Goal: Task Accomplishment & Management: Manage account settings

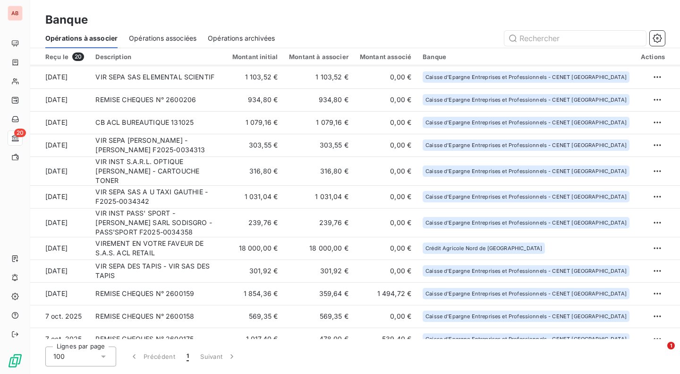
scroll to position [166, 0]
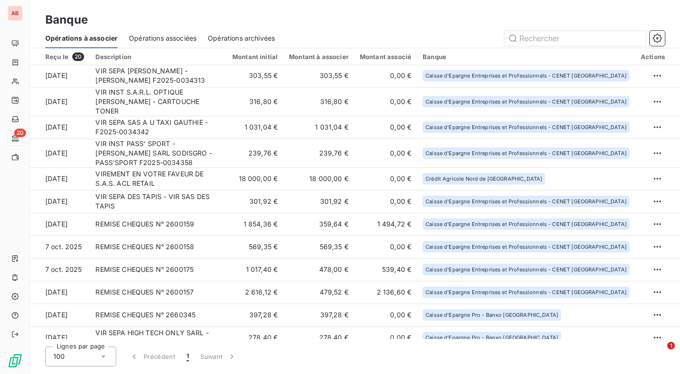
click at [654, 161] on html "AB 20 Banque Opérations à associer Opérations associées Opérations archivées Re…" at bounding box center [340, 187] width 680 height 374
click at [643, 177] on div "Archiver l’opération" at bounding box center [620, 180] width 73 height 15
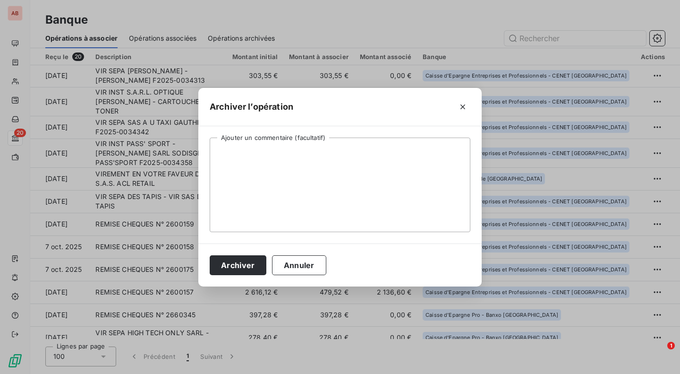
click at [247, 271] on button "Archiver" at bounding box center [238, 265] width 57 height 20
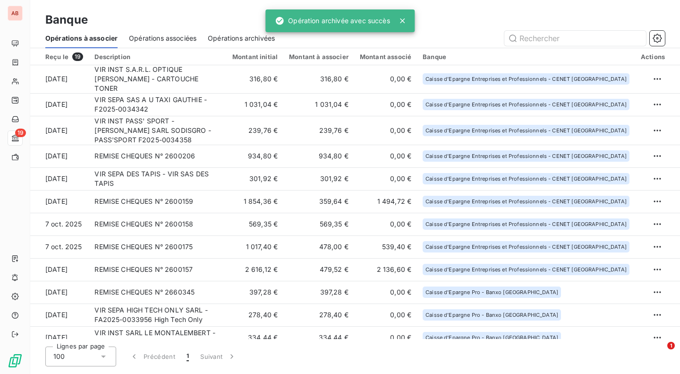
scroll to position [143, 0]
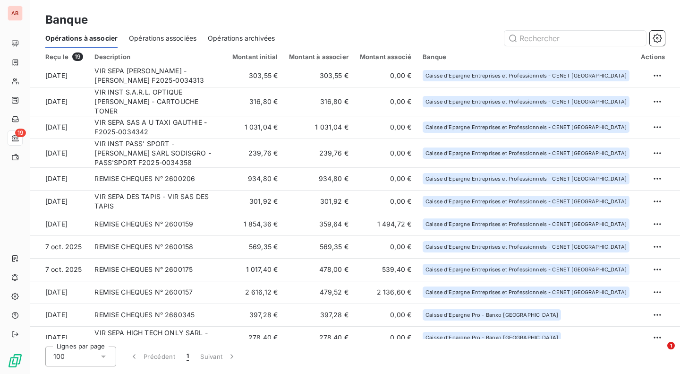
click at [262, 190] on td "301,92 €" at bounding box center [255, 201] width 57 height 23
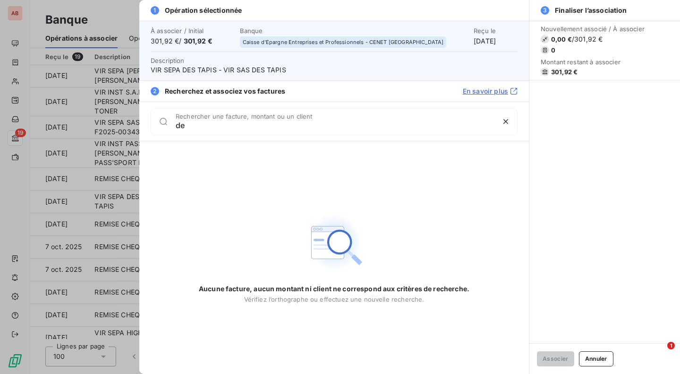
type input "d"
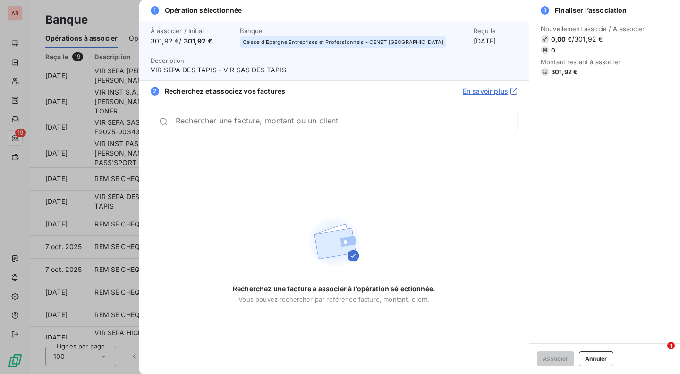
click at [603, 354] on button "Annuler" at bounding box center [596, 358] width 34 height 15
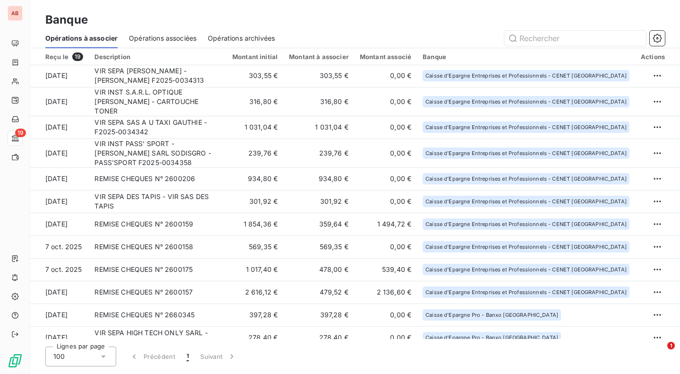
click at [283, 167] on td "934,80 €" at bounding box center [255, 178] width 57 height 23
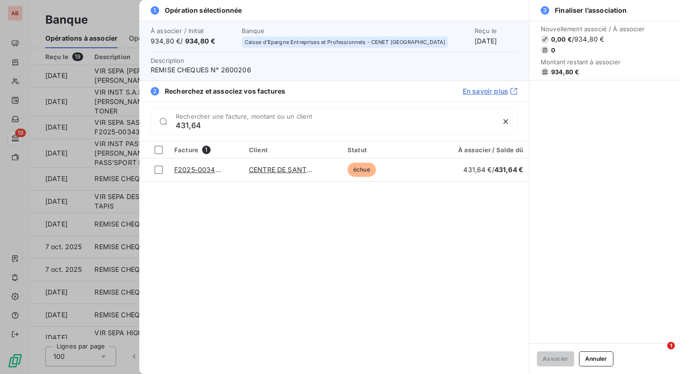
type input "431,64"
click at [161, 167] on div at bounding box center [158, 169] width 9 height 9
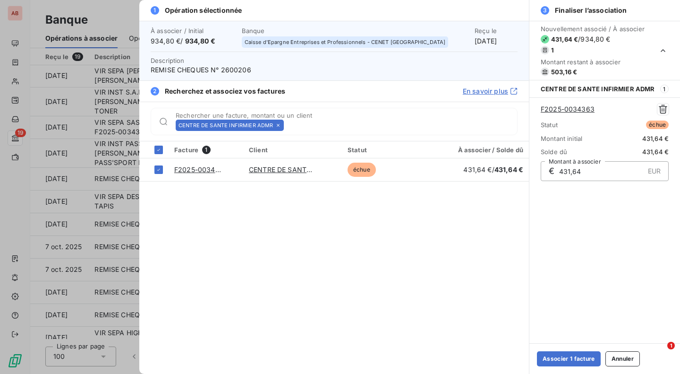
click at [561, 362] on button "Associer 1 facture" at bounding box center [569, 358] width 64 height 15
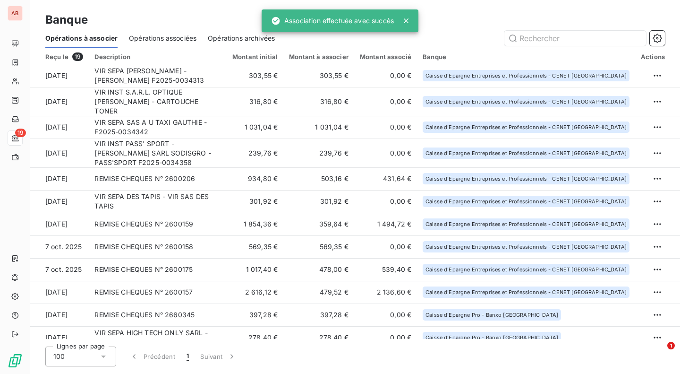
click at [311, 167] on td "503,16 €" at bounding box center [318, 178] width 71 height 23
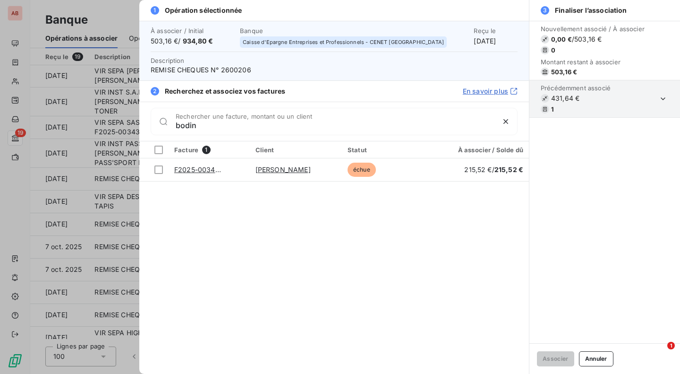
type input "bodin"
click at [156, 169] on div at bounding box center [158, 169] width 9 height 9
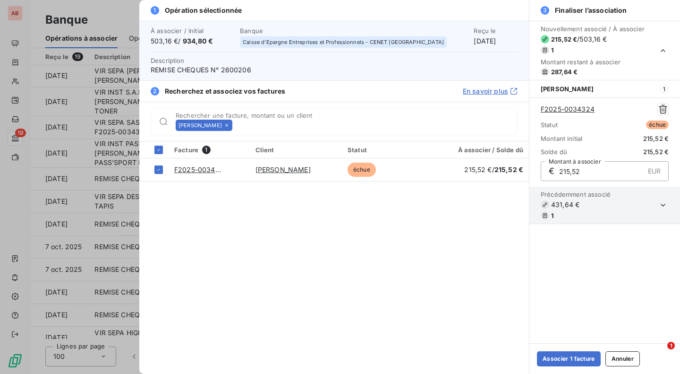
click at [552, 356] on button "Associer 1 facture" at bounding box center [569, 358] width 64 height 15
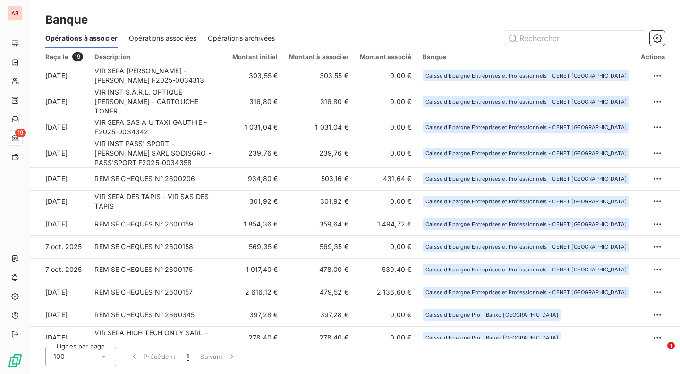
click at [400, 167] on td "431,64 €" at bounding box center [385, 178] width 63 height 23
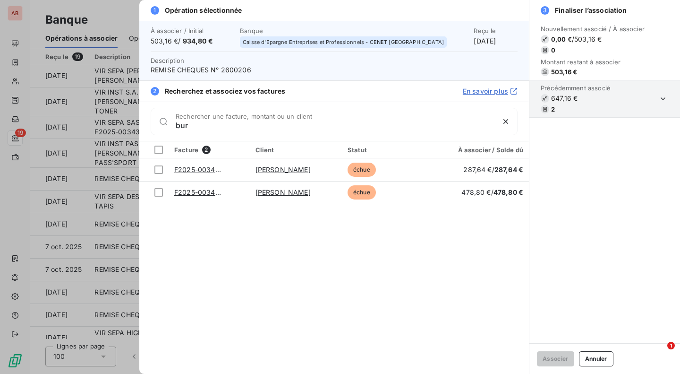
type input "bur"
click at [160, 170] on div at bounding box center [158, 169] width 9 height 9
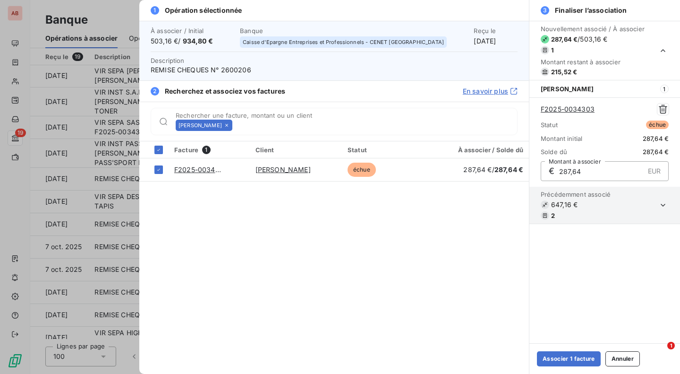
click at [556, 361] on button "Associer 1 facture" at bounding box center [569, 358] width 64 height 15
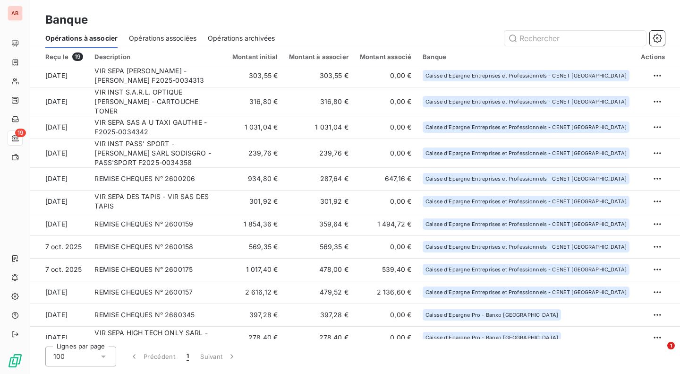
click at [243, 140] on td "239,76 €" at bounding box center [255, 152] width 57 height 29
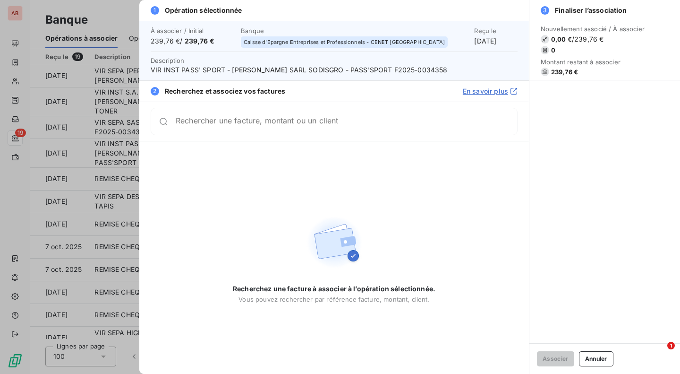
click at [397, 67] on span "VIR INST PASS' SPORT - HERR SARL SODISGRO - PASS'SPORT F2025-0034358" at bounding box center [334, 69] width 367 height 9
copy span "0034358"
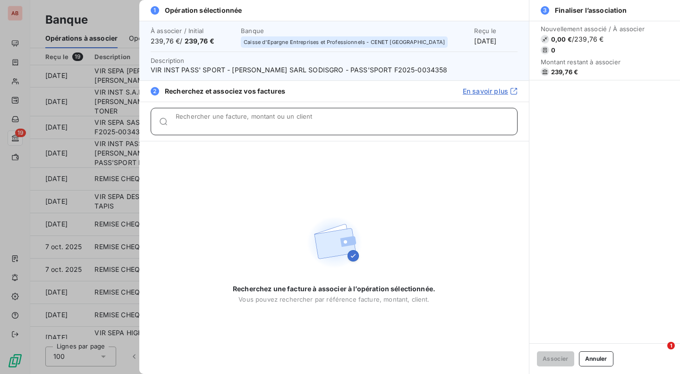
click at [319, 126] on input "Rechercher une facture, montant ou un client" at bounding box center [346, 124] width 341 height 9
paste input "0034358"
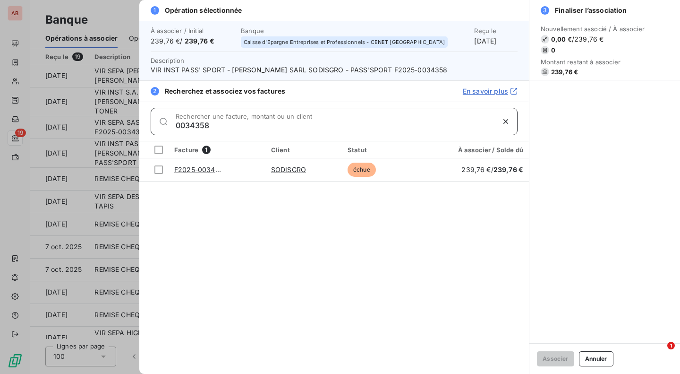
type input "0034358"
click at [160, 170] on div at bounding box center [158, 169] width 9 height 9
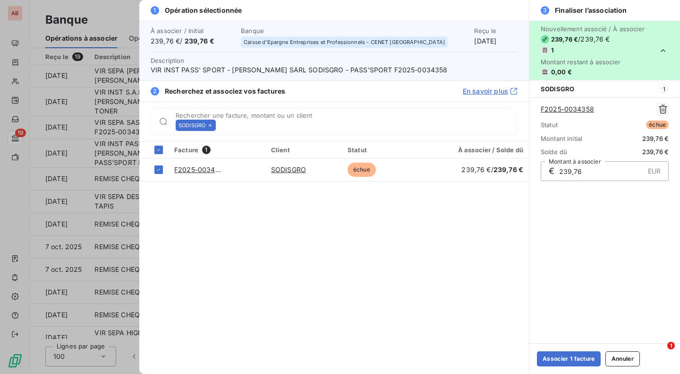
click at [564, 360] on button "Associer 1 facture" at bounding box center [569, 358] width 64 height 15
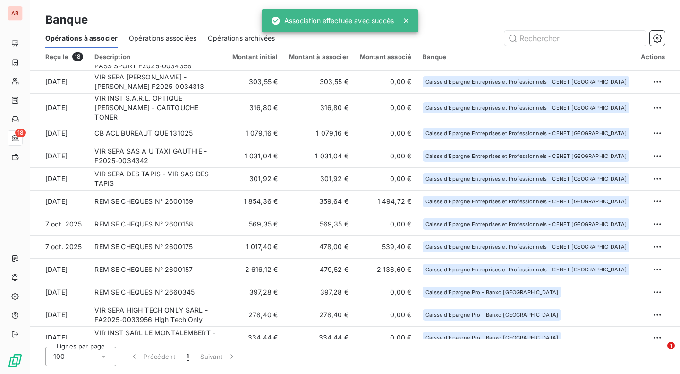
scroll to position [52, 0]
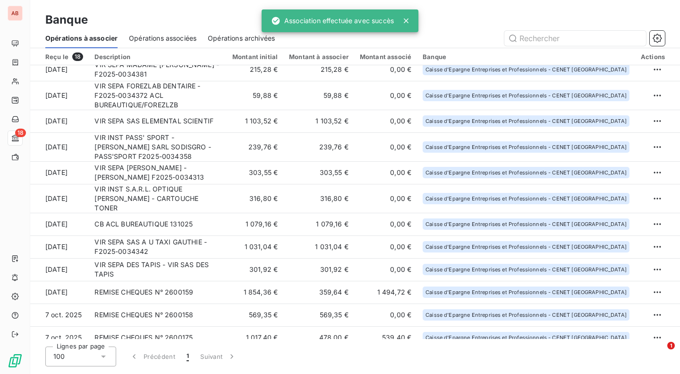
click at [260, 118] on td "1 103,52 €" at bounding box center [255, 121] width 57 height 23
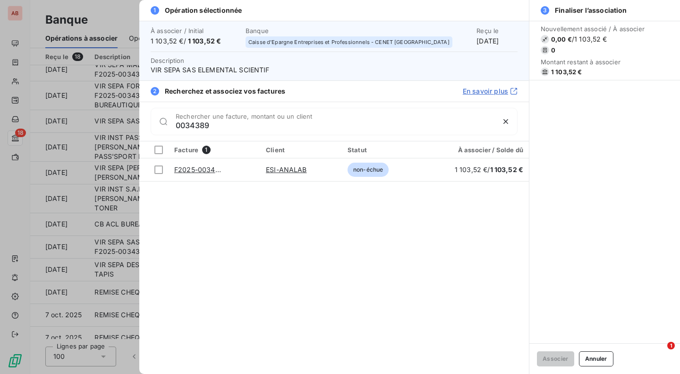
type input "0034389"
click at [156, 171] on div at bounding box center [158, 169] width 9 height 9
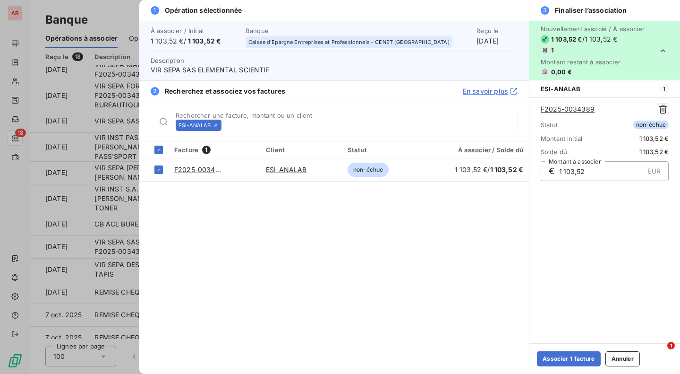
click at [563, 363] on button "Associer 1 facture" at bounding box center [569, 358] width 64 height 15
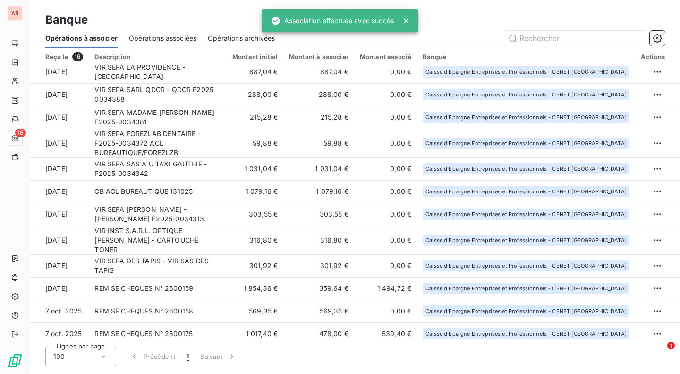
scroll to position [1, 0]
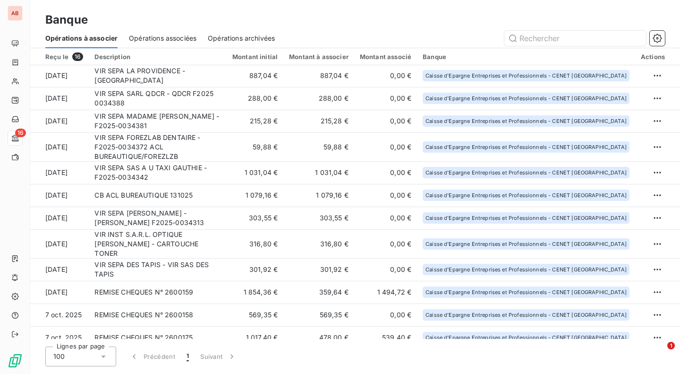
click at [283, 189] on td "1 079,16 €" at bounding box center [255, 195] width 57 height 23
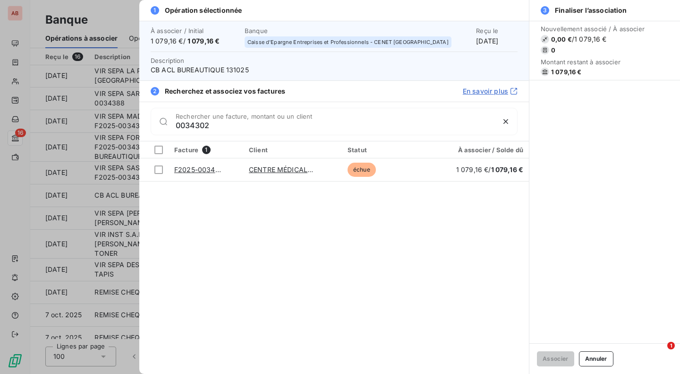
type input "0034302"
click at [160, 168] on div at bounding box center [158, 169] width 9 height 9
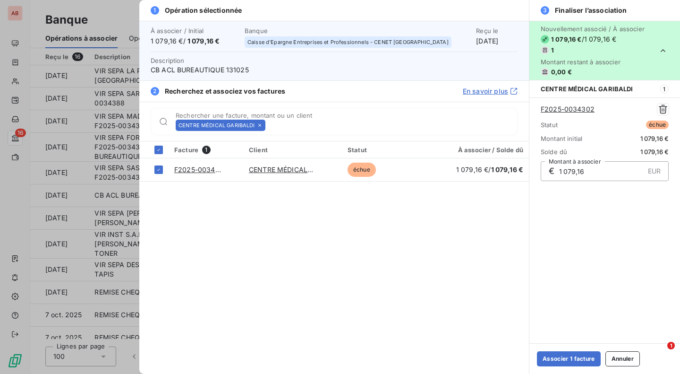
click at [551, 357] on button "Associer 1 facture" at bounding box center [569, 358] width 64 height 15
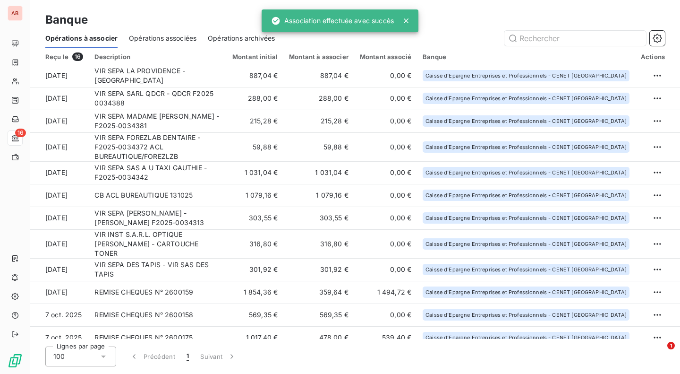
click at [255, 130] on td "215,28 €" at bounding box center [255, 121] width 57 height 23
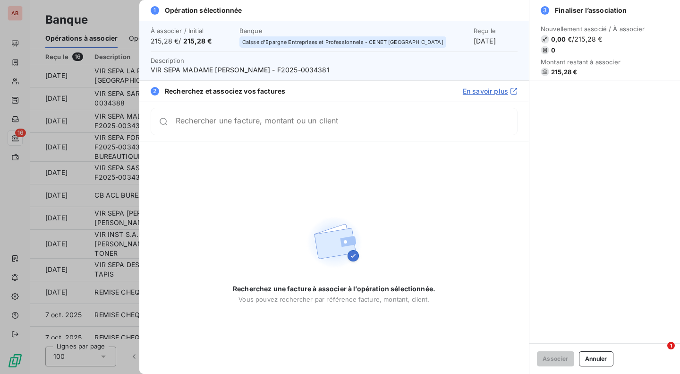
click at [318, 68] on span "VIR SEPA MADAME TIFFANY VIZCAIN - F2025-0034381" at bounding box center [334, 69] width 367 height 9
copy span "0034381"
click at [310, 131] on div "Rechercher une facture, montant ou un client" at bounding box center [334, 121] width 367 height 27
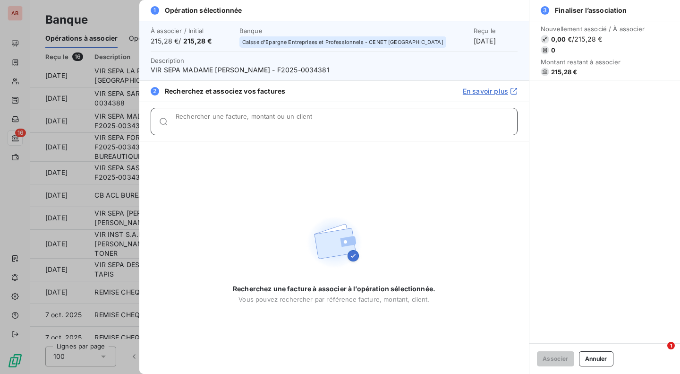
paste input "0034381"
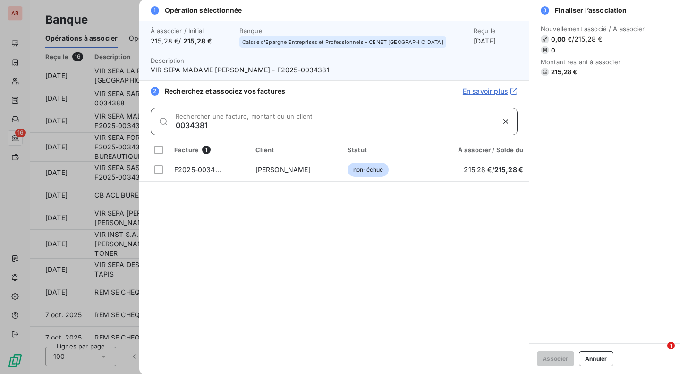
type input "0034381"
click at [158, 170] on div at bounding box center [158, 169] width 9 height 9
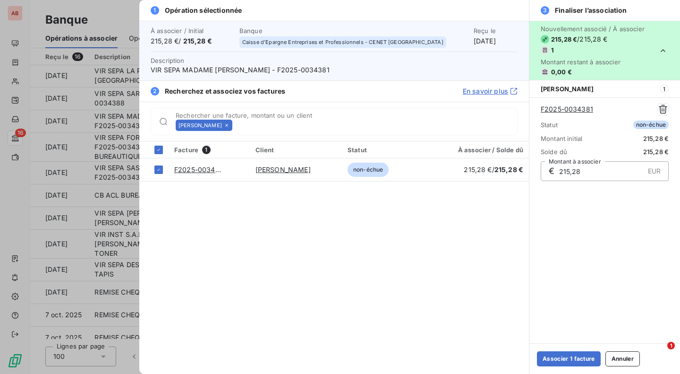
click at [553, 361] on button "Associer 1 facture" at bounding box center [569, 358] width 64 height 15
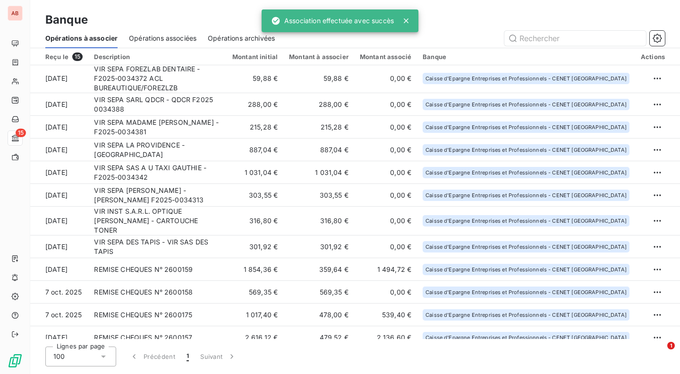
click at [227, 96] on td "VIR SEPA SARL QDCR - QDCR F2025 0034388" at bounding box center [157, 104] width 138 height 23
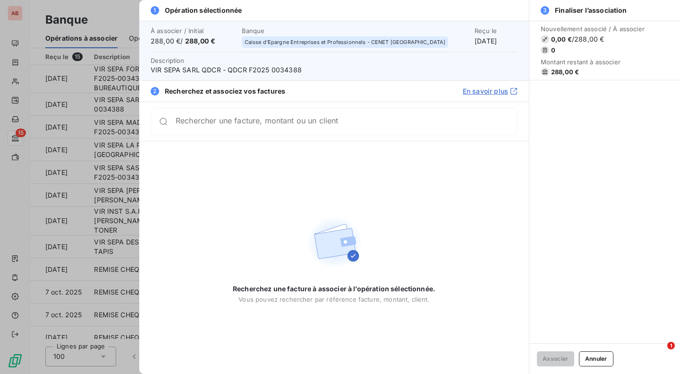
click at [290, 68] on span "VIR SEPA SARL QDCR - QDCR F2025 0034388" at bounding box center [334, 69] width 367 height 9
copy span "0034388"
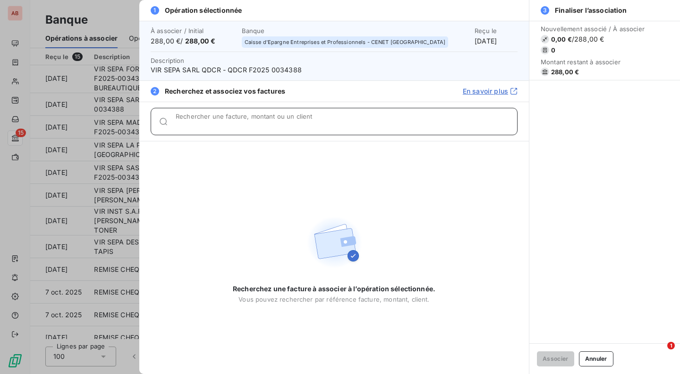
click at [288, 118] on div "Rechercher une facture, montant ou un client" at bounding box center [346, 121] width 341 height 9
paste input "0034388"
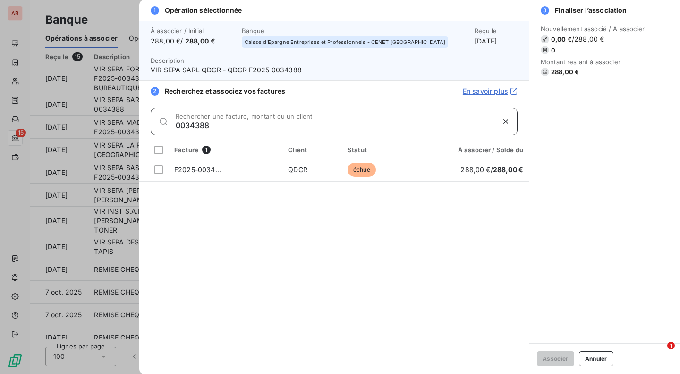
type input "0034388"
click at [159, 170] on div at bounding box center [158, 169] width 9 height 9
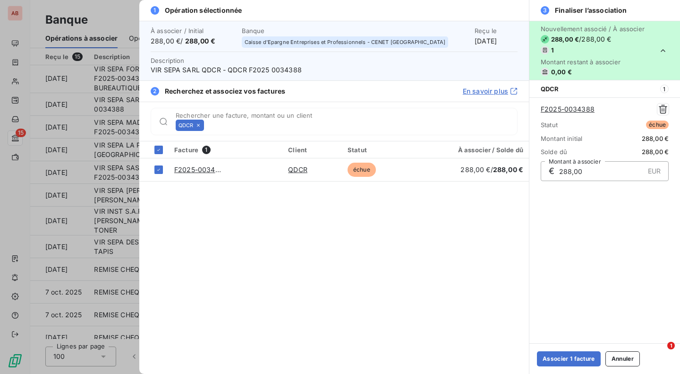
click at [554, 359] on button "Associer 1 facture" at bounding box center [569, 358] width 64 height 15
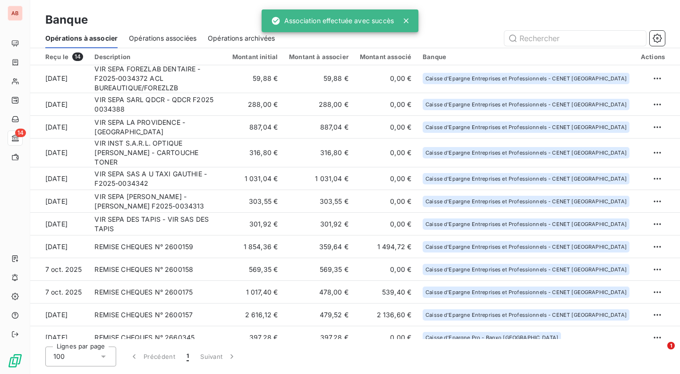
click at [283, 93] on td "288,00 €" at bounding box center [255, 104] width 57 height 23
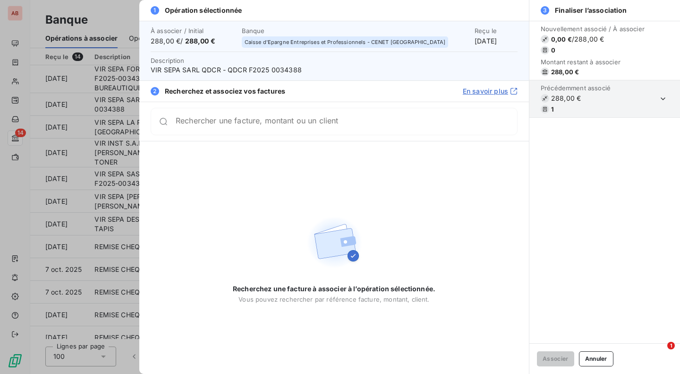
click at [282, 70] on span "VIR SEPA SARL QDCR - QDCR F2025 0034388" at bounding box center [334, 69] width 367 height 9
copy span "0034388"
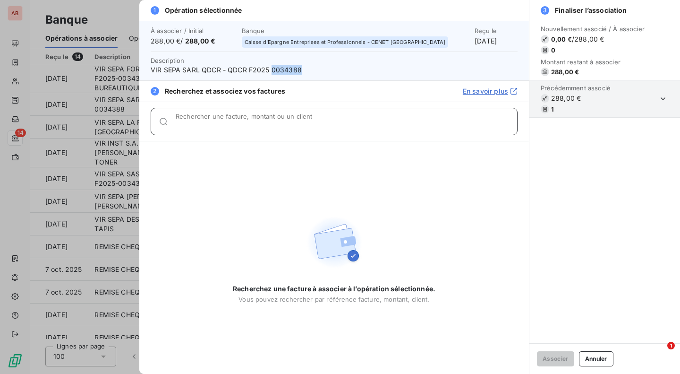
click at [274, 120] on input "Rechercher une facture, montant ou un client" at bounding box center [346, 124] width 341 height 9
paste input "0034388"
type input "0034388"
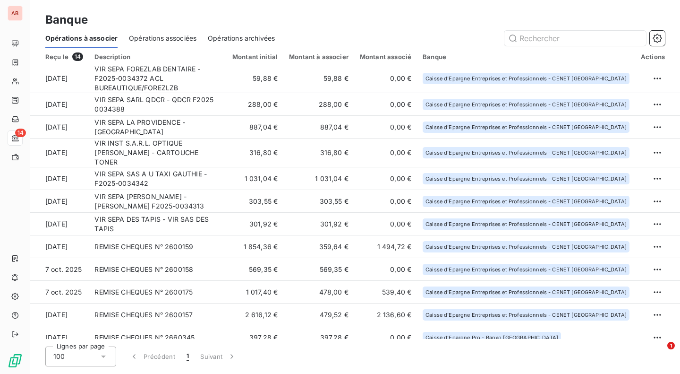
click at [214, 73] on td "VIR SEPA FOREZLAB DENTAIRE - F2025-0034372 ACL BUREAUTIQUE/FOREZLZB" at bounding box center [158, 78] width 138 height 29
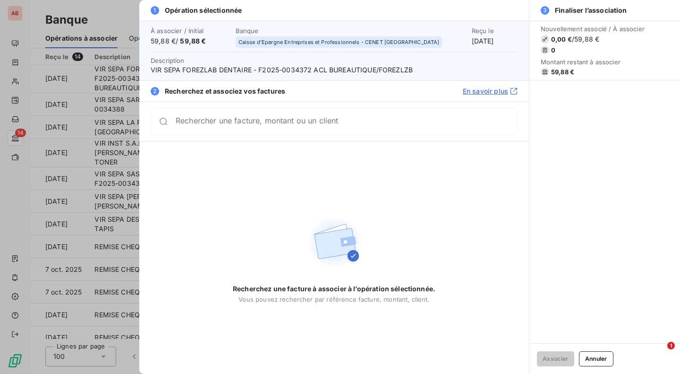
click at [288, 71] on span "VIR SEPA FOREZLAB DENTAIRE - F2025-0034372 ACL BUREAUTIQUE/FOREZLZB" at bounding box center [334, 69] width 367 height 9
copy span "0034372"
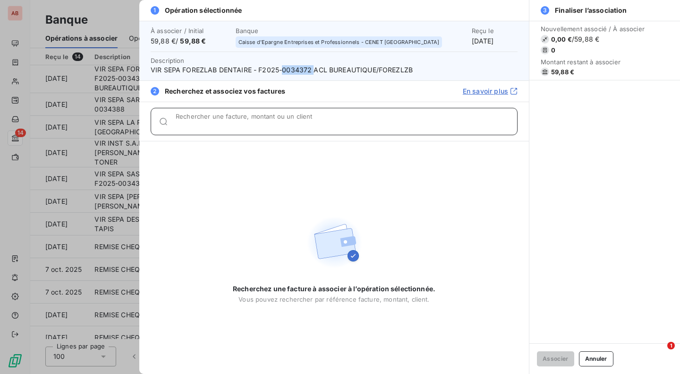
click at [279, 119] on div "Rechercher une facture, montant ou un client" at bounding box center [346, 121] width 341 height 9
paste input "0034372"
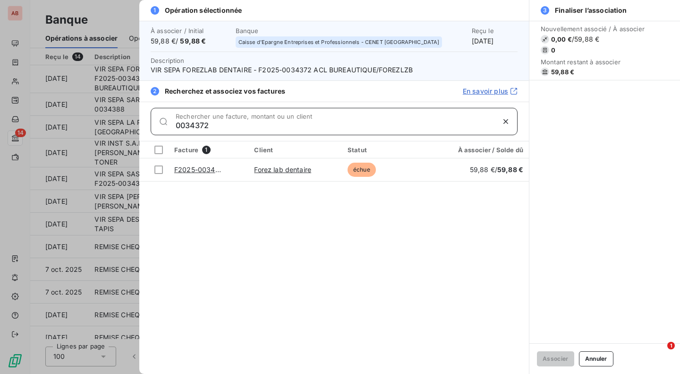
type input "0034372"
click at [162, 168] on div at bounding box center [158, 169] width 9 height 9
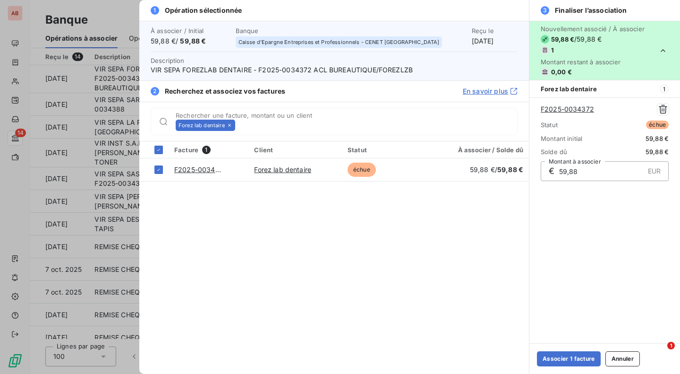
click at [554, 360] on button "Associer 1 facture" at bounding box center [569, 358] width 64 height 15
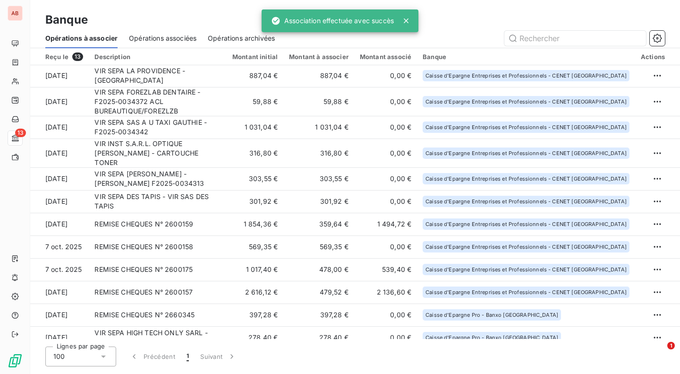
click at [244, 96] on td "59,88 €" at bounding box center [255, 101] width 57 height 29
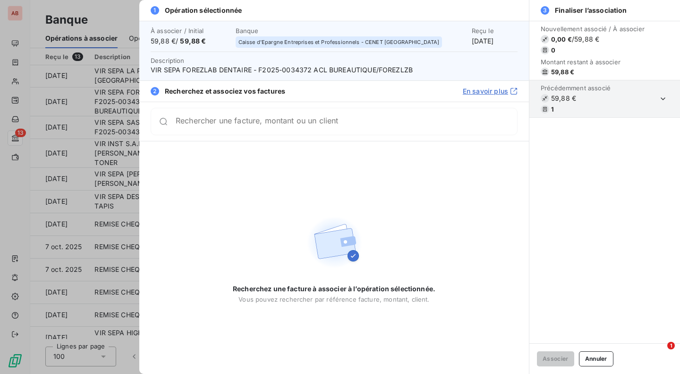
click at [290, 72] on span "VIR SEPA FOREZLAB DENTAIRE - F2025-0034372 ACL BUREAUTIQUE/FOREZLZB" at bounding box center [334, 69] width 367 height 9
copy span "0034372"
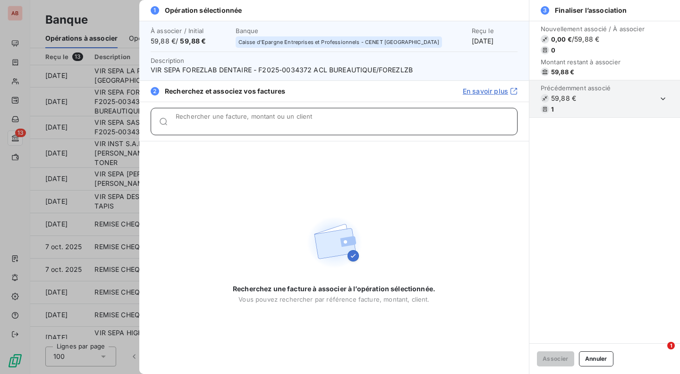
click at [283, 121] on input "Rechercher une facture, montant ou un client" at bounding box center [346, 124] width 341 height 9
paste input "0034372"
type input "0034372"
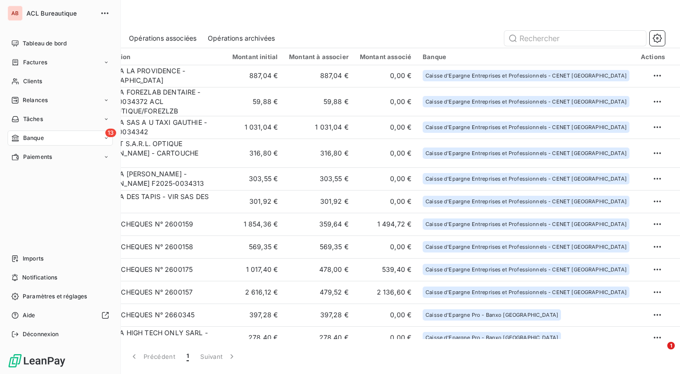
click at [32, 140] on span "Banque" at bounding box center [33, 138] width 21 height 9
click at [66, 177] on span "Opérations associées" at bounding box center [52, 175] width 59 height 9
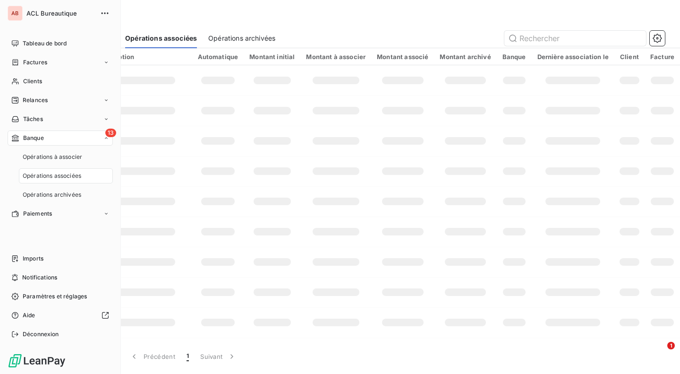
click at [41, 160] on span "Opérations à associer" at bounding box center [53, 157] width 60 height 9
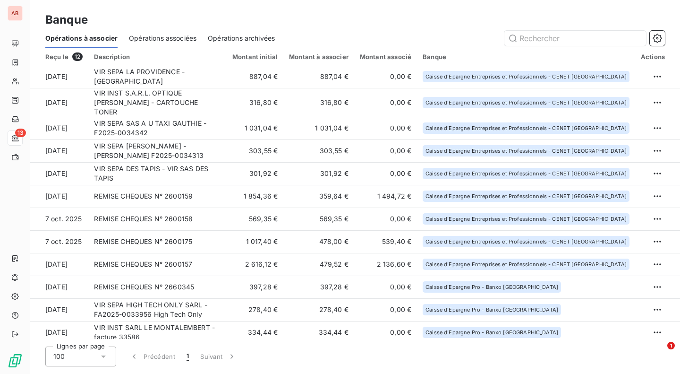
click at [254, 75] on td "887,04 €" at bounding box center [255, 76] width 57 height 23
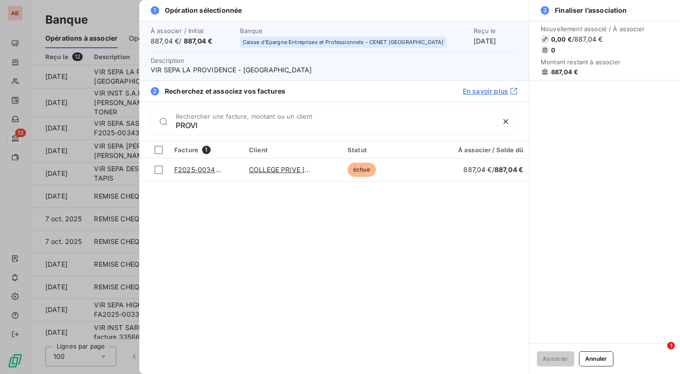
type input "PROVI"
click at [157, 168] on div at bounding box center [158, 169] width 9 height 9
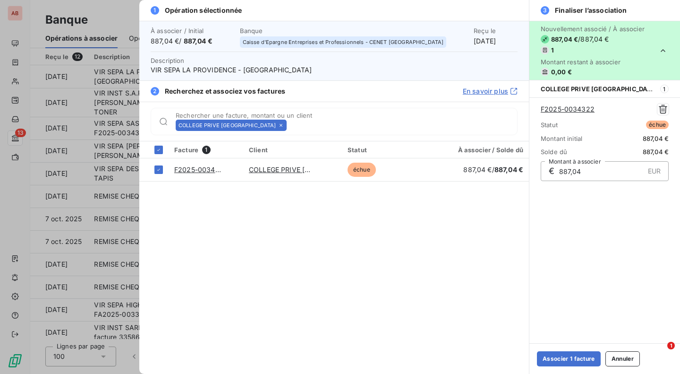
click at [570, 361] on button "Associer 1 facture" at bounding box center [569, 358] width 64 height 15
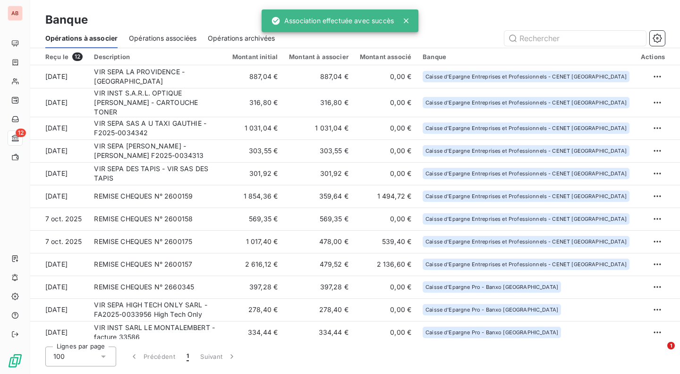
click at [250, 94] on td "316,80 €" at bounding box center [255, 102] width 57 height 29
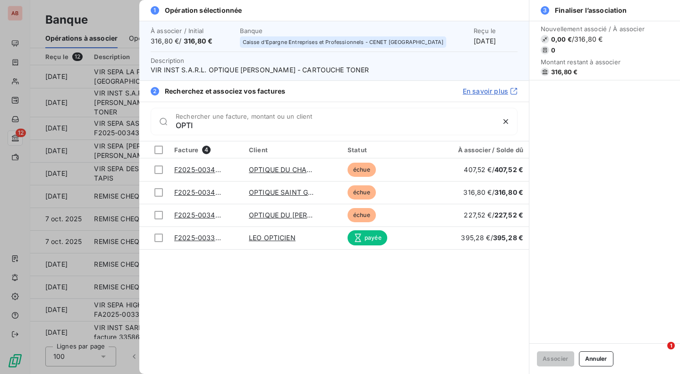
type input "OPTI"
click at [159, 192] on div at bounding box center [158, 192] width 9 height 9
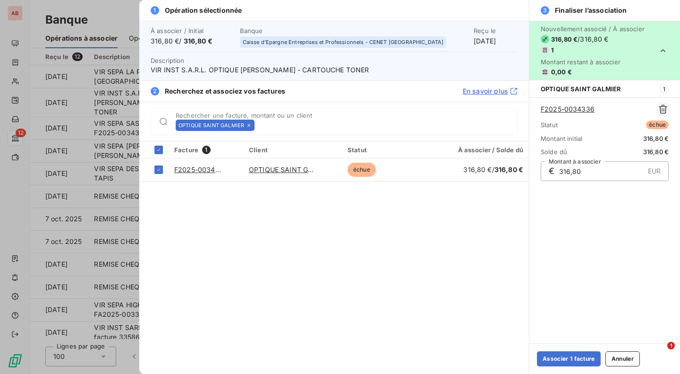
click at [545, 357] on button "Associer 1 facture" at bounding box center [569, 358] width 64 height 15
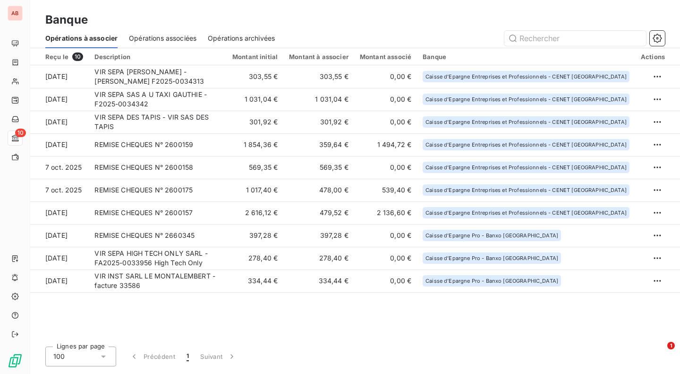
click at [283, 103] on td "1 031,04 €" at bounding box center [255, 99] width 57 height 23
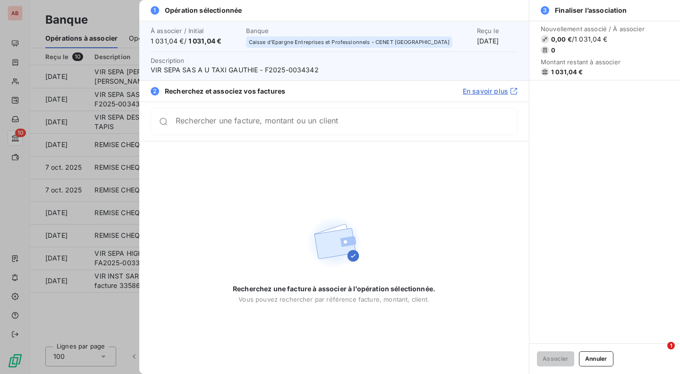
click at [302, 68] on span "VIR SEPA SAS A U TAXI GAUTHIE - F2025-0034342" at bounding box center [334, 69] width 367 height 9
copy span "0034342"
click at [298, 116] on div "Rechercher une facture, montant ou un client" at bounding box center [334, 121] width 367 height 27
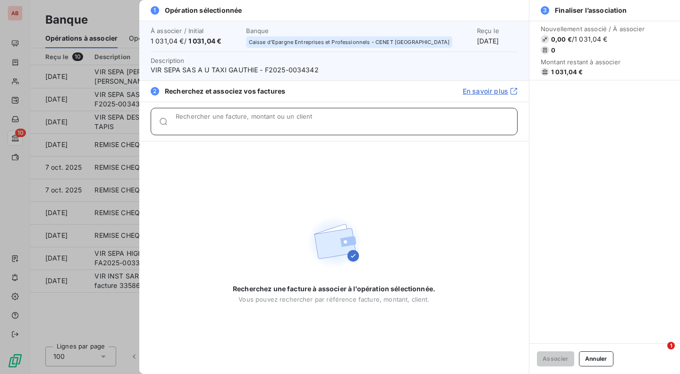
paste input "0034342"
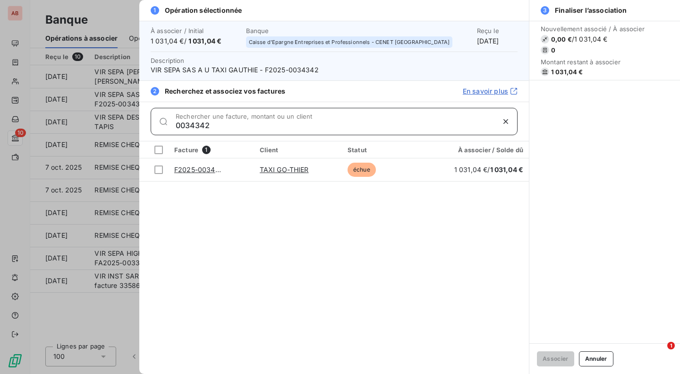
type input "0034342"
click at [160, 170] on div at bounding box center [158, 169] width 9 height 9
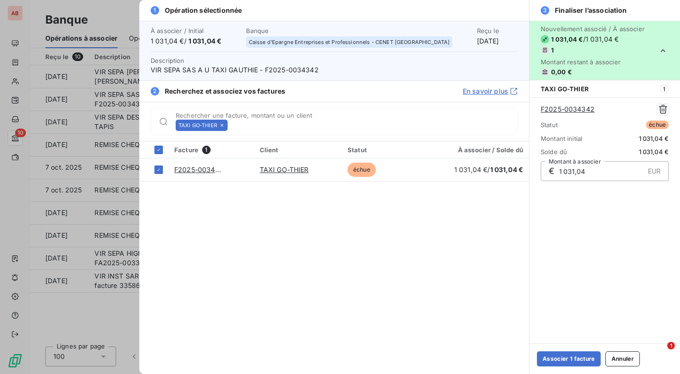
click at [547, 357] on button "Associer 1 facture" at bounding box center [569, 358] width 64 height 15
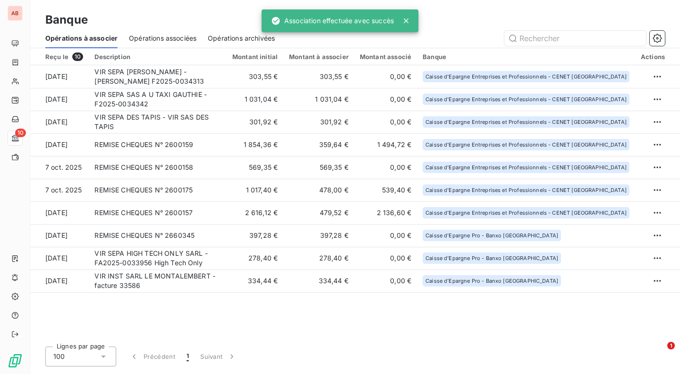
click at [227, 76] on td "VIR SEPA MR JULIEN BARTHEZ - MR JULIEN BARTHEZ F2025-0034313" at bounding box center [158, 76] width 138 height 23
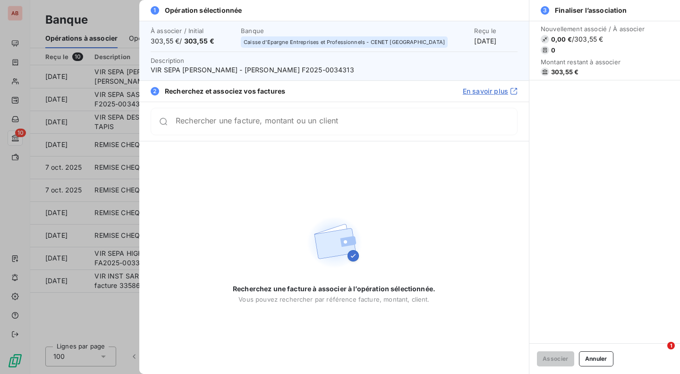
click at [365, 70] on span "VIR SEPA MR JULIEN BARTHEZ - MR JULIEN BARTHEZ F2025-0034313" at bounding box center [334, 69] width 367 height 9
copy span "0034313"
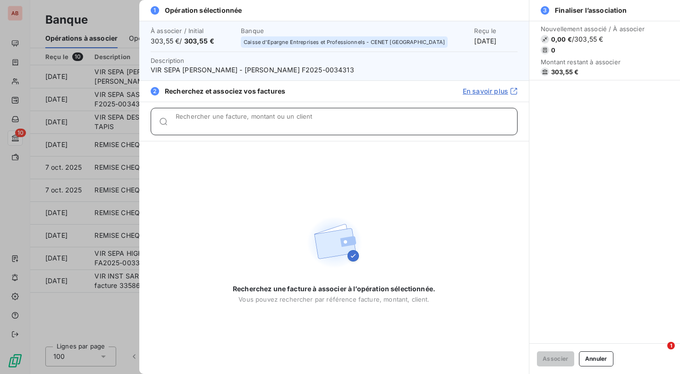
click at [340, 125] on input "Rechercher une facture, montant ou un client" at bounding box center [346, 124] width 341 height 9
paste input "0034313"
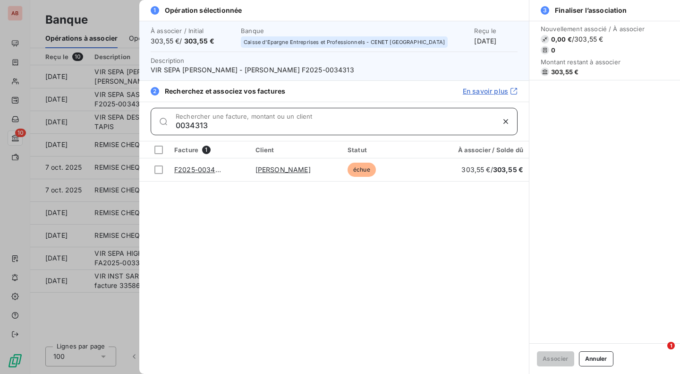
type input "0034313"
click at [158, 170] on div at bounding box center [158, 169] width 9 height 9
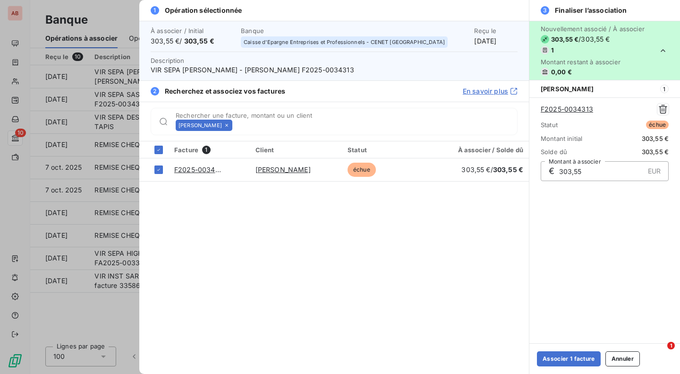
click at [558, 359] on button "Associer 1 facture" at bounding box center [569, 358] width 64 height 15
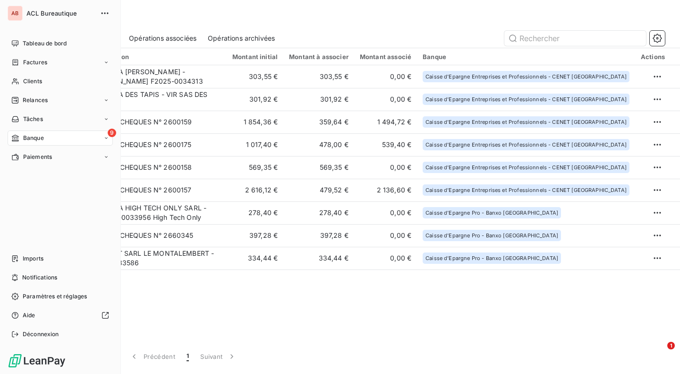
click at [24, 77] on div "Clients" at bounding box center [60, 81] width 105 height 15
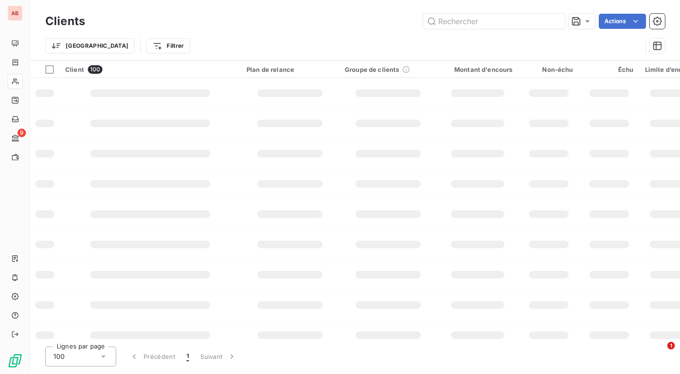
click at [504, 23] on input "text" at bounding box center [494, 21] width 142 height 15
type input "TAPIS"
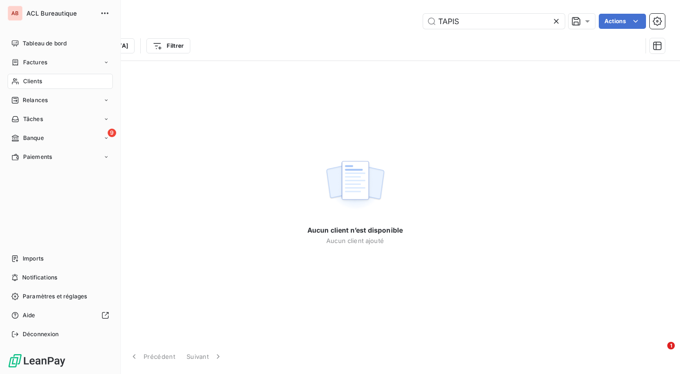
click at [82, 133] on div "9 Banque" at bounding box center [60, 137] width 105 height 15
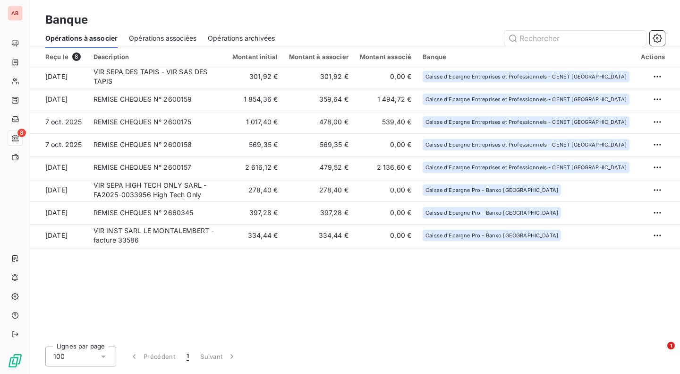
click at [227, 78] on td "VIR SEPA DES TAPIS - VIR SAS DES TAPIS" at bounding box center [157, 76] width 139 height 23
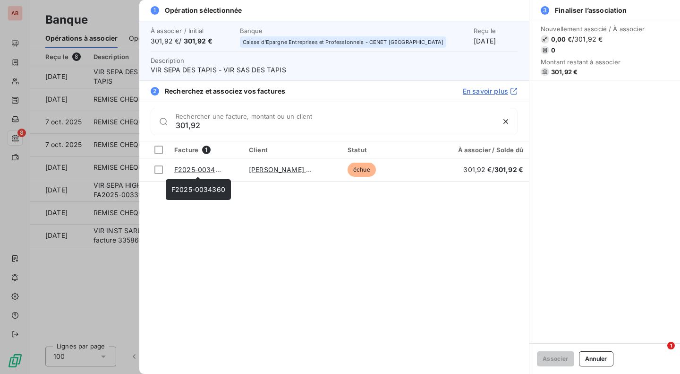
type input "301,92"
click at [198, 169] on link "F2025-0034360" at bounding box center [201, 169] width 54 height 8
click at [159, 170] on div at bounding box center [158, 169] width 9 height 9
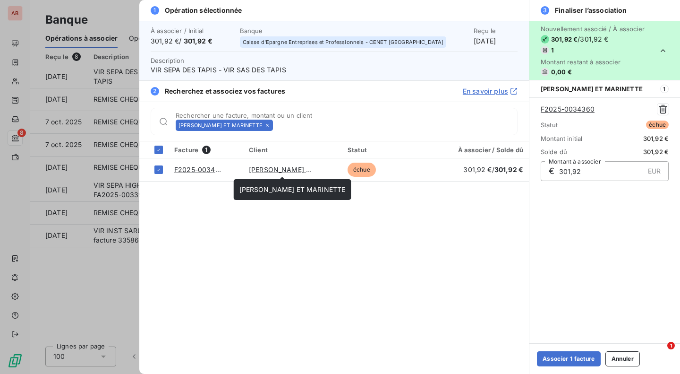
click at [284, 172] on link "LAURETTE ET MARINETTE" at bounding box center [302, 169] width 106 height 8
click at [565, 359] on button "Associer 1 facture" at bounding box center [569, 358] width 64 height 15
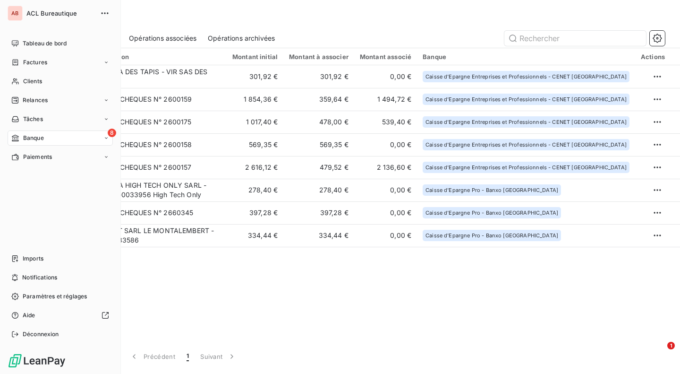
click at [34, 43] on span "Tableau de bord" at bounding box center [45, 43] width 44 height 9
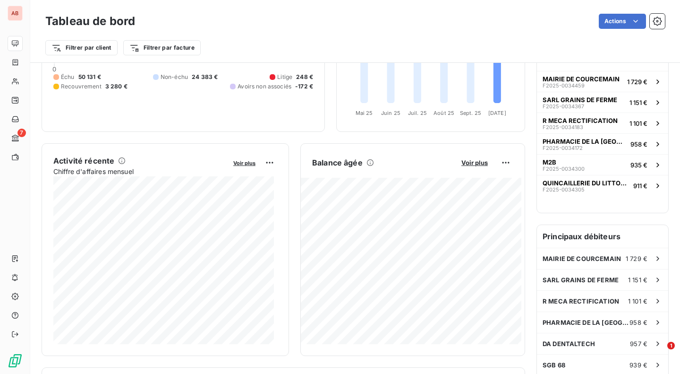
scroll to position [87, 0]
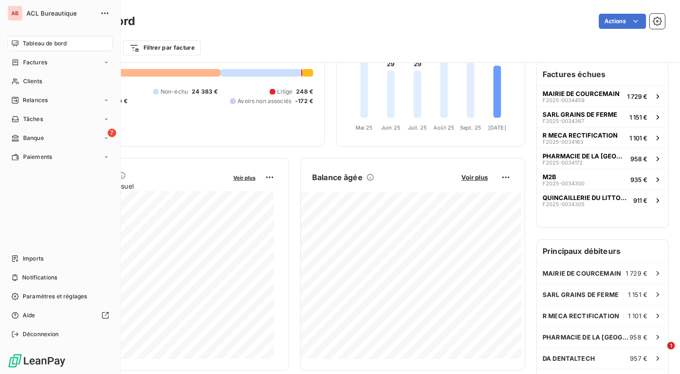
click at [36, 63] on span "Factures" at bounding box center [35, 62] width 24 height 9
click at [46, 77] on span "Factures" at bounding box center [35, 81] width 24 height 9
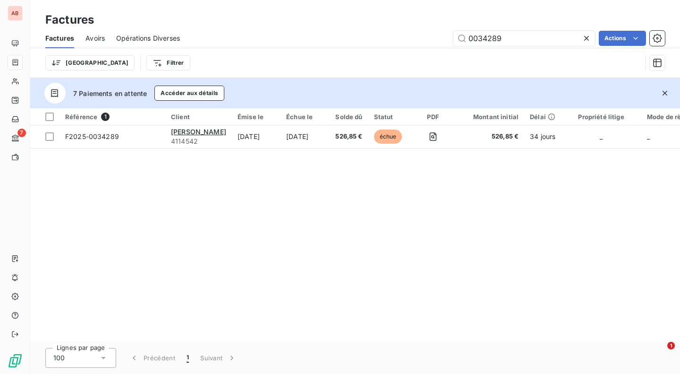
click at [589, 39] on icon at bounding box center [586, 38] width 9 height 9
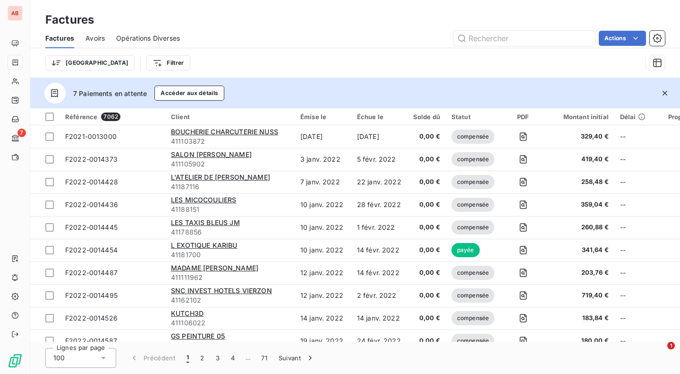
click at [126, 63] on html "AB 7 Factures Factures Avoirs Opérations Diverses Actions Trier Filtrer 7 Paiem…" at bounding box center [340, 187] width 680 height 374
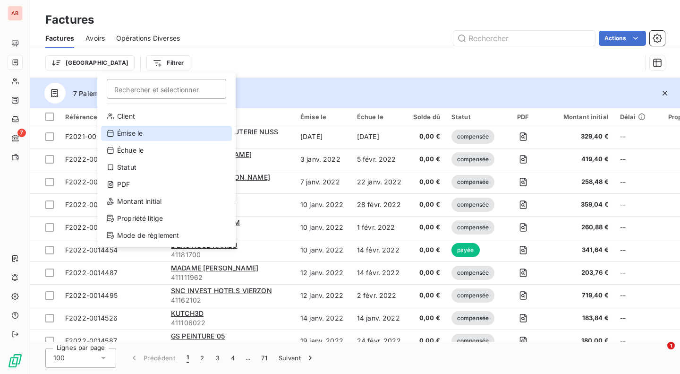
click at [140, 133] on div "Émise le" at bounding box center [166, 133] width 131 height 15
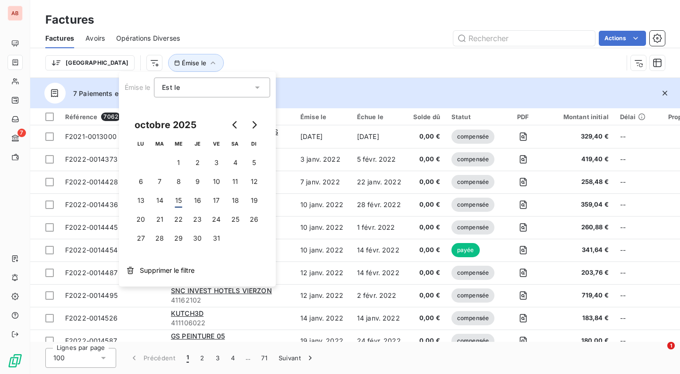
click at [176, 179] on button "8" at bounding box center [178, 181] width 19 height 19
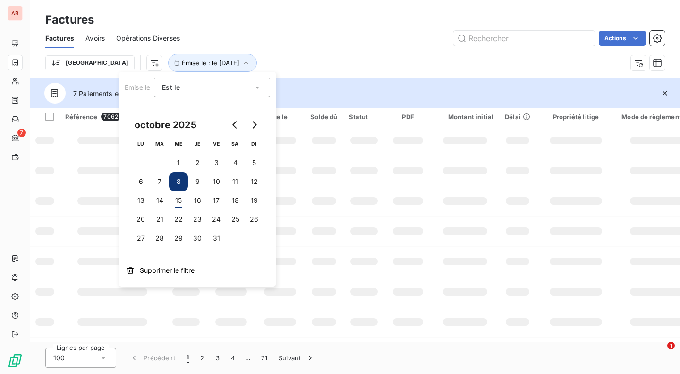
click at [176, 179] on button "8" at bounding box center [178, 181] width 19 height 19
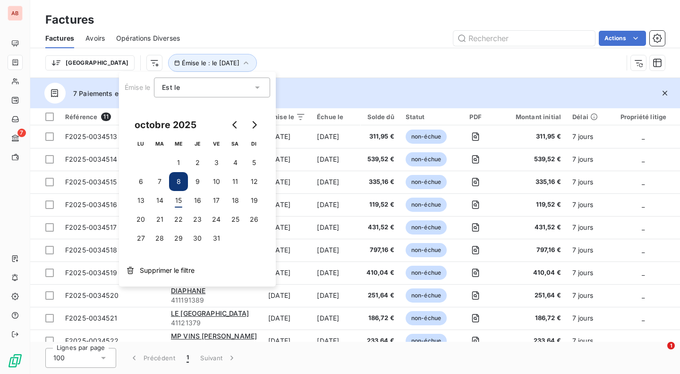
click at [197, 179] on button "9" at bounding box center [197, 181] width 19 height 19
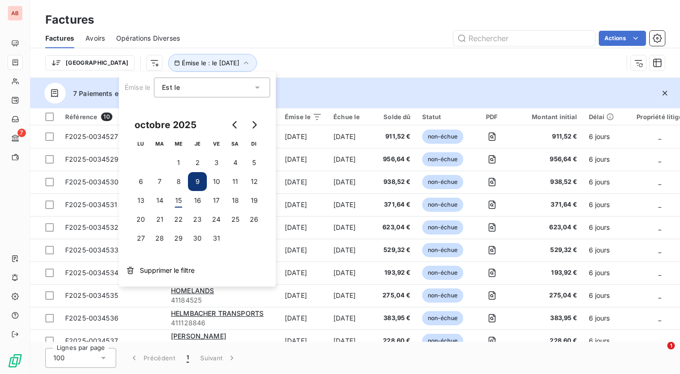
click at [217, 180] on button "10" at bounding box center [216, 181] width 19 height 19
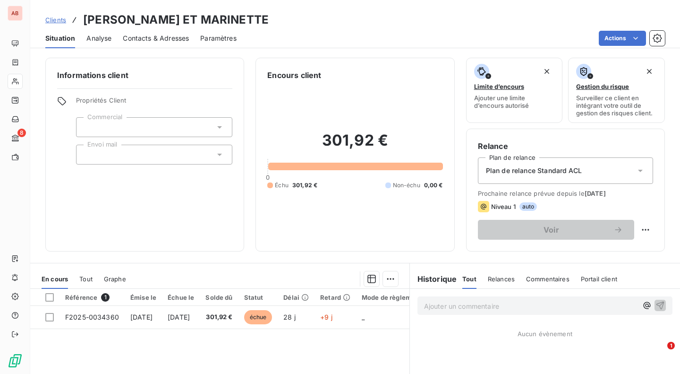
click at [131, 35] on span "Contacts & Adresses" at bounding box center [156, 38] width 66 height 9
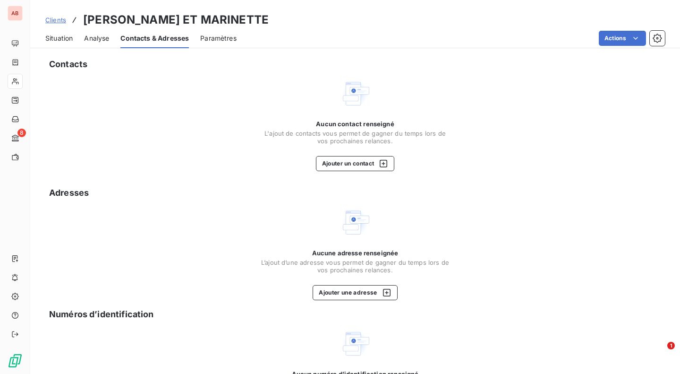
click at [212, 39] on span "Paramètres" at bounding box center [218, 38] width 36 height 9
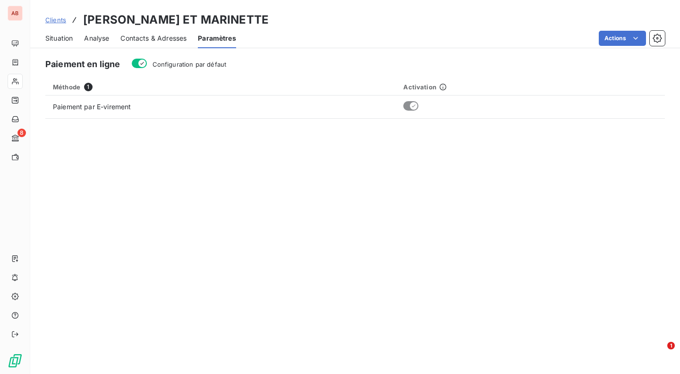
click at [63, 37] on span "Situation" at bounding box center [58, 38] width 27 height 9
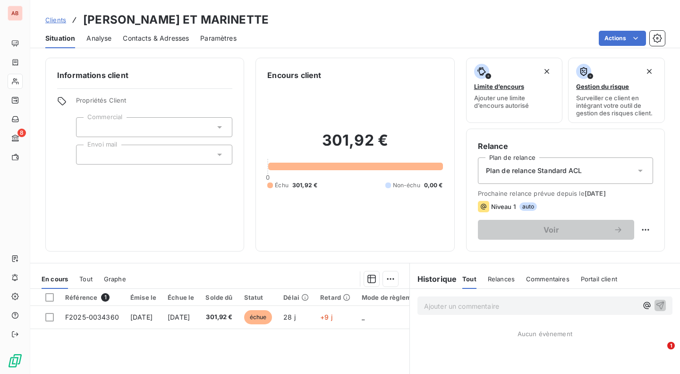
click at [629, 35] on html "AB 8 Clients LAURETTE ET MARINETTE Situation Analyse Contacts & Adresses Paramè…" at bounding box center [340, 187] width 680 height 374
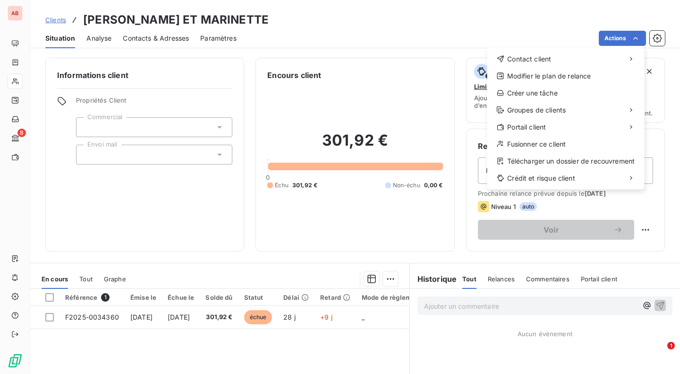
click at [658, 39] on html "AB 8 Clients LAURETTE ET MARINETTE Situation Analyse Contacts & Adresses Paramè…" at bounding box center [340, 187] width 680 height 374
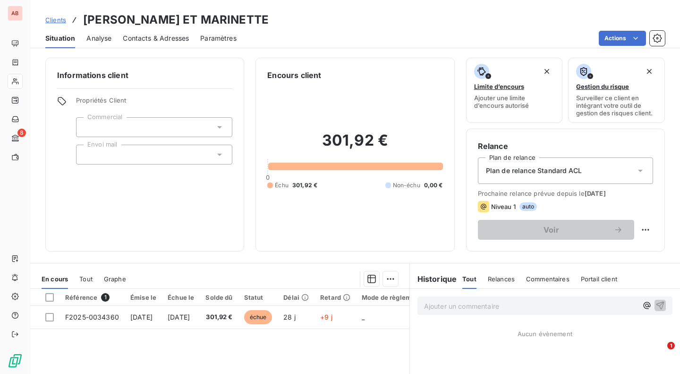
click at [658, 39] on icon "button" at bounding box center [657, 38] width 9 height 9
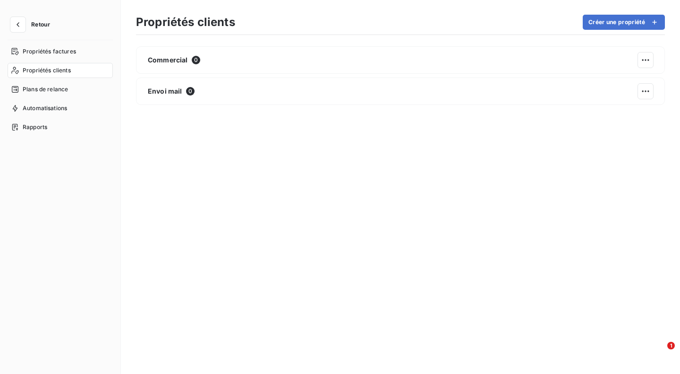
click at [658, 39] on section "Propriétés clients Créer une propriété Commercial 0 Envoi mail 0" at bounding box center [400, 187] width 559 height 374
click at [16, 27] on icon "button" at bounding box center [17, 24] width 9 height 9
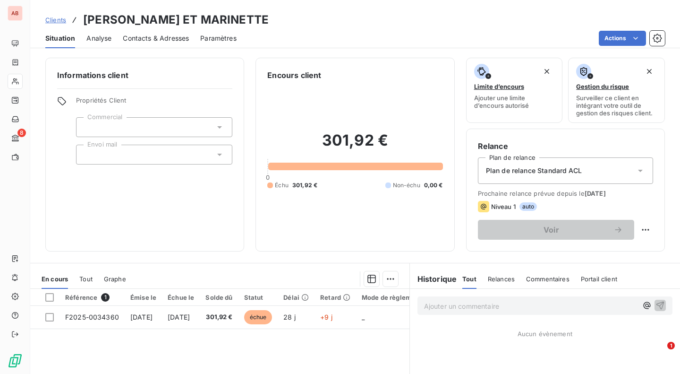
click at [172, 34] on span "Contacts & Adresses" at bounding box center [156, 38] width 66 height 9
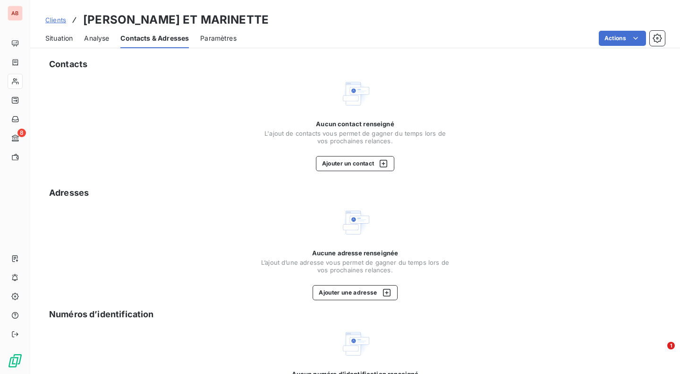
click at [617, 31] on html "AB 8 Clients LAURETTE ET MARINETTE Situation Analyse Contacts & Adresses Paramè…" at bounding box center [340, 187] width 680 height 374
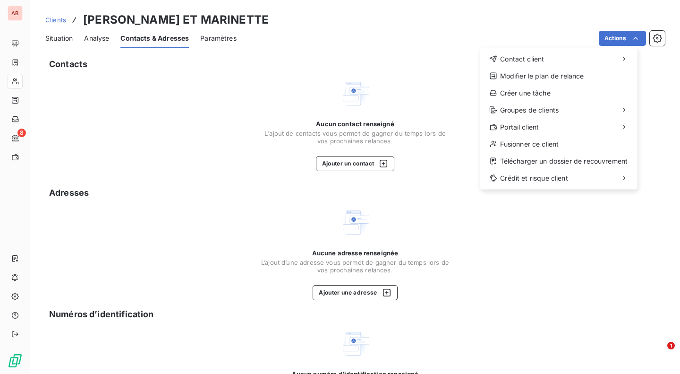
click at [417, 94] on html "AB 8 Clients LAURETTE ET MARINETTE Situation Analyse Contacts & Adresses Paramè…" at bounding box center [340, 187] width 680 height 374
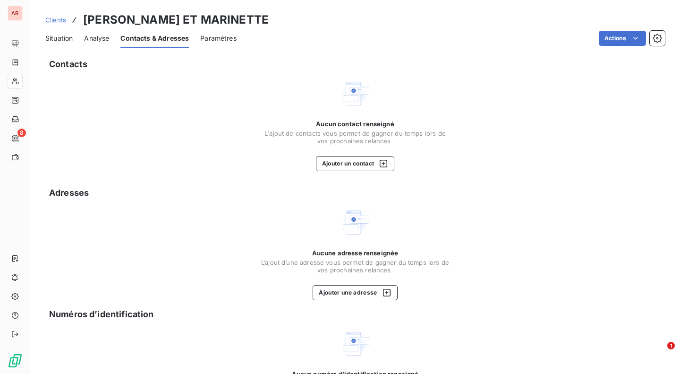
click at [225, 41] on span "Paramètres" at bounding box center [218, 38] width 36 height 9
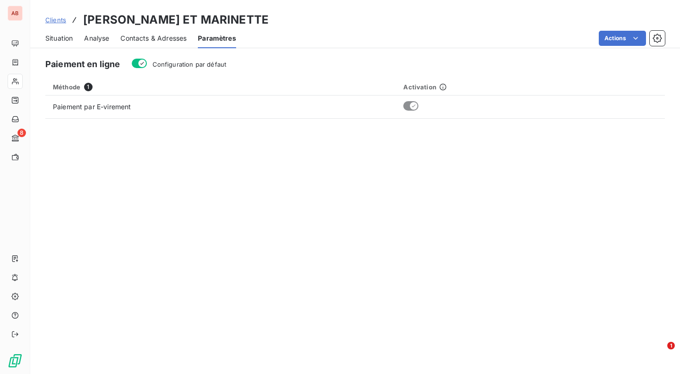
click at [69, 40] on span "Situation" at bounding box center [58, 38] width 27 height 9
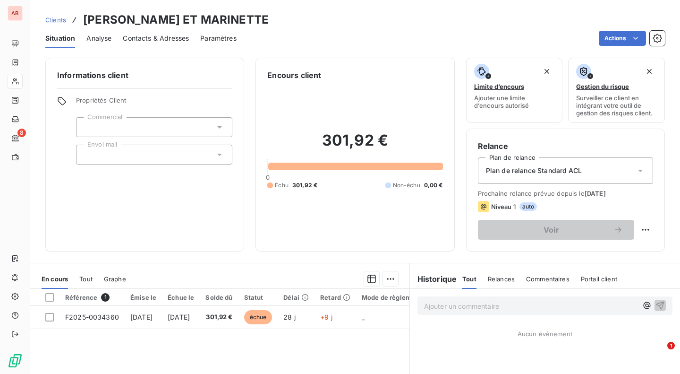
click at [123, 123] on div at bounding box center [154, 127] width 156 height 20
click at [129, 156] on div at bounding box center [154, 155] width 156 height 20
click at [156, 193] on div "Informations client Propriétés Client Commercial Envoi mail" at bounding box center [144, 155] width 199 height 194
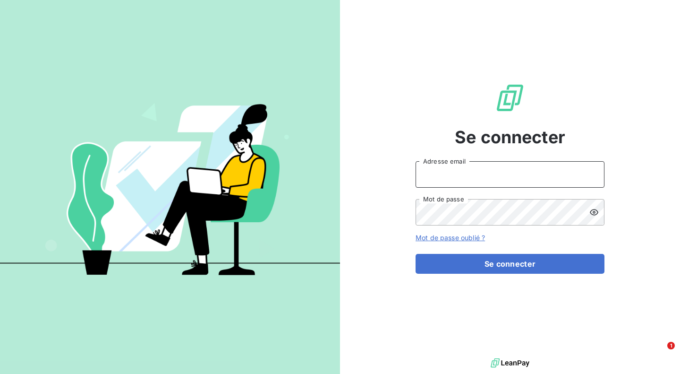
click at [447, 181] on input "Adresse email" at bounding box center [510, 174] width 189 height 26
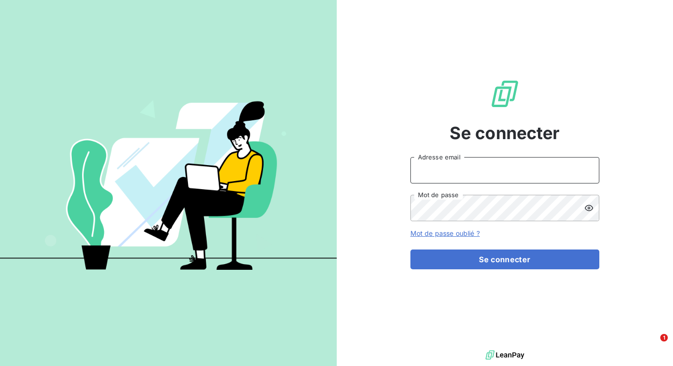
type input "[EMAIL_ADDRESS][DOMAIN_NAME]"
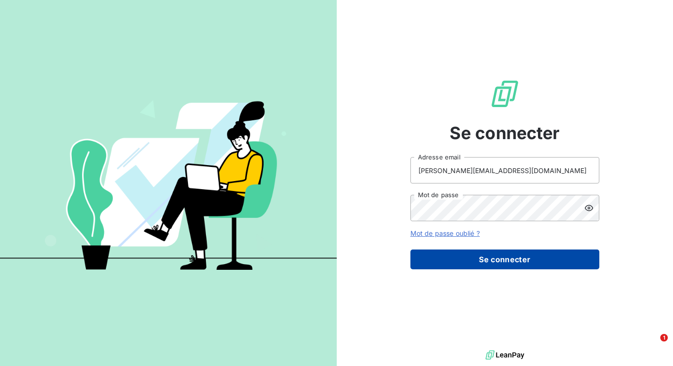
click at [487, 260] on button "Se connecter" at bounding box center [504, 260] width 189 height 20
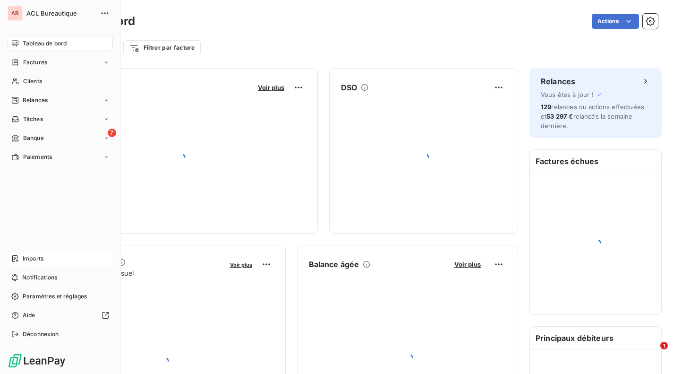
click at [51, 257] on div "Imports" at bounding box center [60, 258] width 105 height 15
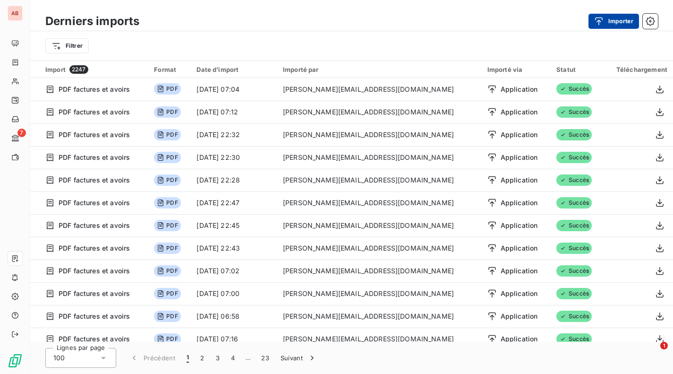
click at [617, 21] on button "Importer" at bounding box center [613, 21] width 51 height 15
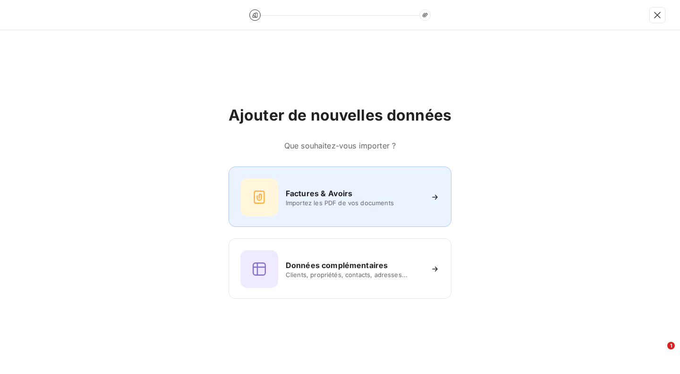
click at [330, 194] on h6 "Factures & Avoirs" at bounding box center [319, 192] width 67 height 11
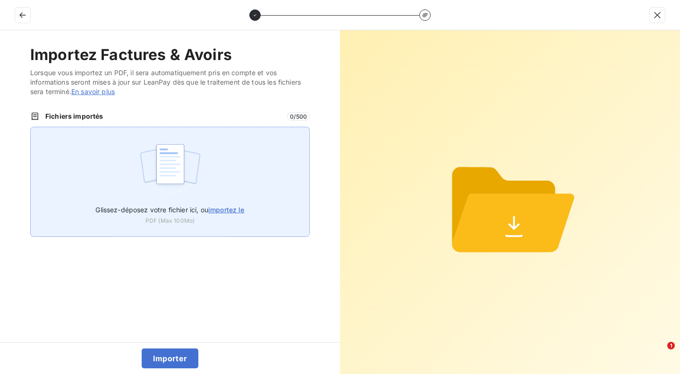
click at [169, 185] on img at bounding box center [170, 168] width 63 height 60
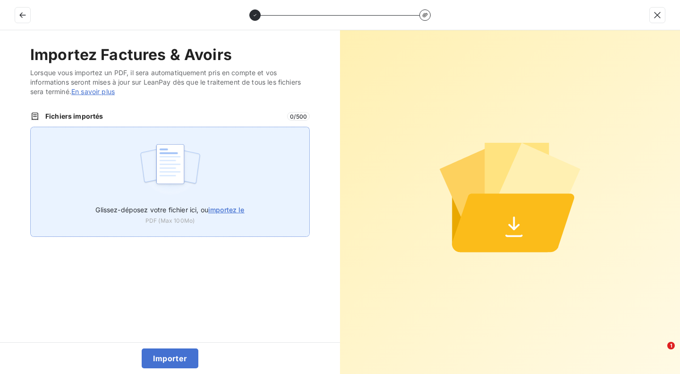
type input "C:\fakepath\F2025-0034543.pdf"
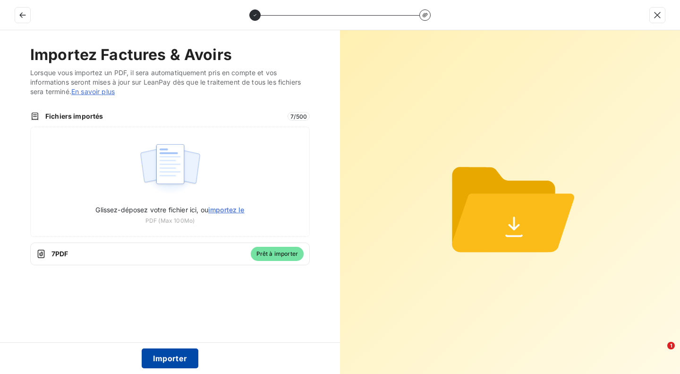
click at [172, 354] on button "Importer" at bounding box center [170, 358] width 57 height 20
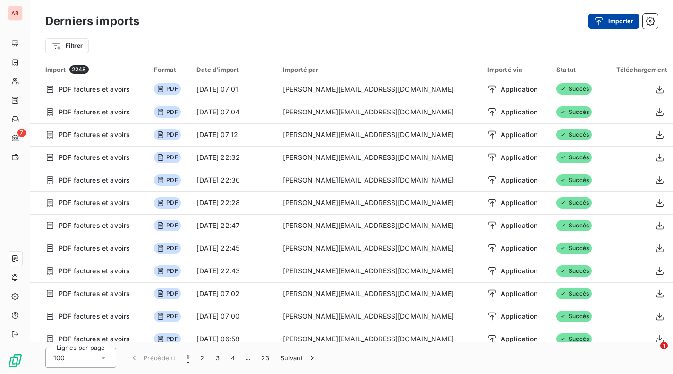
click at [606, 17] on div "button" at bounding box center [601, 21] width 14 height 9
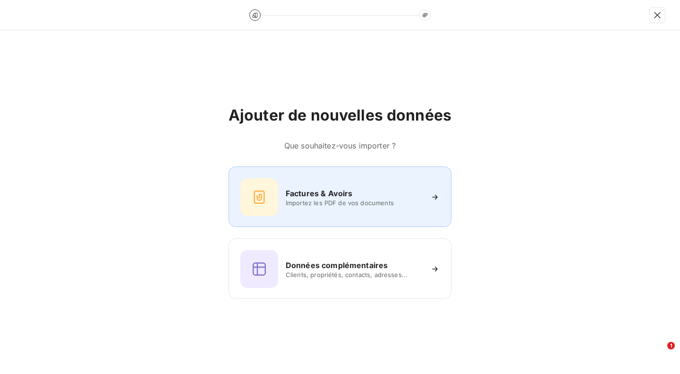
click at [323, 199] on span "Importez les PDF de vos documents" at bounding box center [354, 203] width 137 height 8
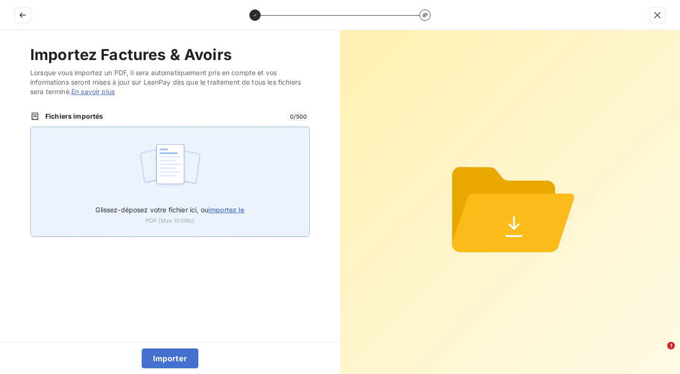
click at [147, 163] on img at bounding box center [170, 168] width 63 height 60
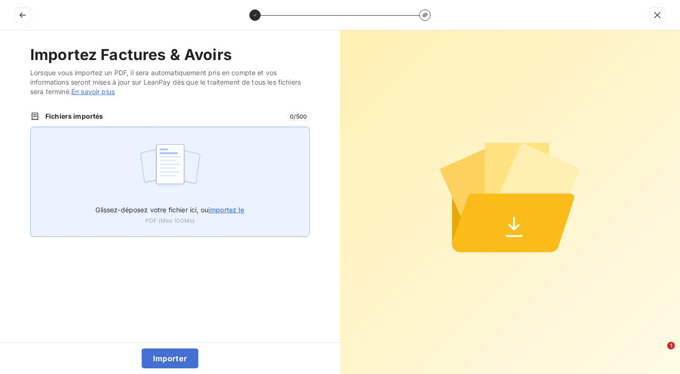
type input "C:\fakepath\F2025-0034556.pdf"
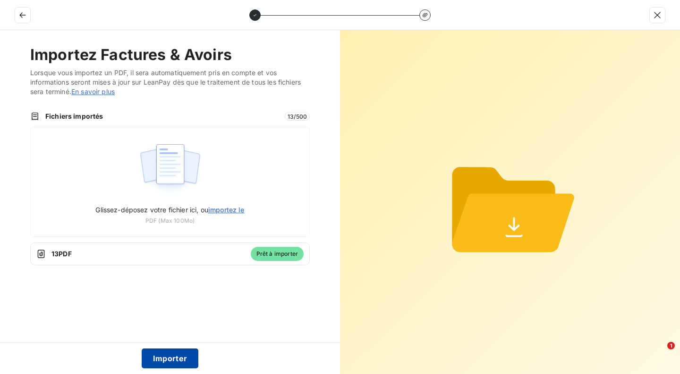
click at [162, 357] on button "Importer" at bounding box center [170, 358] width 57 height 20
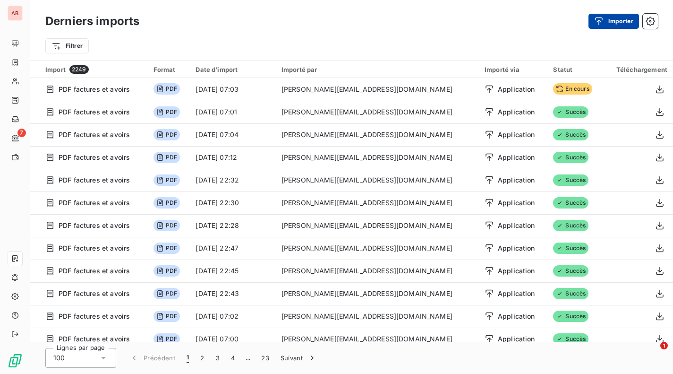
click at [609, 21] on button "Importer" at bounding box center [613, 21] width 51 height 15
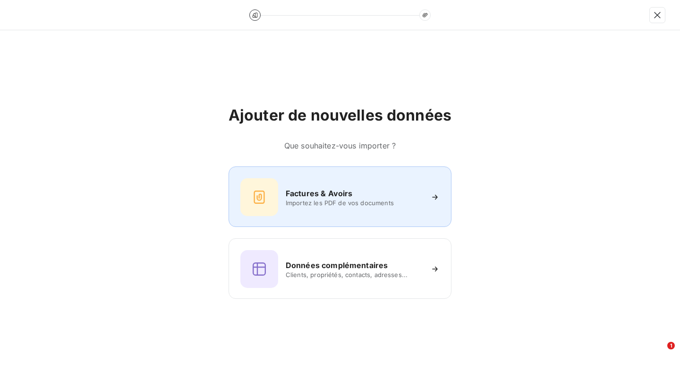
click at [371, 224] on div "Factures & Avoirs Importez les PDF de vos documents" at bounding box center [340, 196] width 223 height 60
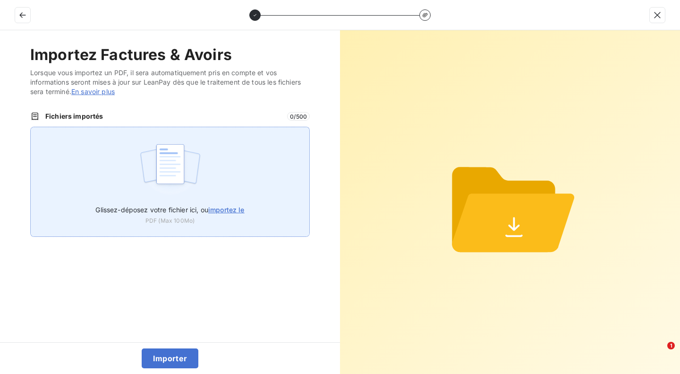
click at [136, 176] on div "Glissez-déposez votre fichier ici, ou importez le PDF (Max 100Mo)" at bounding box center [170, 182] width 280 height 110
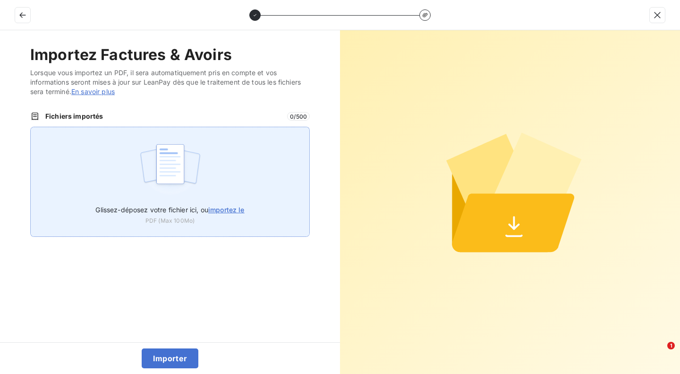
type input "C:\fakepath\F2025-0034565.pdf"
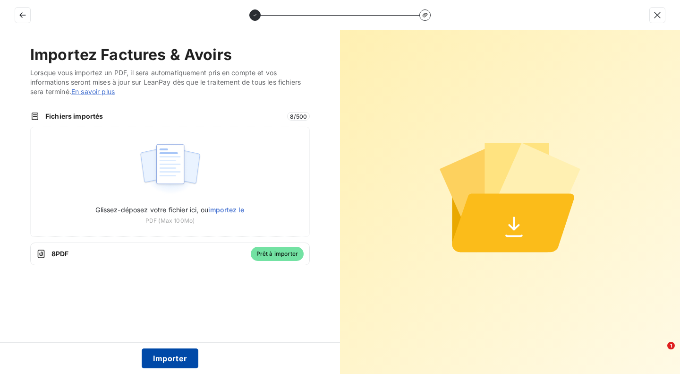
click at [178, 351] on button "Importer" at bounding box center [170, 358] width 57 height 20
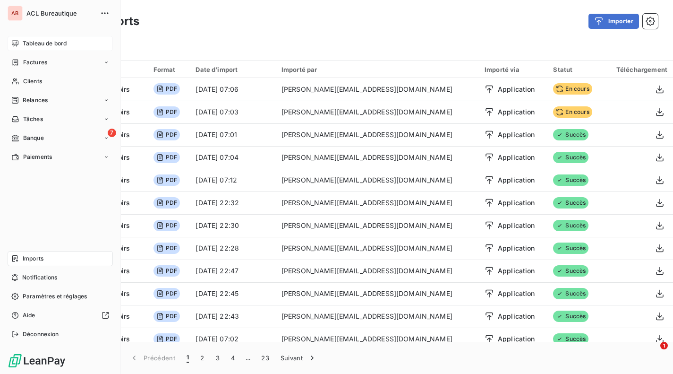
click at [58, 40] on span "Tableau de bord" at bounding box center [45, 43] width 44 height 9
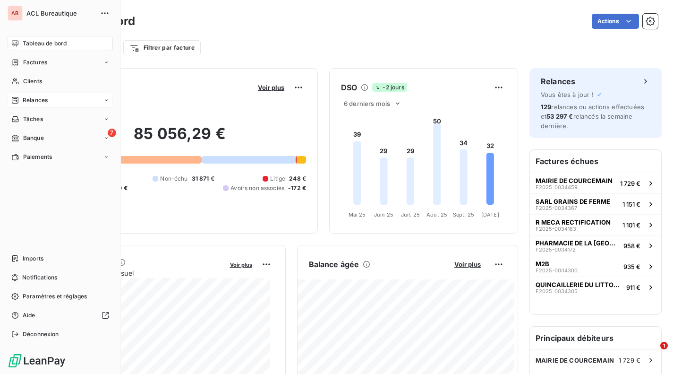
click at [31, 99] on span "Relances" at bounding box center [35, 100] width 25 height 9
click at [43, 118] on span "À effectuer" at bounding box center [38, 119] width 31 height 9
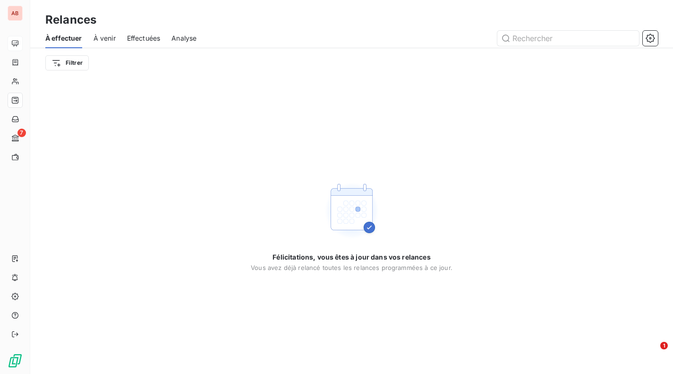
click at [137, 43] on div "Effectuées" at bounding box center [144, 38] width 34 height 20
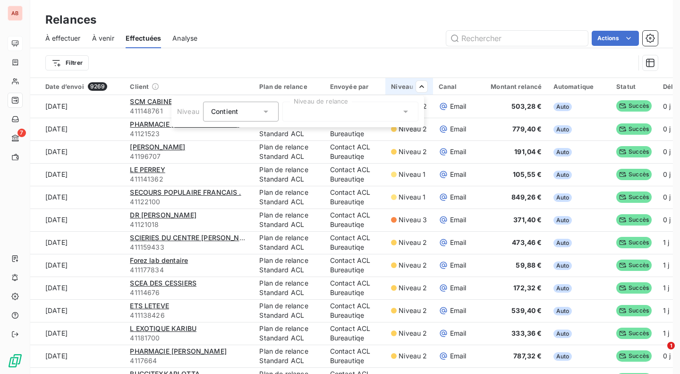
click at [317, 108] on div at bounding box center [350, 112] width 136 height 20
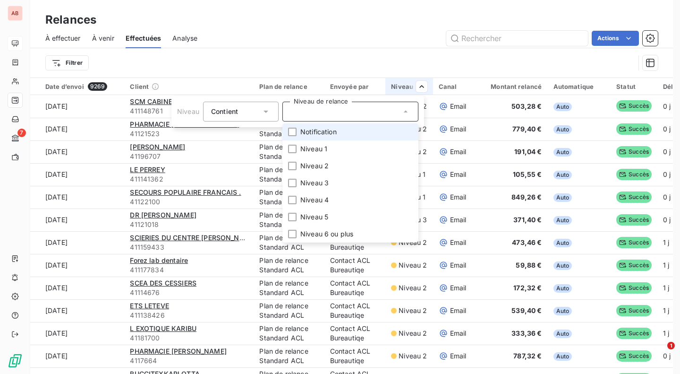
click at [316, 134] on span "Notification" at bounding box center [318, 131] width 36 height 9
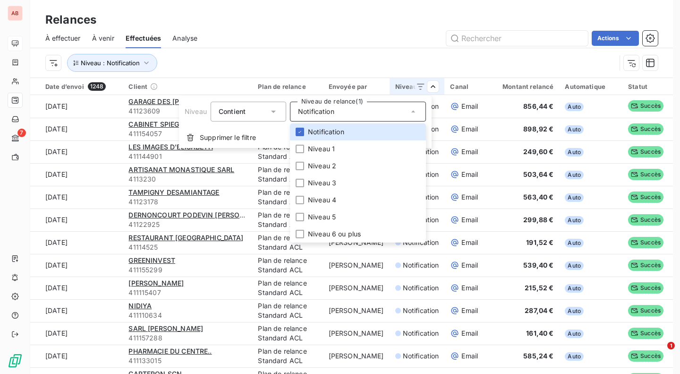
click at [407, 63] on html "AB 7 Relances À effectuer À venir Effectuées Analyse Actions Niveau : Notificat…" at bounding box center [340, 187] width 680 height 374
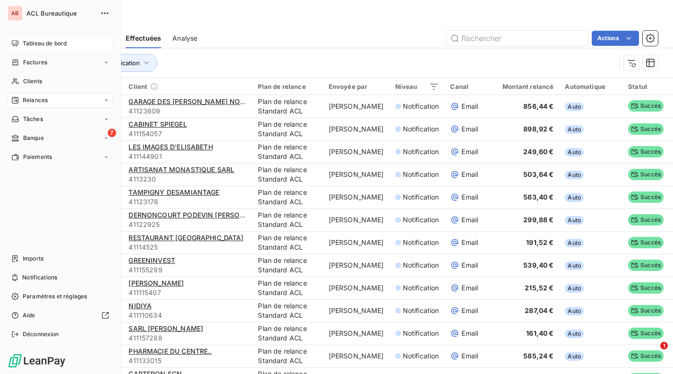
click at [55, 98] on div "Relances" at bounding box center [60, 100] width 105 height 15
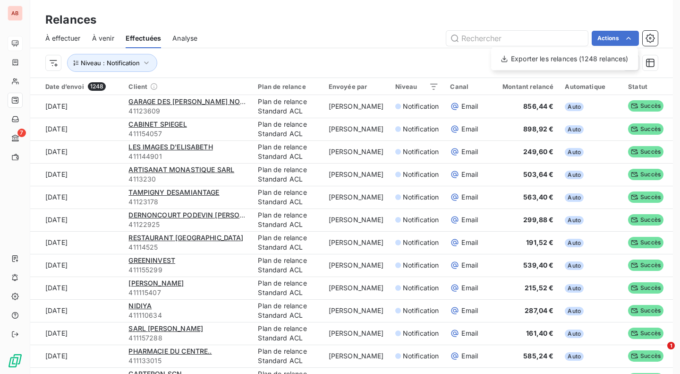
click at [651, 38] on html "AB 7 Relances À effectuer À venir Effectuées Analyse Actions Exporter les relan…" at bounding box center [340, 187] width 680 height 374
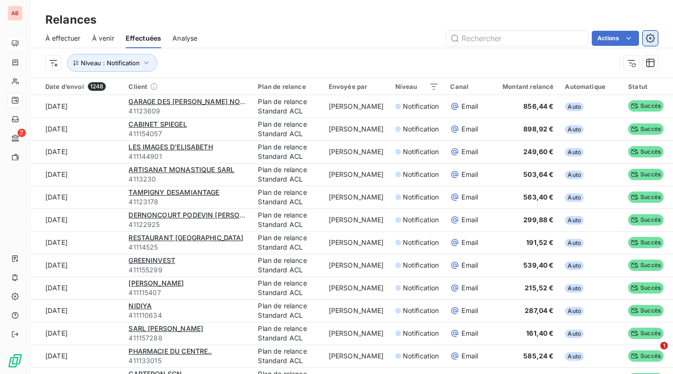
click at [649, 43] on button "button" at bounding box center [650, 38] width 15 height 15
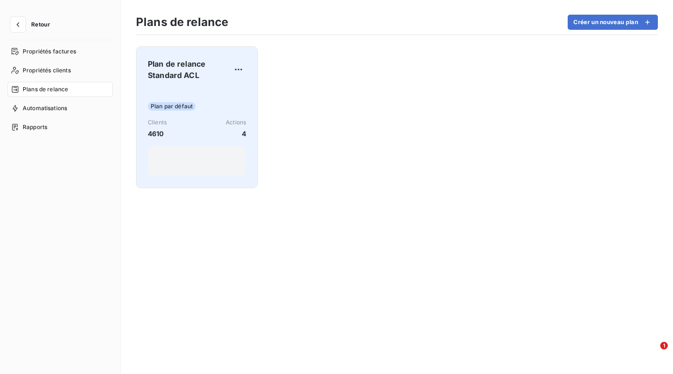
click at [185, 117] on div "Plan par défaut Clients 4610 Actions 4" at bounding box center [197, 132] width 98 height 88
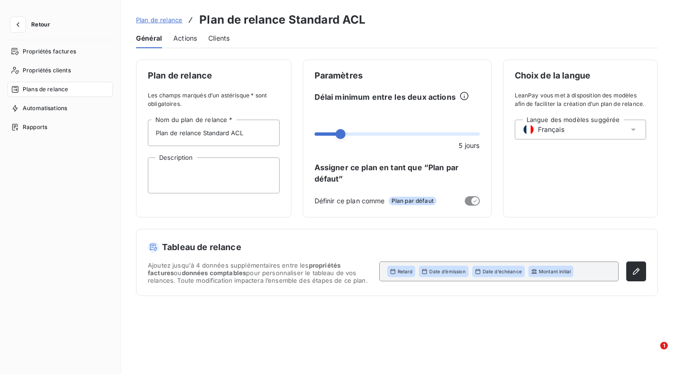
click at [187, 38] on span "Actions" at bounding box center [185, 38] width 24 height 9
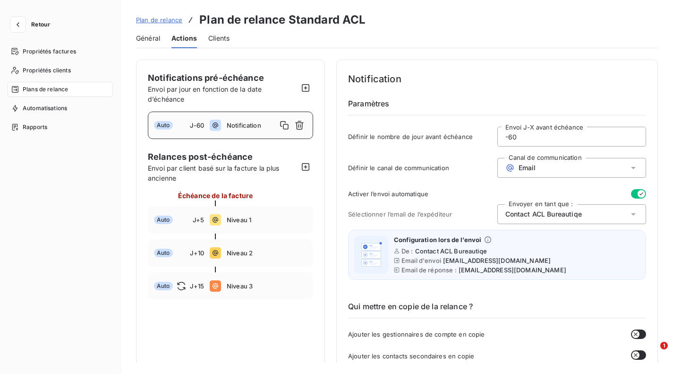
click at [229, 124] on span "Notification" at bounding box center [252, 125] width 50 height 8
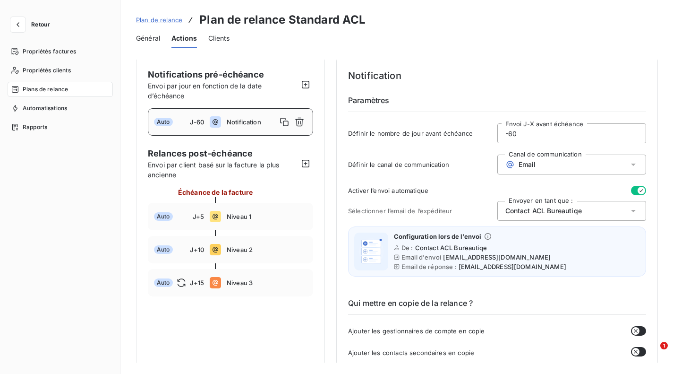
scroll to position [30, 0]
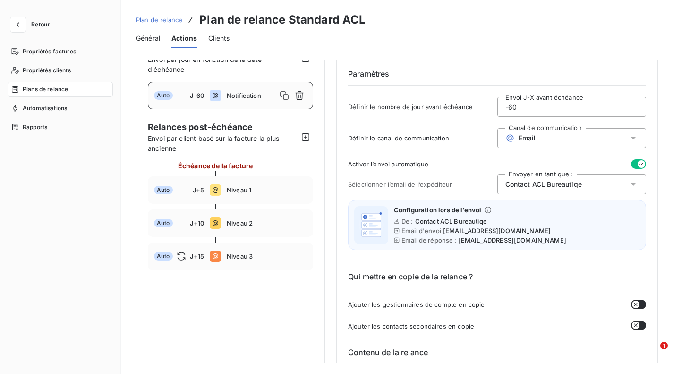
click at [35, 22] on span "Retour" at bounding box center [40, 25] width 19 height 6
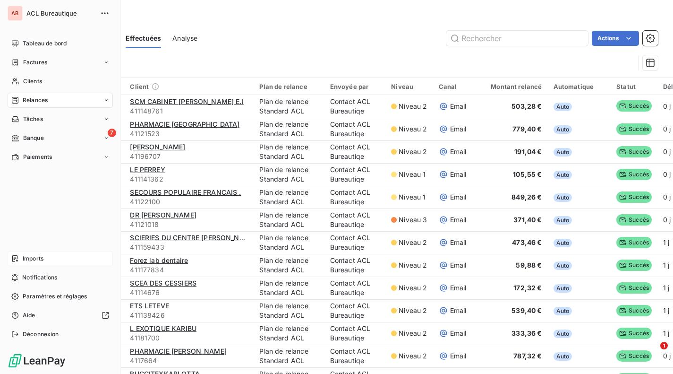
click at [22, 256] on div "Imports" at bounding box center [60, 258] width 105 height 15
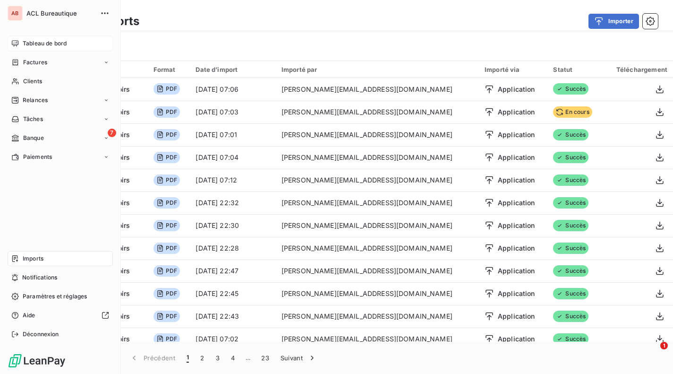
click at [29, 42] on span "Tableau de bord" at bounding box center [45, 43] width 44 height 9
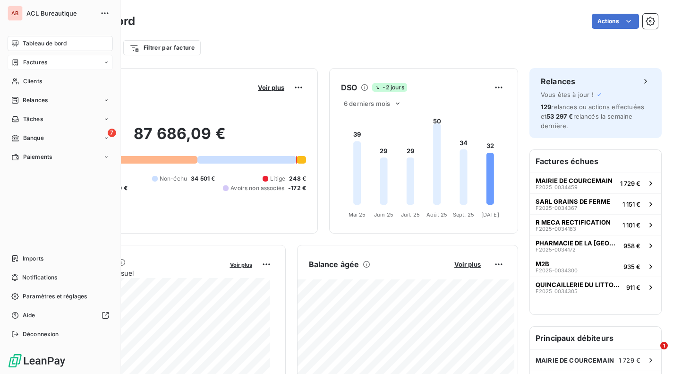
click at [57, 62] on div "Factures" at bounding box center [60, 62] width 105 height 15
click at [47, 78] on div "Factures" at bounding box center [66, 81] width 94 height 15
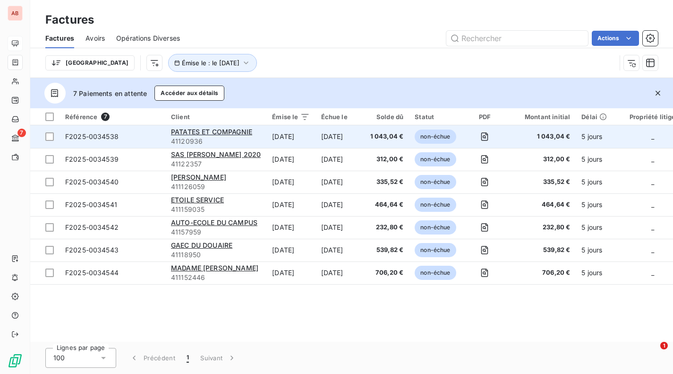
click at [359, 132] on td "24 oct. 2025" at bounding box center [339, 136] width 49 height 23
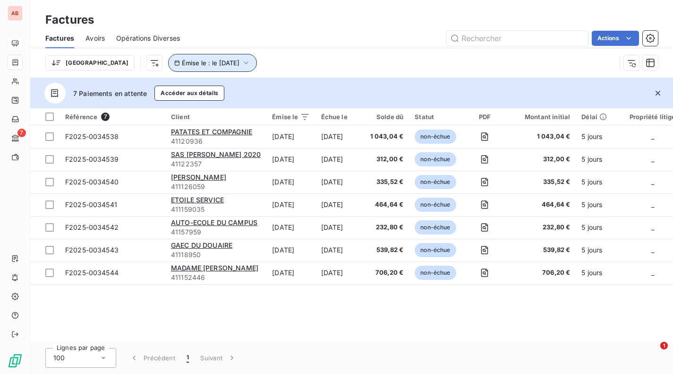
click at [189, 62] on span "Émise le : le 10 oct. 2025" at bounding box center [211, 63] width 58 height 8
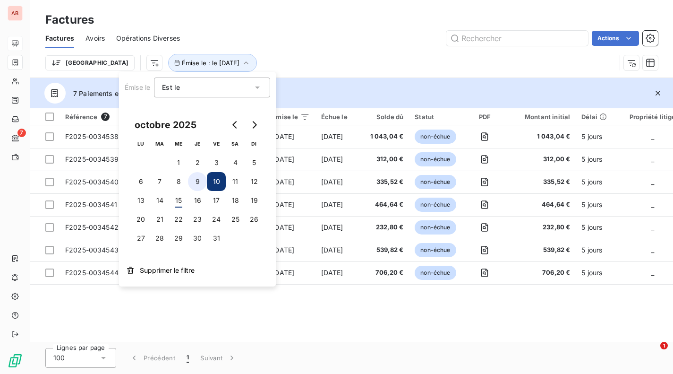
click at [203, 181] on button "9" at bounding box center [197, 181] width 19 height 19
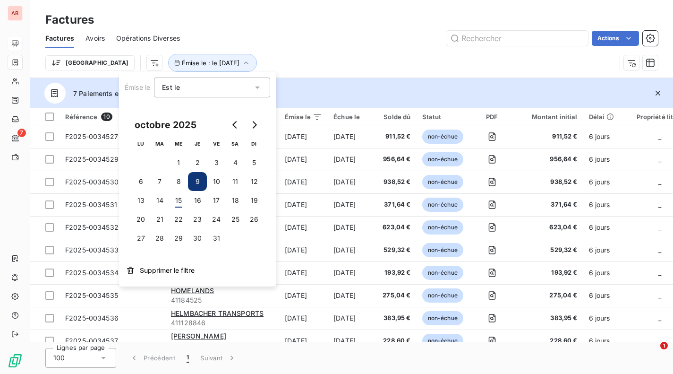
click at [367, 94] on div "7 Paiements en attente Accéder aux détails" at bounding box center [351, 93] width 643 height 30
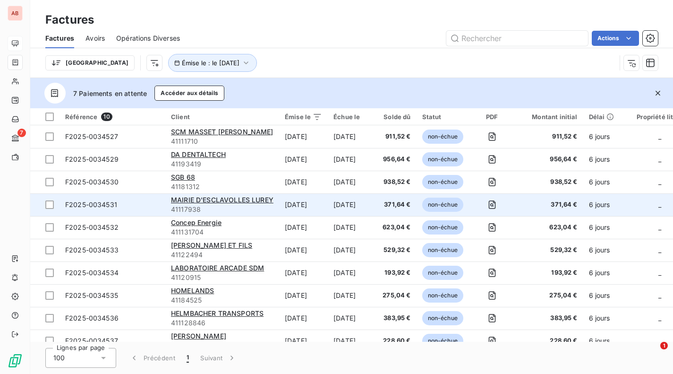
click at [355, 196] on td "23 oct. 2025" at bounding box center [352, 204] width 49 height 23
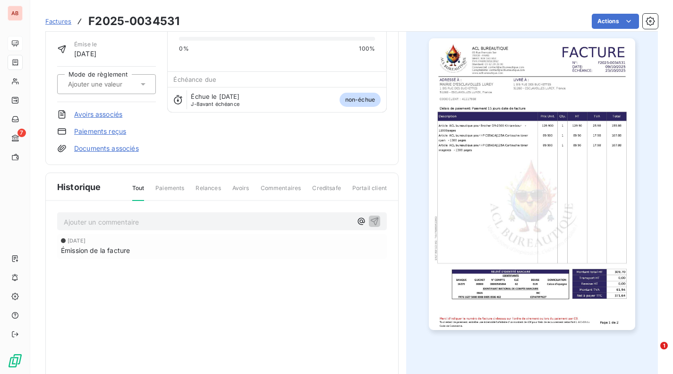
scroll to position [68, 0]
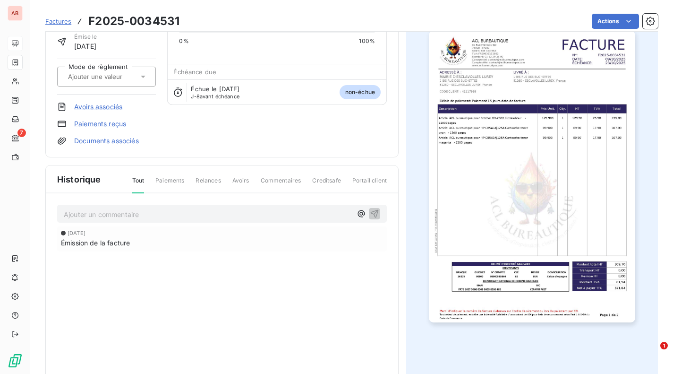
click at [205, 179] on span "Relances" at bounding box center [208, 184] width 25 height 16
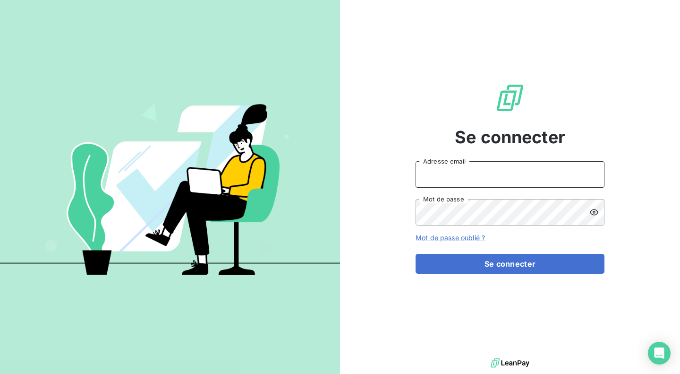
click at [472, 166] on input "Adresse email" at bounding box center [510, 174] width 189 height 26
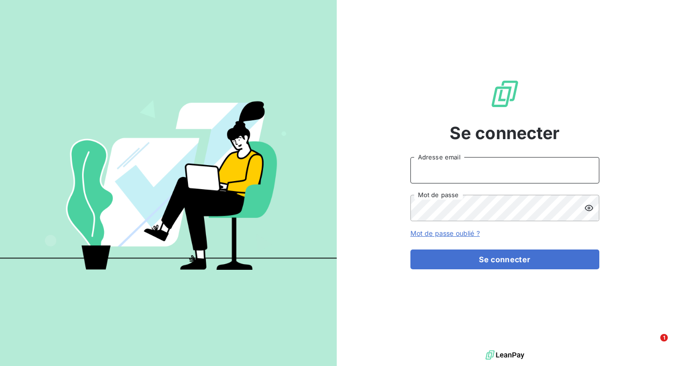
type input "[EMAIL_ADDRESS][DOMAIN_NAME]"
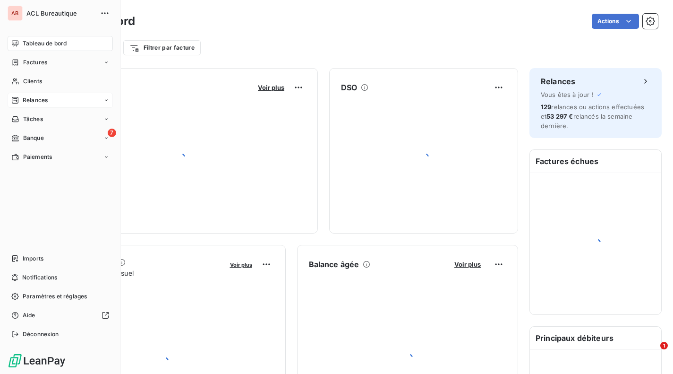
click at [56, 96] on div "Relances" at bounding box center [60, 100] width 105 height 15
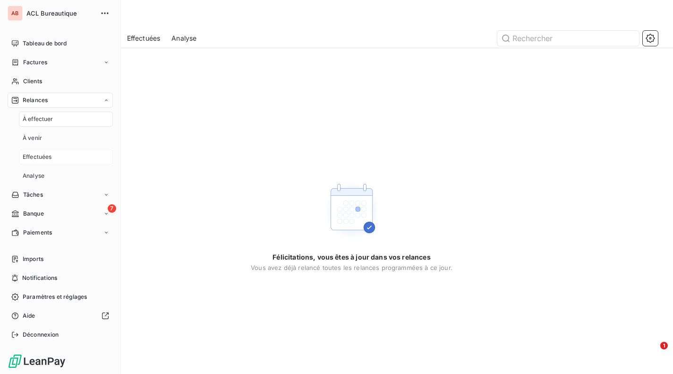
click at [60, 155] on div "Effectuées" at bounding box center [66, 156] width 94 height 15
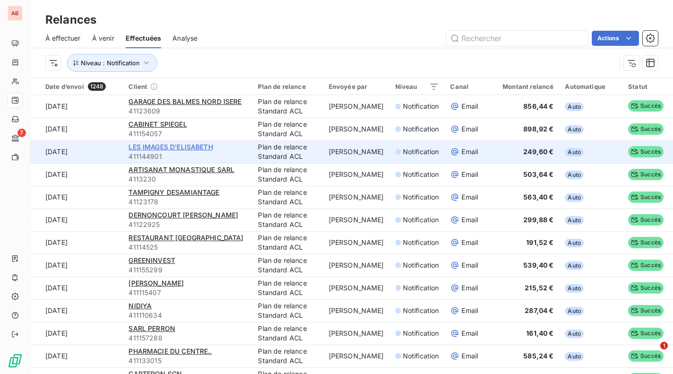
click at [204, 145] on span "LES IMAGES D'ELISABETH" at bounding box center [170, 147] width 84 height 8
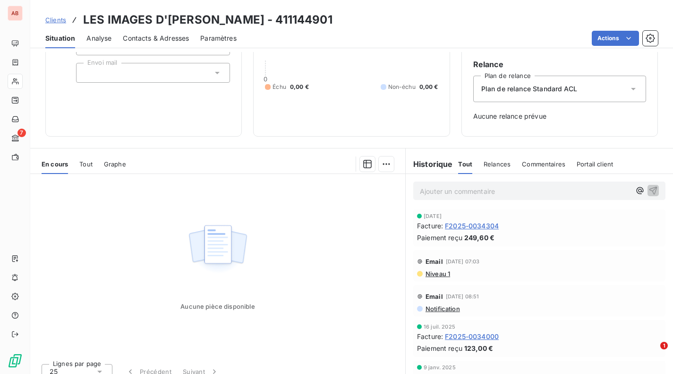
scroll to position [83, 0]
click at [468, 226] on span "F2025-0034304" at bounding box center [472, 225] width 54 height 10
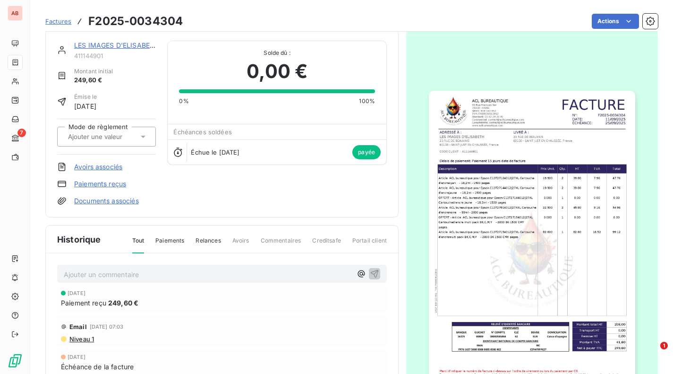
scroll to position [6, 0]
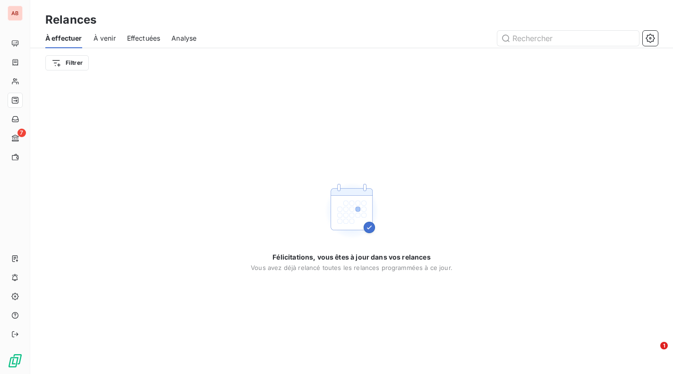
click at [144, 41] on span "Effectuées" at bounding box center [144, 38] width 34 height 9
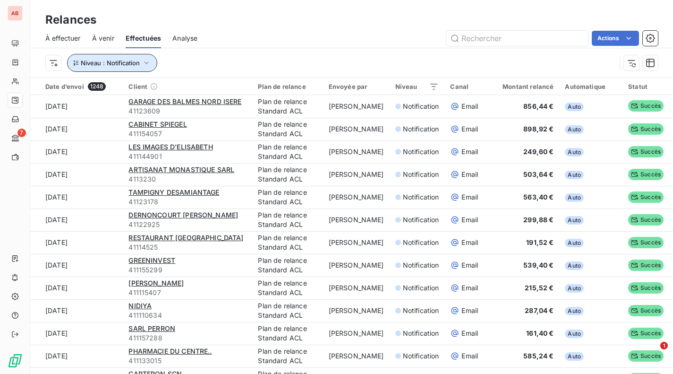
click at [144, 63] on icon "button" at bounding box center [146, 62] width 9 height 9
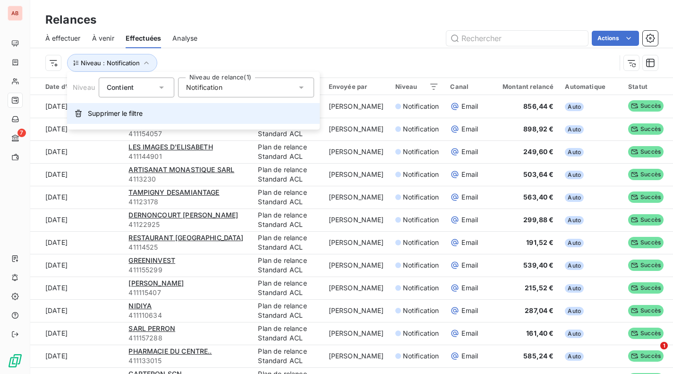
click at [128, 115] on span "Supprimer le filtre" at bounding box center [115, 113] width 55 height 9
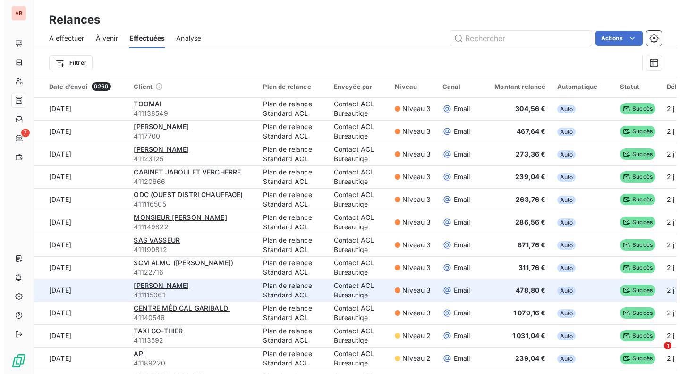
scroll to position [632, 0]
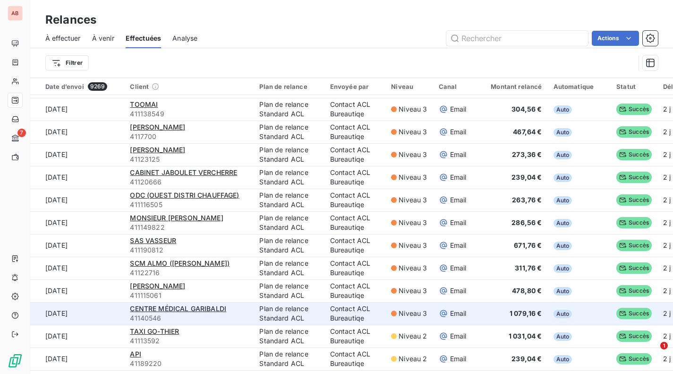
click at [326, 308] on td "Contact ACL Bureautiqe" at bounding box center [354, 313] width 61 height 23
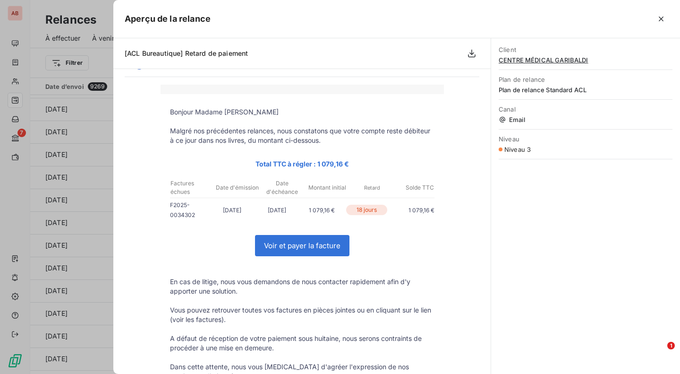
scroll to position [0, 0]
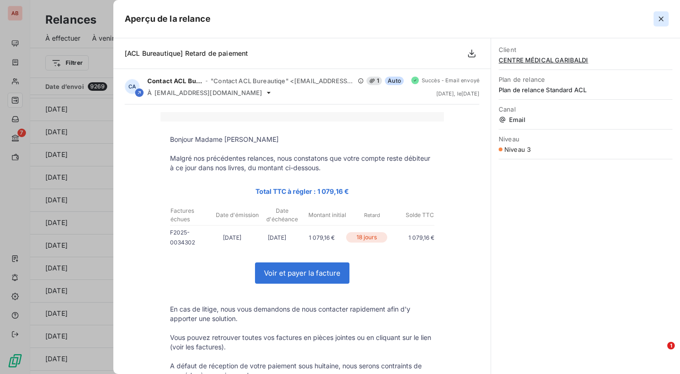
click at [662, 19] on icon "button" at bounding box center [661, 19] width 5 height 5
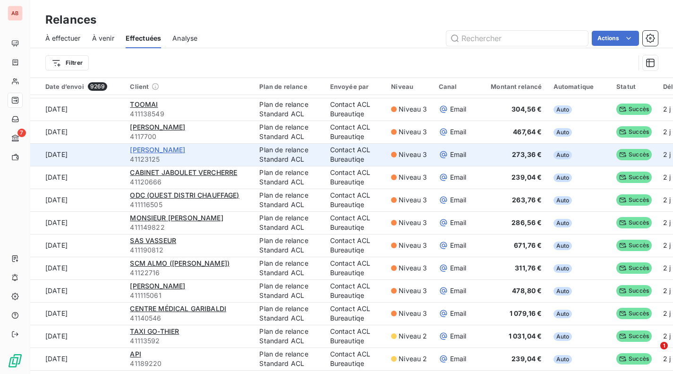
click at [154, 150] on span "SARL SOLERA" at bounding box center [157, 149] width 55 height 8
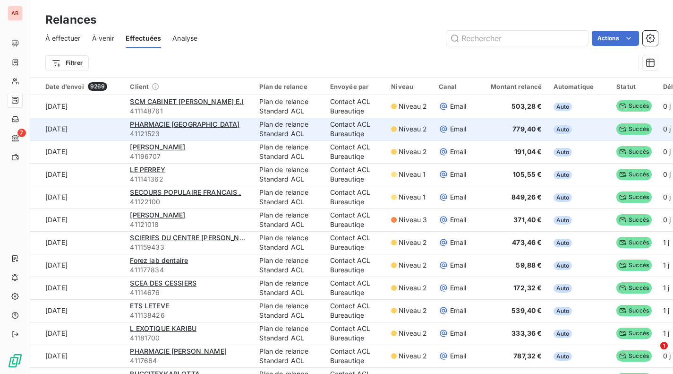
click at [426, 126] on td "Niveau 2" at bounding box center [408, 129] width 47 height 23
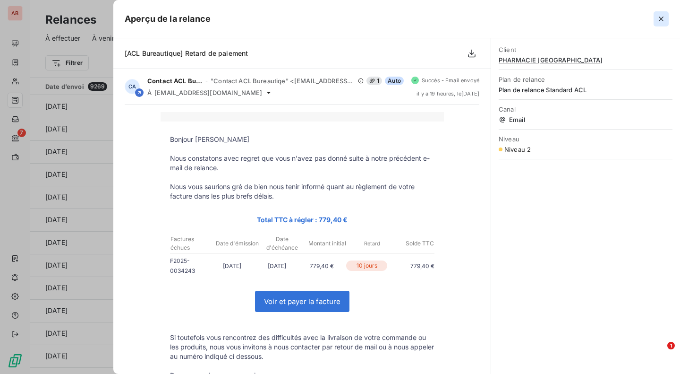
click at [663, 16] on icon "button" at bounding box center [660, 18] width 9 height 9
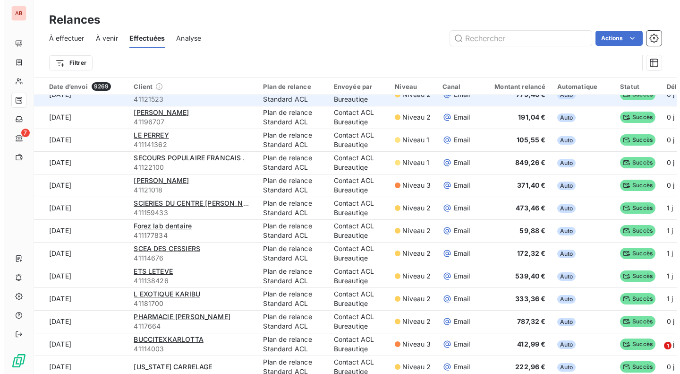
scroll to position [47, 0]
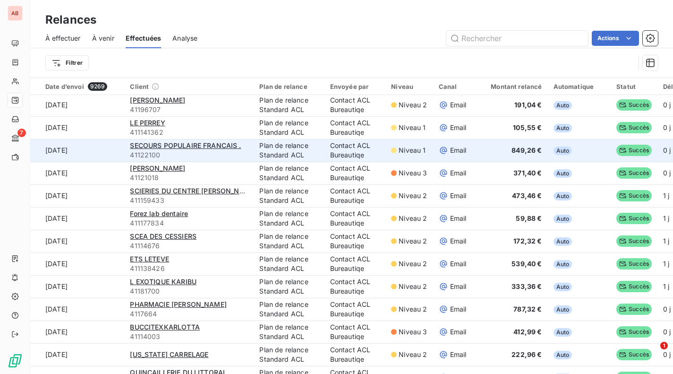
click at [412, 152] on span "Niveau 1" at bounding box center [412, 149] width 27 height 9
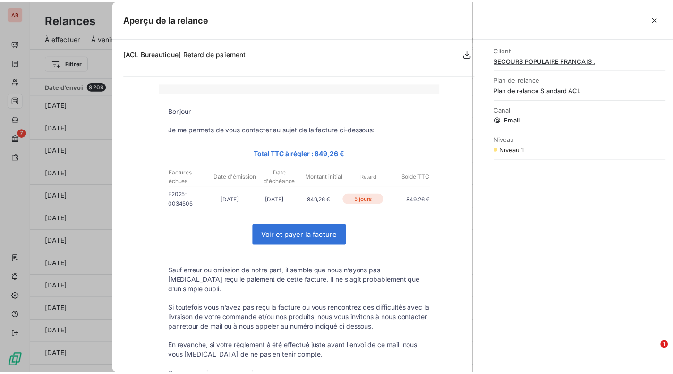
scroll to position [0, 0]
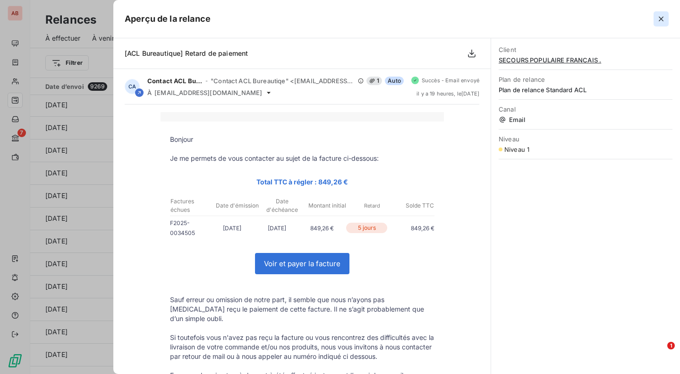
click at [664, 18] on icon "button" at bounding box center [660, 18] width 9 height 9
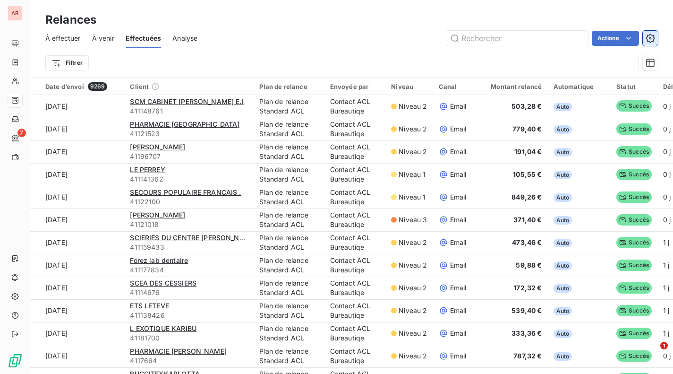
click at [653, 34] on icon "button" at bounding box center [650, 38] width 9 height 9
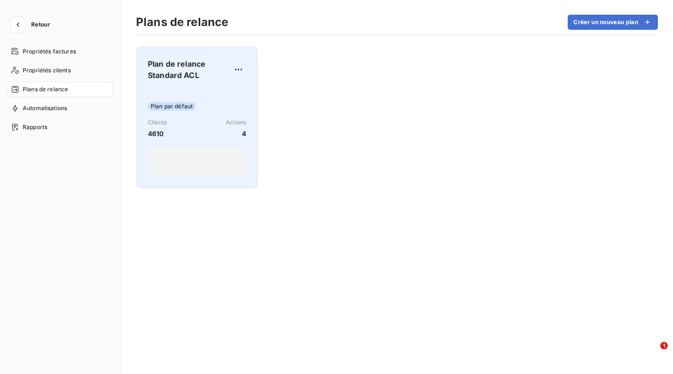
click at [207, 109] on div "Plan par défaut" at bounding box center [197, 106] width 98 height 9
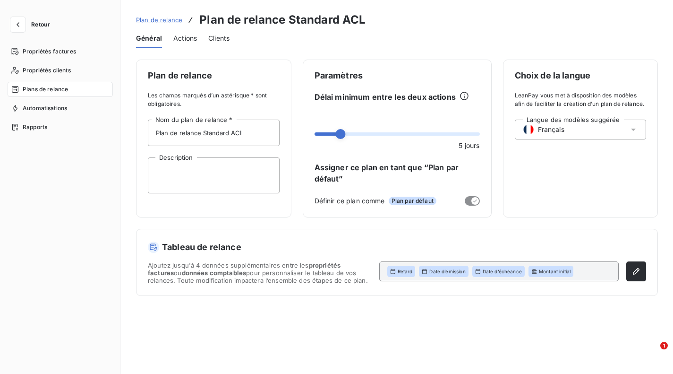
click at [192, 38] on span "Actions" at bounding box center [185, 38] width 24 height 9
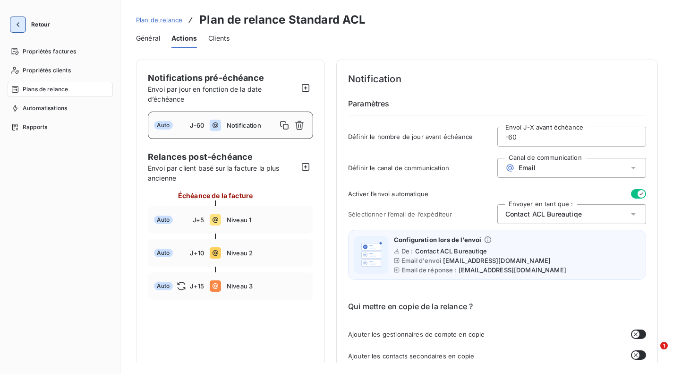
click at [20, 30] on button "button" at bounding box center [17, 24] width 15 height 15
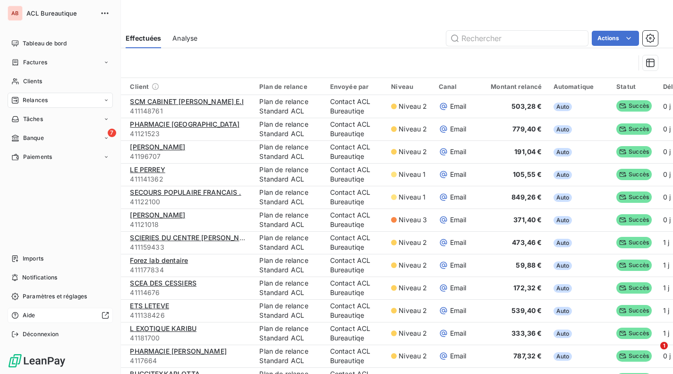
click at [16, 313] on icon at bounding box center [15, 315] width 7 height 7
click at [23, 297] on span "Paramètres et réglages" at bounding box center [55, 296] width 64 height 9
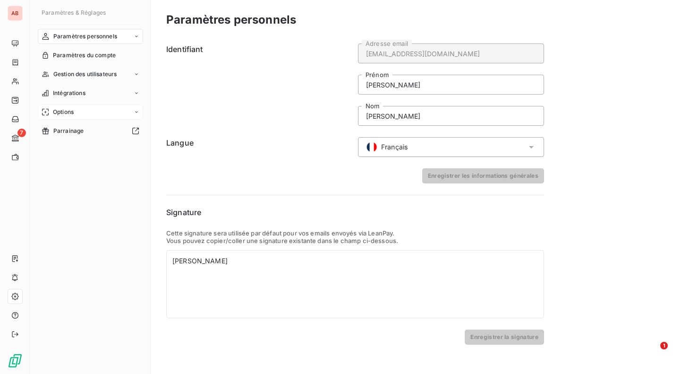
click at [107, 115] on div "Options" at bounding box center [90, 111] width 105 height 15
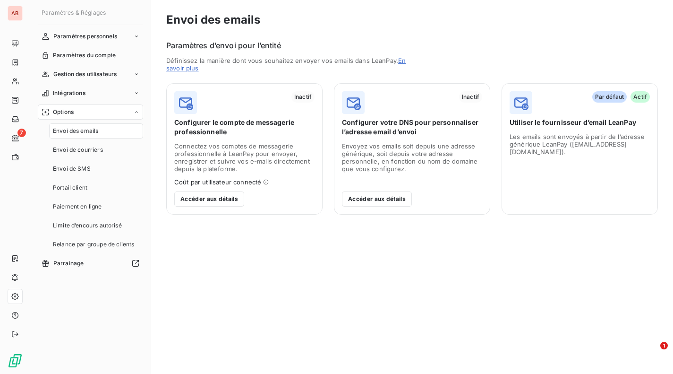
click at [101, 129] on div "Envoi des emails" at bounding box center [96, 130] width 94 height 15
click at [100, 224] on span "Limite d’encours autorisé" at bounding box center [87, 225] width 69 height 9
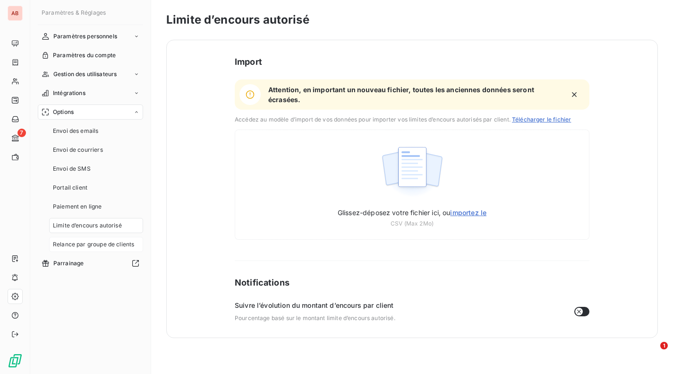
click at [101, 244] on span "Relance par groupe de clients" at bounding box center [93, 244] width 81 height 9
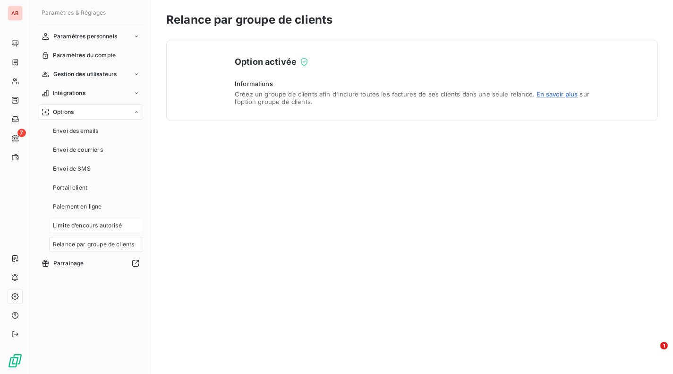
click at [89, 228] on span "Limite d’encours autorisé" at bounding box center [87, 225] width 69 height 9
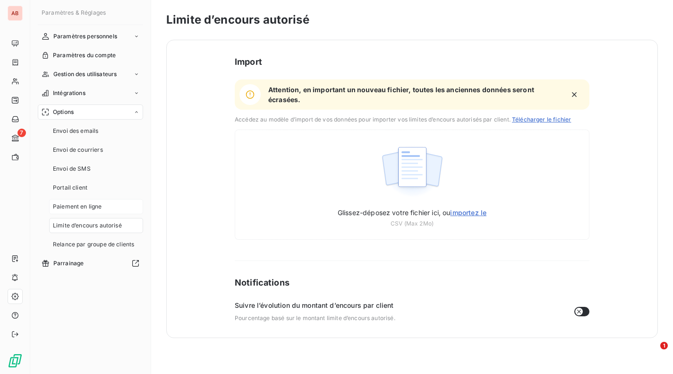
click at [91, 212] on div "Paiement en ligne" at bounding box center [96, 206] width 94 height 15
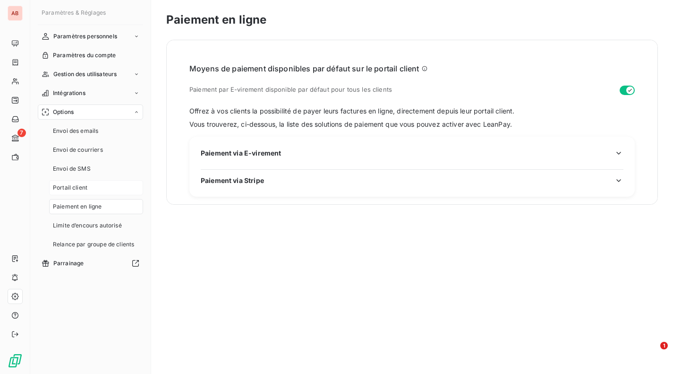
click at [94, 190] on div "Portail client" at bounding box center [96, 187] width 94 height 15
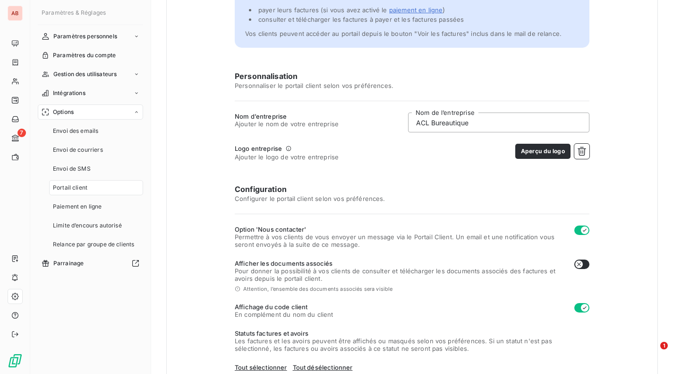
scroll to position [75, 0]
click at [575, 264] on icon "button" at bounding box center [579, 265] width 8 height 8
checkbox input "true"
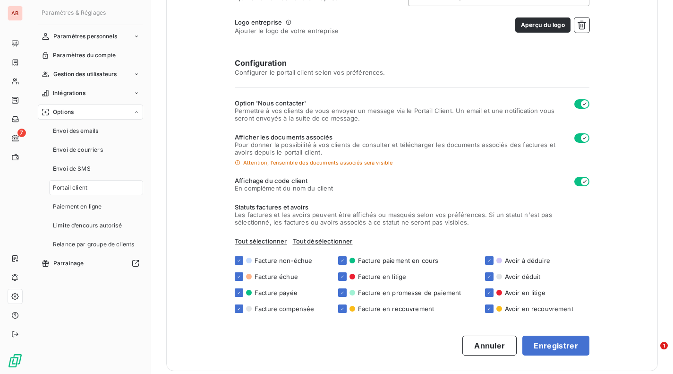
scroll to position [210, 0]
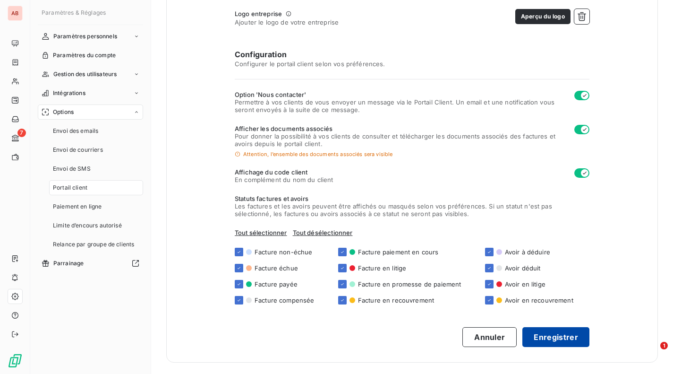
click at [546, 335] on button "Enregistrer" at bounding box center [555, 337] width 67 height 20
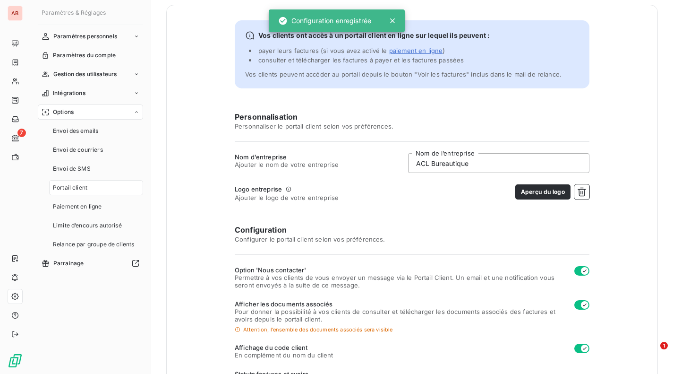
scroll to position [0, 0]
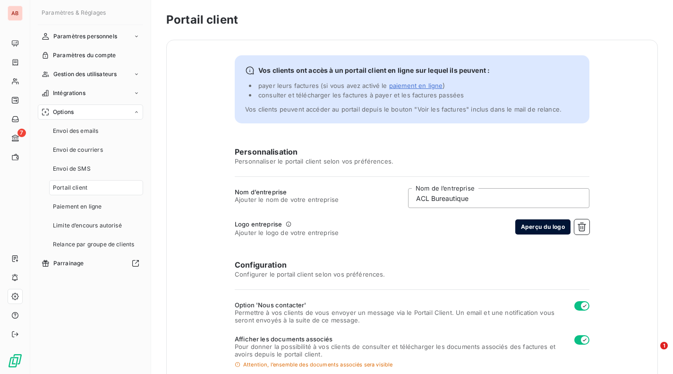
click at [523, 229] on button "Aperçu du logo" at bounding box center [542, 226] width 55 height 15
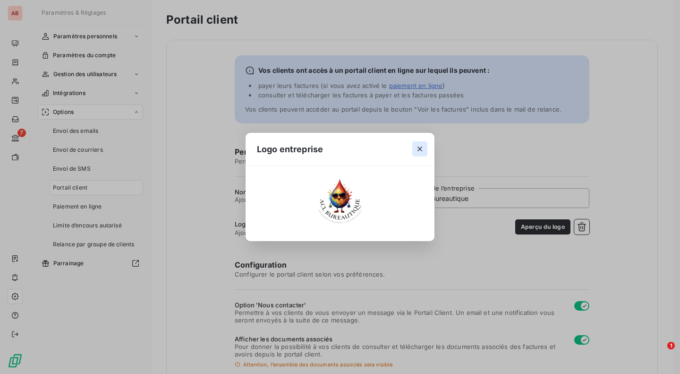
click at [417, 145] on icon "button" at bounding box center [419, 148] width 9 height 9
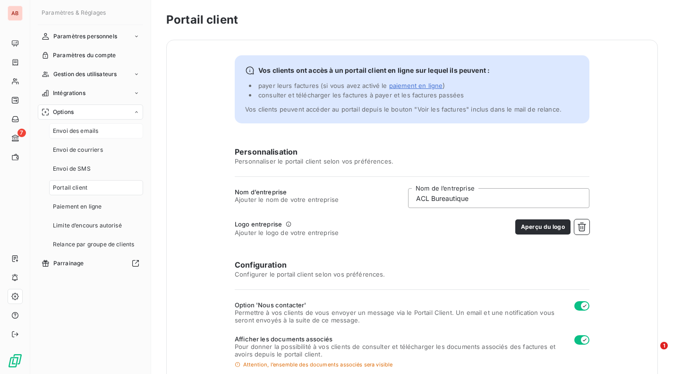
click at [96, 127] on span "Envoi des emails" at bounding box center [75, 131] width 45 height 9
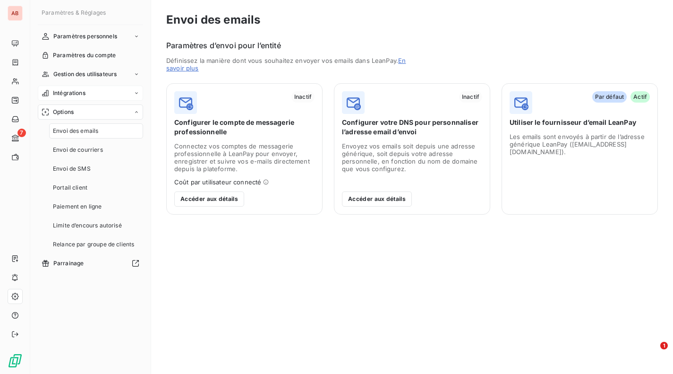
click at [84, 93] on span "Intégrations" at bounding box center [69, 93] width 33 height 9
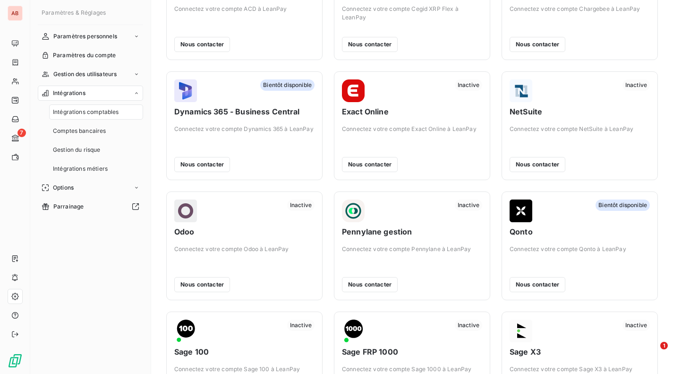
scroll to position [109, 0]
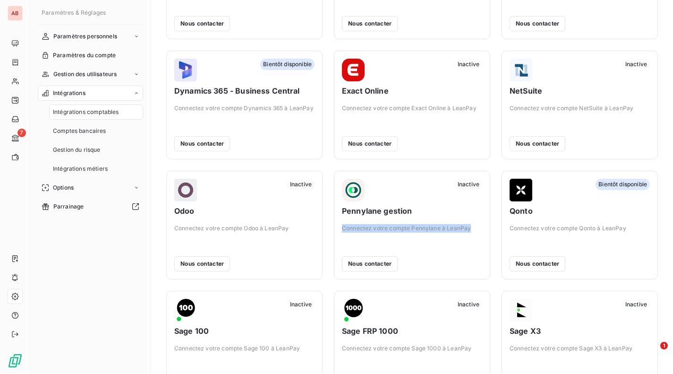
drag, startPoint x: 467, startPoint y: 230, endPoint x: 340, endPoint y: 230, distance: 126.6
click at [342, 230] on span "Connectez votre compte Pennylane à LeanPay" at bounding box center [412, 228] width 140 height 9
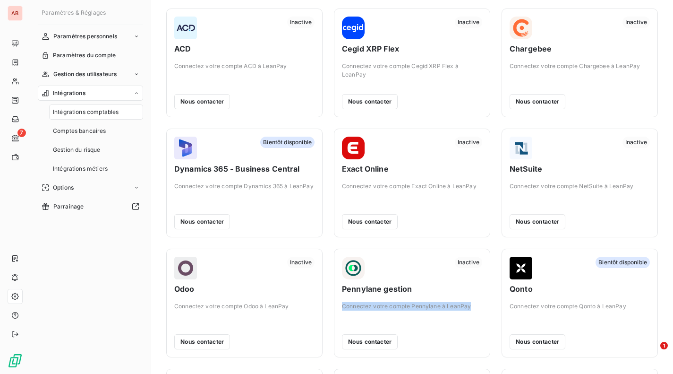
scroll to position [0, 0]
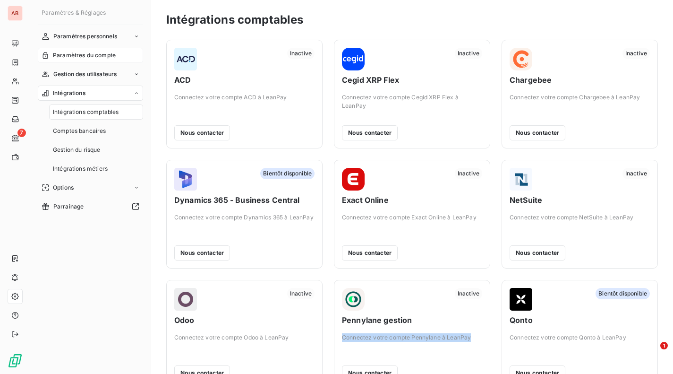
click at [90, 53] on span "Paramètres du compte" at bounding box center [84, 55] width 63 height 9
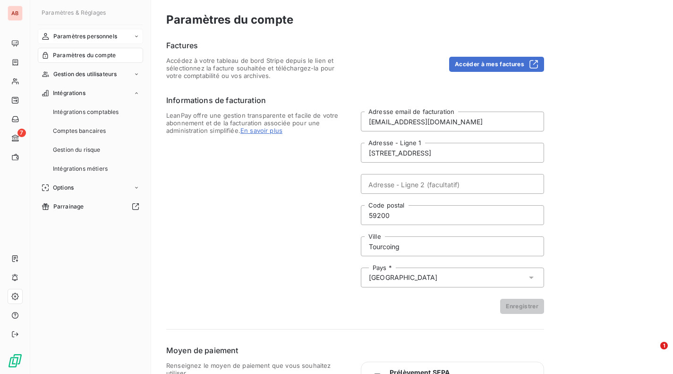
click at [87, 40] on span "Paramètres personnels" at bounding box center [85, 36] width 64 height 9
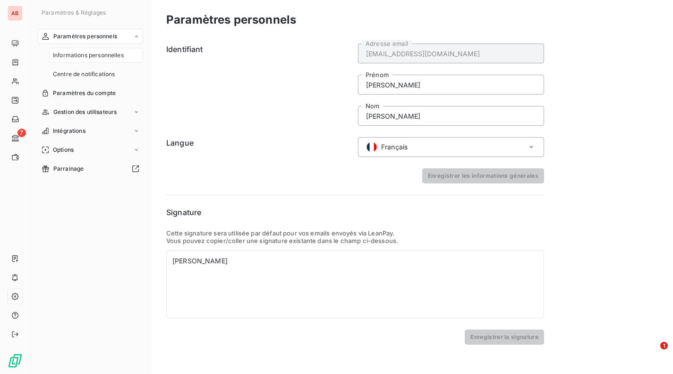
click at [87, 40] on span "Paramètres personnels" at bounding box center [85, 36] width 64 height 9
click at [90, 70] on span "Centre de notifications" at bounding box center [84, 74] width 62 height 9
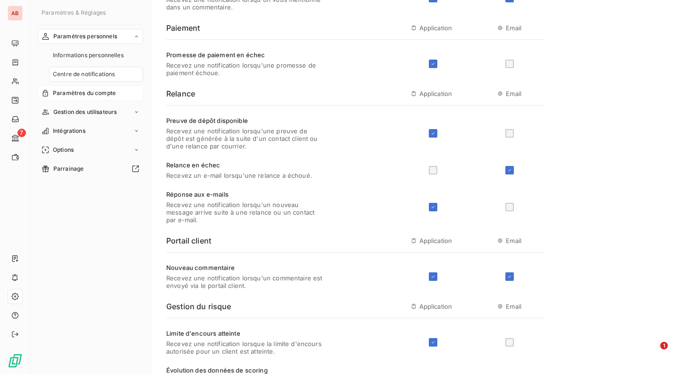
scroll to position [86, 0]
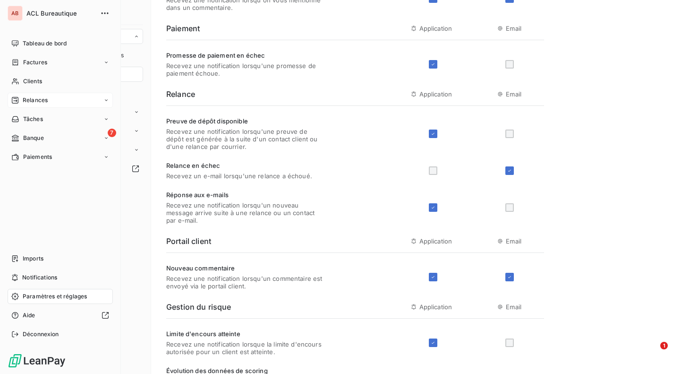
click at [20, 101] on div "Relances" at bounding box center [29, 100] width 36 height 9
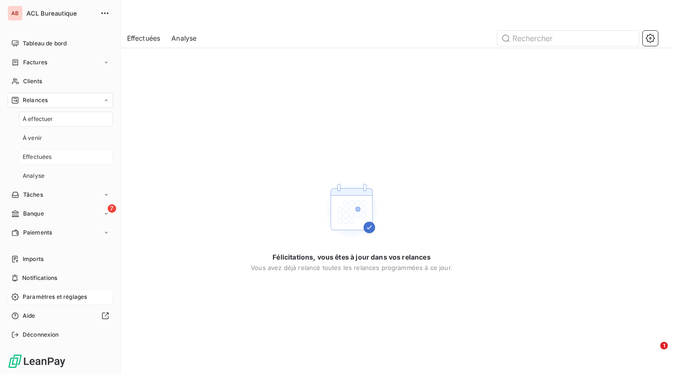
click at [49, 157] on span "Effectuées" at bounding box center [37, 157] width 29 height 9
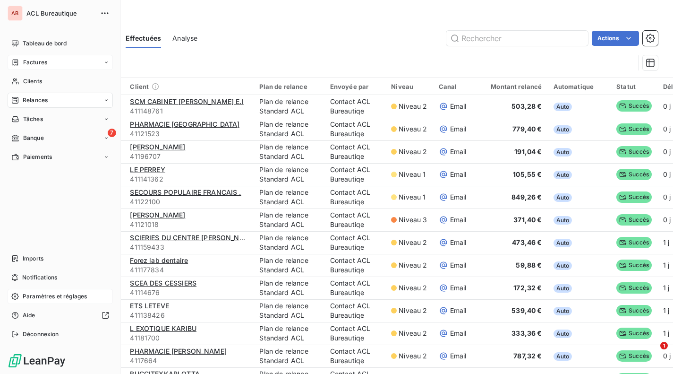
click at [24, 59] on span "Factures" at bounding box center [35, 62] width 24 height 9
click at [49, 162] on div "Relances" at bounding box center [60, 156] width 105 height 15
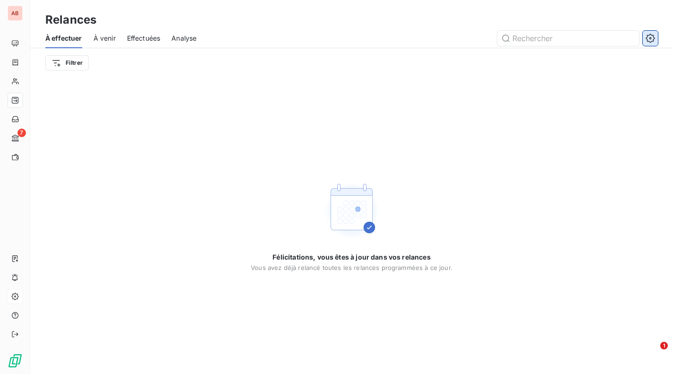
click at [654, 41] on icon "button" at bounding box center [650, 38] width 9 height 9
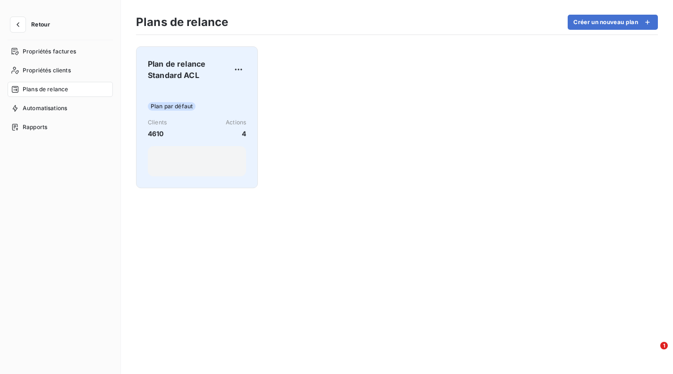
click at [210, 102] on div "Plan par défaut" at bounding box center [197, 106] width 98 height 9
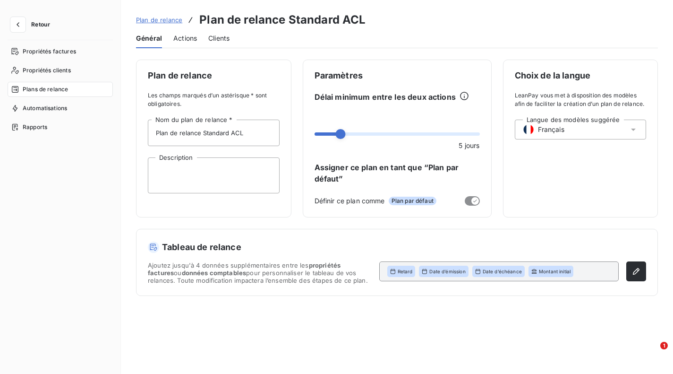
click at [187, 38] on span "Actions" at bounding box center [185, 38] width 24 height 9
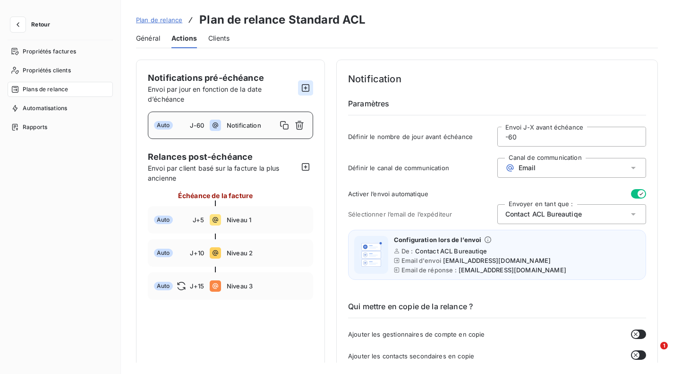
click at [311, 86] on button "button" at bounding box center [305, 87] width 15 height 15
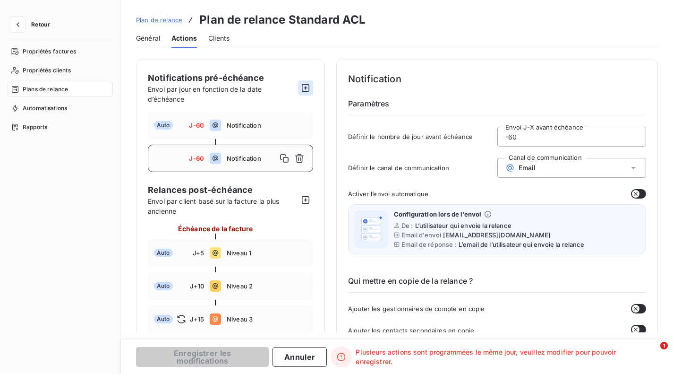
click at [311, 86] on button "button" at bounding box center [305, 87] width 15 height 15
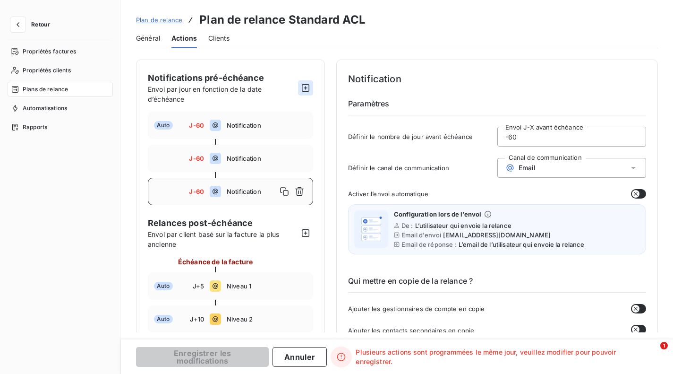
click at [311, 86] on button "button" at bounding box center [305, 87] width 15 height 15
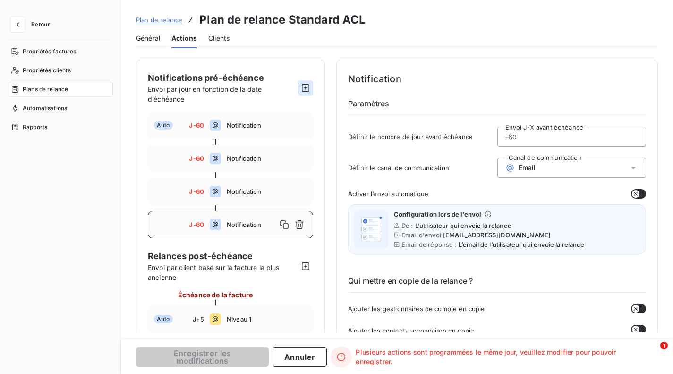
click at [311, 86] on button "button" at bounding box center [305, 87] width 15 height 15
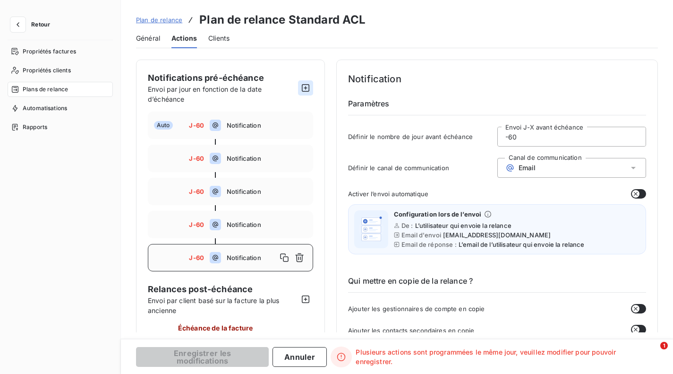
click at [311, 86] on button "button" at bounding box center [305, 87] width 15 height 15
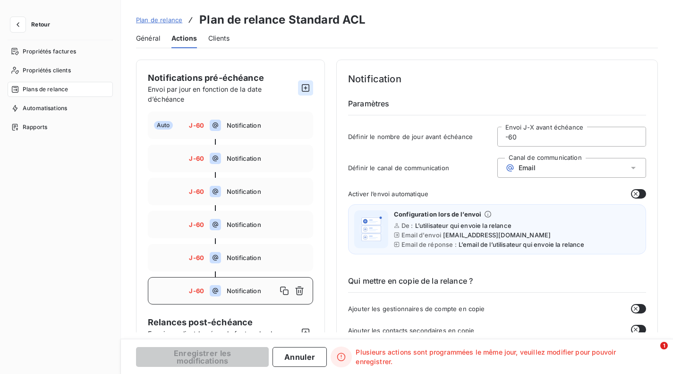
click at [311, 86] on button "button" at bounding box center [305, 87] width 15 height 15
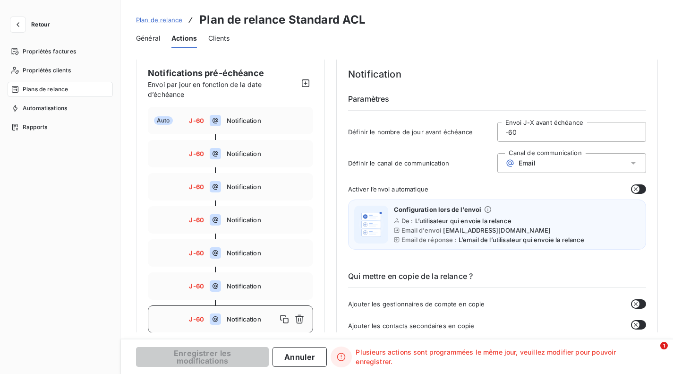
scroll to position [4, 0]
click at [306, 84] on icon "button" at bounding box center [306, 84] width 8 height 8
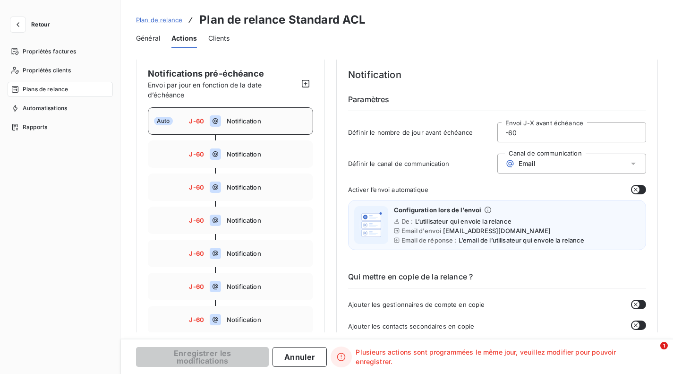
click at [270, 124] on span "Notification" at bounding box center [267, 121] width 80 height 8
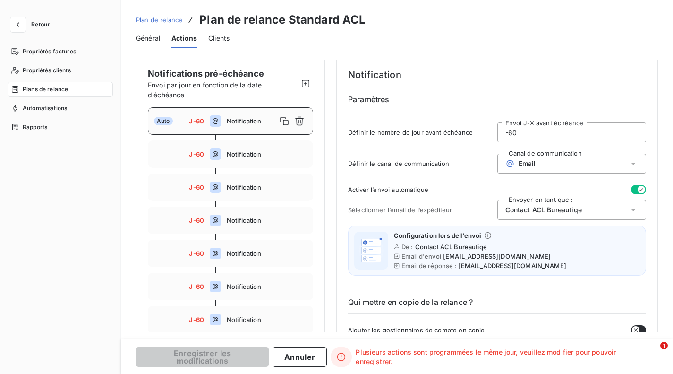
click at [517, 131] on input "-60" at bounding box center [572, 132] width 148 height 19
type input "-6"
click at [267, 156] on span "Notification" at bounding box center [267, 154] width 80 height 8
type input "-60"
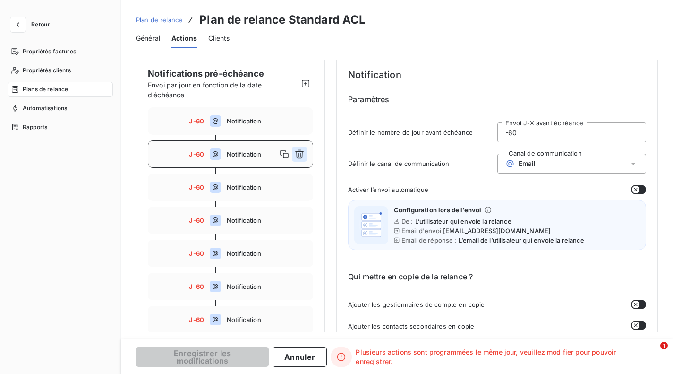
click at [303, 153] on icon "button" at bounding box center [299, 153] width 9 height 9
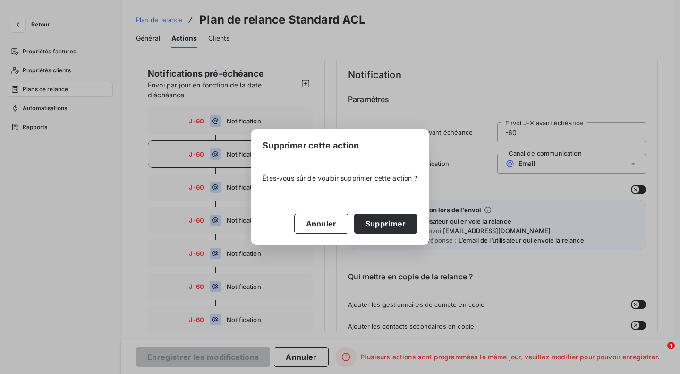
click at [303, 153] on div "Supprimer cette action" at bounding box center [339, 145] width 177 height 33
click at [370, 224] on button "Supprimer" at bounding box center [385, 223] width 63 height 20
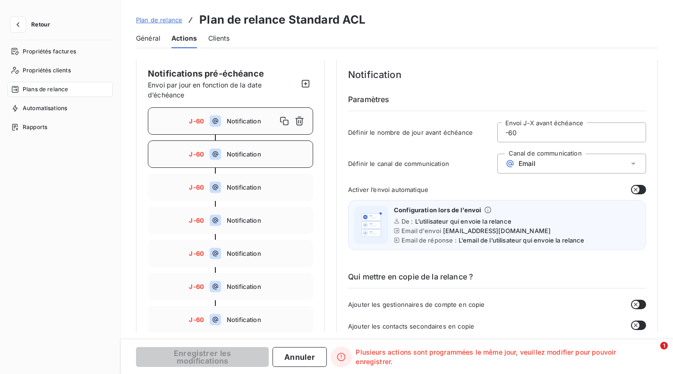
click at [294, 156] on span "Notification" at bounding box center [267, 154] width 80 height 8
click at [299, 155] on icon "button" at bounding box center [299, 153] width 9 height 9
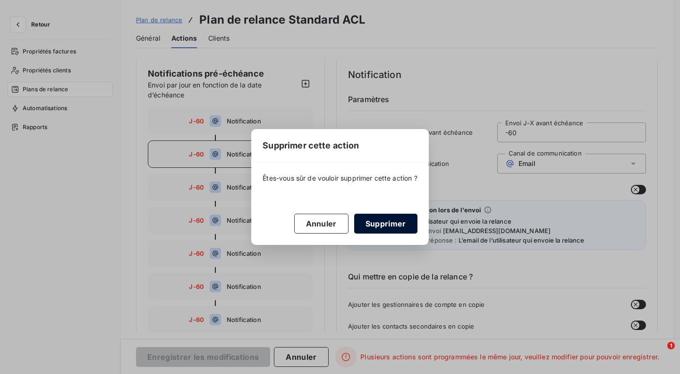
click at [379, 231] on button "Supprimer" at bounding box center [385, 223] width 63 height 20
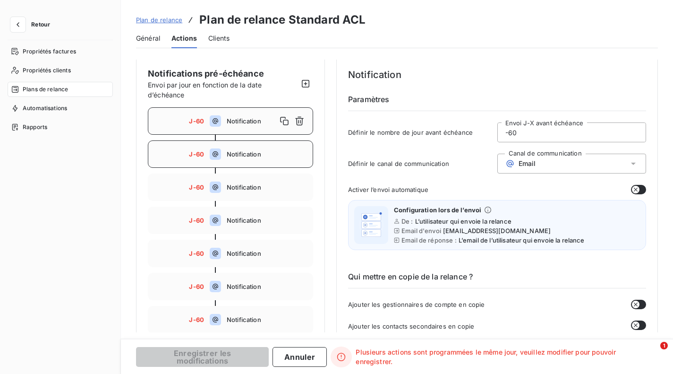
click at [302, 159] on div "J-60 Notification" at bounding box center [230, 153] width 165 height 27
click at [295, 154] on icon "button" at bounding box center [299, 153] width 9 height 9
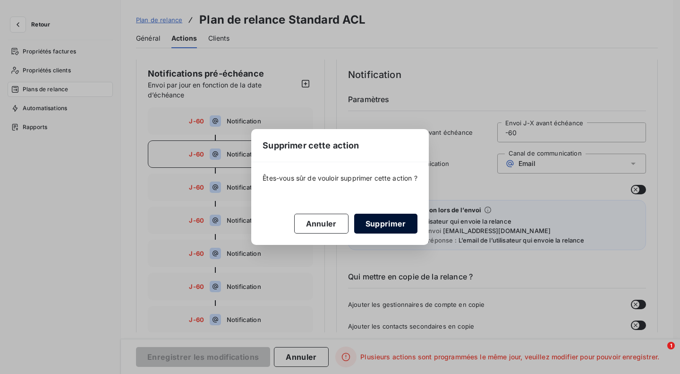
click at [388, 219] on button "Supprimer" at bounding box center [385, 223] width 63 height 20
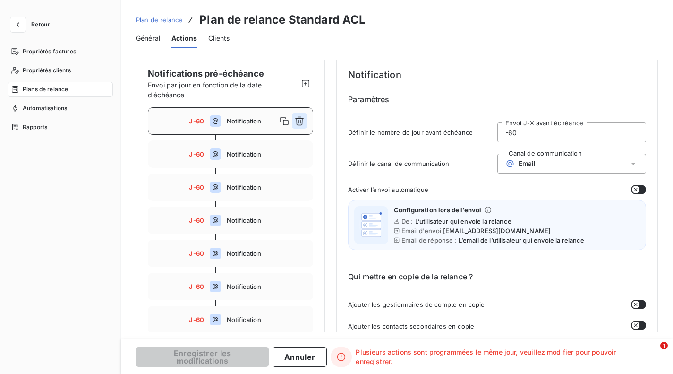
click at [296, 122] on icon "button" at bounding box center [299, 120] width 9 height 9
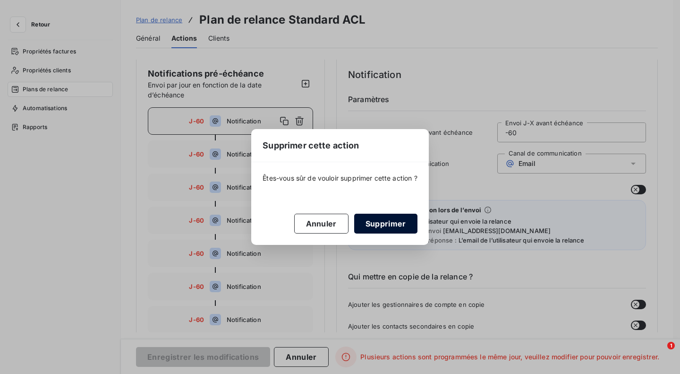
click at [381, 231] on button "Supprimer" at bounding box center [385, 223] width 63 height 20
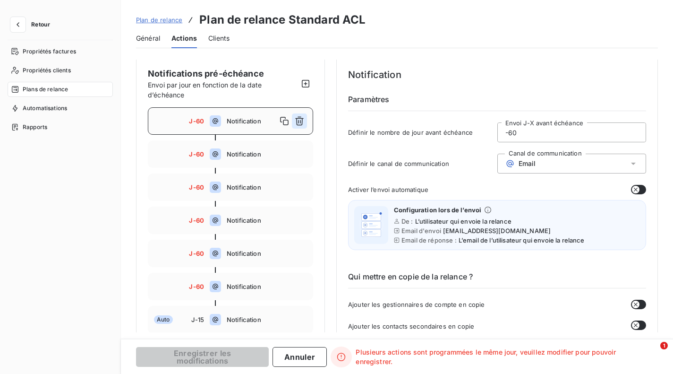
click at [299, 119] on icon "button" at bounding box center [299, 120] width 9 height 9
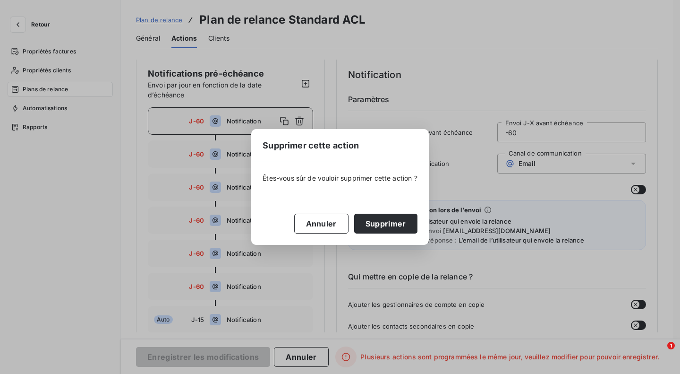
click at [385, 230] on button "Supprimer" at bounding box center [385, 223] width 63 height 20
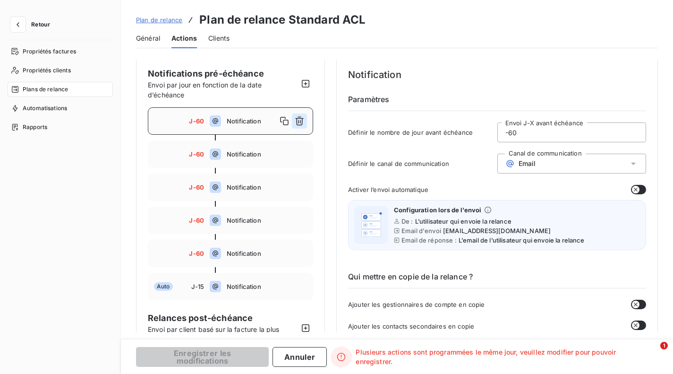
click at [294, 123] on button "button" at bounding box center [299, 120] width 15 height 15
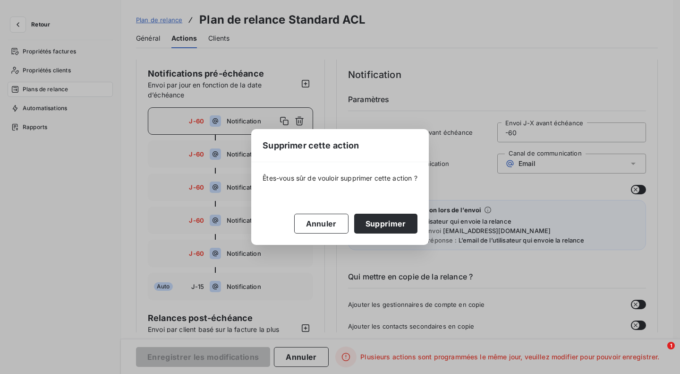
click at [364, 213] on div "Êtes-vous sûr de vouloir supprimer cette action ? Annuler Supprimer" at bounding box center [339, 203] width 177 height 82
click at [374, 226] on button "Supprimer" at bounding box center [385, 223] width 63 height 20
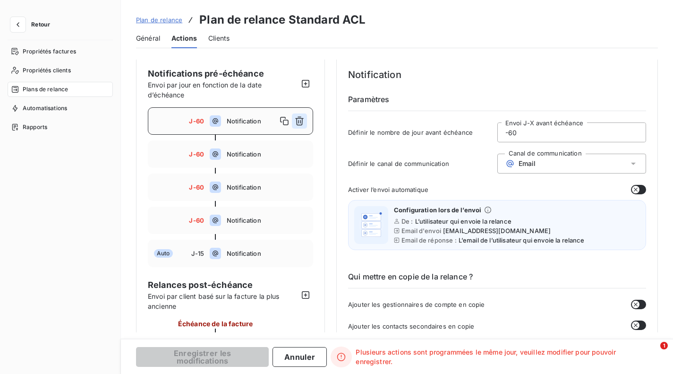
click at [302, 124] on icon "button" at bounding box center [299, 121] width 9 height 9
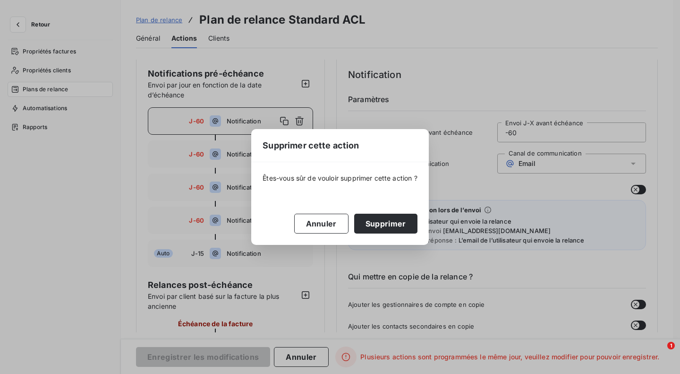
click at [370, 223] on button "Supprimer" at bounding box center [385, 223] width 63 height 20
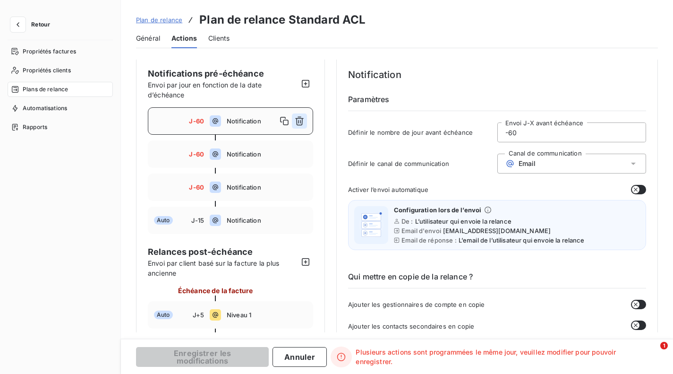
click at [300, 126] on button "button" at bounding box center [299, 120] width 15 height 15
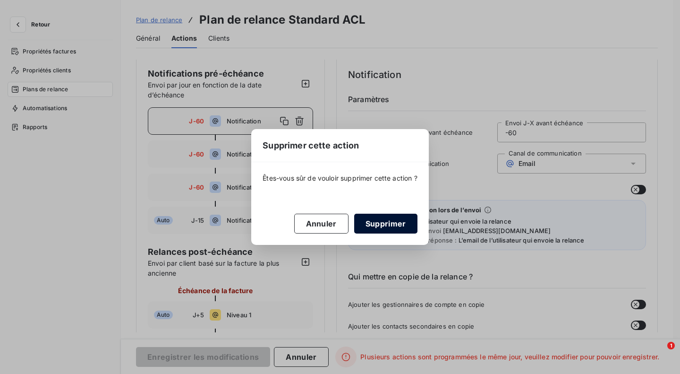
click at [380, 224] on button "Supprimer" at bounding box center [385, 223] width 63 height 20
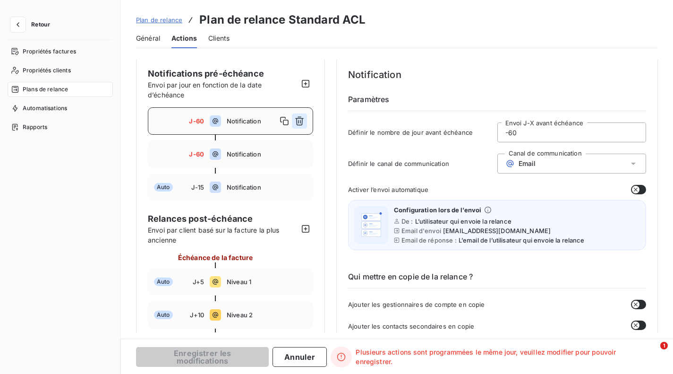
click at [299, 119] on icon "button" at bounding box center [299, 120] width 9 height 9
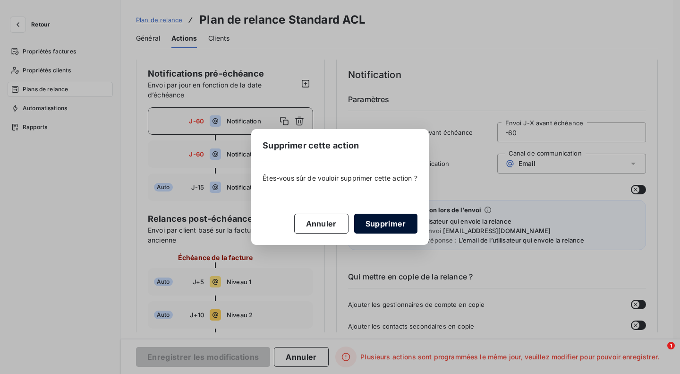
click at [383, 221] on button "Supprimer" at bounding box center [385, 223] width 63 height 20
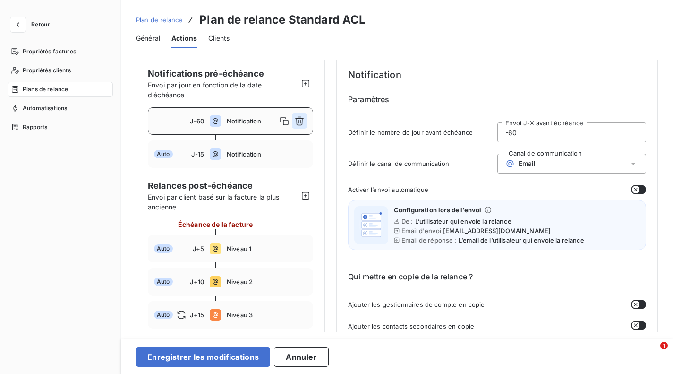
click at [300, 119] on icon "button" at bounding box center [299, 120] width 9 height 9
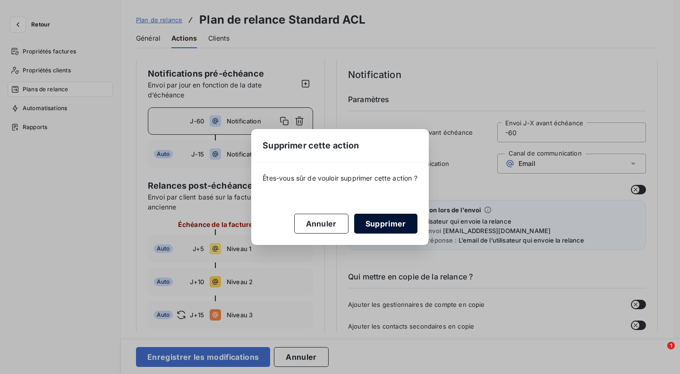
click at [373, 221] on button "Supprimer" at bounding box center [385, 223] width 63 height 20
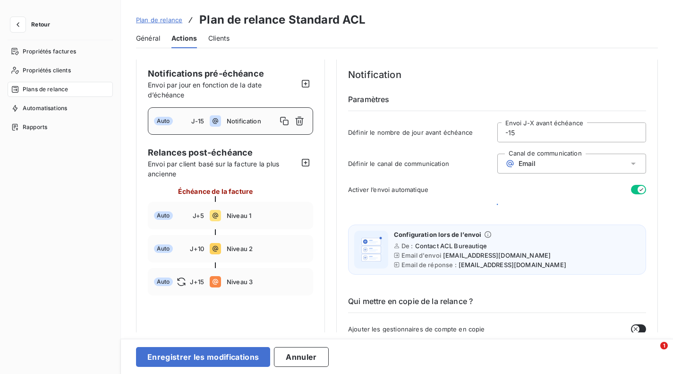
scroll to position [0, 0]
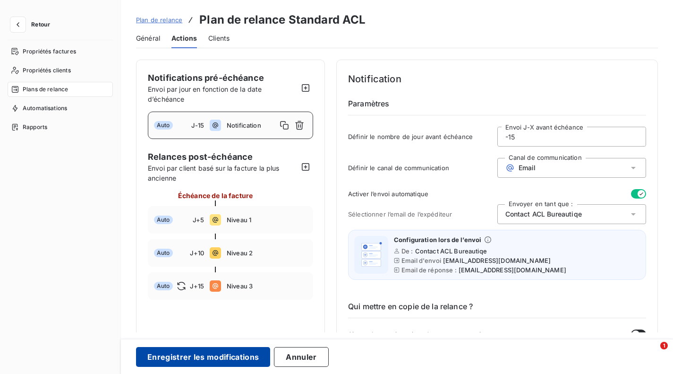
click at [227, 356] on button "Enregistrer les modifications" at bounding box center [203, 357] width 134 height 20
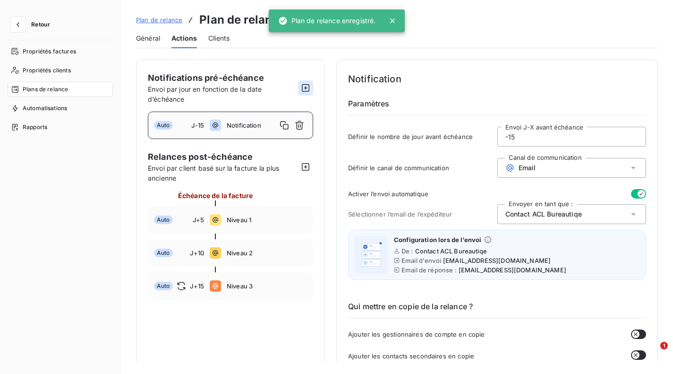
click at [304, 89] on icon "button" at bounding box center [305, 87] width 9 height 9
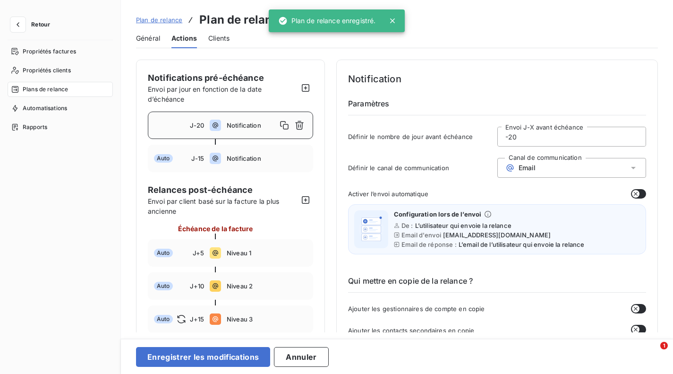
click at [266, 132] on div "Notification" at bounding box center [267, 125] width 80 height 15
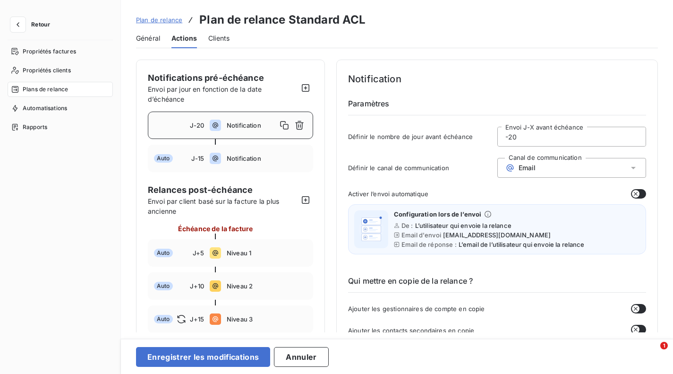
click at [534, 136] on input "-20" at bounding box center [572, 136] width 148 height 19
type input "-2"
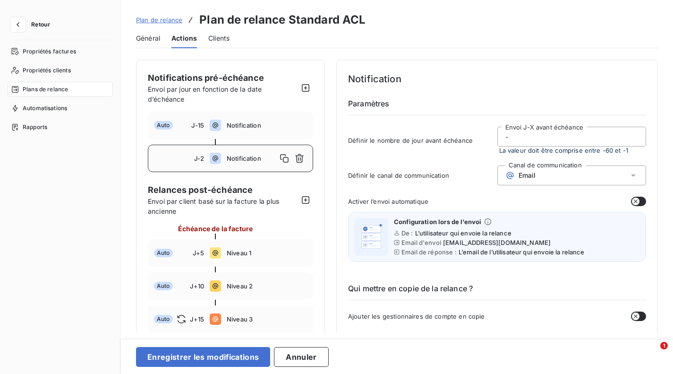
type input "-9"
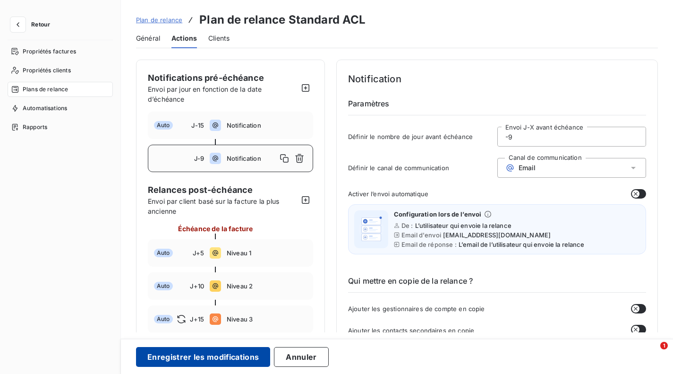
click at [237, 356] on button "Enregistrer les modifications" at bounding box center [203, 357] width 134 height 20
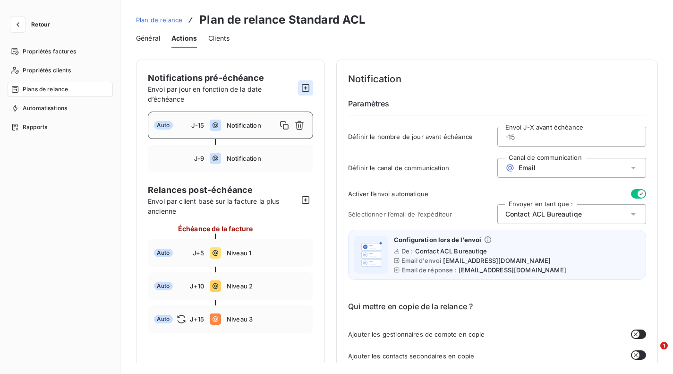
click at [303, 83] on icon "button" at bounding box center [305, 87] width 9 height 9
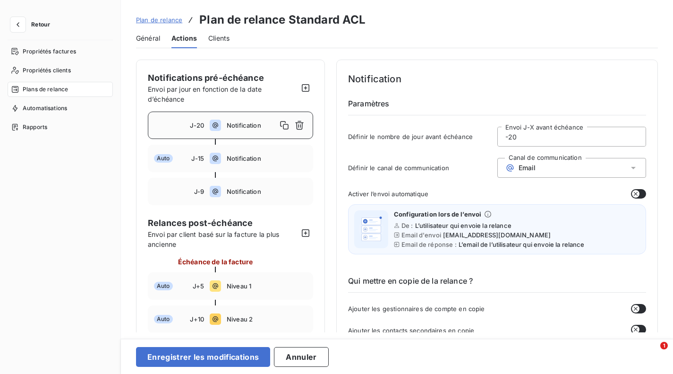
click at [538, 137] on input "-20" at bounding box center [572, 136] width 148 height 19
type input "-2"
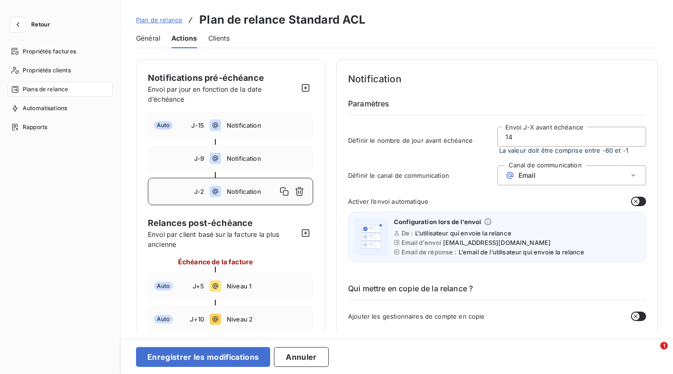
type input "1"
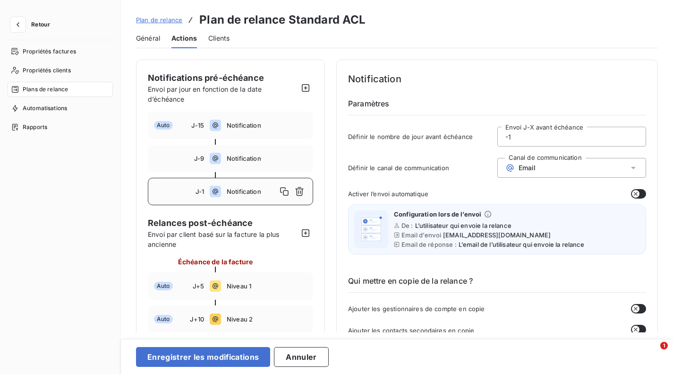
type input "-14"
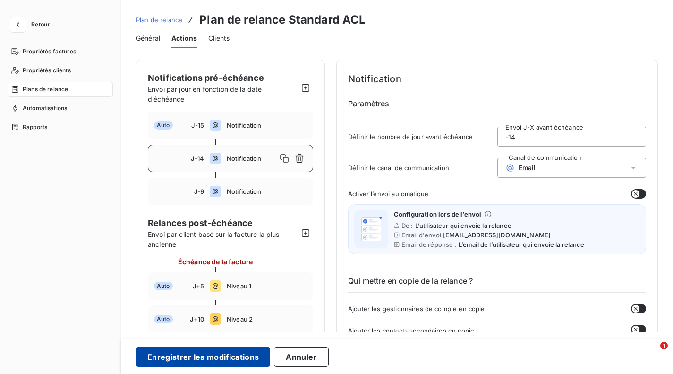
click at [186, 353] on button "Enregistrer les modifications" at bounding box center [203, 357] width 134 height 20
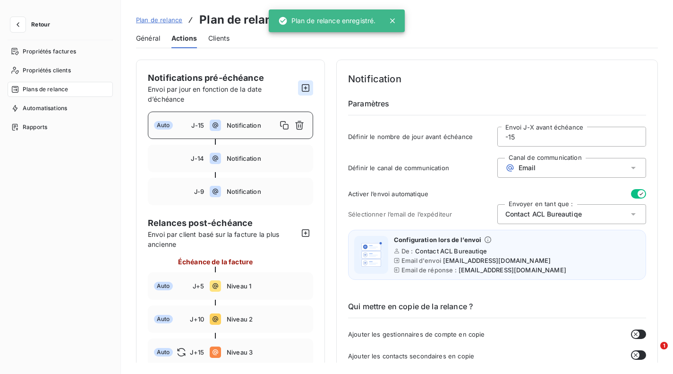
click at [307, 93] on button "button" at bounding box center [305, 87] width 15 height 15
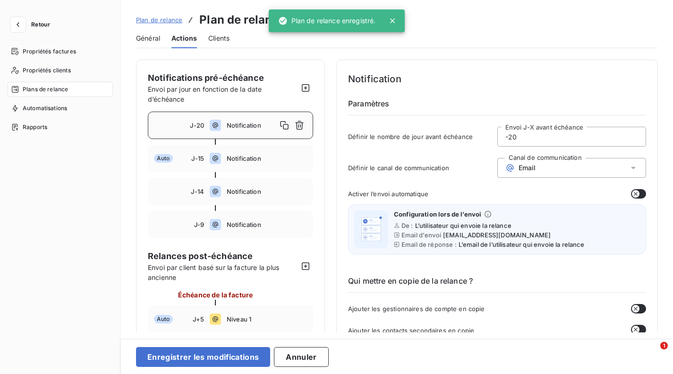
click at [517, 140] on input "-20" at bounding box center [572, 136] width 148 height 19
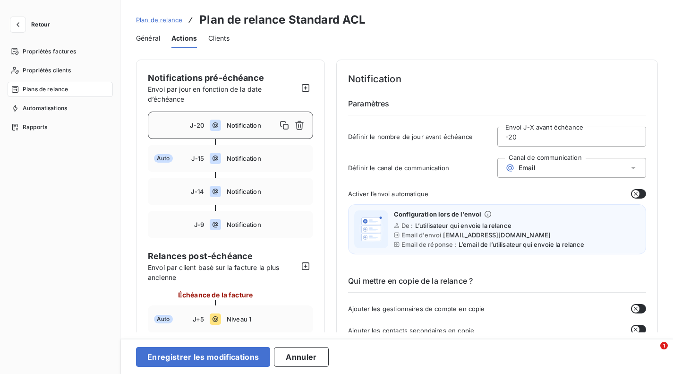
type input "-2"
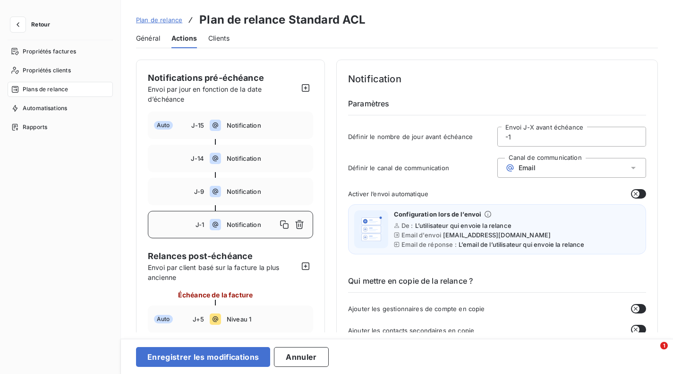
type input "-13"
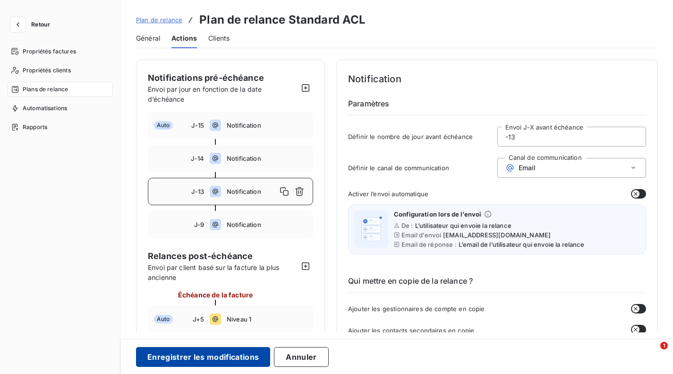
click at [220, 357] on button "Enregistrer les modifications" at bounding box center [203, 357] width 134 height 20
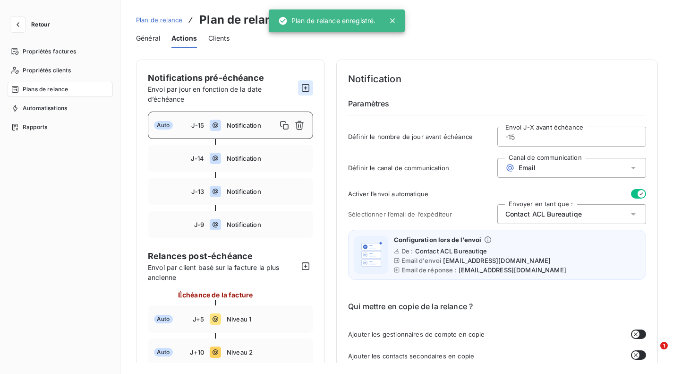
click at [308, 84] on icon "button" at bounding box center [305, 87] width 9 height 9
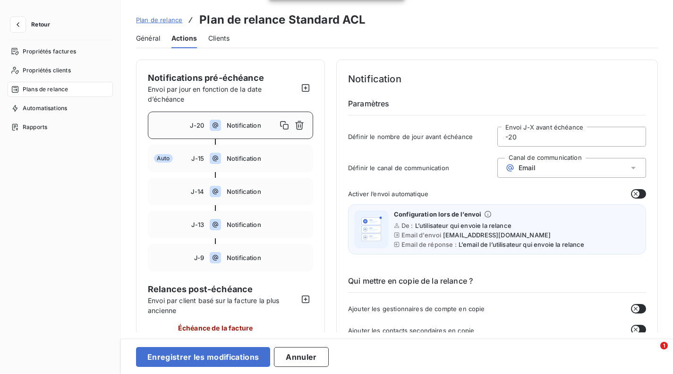
click at [538, 143] on input "-20" at bounding box center [572, 136] width 148 height 19
type input "-2"
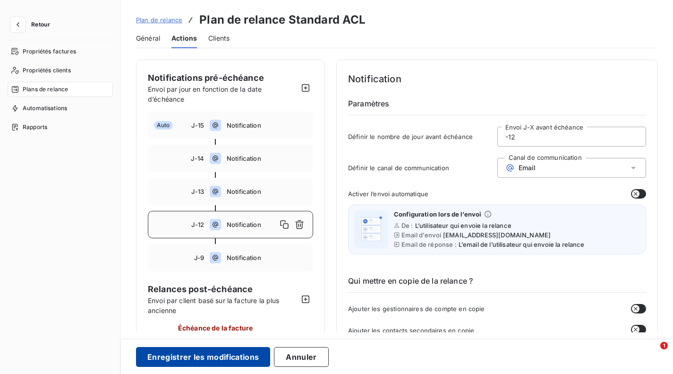
type input "-12"
click at [228, 357] on button "Enregistrer les modifications" at bounding box center [203, 357] width 134 height 20
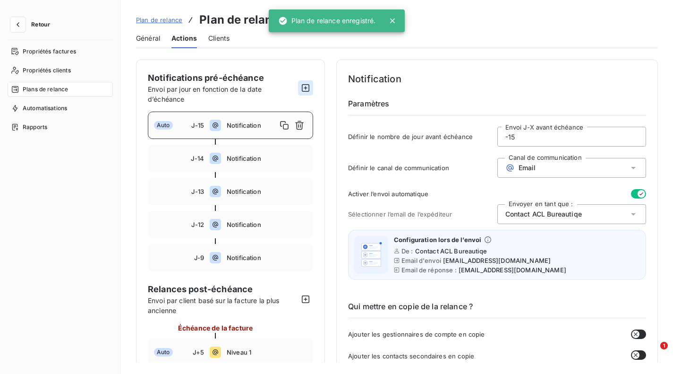
click at [307, 86] on icon "button" at bounding box center [305, 87] width 9 height 9
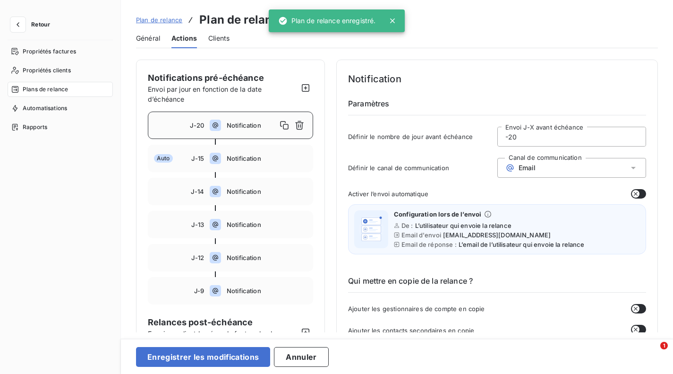
click at [542, 136] on input "-20" at bounding box center [572, 136] width 148 height 19
type input "-2"
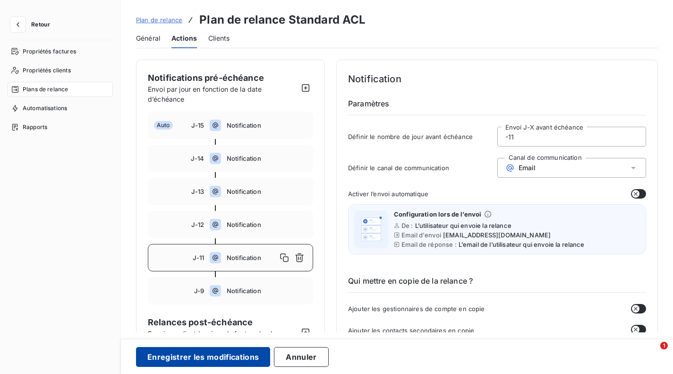
type input "-11"
click at [210, 359] on button "Enregistrer les modifications" at bounding box center [203, 357] width 134 height 20
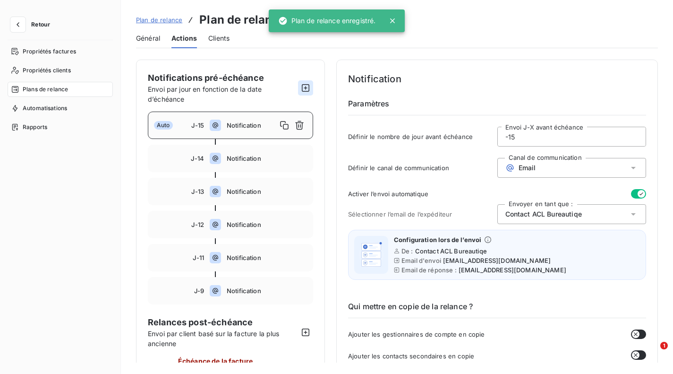
click at [307, 89] on icon "button" at bounding box center [305, 87] width 9 height 9
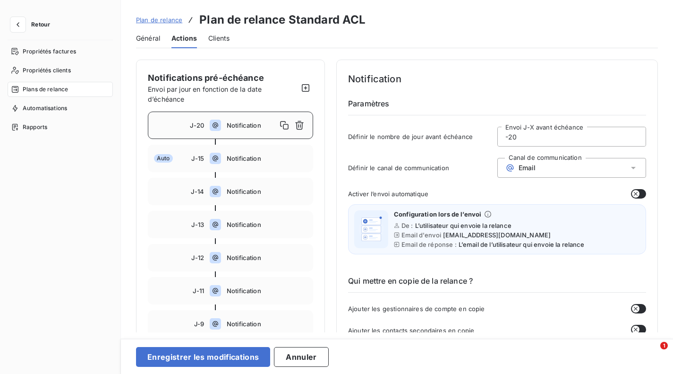
click at [521, 138] on input "-20" at bounding box center [572, 136] width 148 height 19
type input "-2"
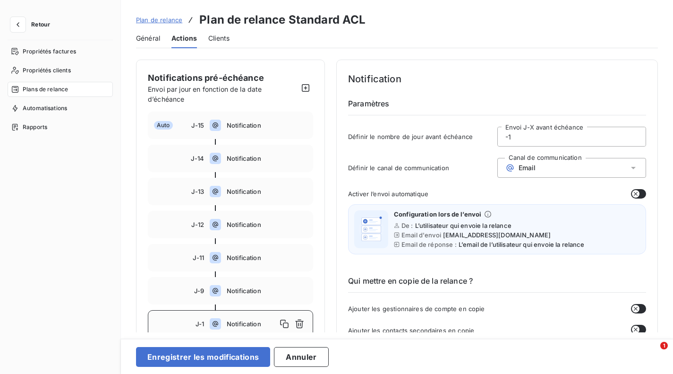
type input "-10"
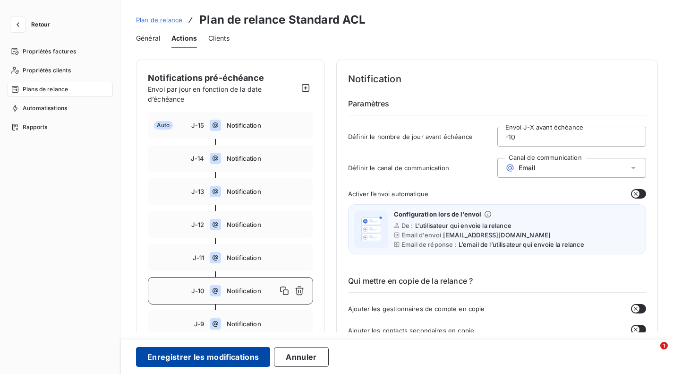
click at [196, 355] on button "Enregistrer les modifications" at bounding box center [203, 357] width 134 height 20
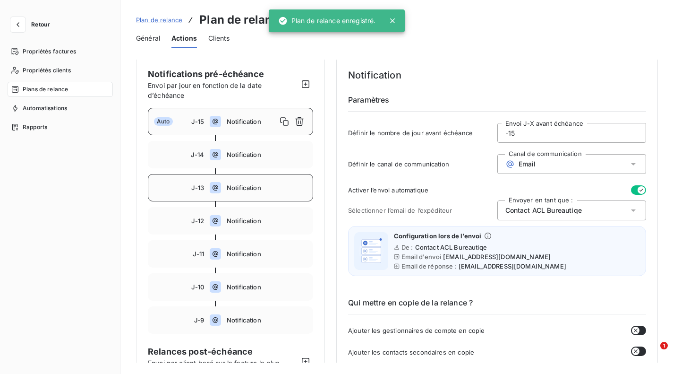
scroll to position [1, 0]
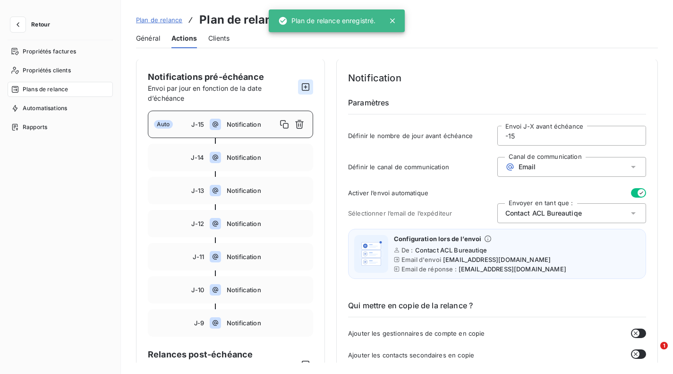
click at [305, 84] on icon "button" at bounding box center [305, 86] width 9 height 9
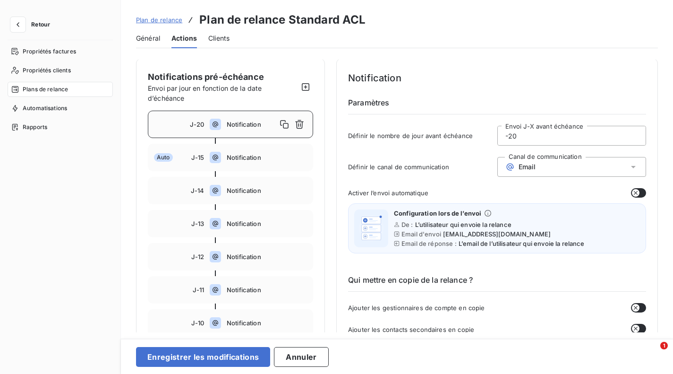
click at [530, 141] on input "-20" at bounding box center [572, 135] width 148 height 19
type input "-2"
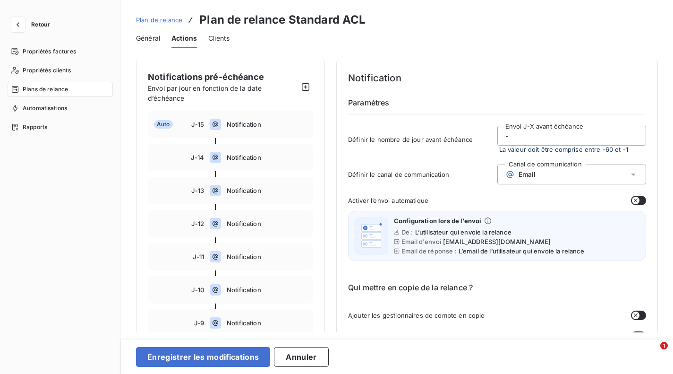
type input "-8"
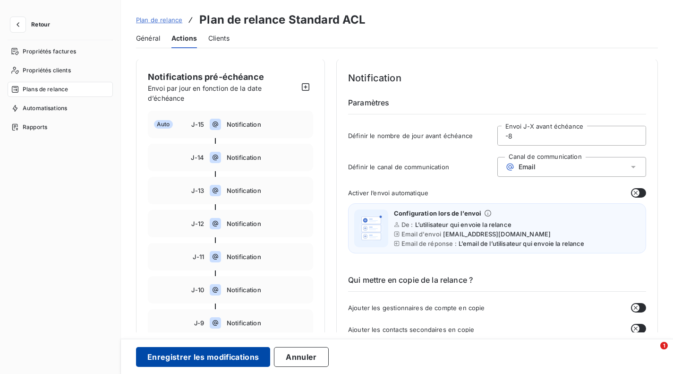
click at [241, 357] on button "Enregistrer les modifications" at bounding box center [203, 357] width 134 height 20
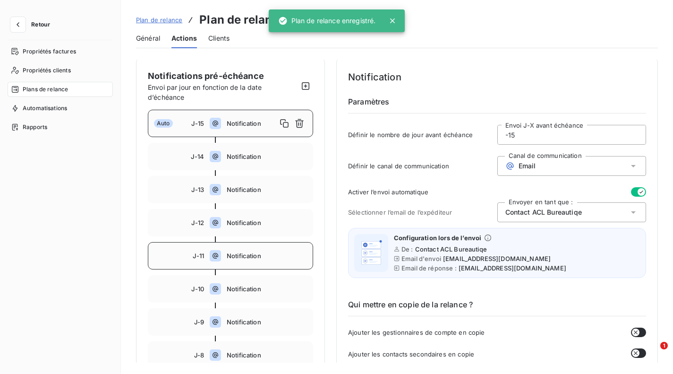
scroll to position [0, 0]
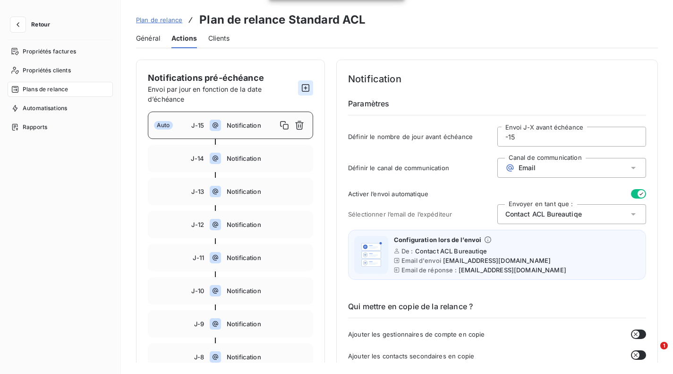
click at [303, 86] on icon "button" at bounding box center [305, 87] width 9 height 9
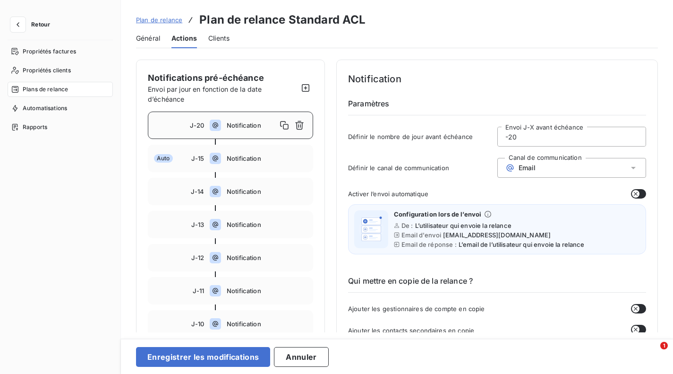
click at [568, 138] on input "-20" at bounding box center [572, 136] width 148 height 19
type input "-2"
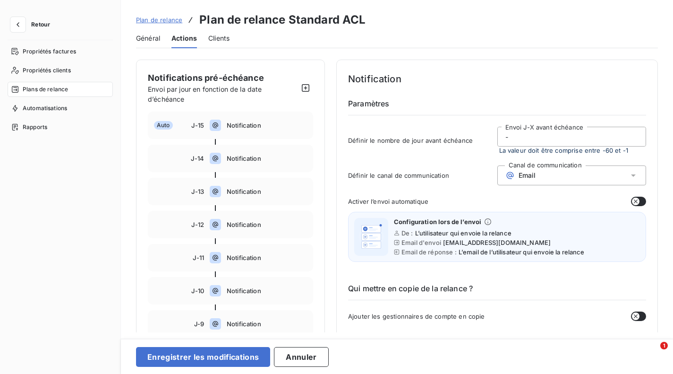
type input "-7"
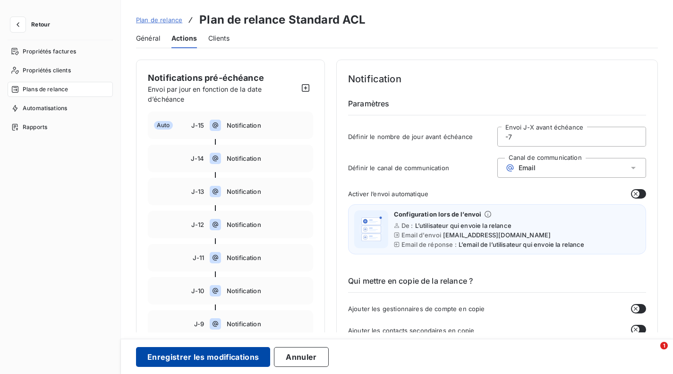
click at [217, 359] on button "Enregistrer les modifications" at bounding box center [203, 357] width 134 height 20
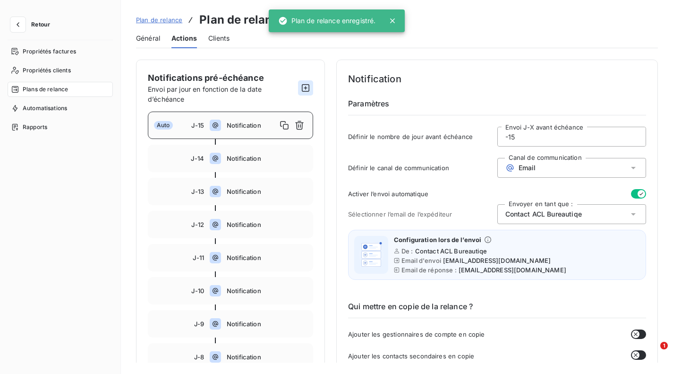
click at [300, 82] on button "button" at bounding box center [305, 87] width 15 height 15
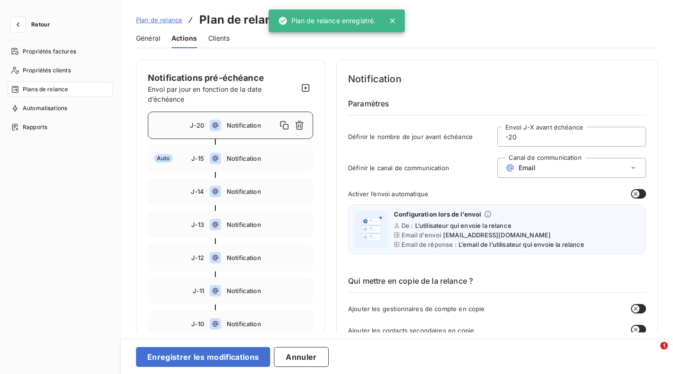
click at [538, 140] on input "-20" at bounding box center [572, 136] width 148 height 19
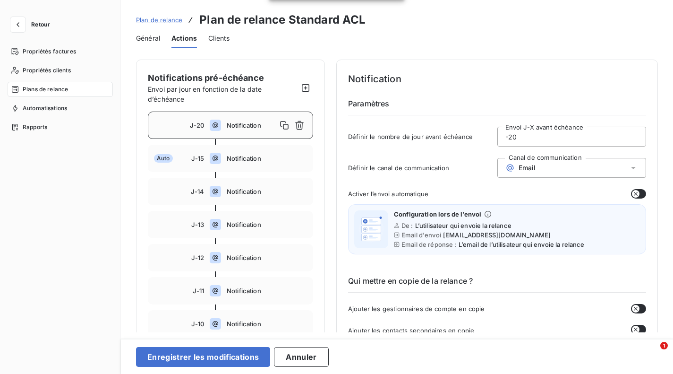
type input "-2"
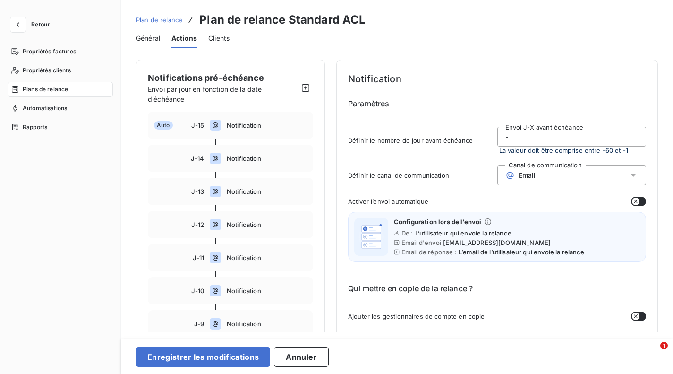
type input "-6"
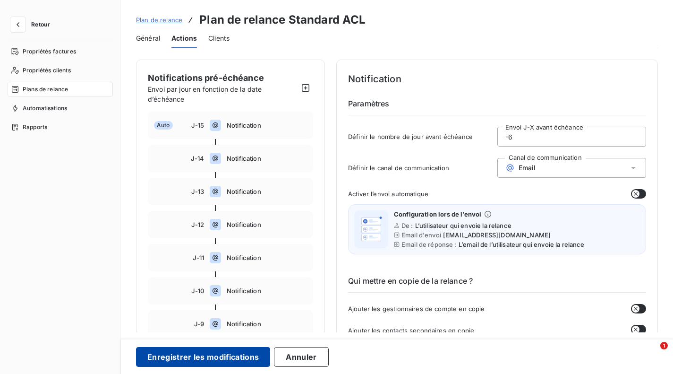
click at [237, 357] on button "Enregistrer les modifications" at bounding box center [203, 357] width 134 height 20
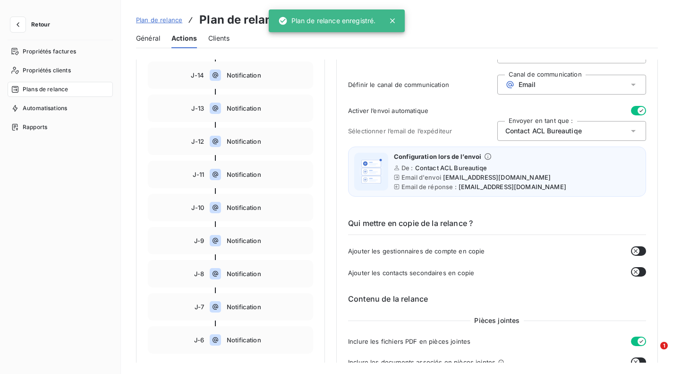
scroll to position [106, 0]
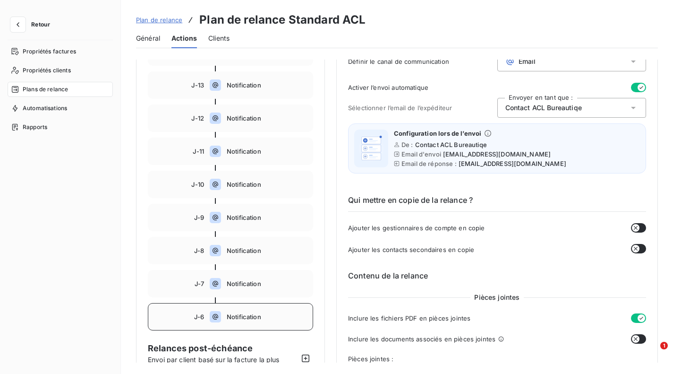
click at [277, 316] on span "Notification" at bounding box center [267, 317] width 80 height 8
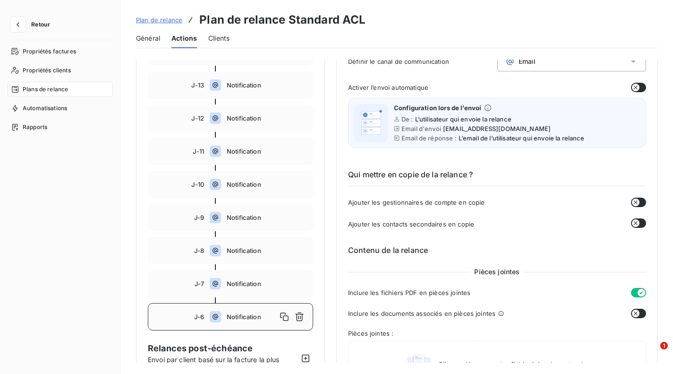
type input "-6"
click at [303, 315] on icon "button" at bounding box center [299, 316] width 9 height 9
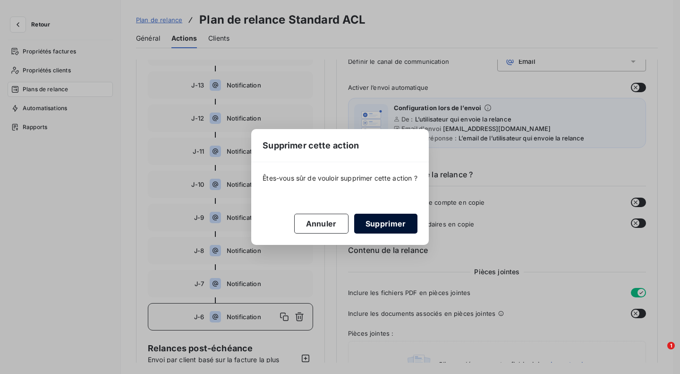
click at [369, 222] on button "Supprimer" at bounding box center [385, 223] width 63 height 20
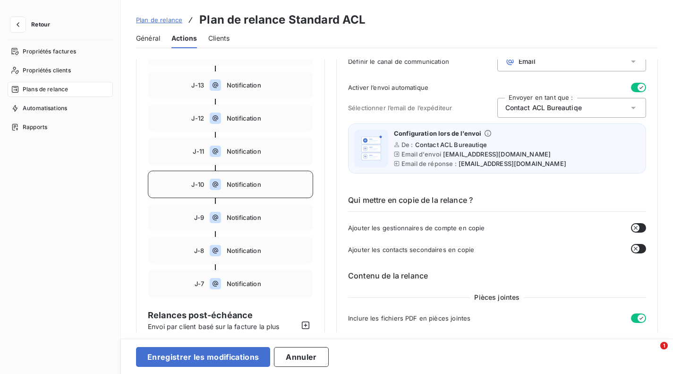
scroll to position [107, 0]
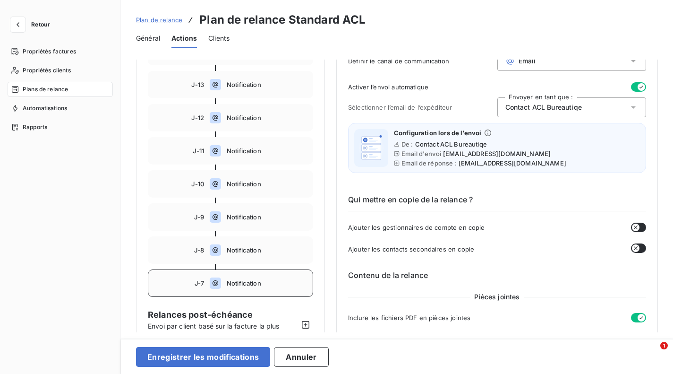
click at [288, 283] on span "Notification" at bounding box center [267, 283] width 80 height 8
type input "-7"
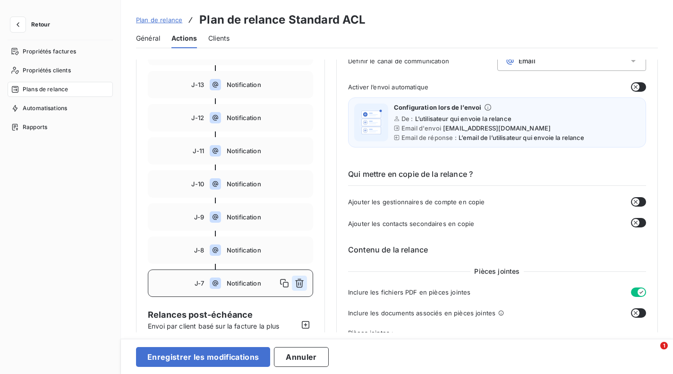
click at [302, 281] on icon "button" at bounding box center [299, 283] width 9 height 9
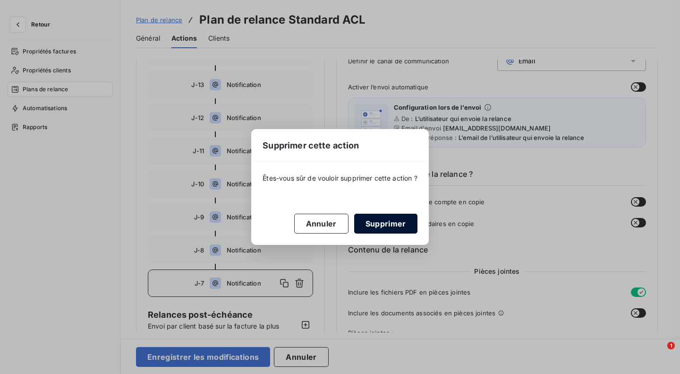
click at [384, 222] on button "Supprimer" at bounding box center [385, 223] width 63 height 20
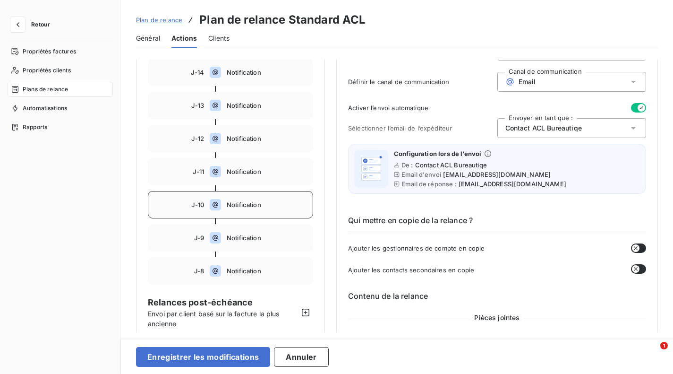
scroll to position [36, 0]
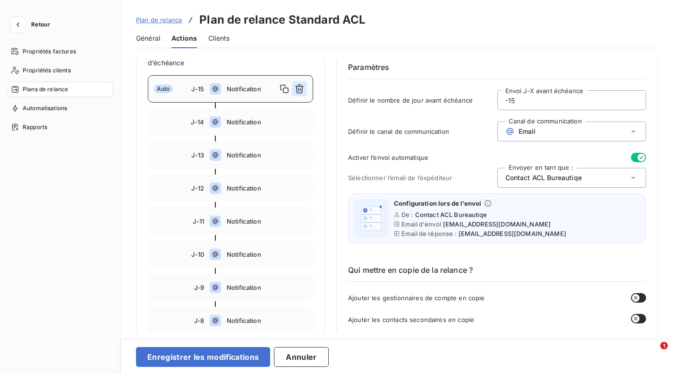
click at [301, 90] on icon "button" at bounding box center [299, 88] width 9 height 9
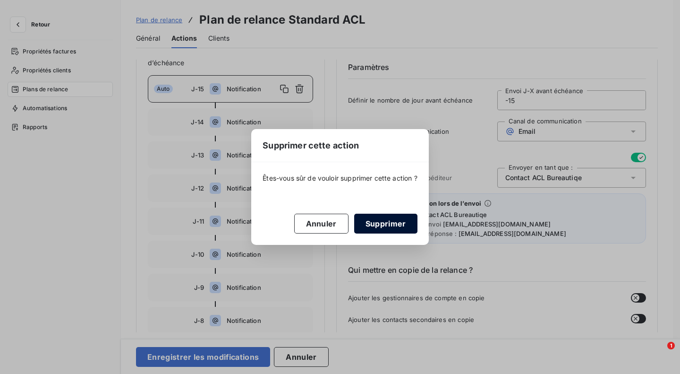
click at [389, 229] on button "Supprimer" at bounding box center [385, 223] width 63 height 20
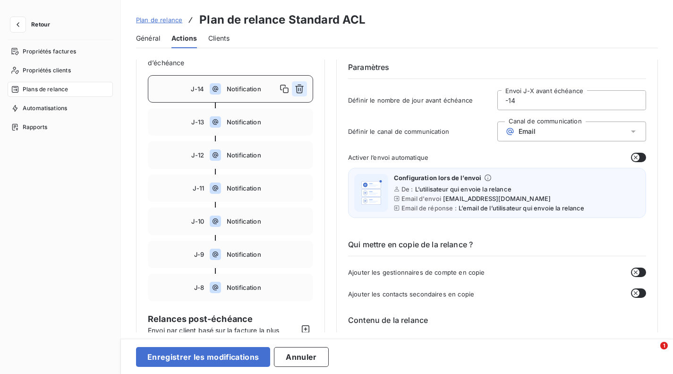
click at [299, 90] on icon "button" at bounding box center [299, 88] width 9 height 9
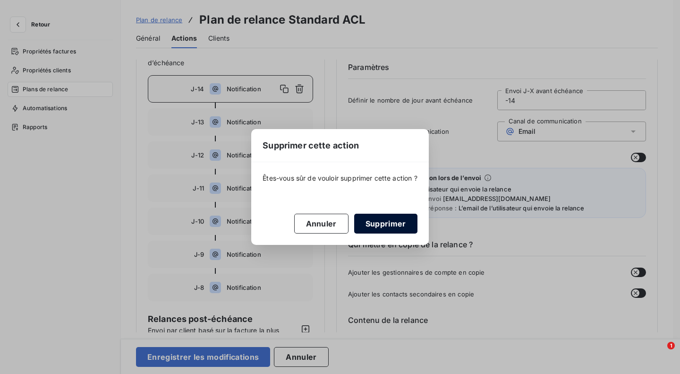
click at [377, 224] on button "Supprimer" at bounding box center [385, 223] width 63 height 20
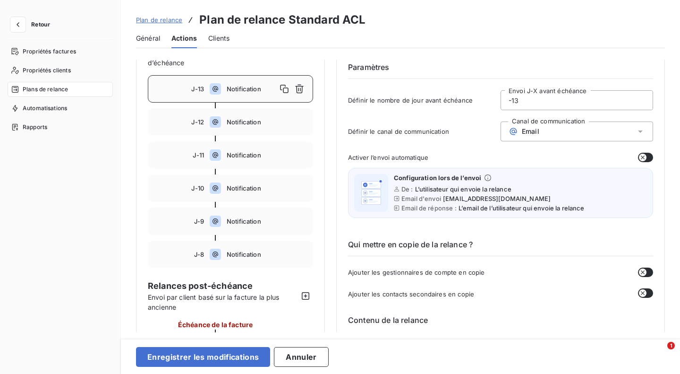
type input "-13"
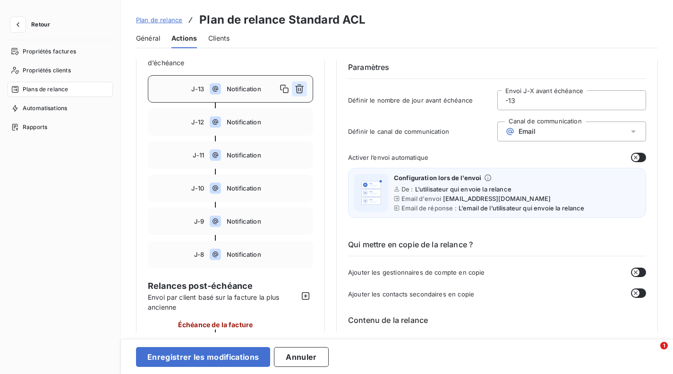
click at [300, 90] on icon "button" at bounding box center [299, 89] width 9 height 9
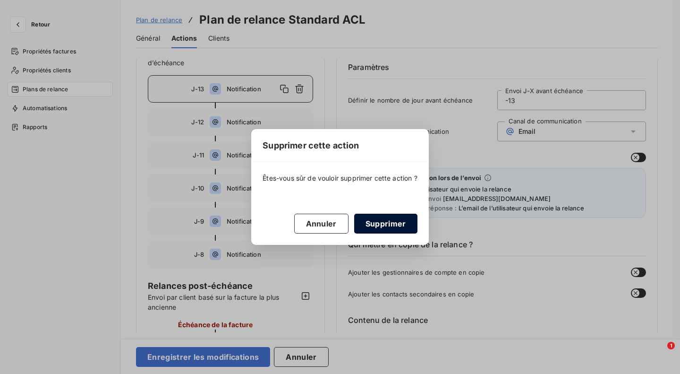
click at [366, 222] on button "Supprimer" at bounding box center [385, 223] width 63 height 20
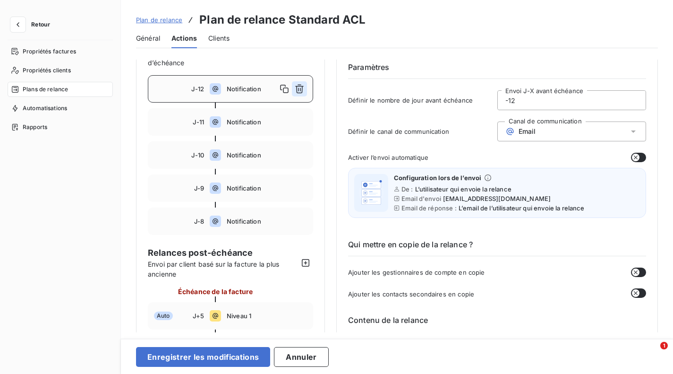
click at [298, 89] on icon "button" at bounding box center [299, 89] width 9 height 9
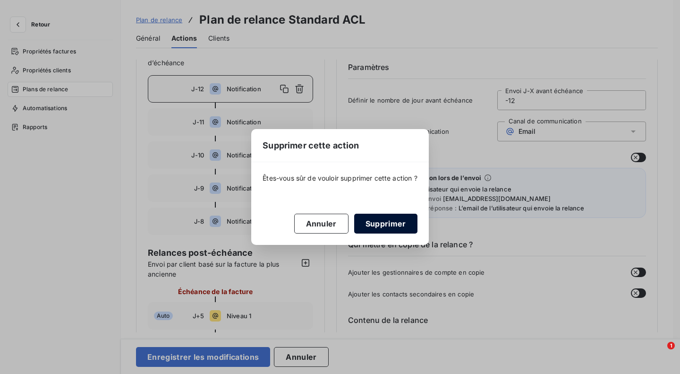
click at [379, 229] on button "Supprimer" at bounding box center [385, 223] width 63 height 20
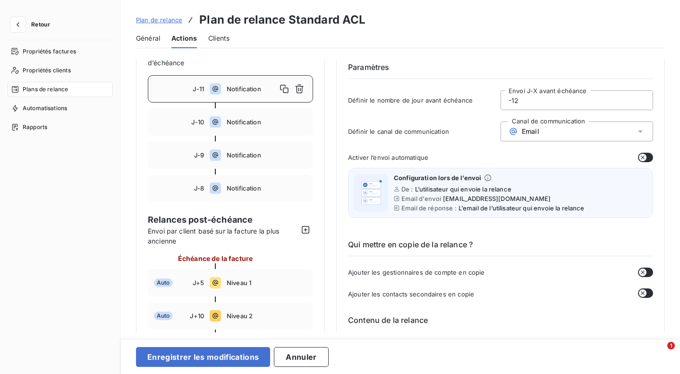
type input "-11"
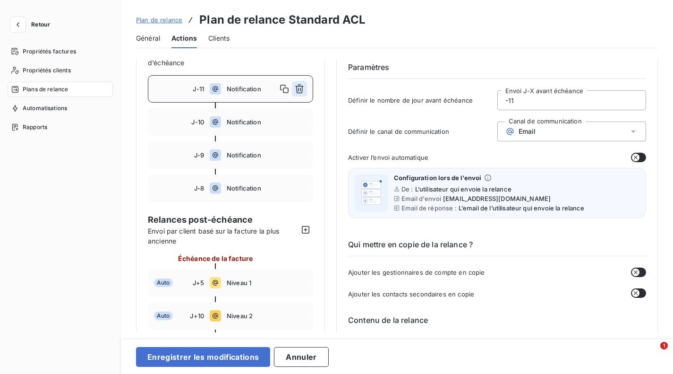
click at [298, 92] on icon "button" at bounding box center [299, 88] width 9 height 9
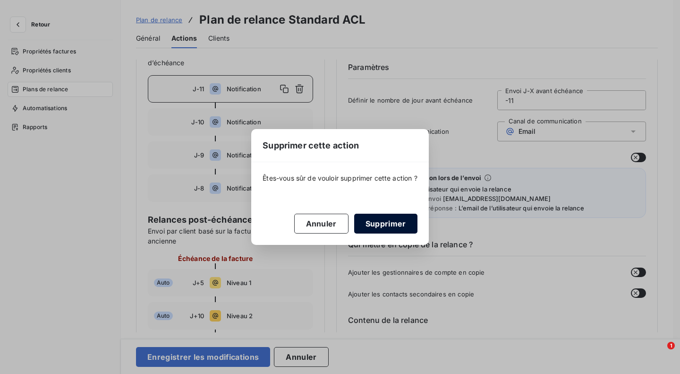
click at [372, 220] on button "Supprimer" at bounding box center [385, 223] width 63 height 20
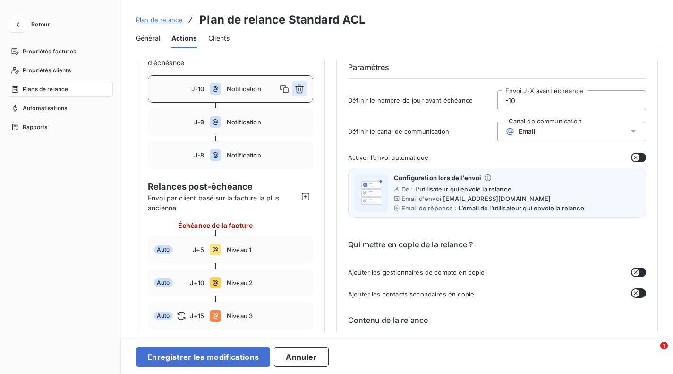
click at [298, 90] on icon "button" at bounding box center [299, 89] width 9 height 9
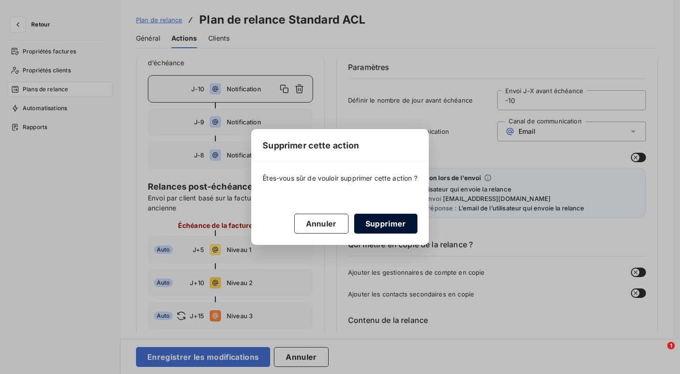
click at [372, 222] on button "Supprimer" at bounding box center [385, 223] width 63 height 20
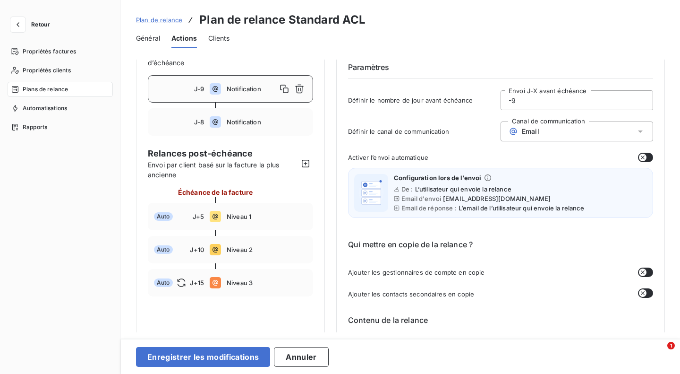
type input "-9"
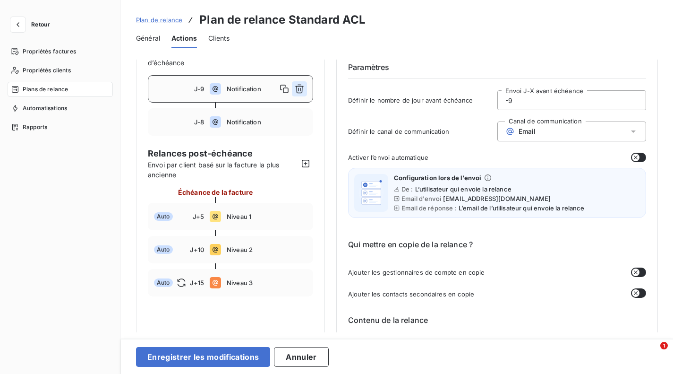
click at [302, 89] on icon "button" at bounding box center [299, 89] width 9 height 9
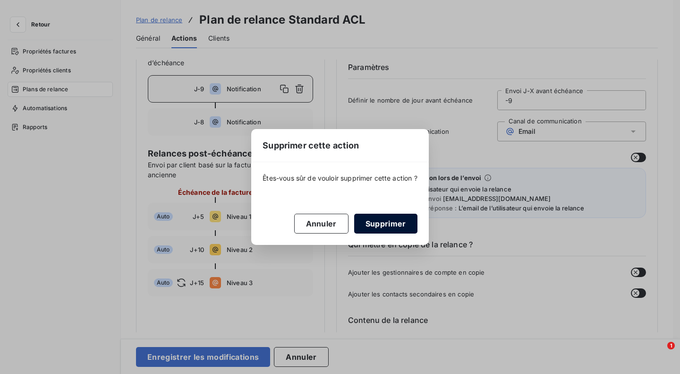
click at [394, 226] on button "Supprimer" at bounding box center [385, 223] width 63 height 20
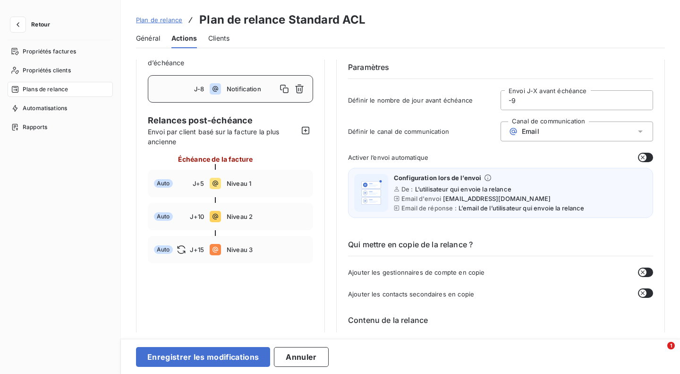
type input "-8"
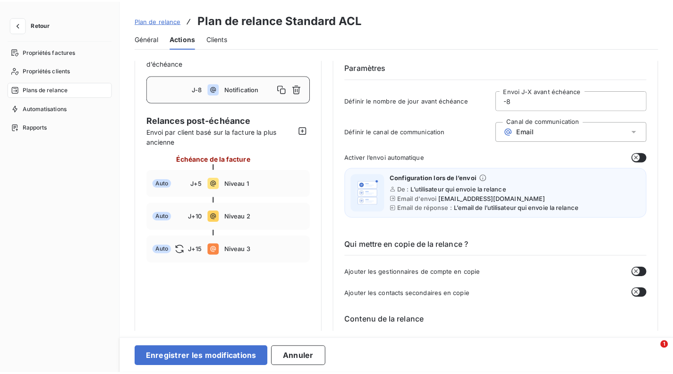
scroll to position [0, 0]
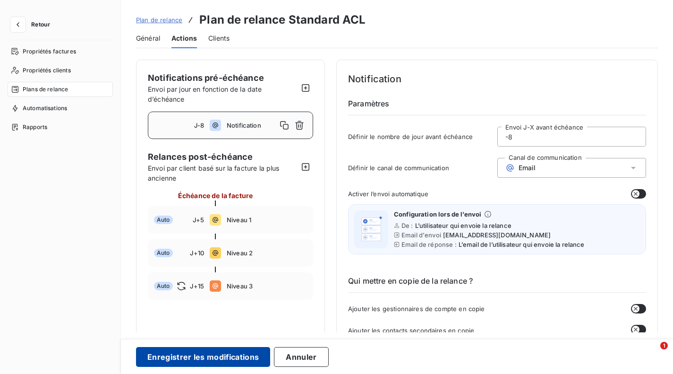
click at [236, 355] on button "Enregistrer les modifications" at bounding box center [203, 357] width 134 height 20
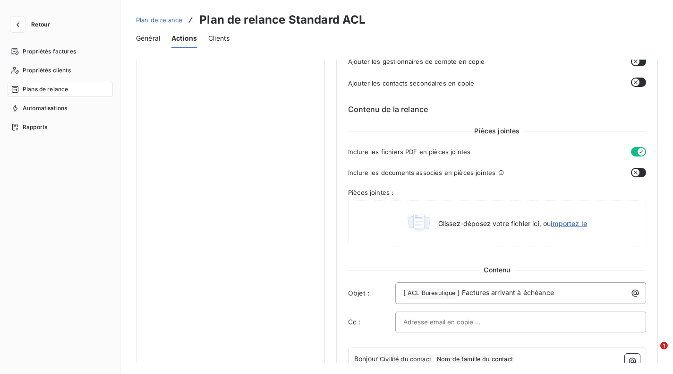
scroll to position [248, 0]
drag, startPoint x: 554, startPoint y: 289, endPoint x: 467, endPoint y: 301, distance: 88.6
click at [467, 301] on div "[ ACL Bureautique ﻿ ] Factures arrivant à échéance" at bounding box center [520, 292] width 251 height 22
click at [564, 289] on p "[ ACL Bureautique ﻿ ] Factures arrivant à échéance" at bounding box center [522, 291] width 239 height 11
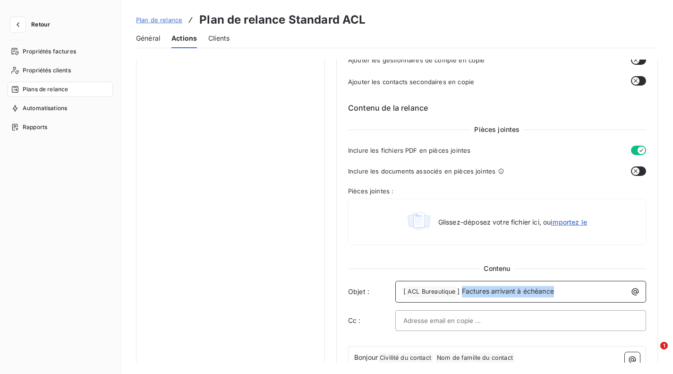
drag, startPoint x: 564, startPoint y: 289, endPoint x: 463, endPoint y: 291, distance: 101.1
click at [463, 291] on p "[ ACL Bureautique ﻿ ] Factures arrivant à échéance" at bounding box center [522, 291] width 239 height 11
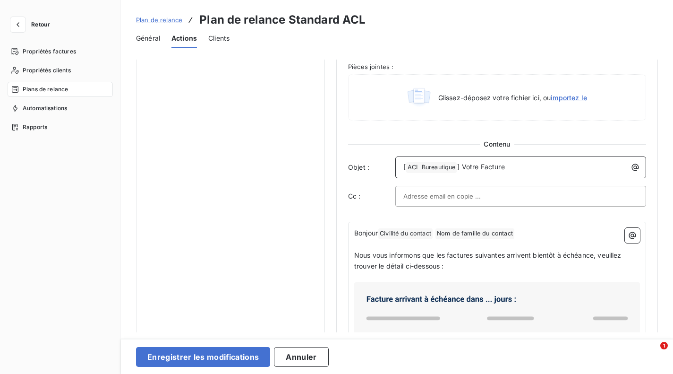
scroll to position [487, 0]
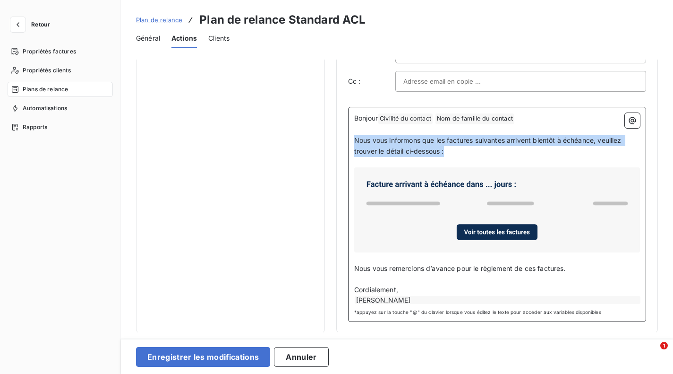
drag, startPoint x: 445, startPoint y: 153, endPoint x: 349, endPoint y: 142, distance: 96.4
click at [349, 142] on div "Bonjour Civilité du contact ﻿ Nom de famille du contact ﻿ ﻿ ﻿ Nous vous informo…" at bounding box center [497, 214] width 298 height 215
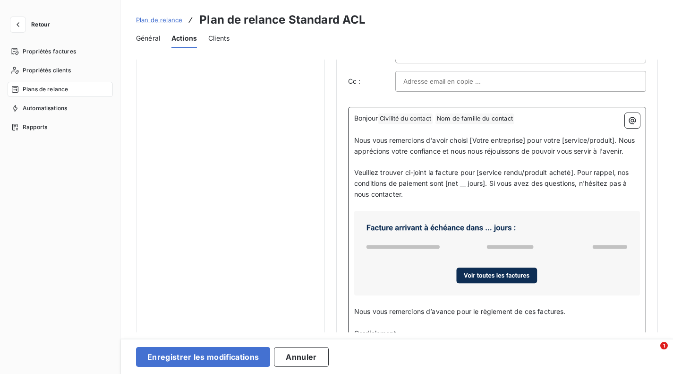
click at [483, 139] on span "Nous vous remercions d'avoir choisi [Votre entreprise] pour votre [service/prod…" at bounding box center [495, 145] width 283 height 19
click at [553, 139] on span "Nous vous remercions d'avoir choisi ACL Bureautique pour votre [service/produit…" at bounding box center [494, 145] width 281 height 19
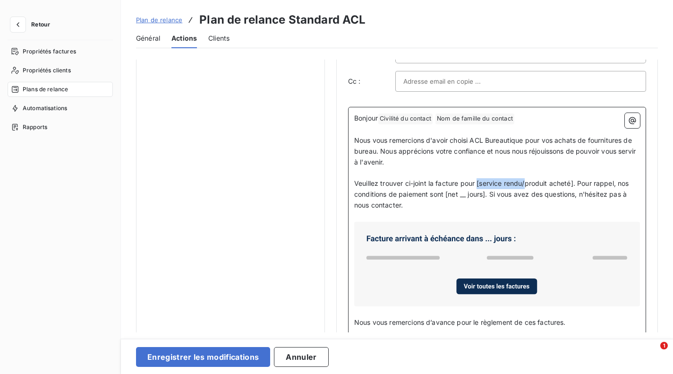
drag, startPoint x: 479, startPoint y: 183, endPoint x: 527, endPoint y: 182, distance: 47.7
click at [527, 182] on span "Veuillez trouver ci-joint la facture pour [service rendu/produit acheté]. Pour …" at bounding box center [492, 194] width 277 height 30
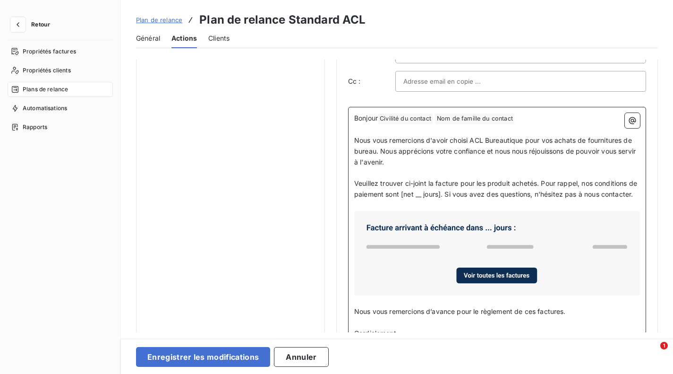
click at [584, 183] on span "Veuillez trouver ci-joint la facture pour les produit achetés. Pour rappel, nos…" at bounding box center [496, 188] width 285 height 19
drag, startPoint x: 544, startPoint y: 182, endPoint x: 457, endPoint y: 195, distance: 87.8
click at [457, 195] on span "Veuillez trouver ci-joint la facture pour les produit achetés. Pour rappel, nos…" at bounding box center [496, 188] width 285 height 19
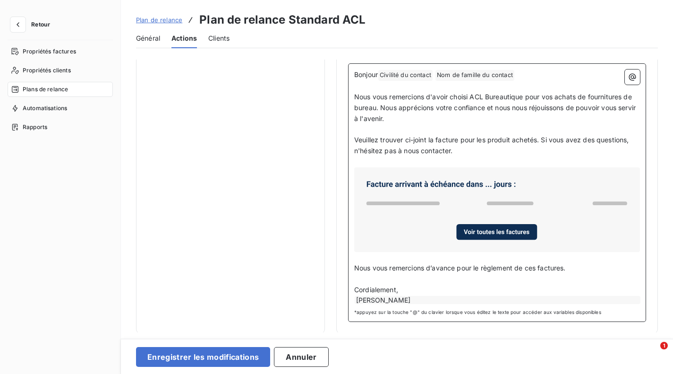
scroll to position [74, 0]
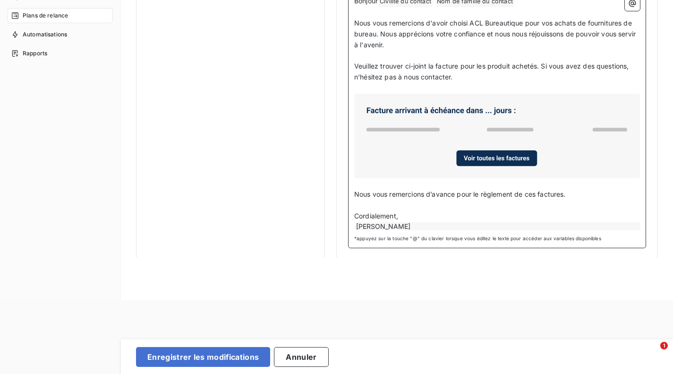
click at [460, 222] on div "[PERSON_NAME]" at bounding box center [498, 226] width 286 height 8
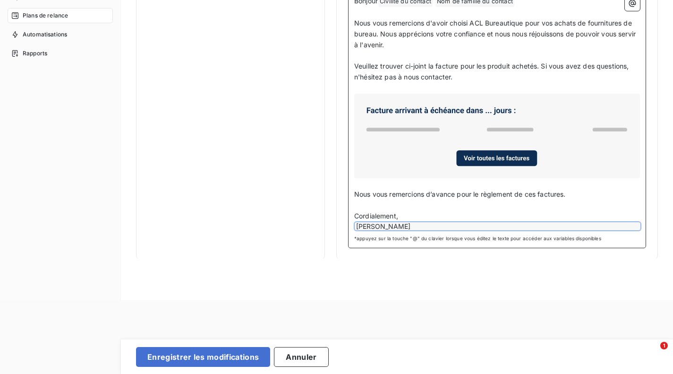
scroll to position [521, 0]
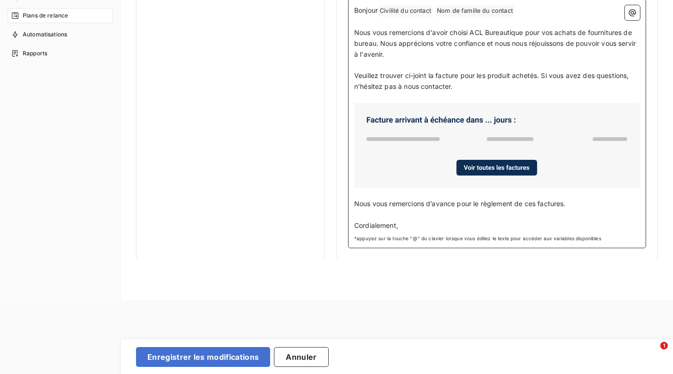
drag, startPoint x: 569, startPoint y: 203, endPoint x: 328, endPoint y: 204, distance: 240.8
drag, startPoint x: 328, startPoint y: 204, endPoint x: 378, endPoint y: 214, distance: 50.6
drag, startPoint x: 378, startPoint y: 214, endPoint x: 357, endPoint y: 202, distance: 23.7
click at [357, 202] on span "Nous vous remercions d’avance pour le règlement de ces factures." at bounding box center [460, 203] width 212 height 8
drag, startPoint x: 355, startPoint y: 201, endPoint x: 580, endPoint y: 199, distance: 225.7
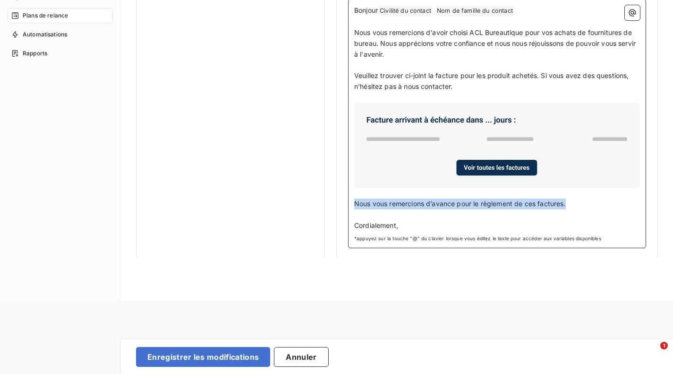
click at [580, 199] on p "Nous vous remercions d’avance pour le règlement de ces factures." at bounding box center [497, 203] width 286 height 11
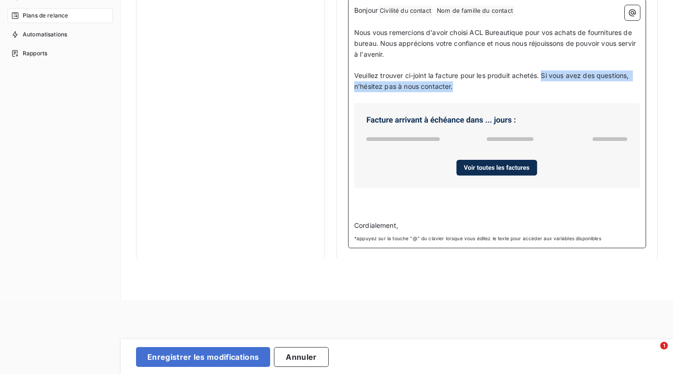
drag, startPoint x: 544, startPoint y: 77, endPoint x: 548, endPoint y: 86, distance: 10.1
click at [548, 86] on p "Veuillez trouver ci-joint la facture pour les produit achetés. Si vous avez des…" at bounding box center [497, 81] width 286 height 22
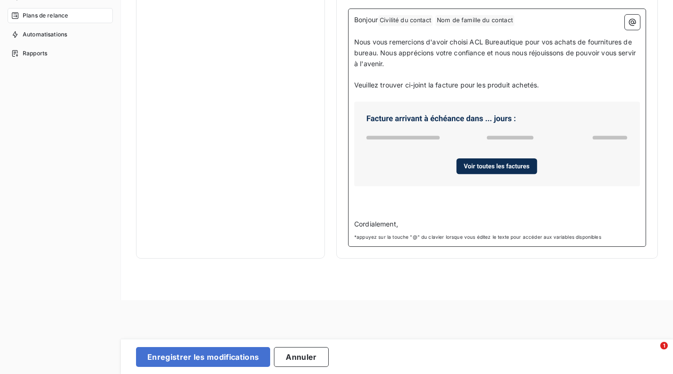
scroll to position [510, 0]
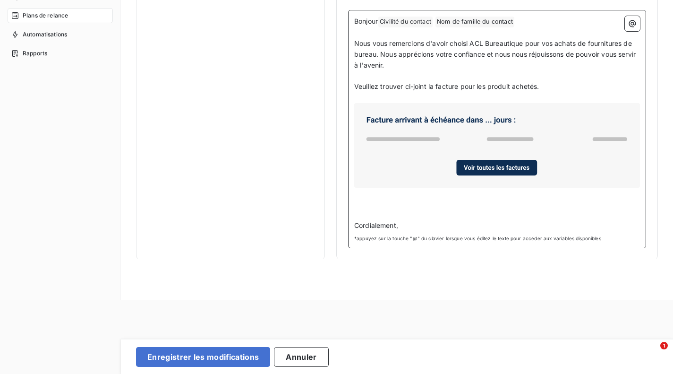
click at [388, 200] on p "﻿" at bounding box center [497, 203] width 286 height 11
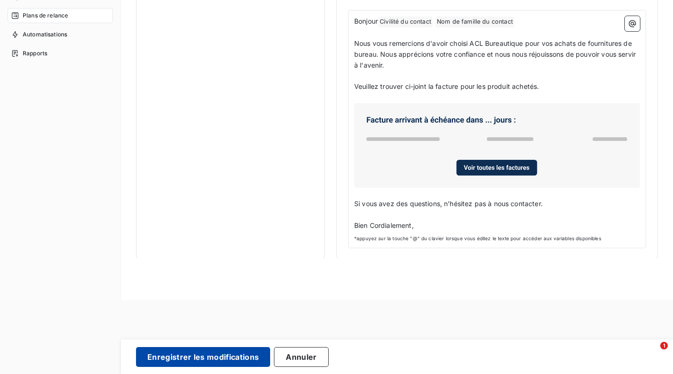
click at [211, 352] on button "Enregistrer les modifications" at bounding box center [203, 357] width 134 height 20
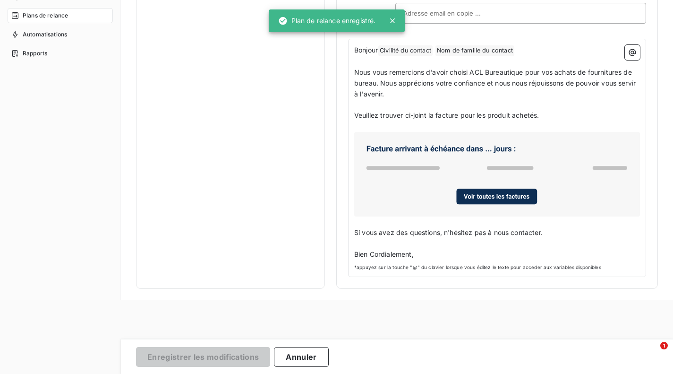
scroll to position [0, 0]
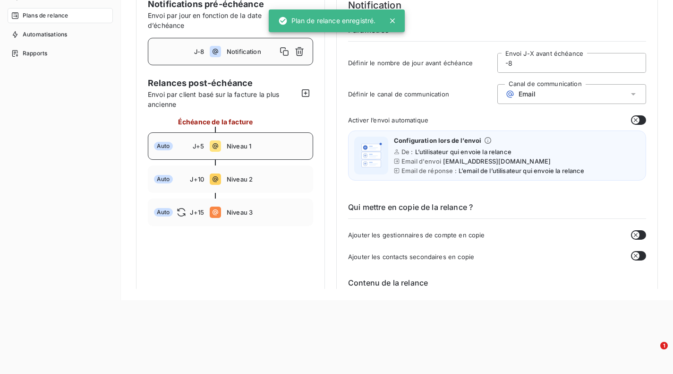
click at [259, 152] on div "Auto J+5 Niveau 1" at bounding box center [230, 145] width 165 height 27
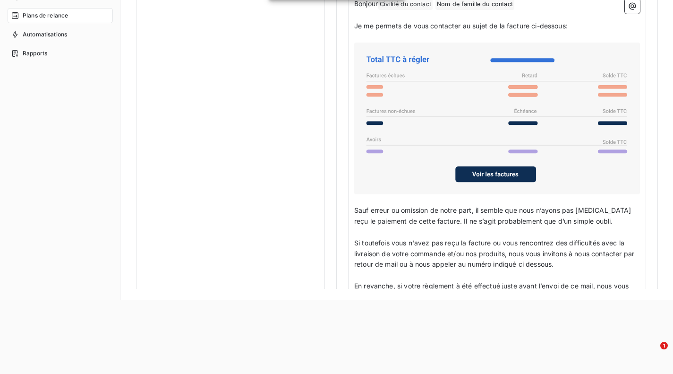
scroll to position [792, 0]
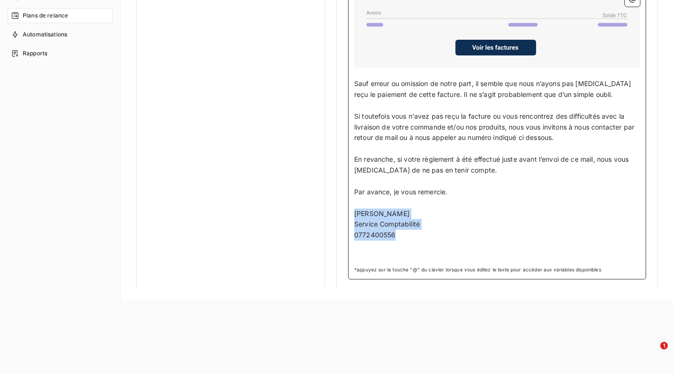
drag, startPoint x: 414, startPoint y: 237, endPoint x: 346, endPoint y: 212, distance: 72.0
copy div "Alessandro Giachetti Service Comptabilité 0772400556"
click at [418, 241] on p "﻿" at bounding box center [497, 245] width 286 height 11
drag, startPoint x: 407, startPoint y: 236, endPoint x: 353, endPoint y: 183, distance: 75.1
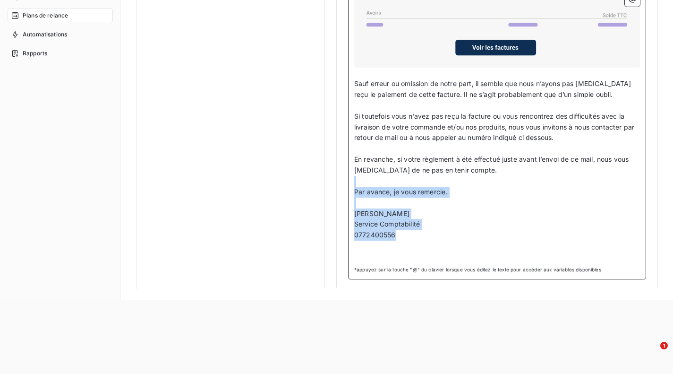
click at [353, 183] on div "Bonjour Civilité du contact ﻿ Nom de famille du contact ﻿ ﻿ ﻿ Je me permets de …" at bounding box center [497, 72] width 298 height 413
copy div "﻿ Par avance, je vous remercie. ﻿ Alessandro Giachetti Service Comptabilité 077…"
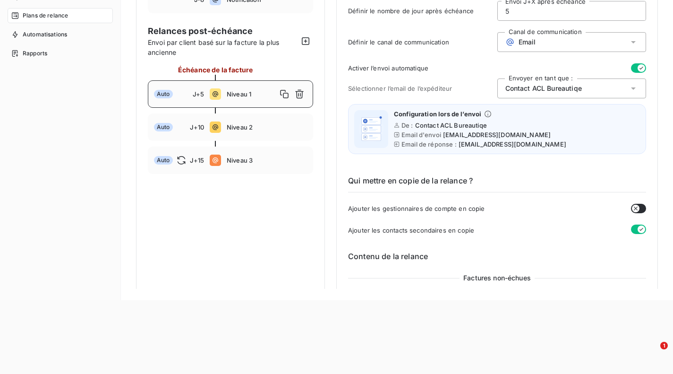
scroll to position [0, 0]
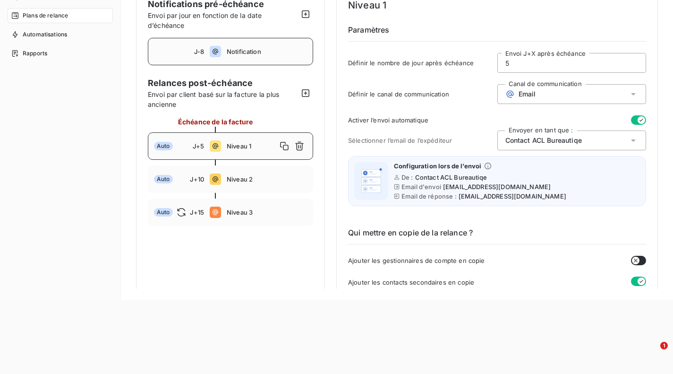
click at [243, 51] on span "Notification" at bounding box center [267, 52] width 80 height 8
type input "-8"
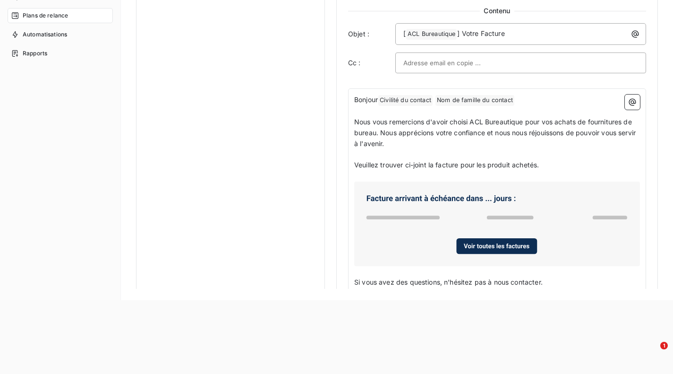
scroll to position [480, 0]
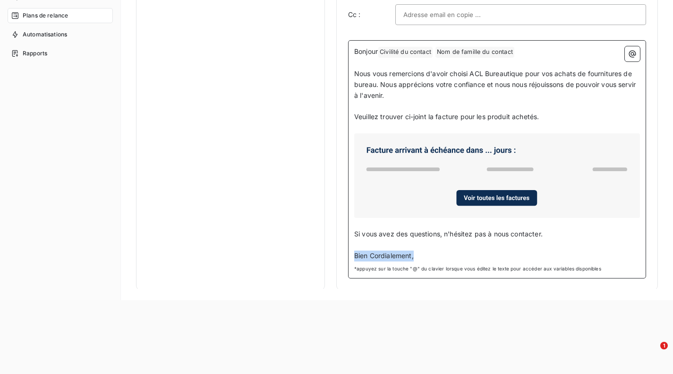
drag, startPoint x: 423, startPoint y: 256, endPoint x: 351, endPoint y: 252, distance: 72.4
click at [351, 252] on div "Bonjour Civilité du contact ﻿ Nom de famille du contact ﻿ ﻿ ﻿ Nous vous remerci…" at bounding box center [497, 159] width 298 height 238
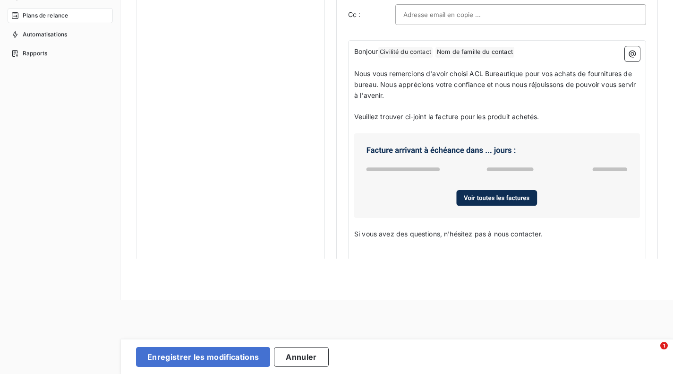
click at [404, 260] on div "Plan de relance Plan de relance Standard ACL Général Actions Clients Notificati…" at bounding box center [397, 113] width 552 height 374
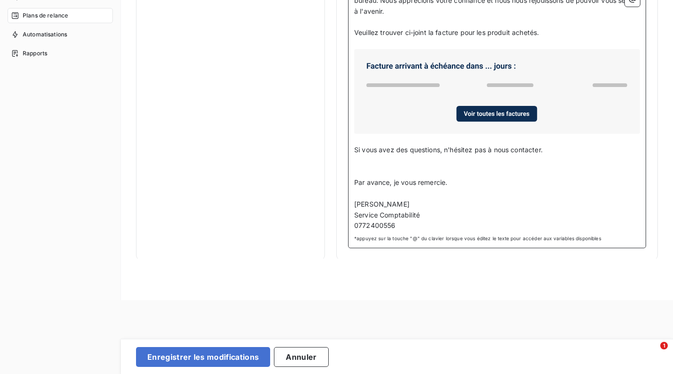
click at [418, 166] on p "﻿" at bounding box center [497, 171] width 286 height 11
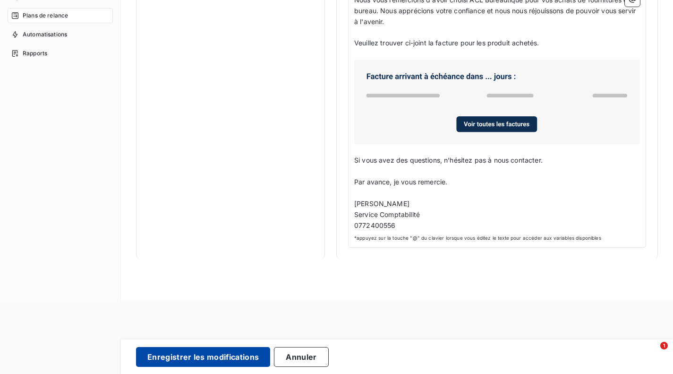
click at [249, 354] on button "Enregistrer les modifications" at bounding box center [203, 357] width 134 height 20
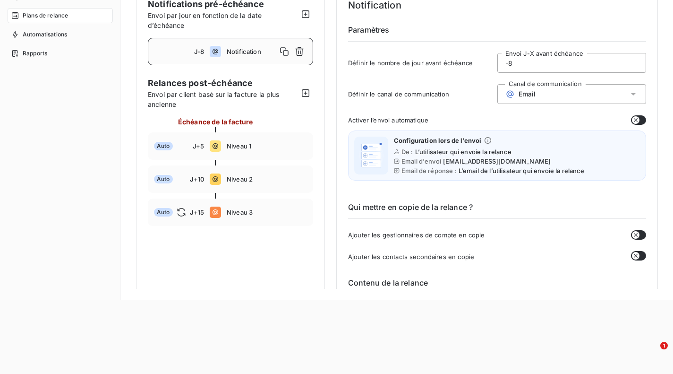
scroll to position [0, 0]
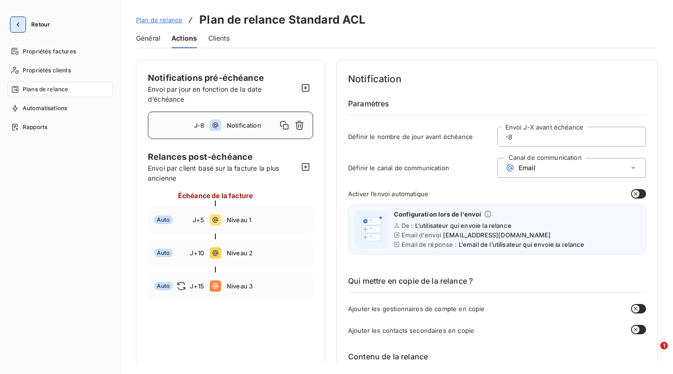
click at [18, 26] on icon "button" at bounding box center [18, 24] width 3 height 5
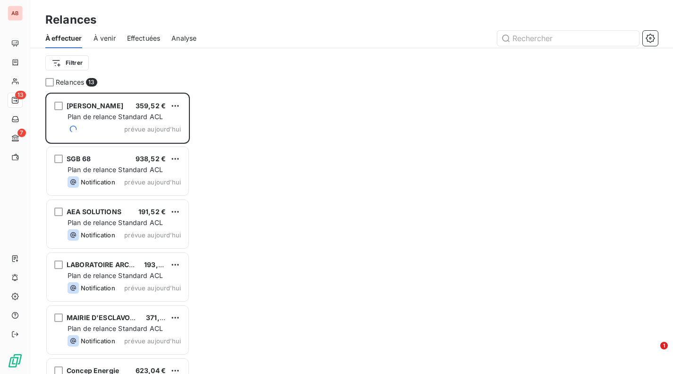
click at [140, 38] on span "Effectuées" at bounding box center [144, 38] width 34 height 9
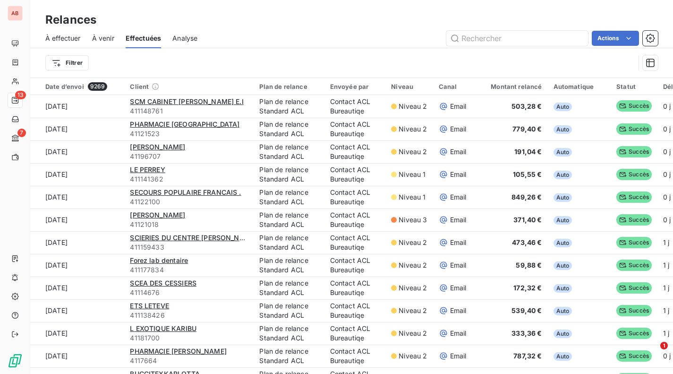
click at [75, 39] on span "À effectuer" at bounding box center [62, 38] width 35 height 9
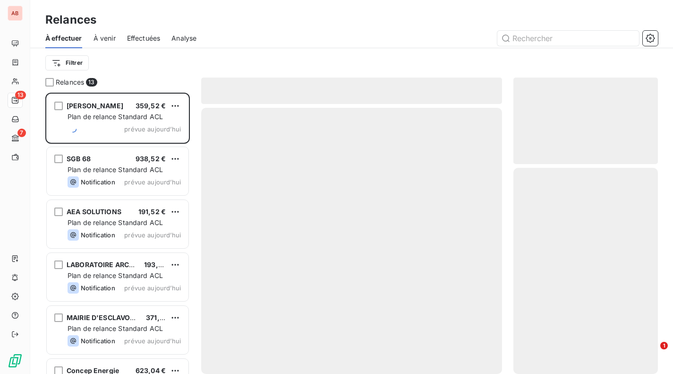
scroll to position [274, 137]
click at [50, 82] on div at bounding box center [49, 82] width 9 height 9
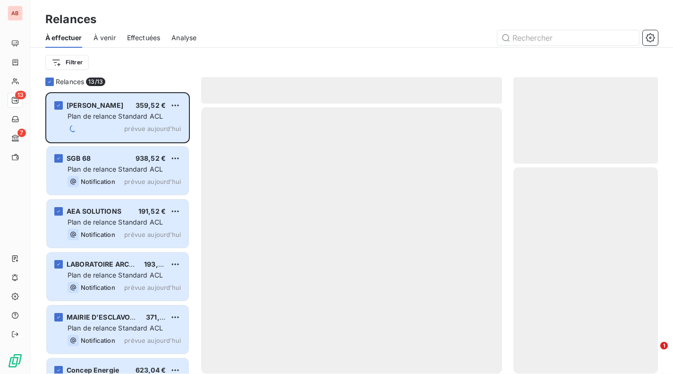
scroll to position [0, 0]
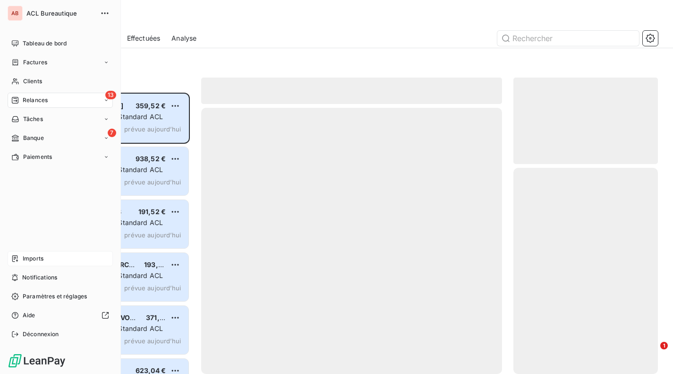
click at [49, 263] on div "Imports" at bounding box center [60, 258] width 105 height 15
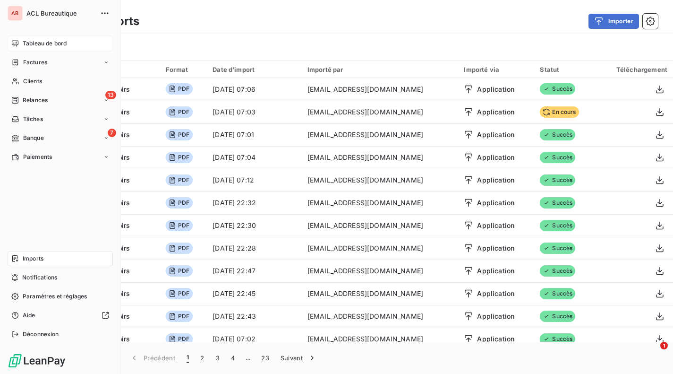
click at [20, 41] on div "Tableau de bord" at bounding box center [60, 43] width 105 height 15
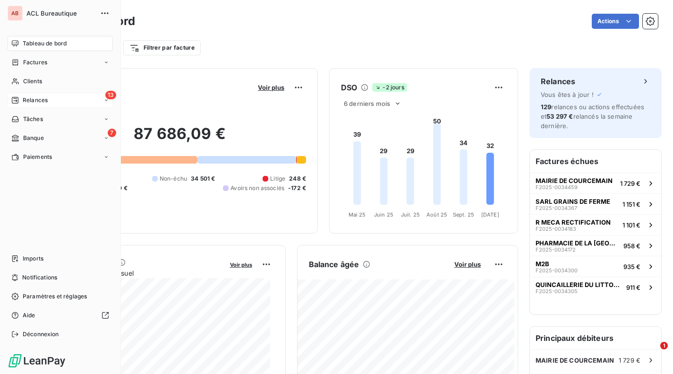
click at [48, 99] on div "13 Relances" at bounding box center [60, 100] width 105 height 15
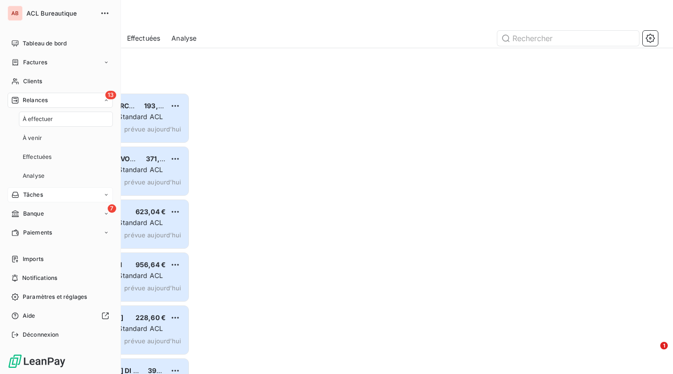
click at [50, 116] on span "À effectuer" at bounding box center [38, 119] width 31 height 9
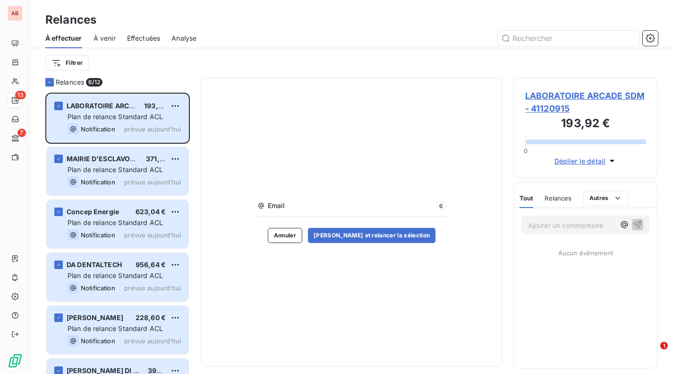
click at [209, 63] on div "Filtrer" at bounding box center [351, 63] width 612 height 18
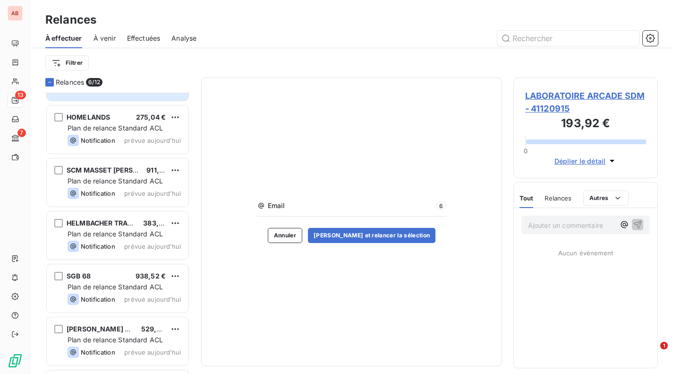
scroll to position [354, 0]
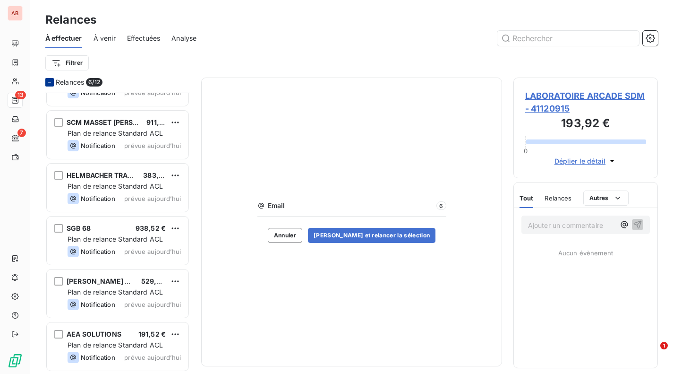
click at [52, 83] on div at bounding box center [49, 82] width 9 height 9
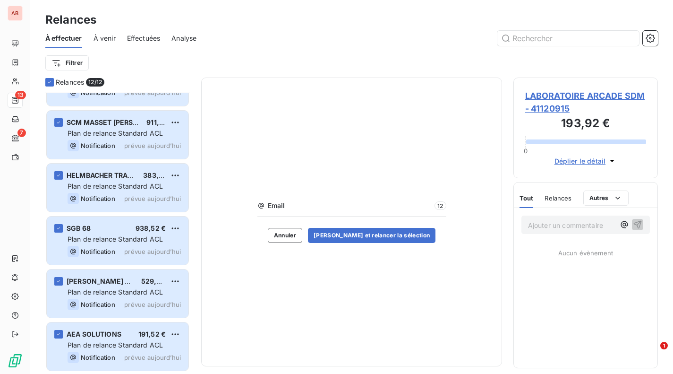
scroll to position [0, 0]
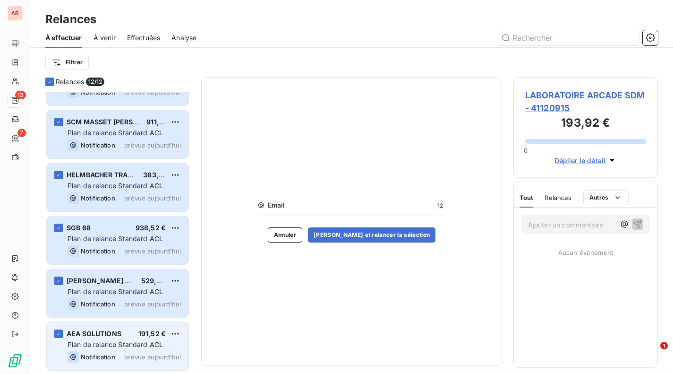
click at [123, 348] on span "Plan de relance Standard ACL" at bounding box center [115, 344] width 95 height 8
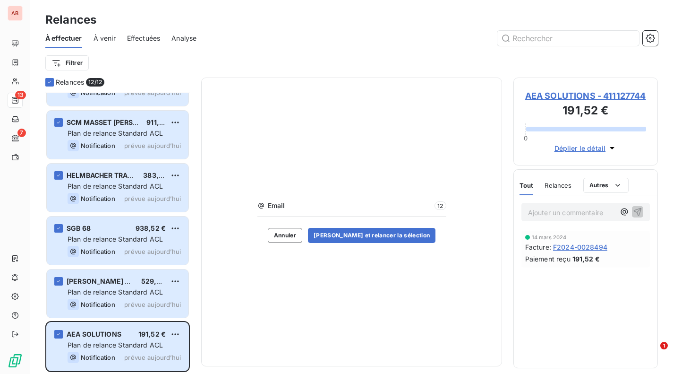
click at [552, 102] on span "AEA SOLUTIONS - 411127744" at bounding box center [585, 95] width 121 height 13
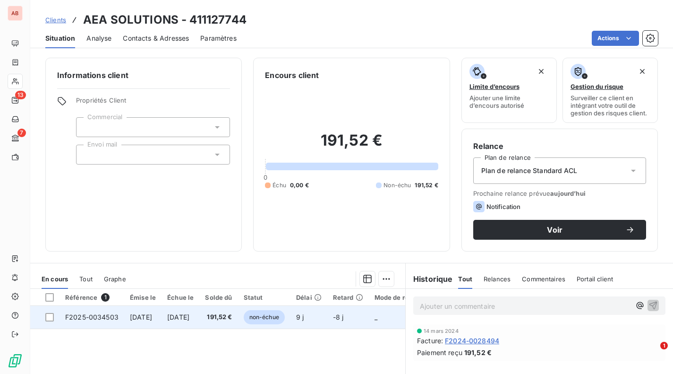
click at [176, 319] on td "23 oct. 2025" at bounding box center [181, 317] width 38 height 23
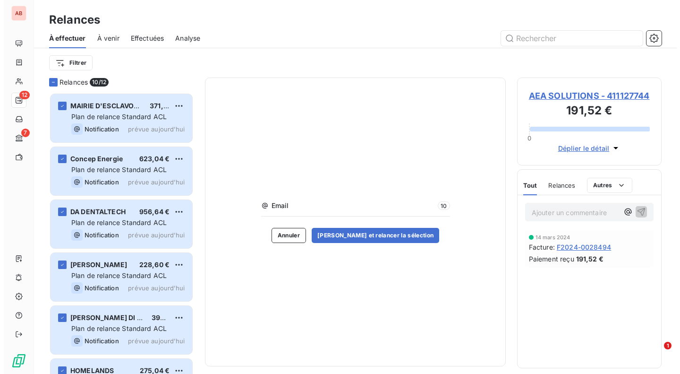
scroll to position [274, 137]
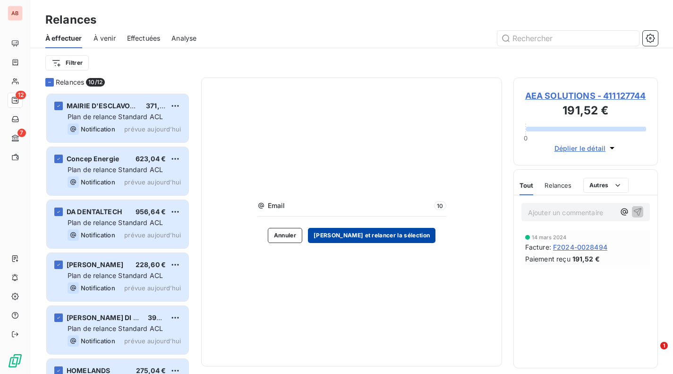
click at [345, 231] on button "Valider et relancer la sélection" at bounding box center [372, 235] width 128 height 15
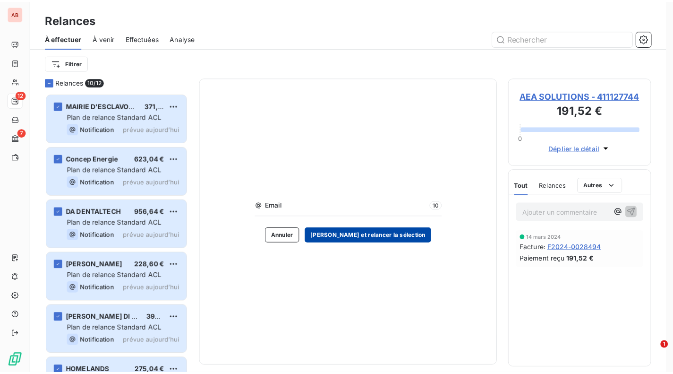
scroll to position [8, 7]
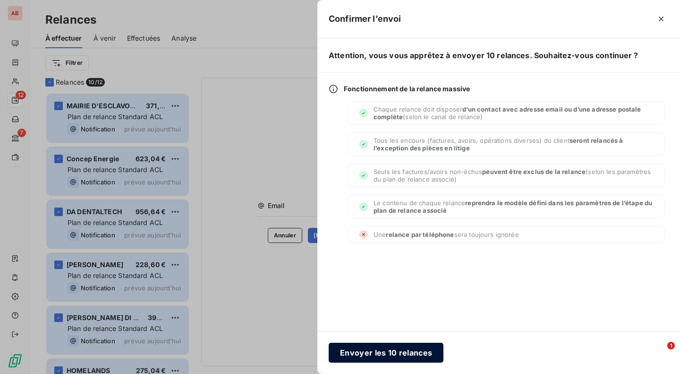
click at [379, 350] on button "Envoyer les 10 relances" at bounding box center [386, 352] width 115 height 20
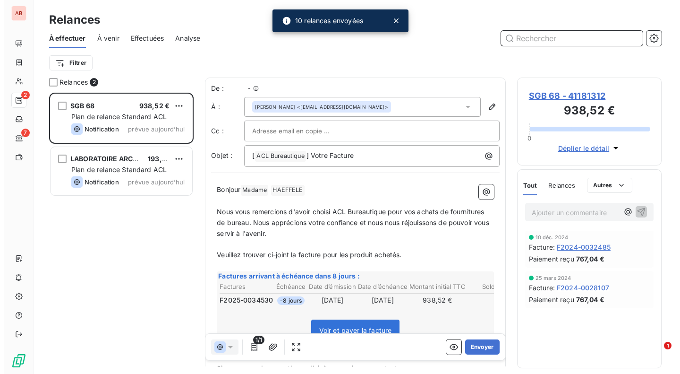
scroll to position [8, 7]
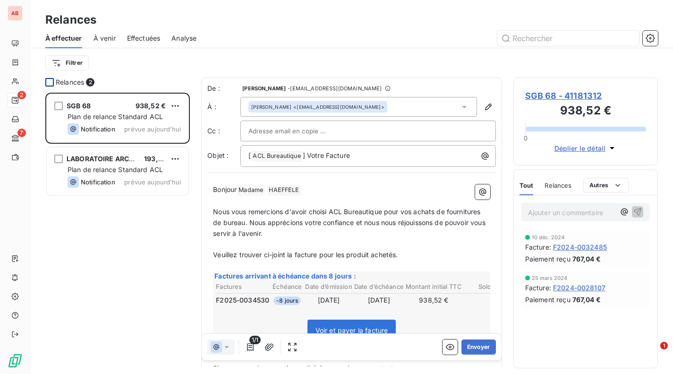
click at [46, 83] on div at bounding box center [49, 82] width 9 height 9
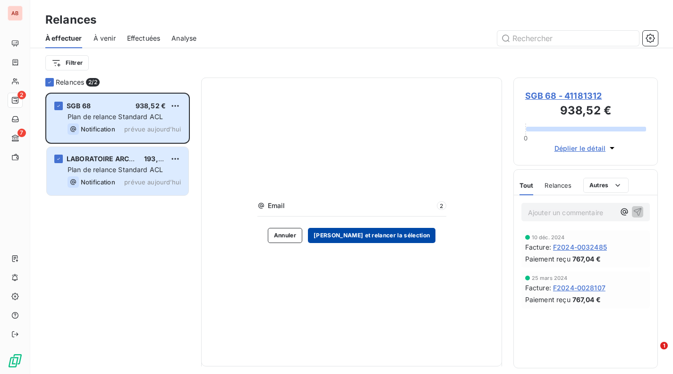
click at [344, 235] on button "Valider et relancer la sélection" at bounding box center [372, 235] width 128 height 15
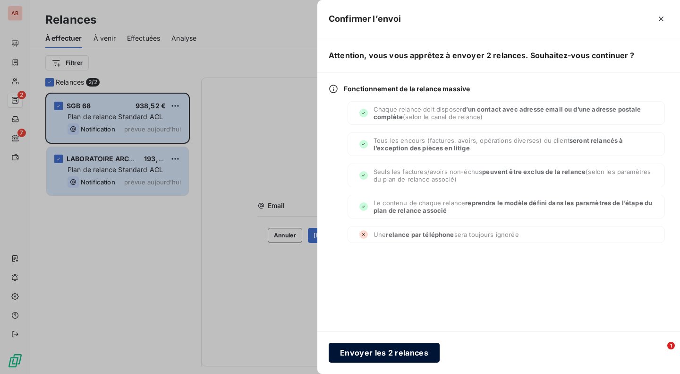
click at [366, 348] on button "Envoyer les 2 relances" at bounding box center [384, 352] width 111 height 20
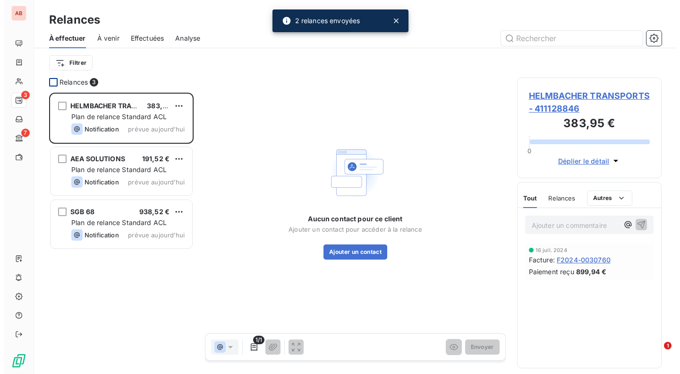
scroll to position [8, 7]
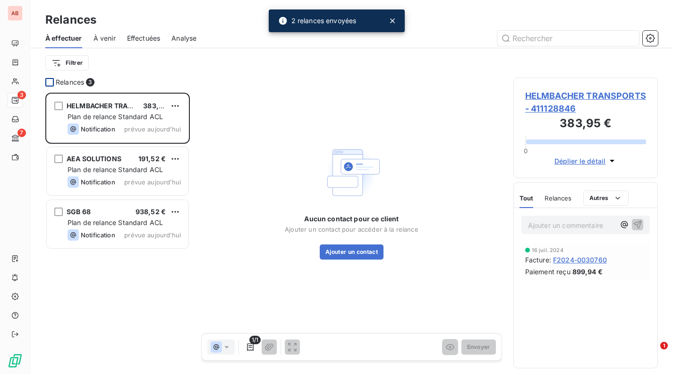
click at [50, 79] on div at bounding box center [49, 82] width 9 height 9
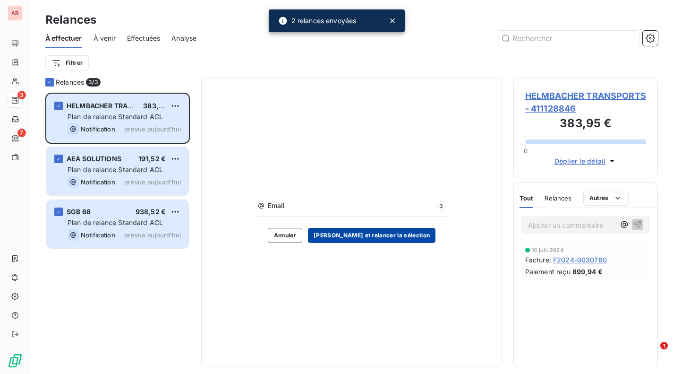
click at [350, 231] on button "Valider et relancer la sélection" at bounding box center [372, 235] width 128 height 15
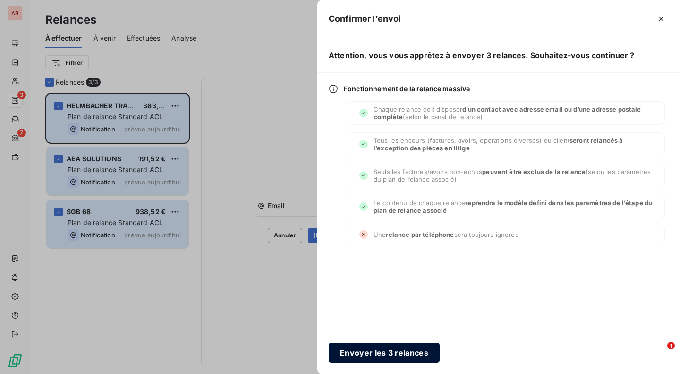
click at [358, 346] on button "Envoyer les 3 relances" at bounding box center [384, 352] width 111 height 20
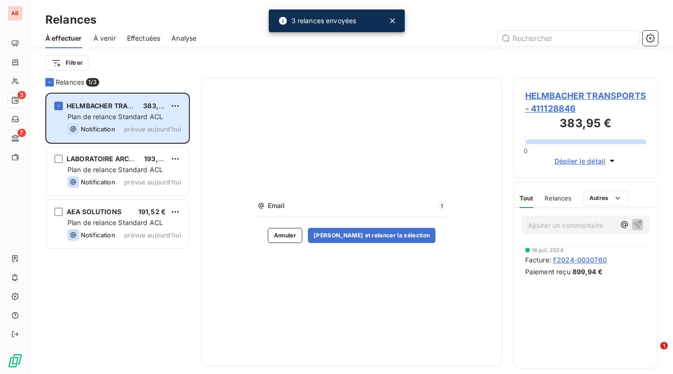
click at [100, 270] on div "HELMBACHER TRANSPORTS 383,95 € Plan de relance Standard ACL Notification prévue…" at bounding box center [117, 233] width 145 height 281
click at [123, 274] on div "HELMBACHER TRANSPORTS 383,95 € Plan de relance Standard ACL Notification prévue…" at bounding box center [117, 233] width 145 height 281
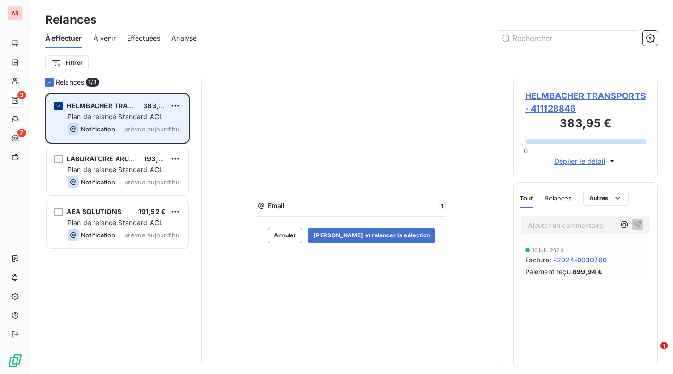
click at [57, 105] on icon "grid" at bounding box center [59, 106] width 6 height 6
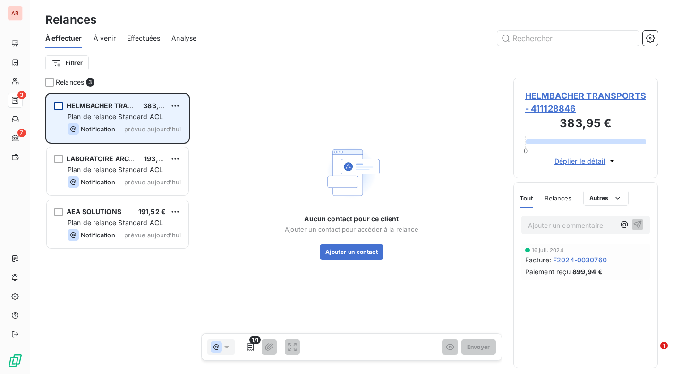
click at [117, 118] on span "Plan de relance Standard ACL" at bounding box center [115, 116] width 95 height 8
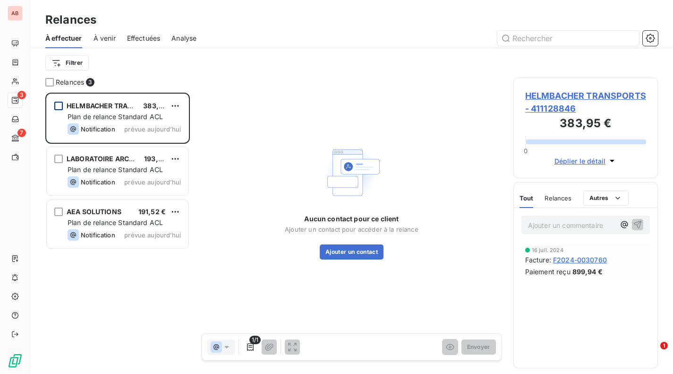
click at [530, 94] on span "HELMBACHER TRANSPORTS - 411128846" at bounding box center [585, 102] width 121 height 26
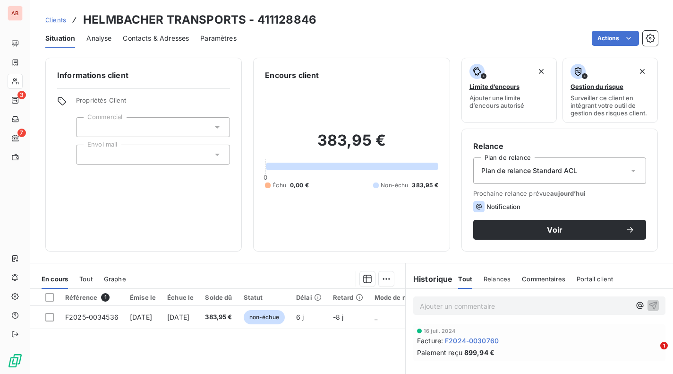
click at [96, 20] on h3 "HELMBACHER TRANSPORTS - 411128846" at bounding box center [199, 19] width 233 height 17
copy h3 "HELMBACHER"
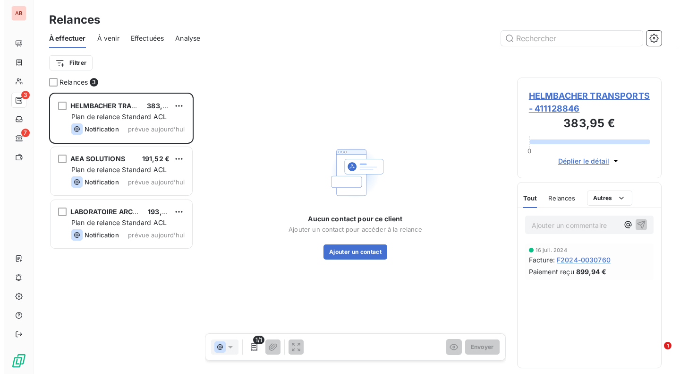
scroll to position [274, 137]
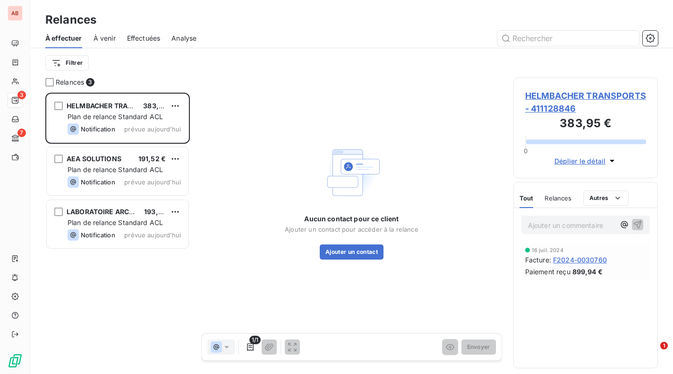
click at [374, 255] on button "Ajouter un contact" at bounding box center [352, 251] width 64 height 15
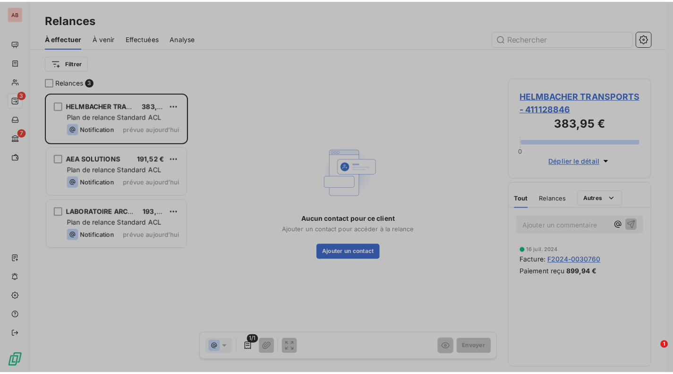
scroll to position [8, 7]
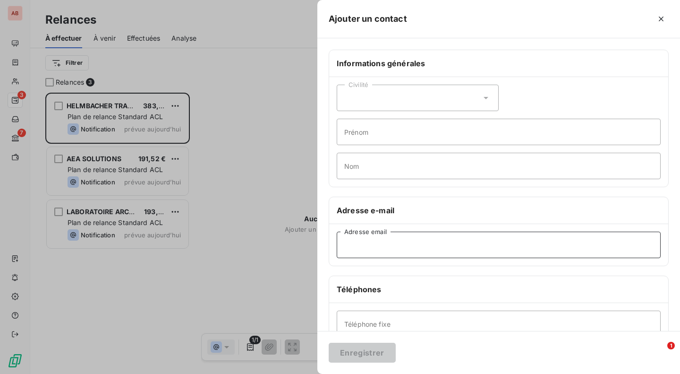
click at [510, 251] on input "Adresse email" at bounding box center [499, 244] width 324 height 26
paste input "marc.transportshelmbacher@gmail.com"
type input "marc.transportshelmbacher@gmail.com"
click at [377, 352] on button "Enregistrer" at bounding box center [362, 352] width 67 height 20
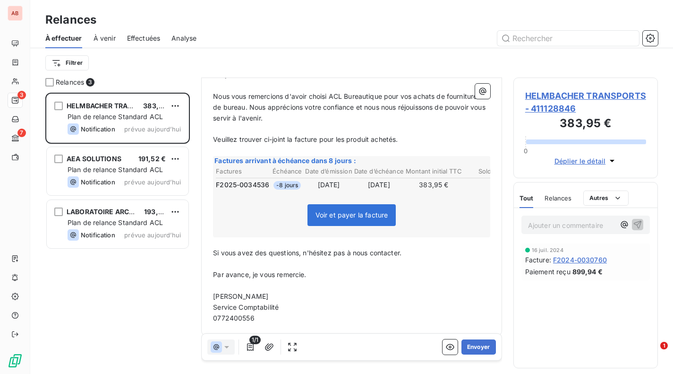
scroll to position [116, 0]
click at [470, 350] on button "Envoyer" at bounding box center [478, 346] width 34 height 15
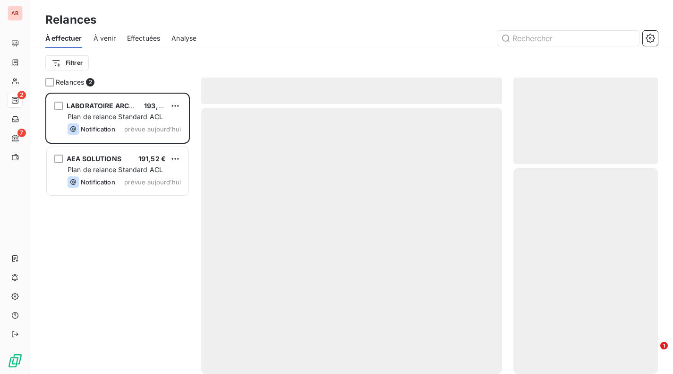
click at [118, 125] on div "Notification prévue aujourd’hui" at bounding box center [124, 128] width 113 height 11
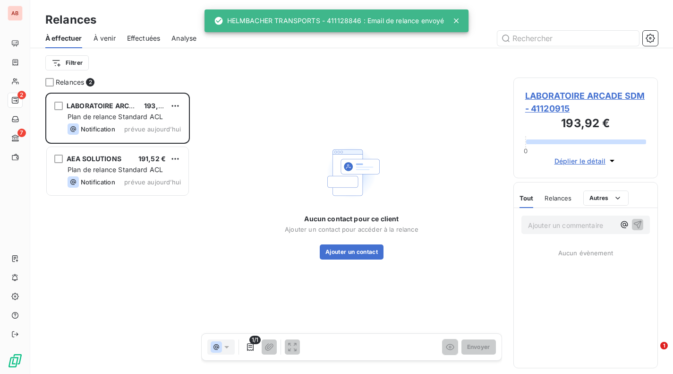
scroll to position [0, 0]
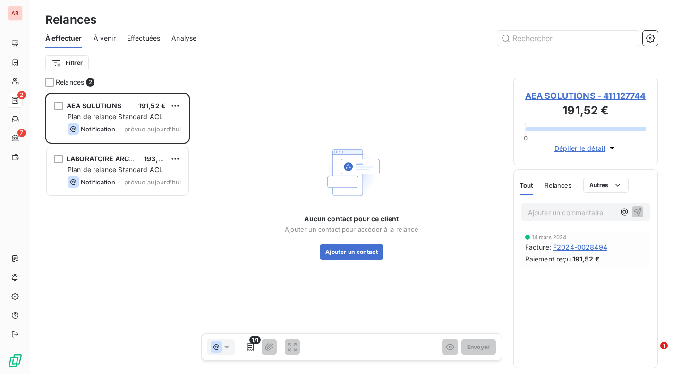
click at [344, 244] on div "Aucun contact pour ce client Ajouter un contact pour accéder à la relance Ajout…" at bounding box center [352, 236] width 134 height 45
click at [344, 250] on button "Ajouter un contact" at bounding box center [352, 251] width 64 height 15
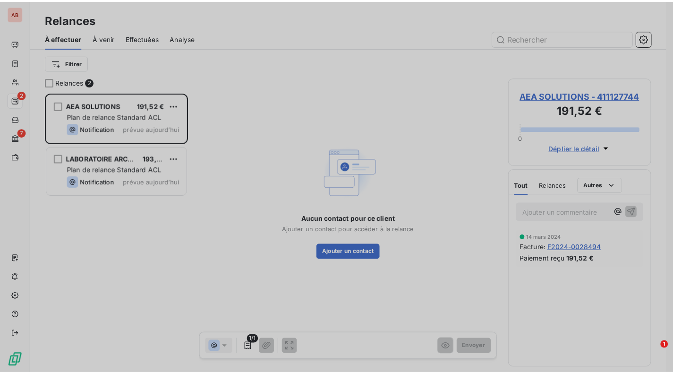
scroll to position [8, 7]
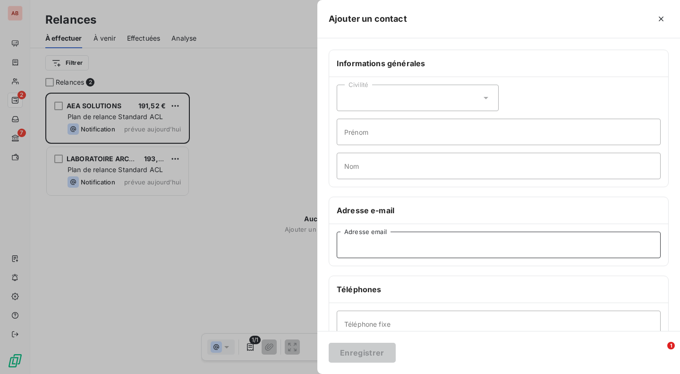
click at [366, 242] on input "Adresse email" at bounding box center [499, 244] width 324 height 26
paste input "laboratoire.arcades@orange.fr"
type input "laboratoire.arcades@orange.fr"
click at [369, 358] on button "Enregistrer" at bounding box center [362, 352] width 67 height 20
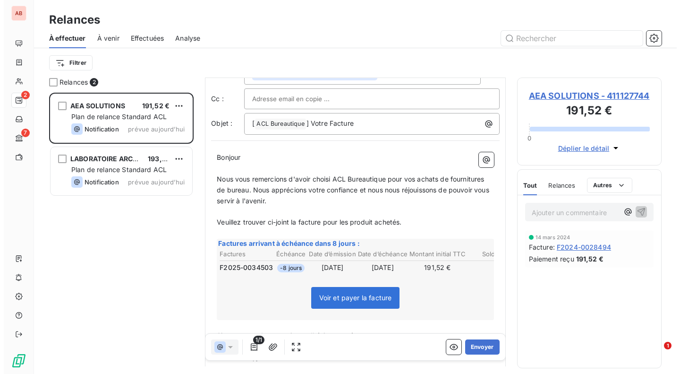
scroll to position [39, 0]
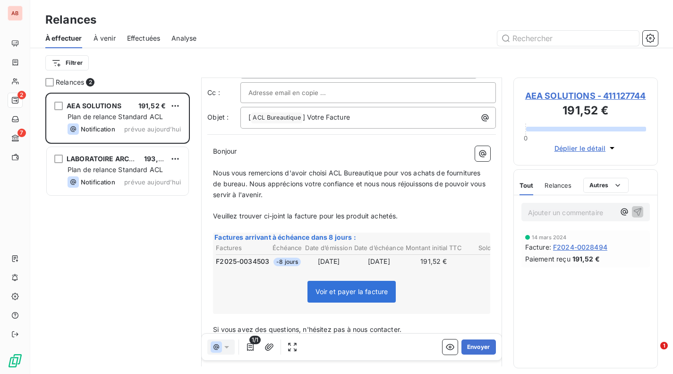
click at [479, 346] on button "Envoyer" at bounding box center [478, 346] width 34 height 15
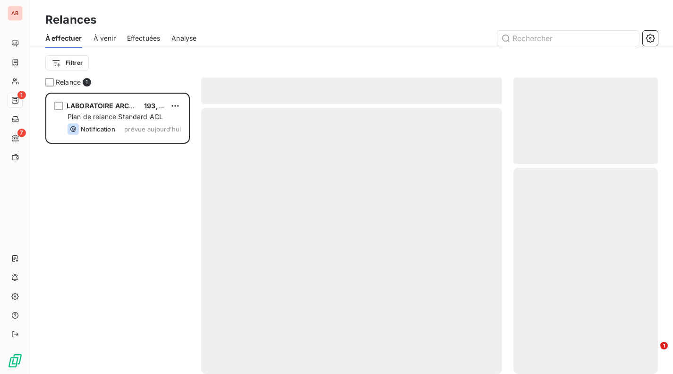
click at [127, 112] on div "Plan de relance Standard ACL" at bounding box center [124, 116] width 113 height 9
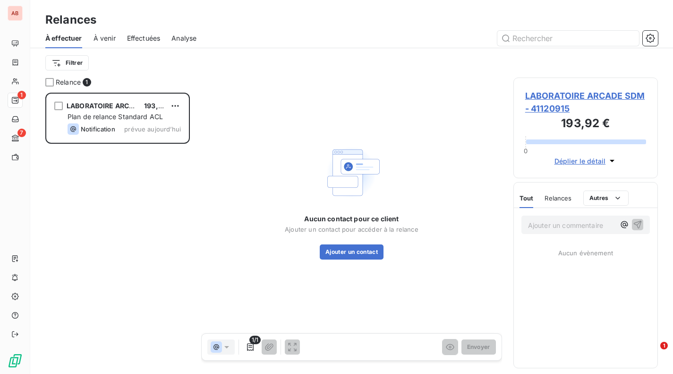
click at [348, 247] on button "Ajouter un contact" at bounding box center [352, 251] width 64 height 15
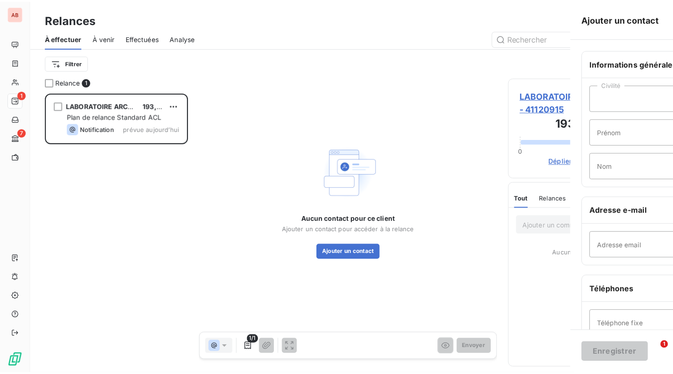
scroll to position [8, 7]
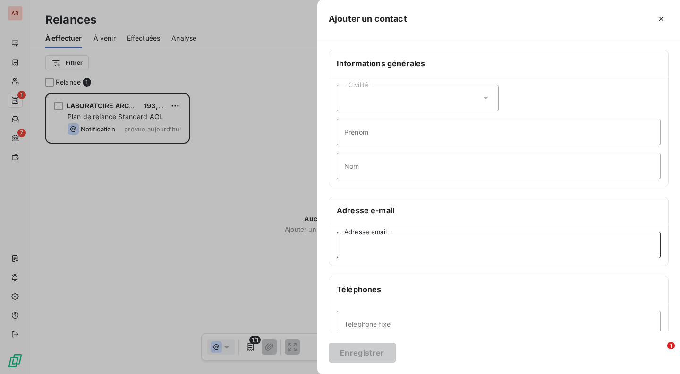
click at [435, 246] on input "Adresse email" at bounding box center [499, 244] width 324 height 26
paste input "laboratoire.arcades@orange.fr"
type input "laboratoire.arcades@orange.fr"
click at [368, 349] on button "Enregistrer" at bounding box center [362, 352] width 67 height 20
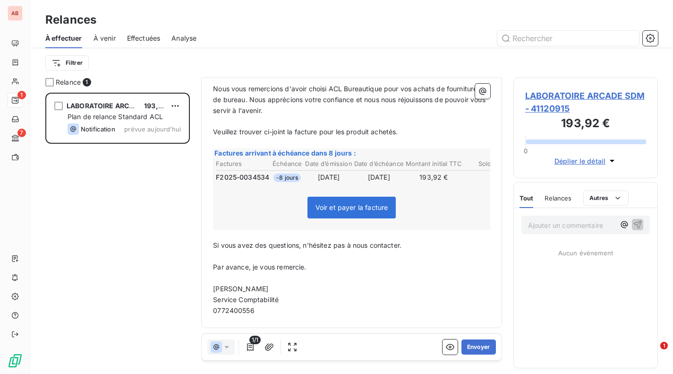
scroll to position [0, 0]
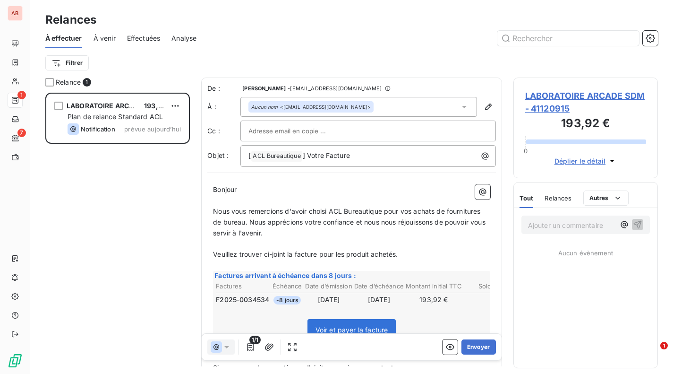
click at [473, 349] on button "Envoyer" at bounding box center [478, 346] width 34 height 15
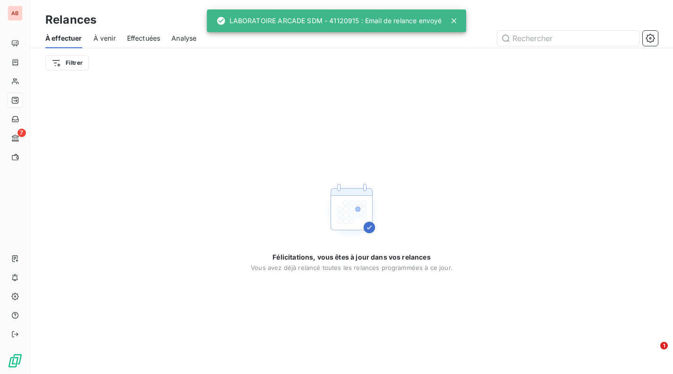
click at [143, 38] on span "Effectuées" at bounding box center [144, 38] width 34 height 9
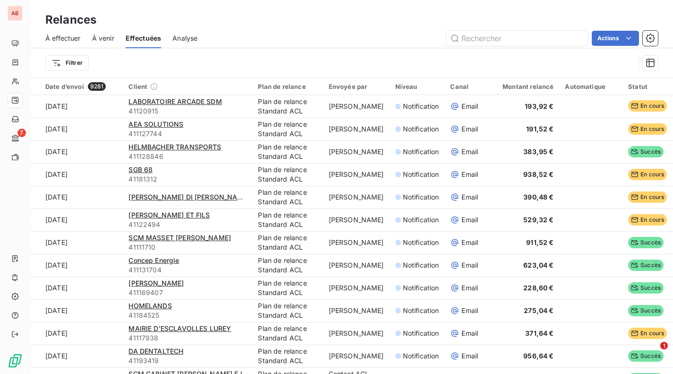
click at [160, 122] on span "AEA SOLUTIONS" at bounding box center [155, 124] width 55 height 8
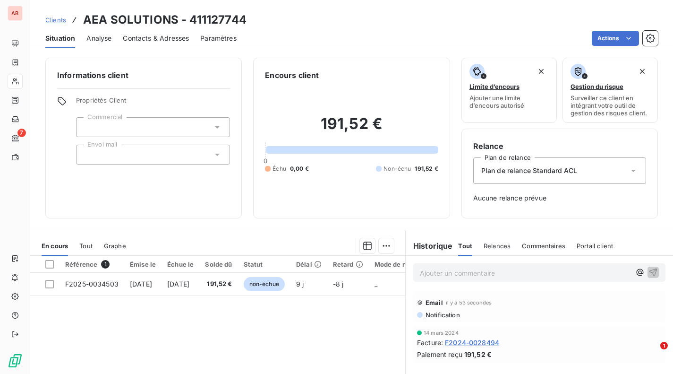
click at [158, 43] on div "Contacts & Adresses" at bounding box center [156, 38] width 66 height 20
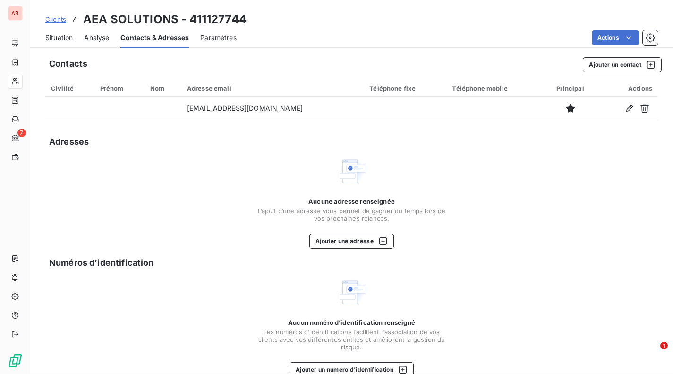
click at [626, 107] on icon "button" at bounding box center [629, 108] width 7 height 7
type input "laboratoire.arcades@orange.fr"
drag, startPoint x: 86, startPoint y: 21, endPoint x: 180, endPoint y: 18, distance: 94.0
click at [180, 18] on h3 "AEA SOLUTIONS - 411127744" at bounding box center [164, 19] width 163 height 17
copy h3 "AEA SOLUTIONS"
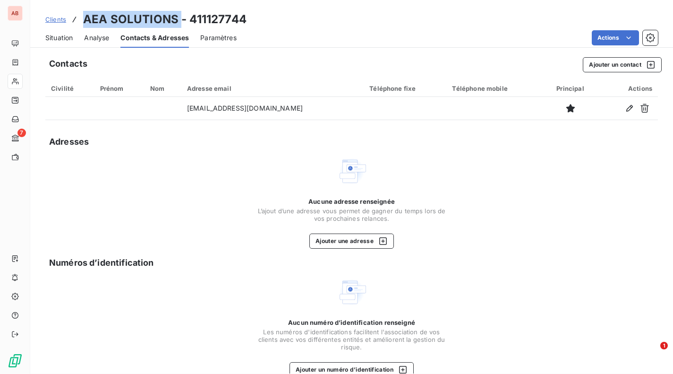
click at [625, 108] on icon "button" at bounding box center [629, 107] width 9 height 9
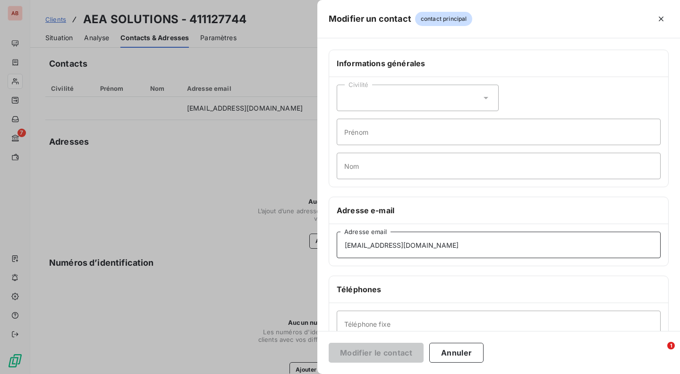
drag, startPoint x: 443, startPoint y: 242, endPoint x: 340, endPoint y: 250, distance: 103.3
click at [340, 250] on input "laboratoire.arcades@orange.fr" at bounding box center [499, 244] width 324 height 26
paste input "alexandra@aea-solutions.com"
type input "alexandra@aea-solutions.com"
click at [390, 352] on button "Modifier le contact" at bounding box center [376, 352] width 95 height 20
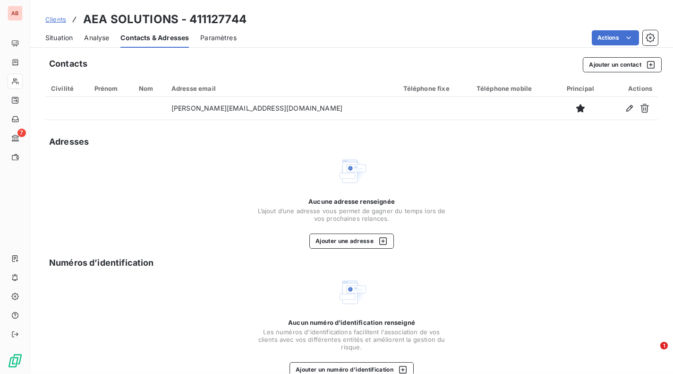
click at [626, 38] on html "AB 7 Clients AEA SOLUTIONS - 411127744 Situation Analyse Contacts & Adresses Pa…" at bounding box center [336, 187] width 673 height 374
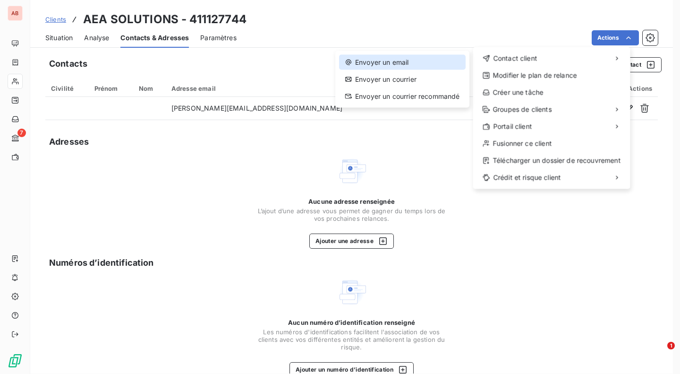
click at [435, 65] on div "Envoyer un email" at bounding box center [402, 62] width 127 height 15
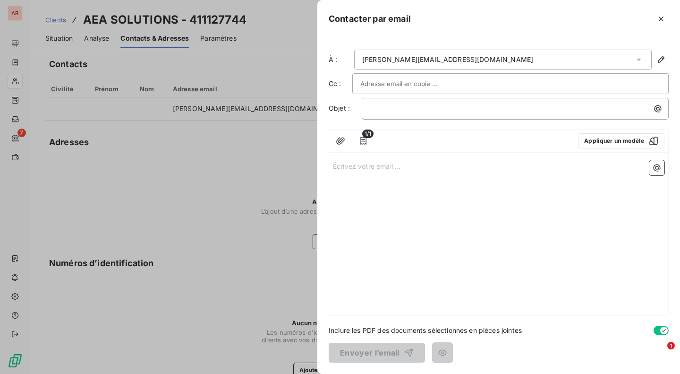
click at [654, 141] on icon "button" at bounding box center [653, 140] width 9 height 9
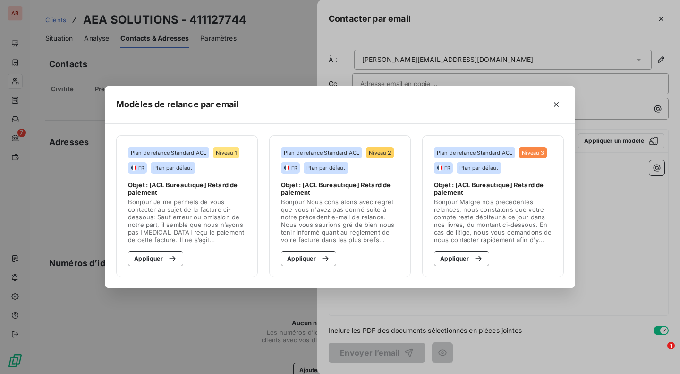
click at [555, 102] on icon "button" at bounding box center [556, 104] width 9 height 9
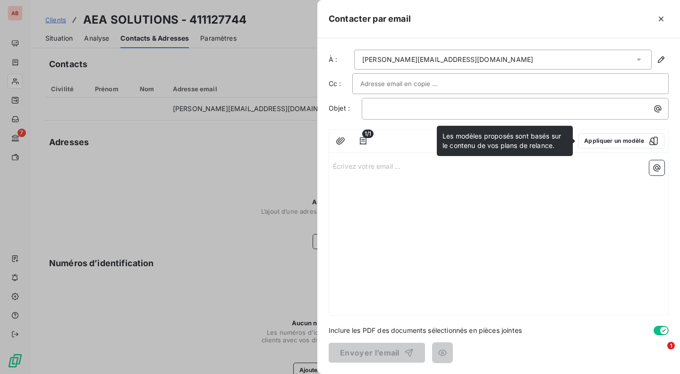
click at [627, 137] on button "Appliquer un modèle" at bounding box center [621, 140] width 86 height 15
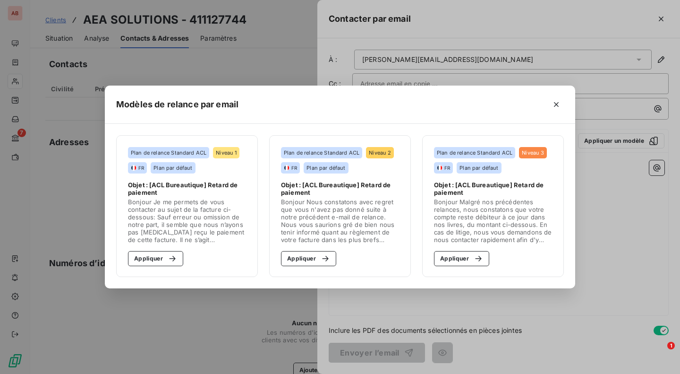
click at [553, 103] on icon "button" at bounding box center [556, 104] width 9 height 9
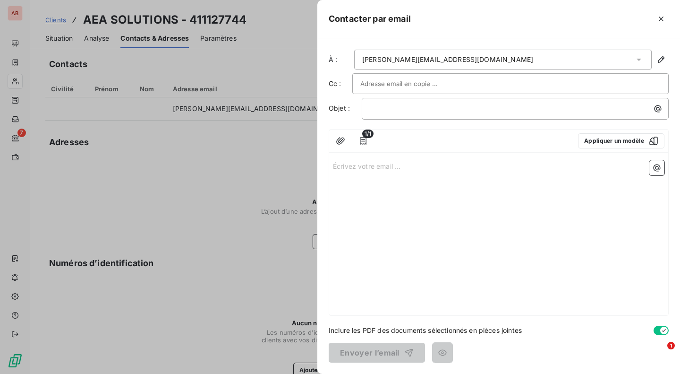
click at [662, 17] on icon "button" at bounding box center [660, 18] width 9 height 9
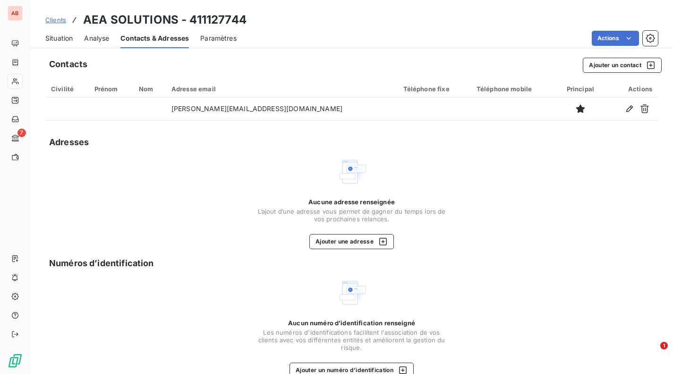
click at [102, 38] on span "Analyse" at bounding box center [96, 38] width 25 height 9
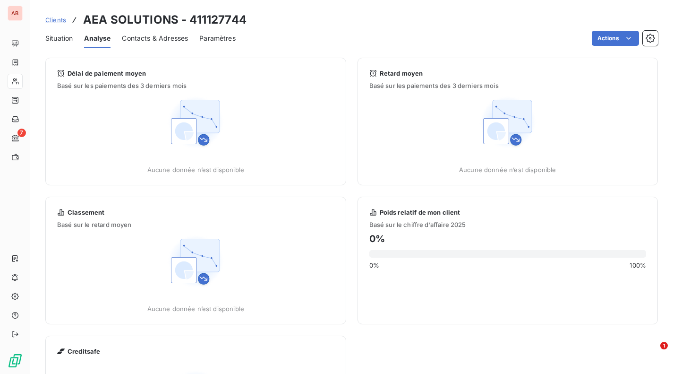
click at [59, 35] on span "Situation" at bounding box center [58, 38] width 27 height 9
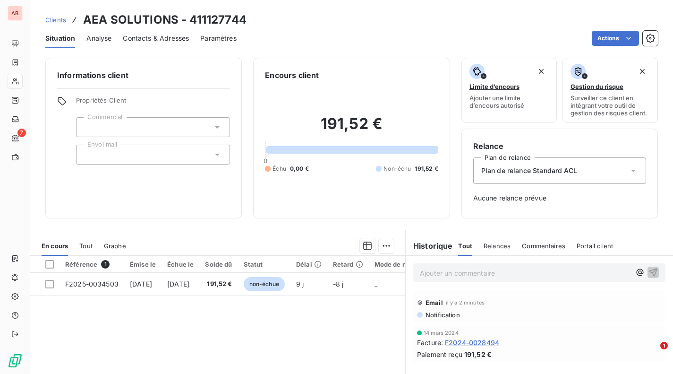
click at [446, 316] on span "Notification" at bounding box center [442, 315] width 35 height 8
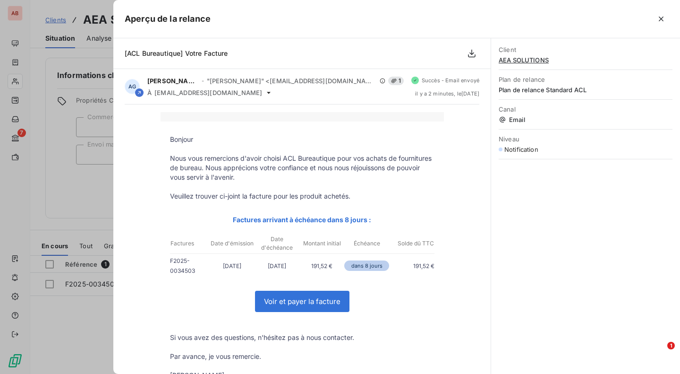
click at [664, 16] on icon "button" at bounding box center [660, 18] width 9 height 9
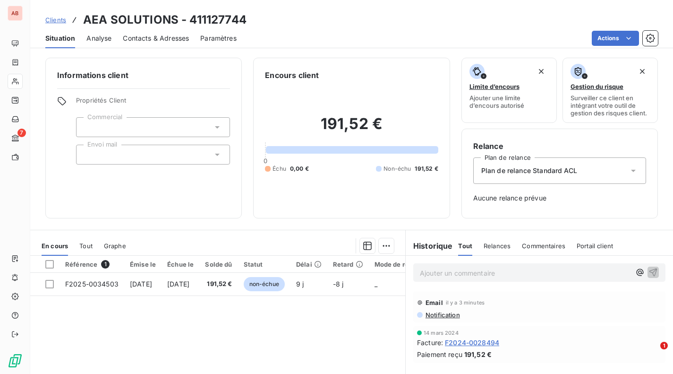
click at [599, 32] on html "AB 7 Clients AEA SOLUTIONS - 411127744 Situation Analyse Contacts & Adresses Pa…" at bounding box center [336, 187] width 673 height 374
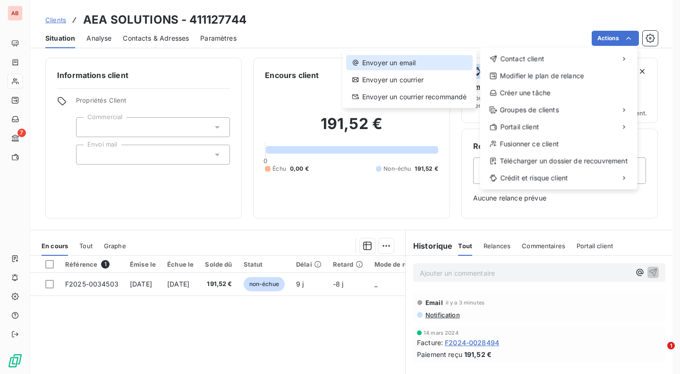
click at [423, 62] on div "Envoyer un email" at bounding box center [409, 62] width 127 height 15
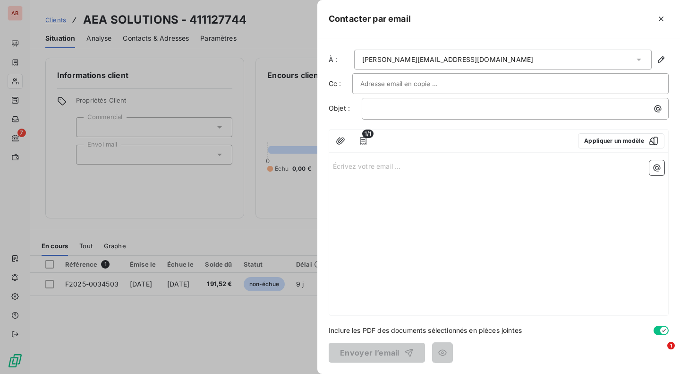
click at [505, 84] on div at bounding box center [510, 84] width 300 height 14
click at [490, 111] on p "﻿" at bounding box center [518, 108] width 296 height 11
click at [481, 182] on div "Écrivez votre email ... ﻿" at bounding box center [498, 235] width 339 height 159
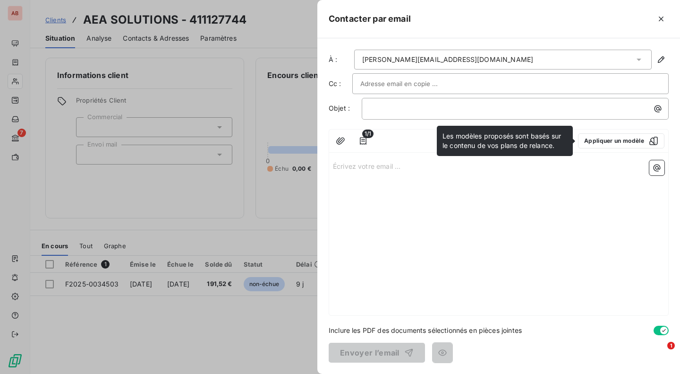
click at [612, 145] on button "Appliquer un modèle" at bounding box center [621, 140] width 86 height 15
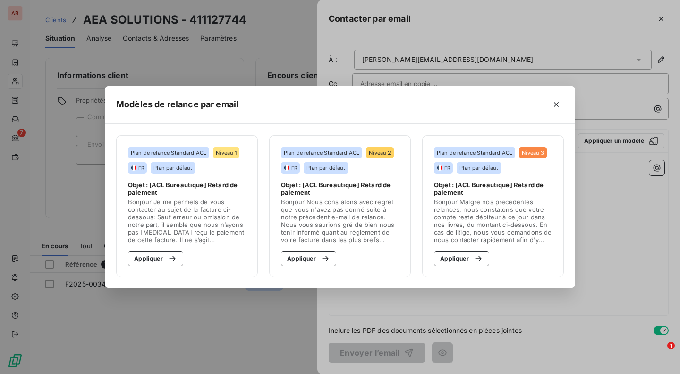
click at [555, 106] on icon "button" at bounding box center [556, 104] width 9 height 9
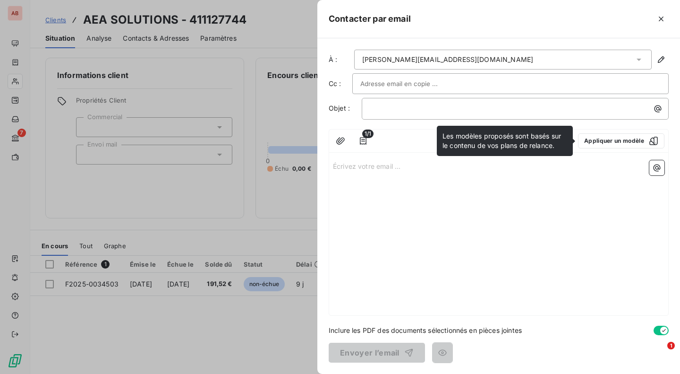
click at [660, 17] on icon "button" at bounding box center [660, 18] width 9 height 9
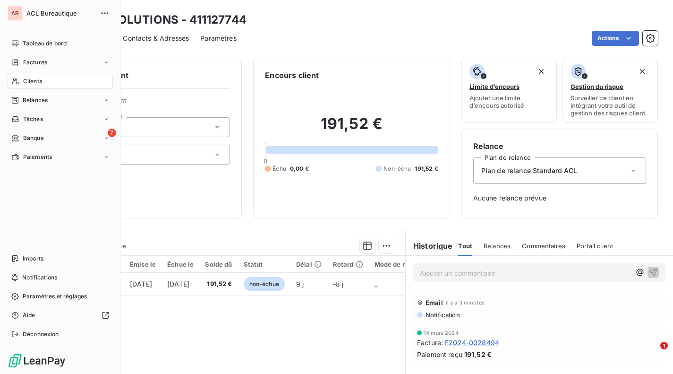
click at [35, 102] on span "Relances" at bounding box center [35, 100] width 25 height 9
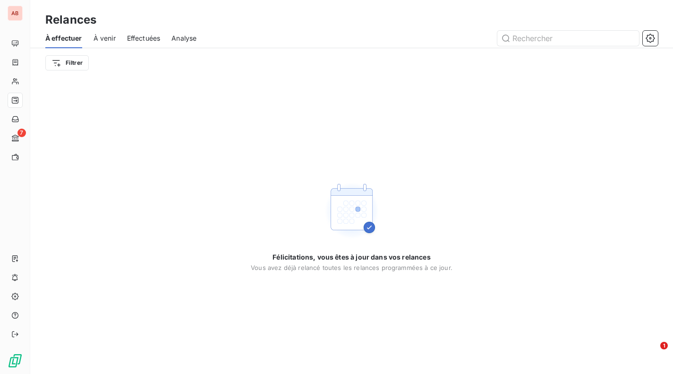
click at [643, 39] on button "button" at bounding box center [650, 38] width 15 height 15
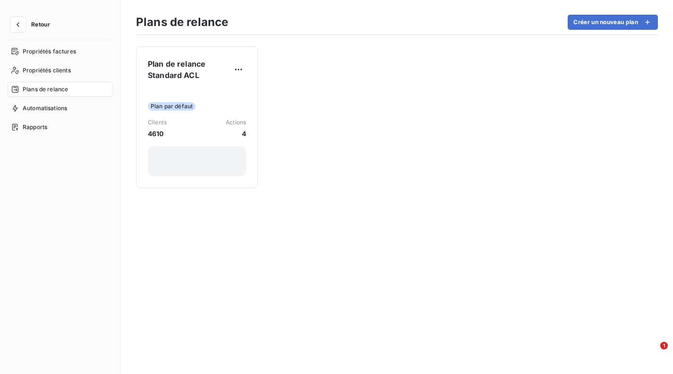
click at [159, 142] on div "Plan par défaut Clients 4610 Actions 4" at bounding box center [197, 132] width 98 height 88
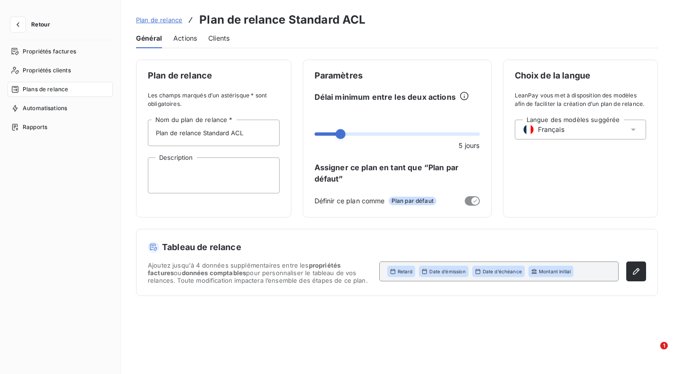
click at [181, 41] on span "Actions" at bounding box center [185, 38] width 24 height 9
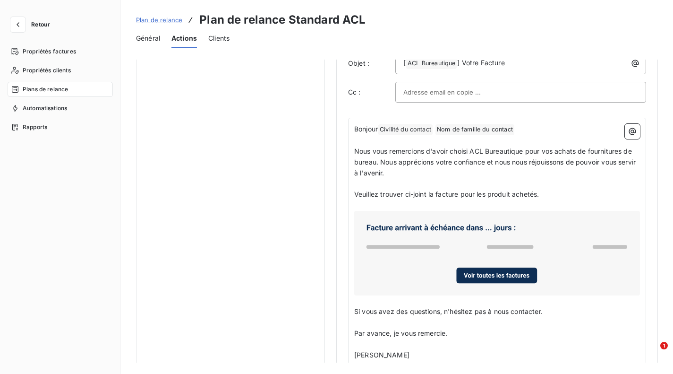
scroll to position [524, 0]
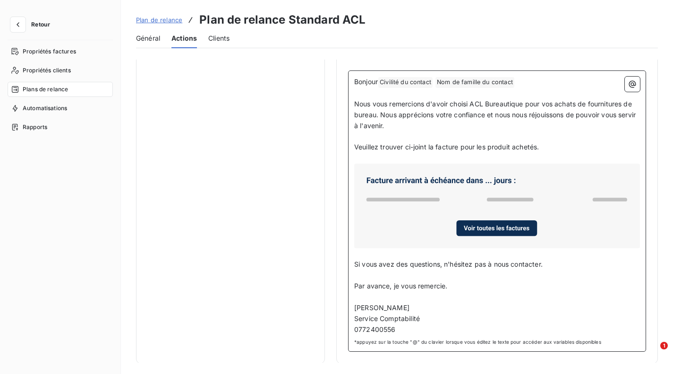
click at [438, 175] on icon at bounding box center [497, 205] width 278 height 77
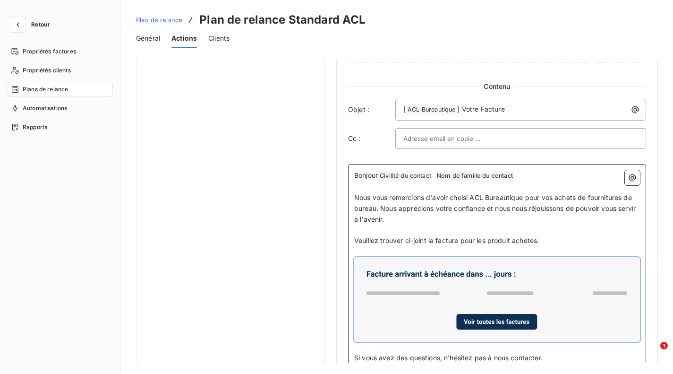
scroll to position [474, 0]
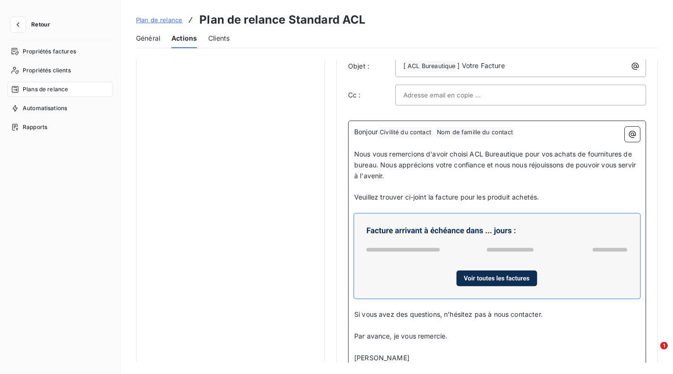
click at [399, 225] on icon at bounding box center [497, 255] width 278 height 77
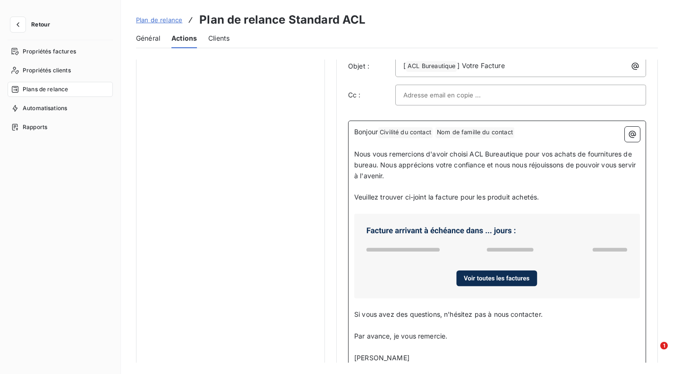
click at [416, 241] on icon at bounding box center [497, 255] width 278 height 77
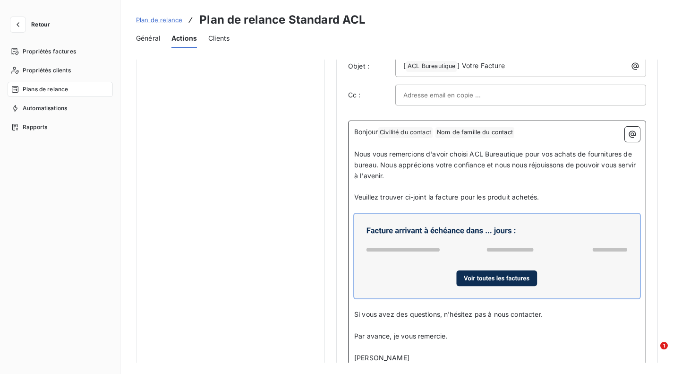
click at [416, 241] on icon at bounding box center [497, 255] width 278 height 77
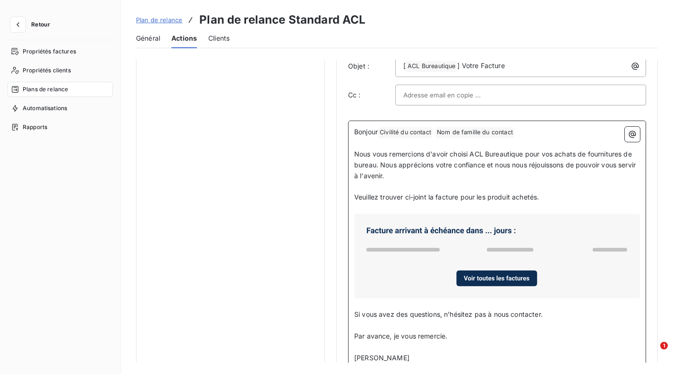
drag, startPoint x: 419, startPoint y: 235, endPoint x: 409, endPoint y: 239, distance: 11.1
click at [409, 239] on icon at bounding box center [497, 255] width 278 height 77
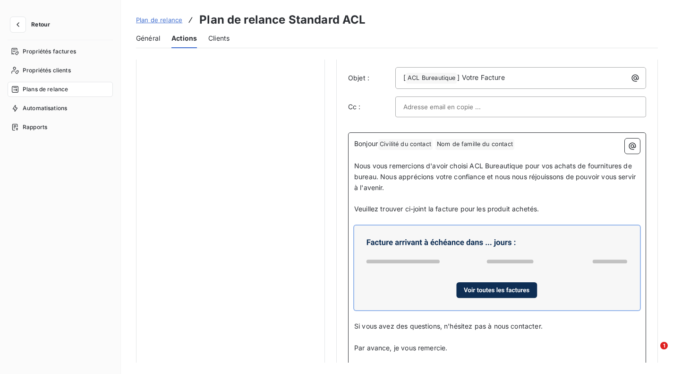
scroll to position [486, 0]
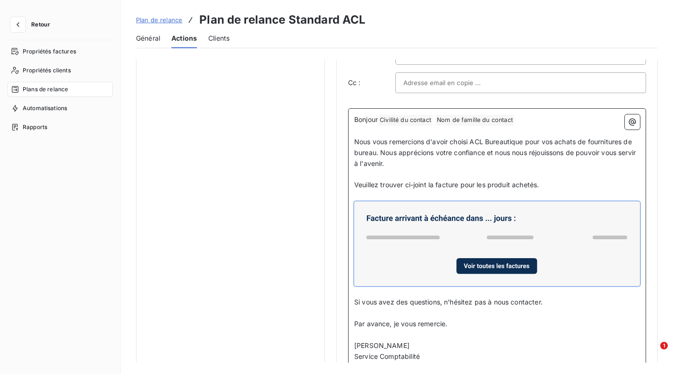
click at [479, 219] on icon at bounding box center [497, 243] width 278 height 77
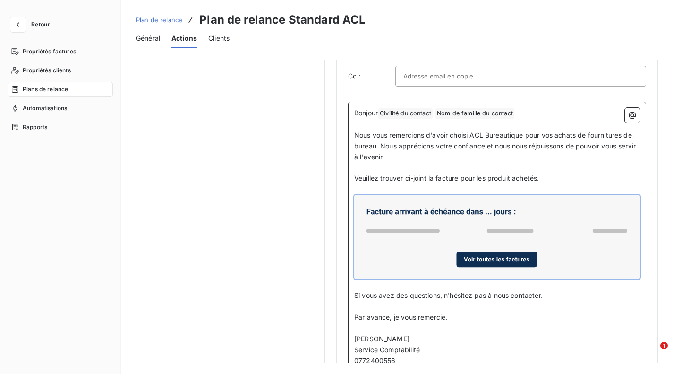
scroll to position [494, 0]
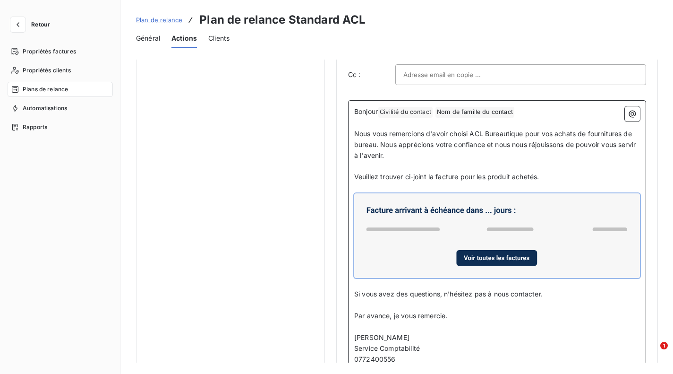
click at [570, 226] on icon at bounding box center [497, 235] width 278 height 77
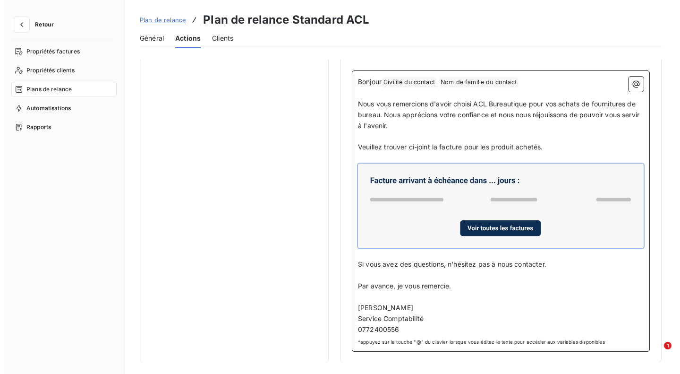
scroll to position [505, 0]
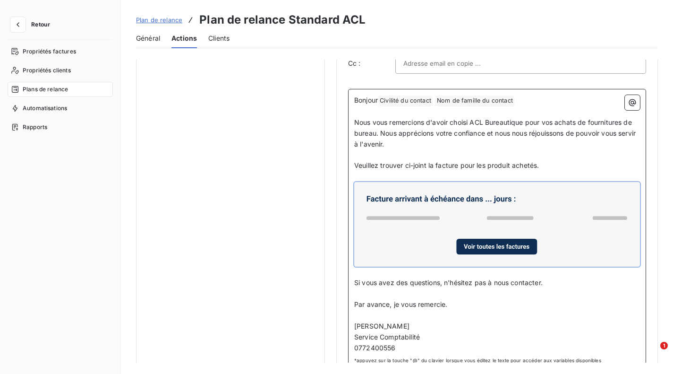
click at [629, 101] on icon "button" at bounding box center [632, 102] width 9 height 9
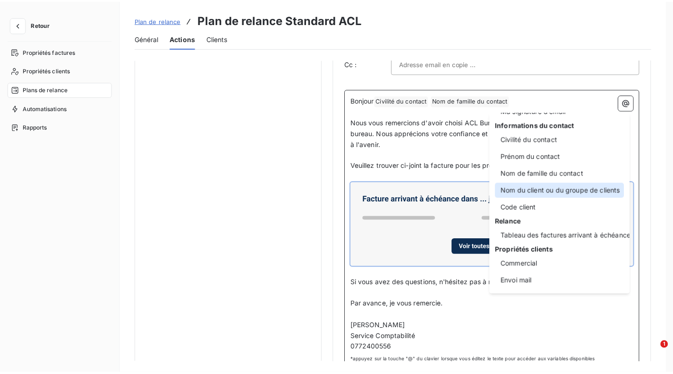
scroll to position [50, 0]
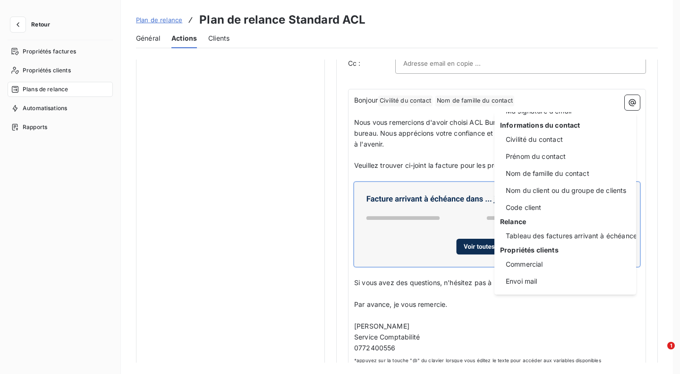
click at [445, 231] on html "Retour Propriétés factures Propriétés clients Plans de relance Automatisations …" at bounding box center [340, 187] width 680 height 374
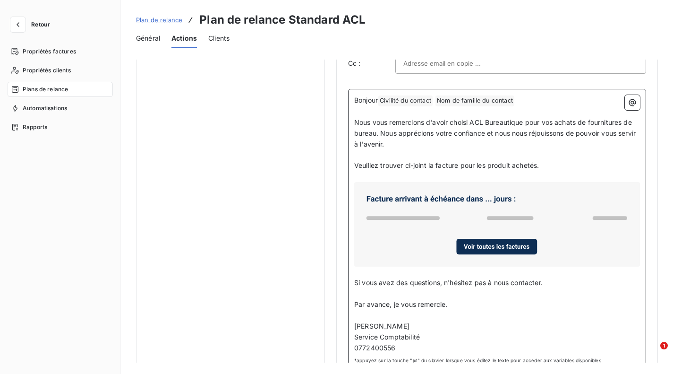
click at [445, 231] on icon at bounding box center [497, 224] width 278 height 77
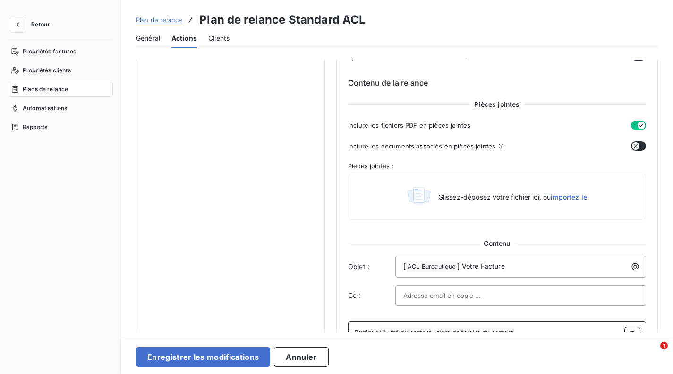
scroll to position [264, 0]
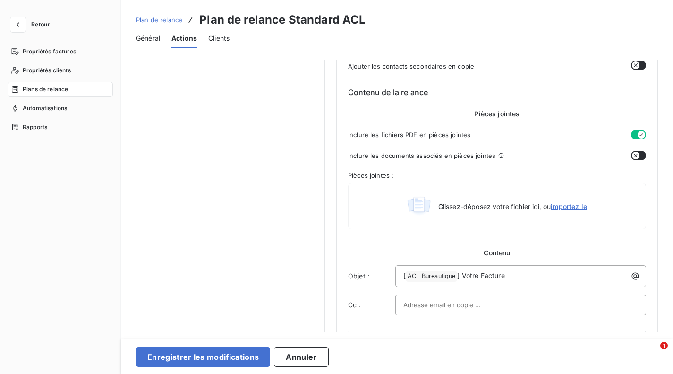
click at [235, 364] on button "Enregistrer les modifications" at bounding box center [203, 357] width 134 height 20
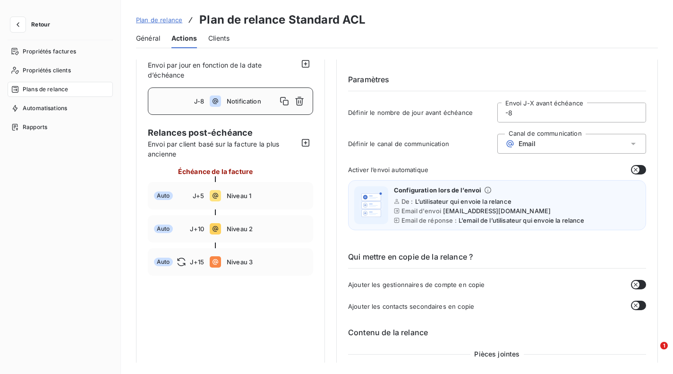
scroll to position [0, 0]
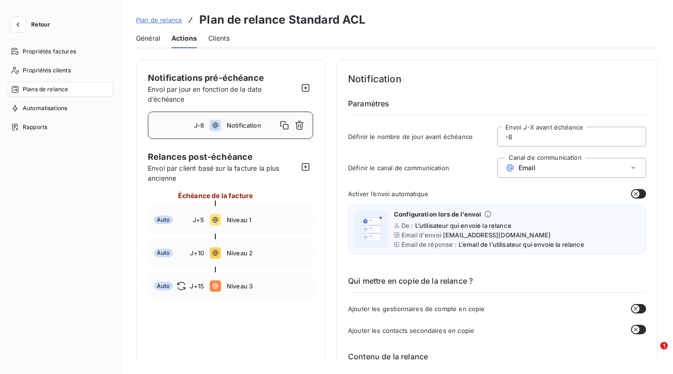
click at [311, 85] on button "button" at bounding box center [305, 87] width 15 height 15
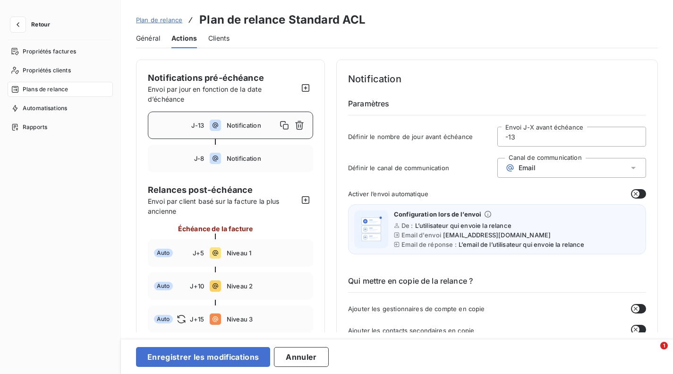
click at [260, 126] on span "Notification" at bounding box center [252, 125] width 50 height 8
click at [531, 136] on input "-13" at bounding box center [572, 136] width 148 height 19
type input "-1"
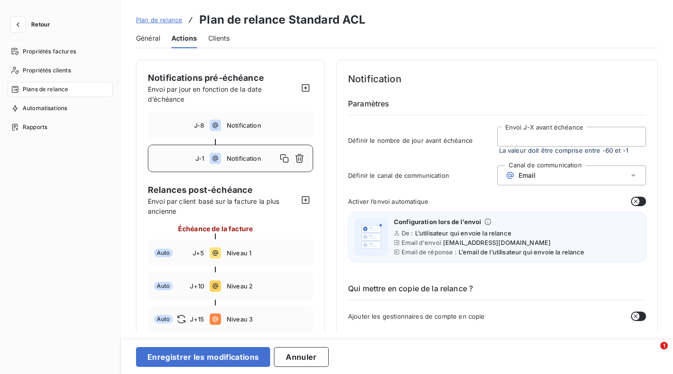
type input "9"
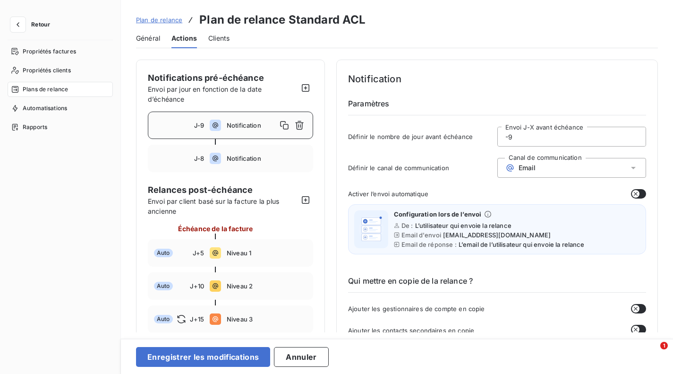
click at [398, 120] on div "Notification Paramètres Définir le nombre de jour avant échéance -9 Envoi J-X a…" at bounding box center [497, 111] width 298 height 81
click at [218, 161] on icon at bounding box center [215, 158] width 11 height 11
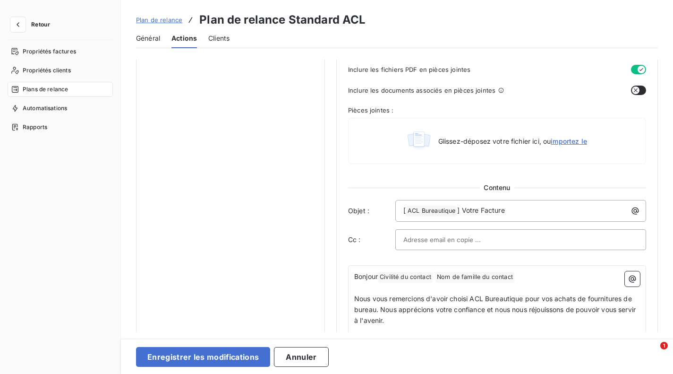
scroll to position [459, 0]
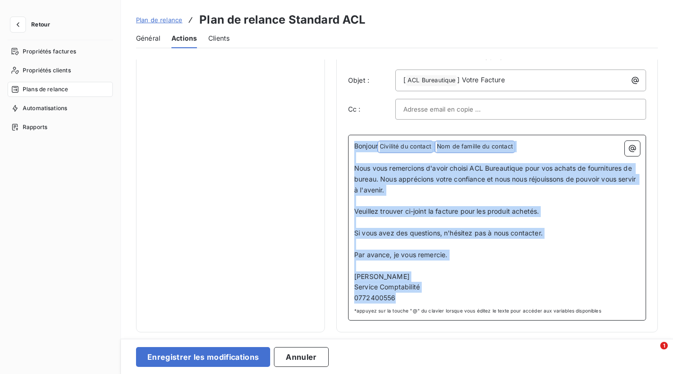
drag, startPoint x: 413, startPoint y: 298, endPoint x: 345, endPoint y: 131, distance: 180.2
copy div "Bonjour Civilité du contact ﻿ Nom de famille du contact ﻿ ﻿ ﻿ Nous vous remerci…"
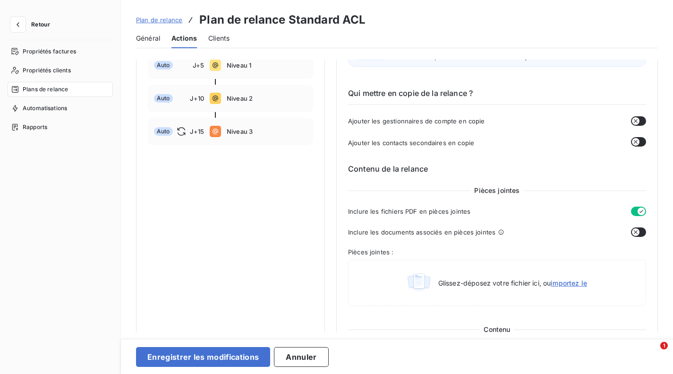
scroll to position [0, 0]
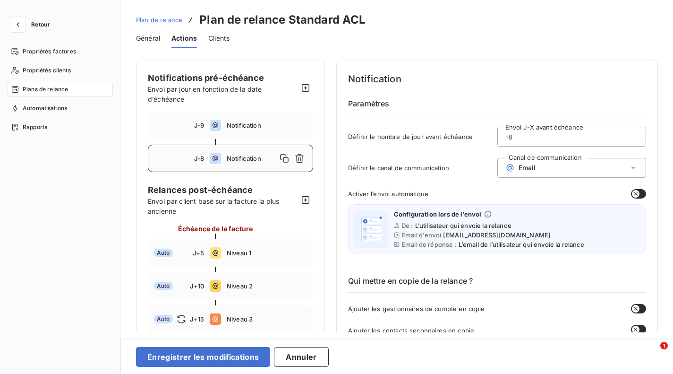
click at [230, 128] on span "Notification" at bounding box center [267, 125] width 80 height 8
type input "-9"
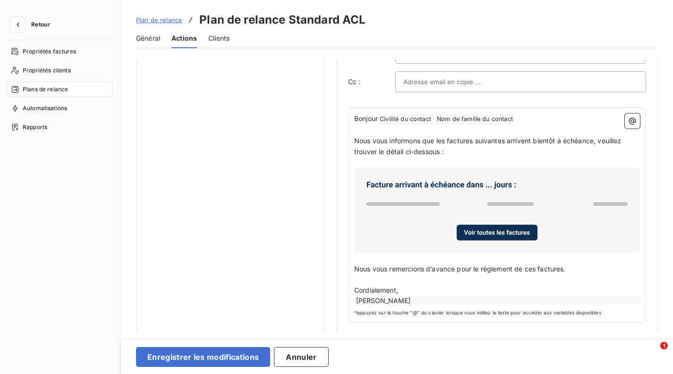
scroll to position [487, 0]
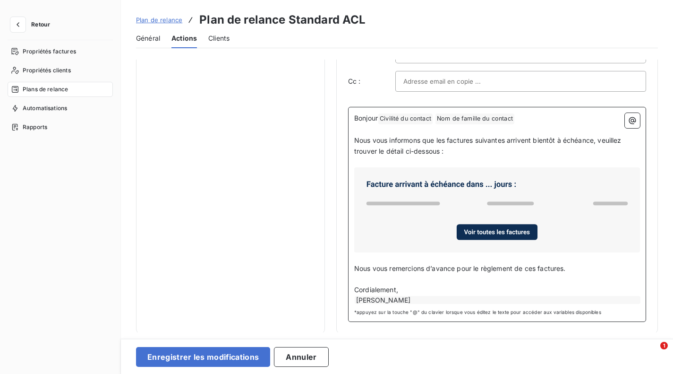
click at [463, 299] on div "[PERSON_NAME]" at bounding box center [498, 300] width 286 height 8
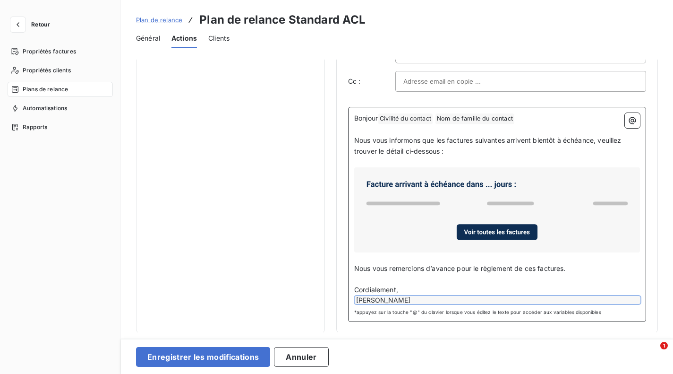
scroll to position [478, 0]
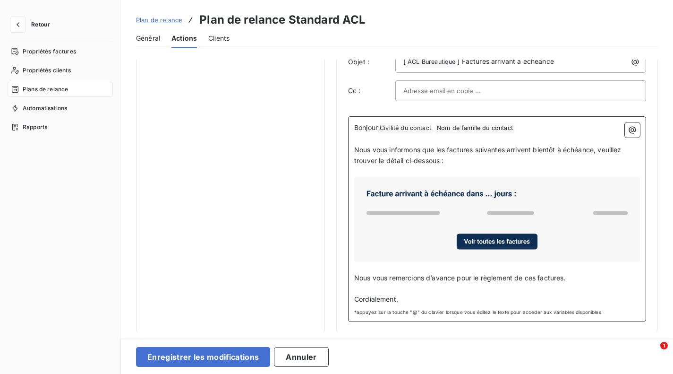
drag, startPoint x: 411, startPoint y: 299, endPoint x: 292, endPoint y: 116, distance: 218.5
drag, startPoint x: 292, startPoint y: 116, endPoint x: 572, endPoint y: 128, distance: 279.9
click at [572, 128] on p "Bonjour Civilité du contact ﻿ Nom de famille du contact ﻿ ﻿" at bounding box center [497, 127] width 286 height 11
drag, startPoint x: 355, startPoint y: 126, endPoint x: 436, endPoint y: 330, distance: 219.6
drag, startPoint x: 436, startPoint y: 330, endPoint x: 465, endPoint y: 289, distance: 49.9
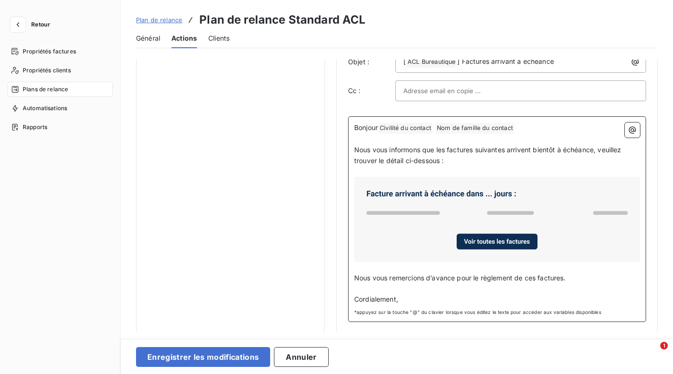
click at [465, 289] on p "﻿" at bounding box center [497, 288] width 286 height 11
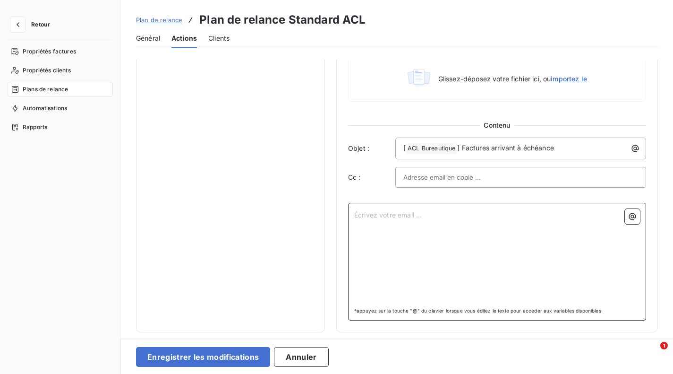
scroll to position [391, 0]
click at [424, 238] on div "Écrivez votre email ... ﻿" at bounding box center [497, 256] width 286 height 94
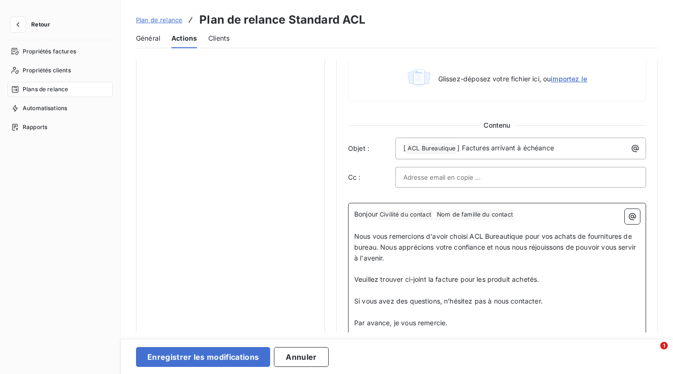
scroll to position [459, 0]
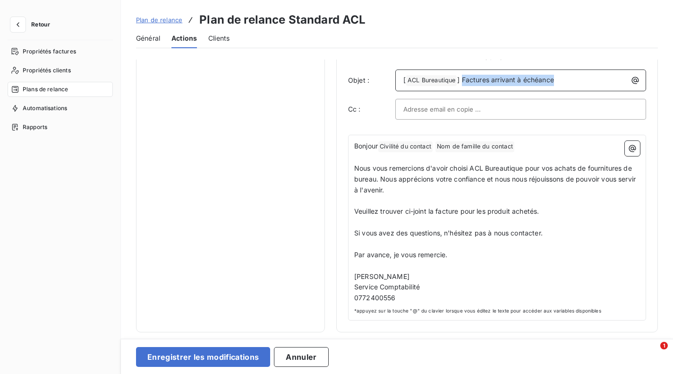
drag, startPoint x: 558, startPoint y: 82, endPoint x: 461, endPoint y: 74, distance: 97.1
click at [461, 74] on div "[ ACL Bureautique ﻿ ] Factures arrivant à échéance" at bounding box center [521, 79] width 244 height 13
click at [253, 360] on button "Enregistrer les modifications" at bounding box center [203, 357] width 134 height 20
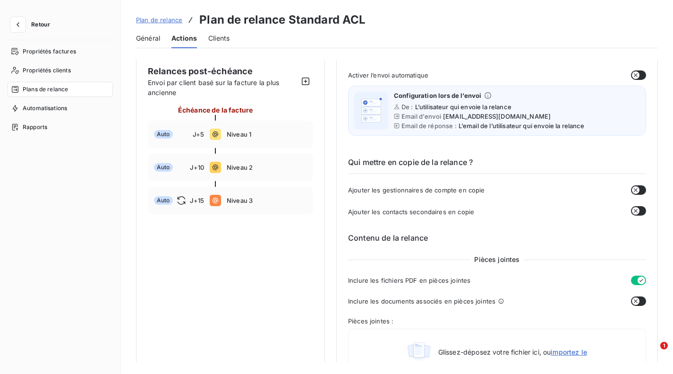
scroll to position [0, 0]
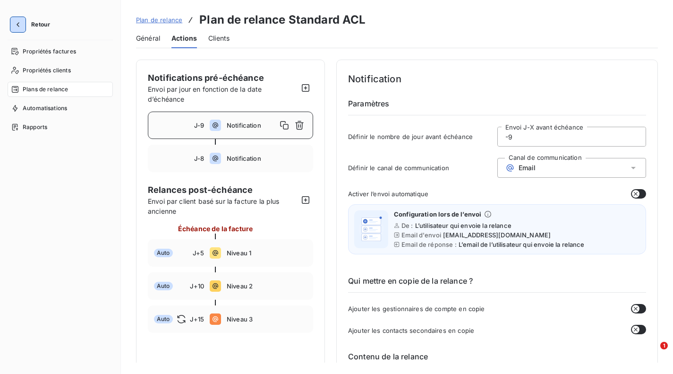
click at [19, 25] on icon "button" at bounding box center [17, 24] width 9 height 9
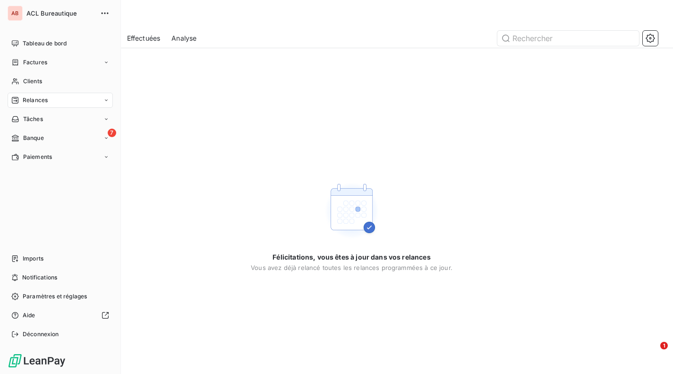
click at [50, 103] on div "Relances" at bounding box center [60, 100] width 105 height 15
click at [52, 121] on span "À effectuer" at bounding box center [38, 119] width 31 height 9
click at [46, 154] on span "Effectuées" at bounding box center [37, 157] width 29 height 9
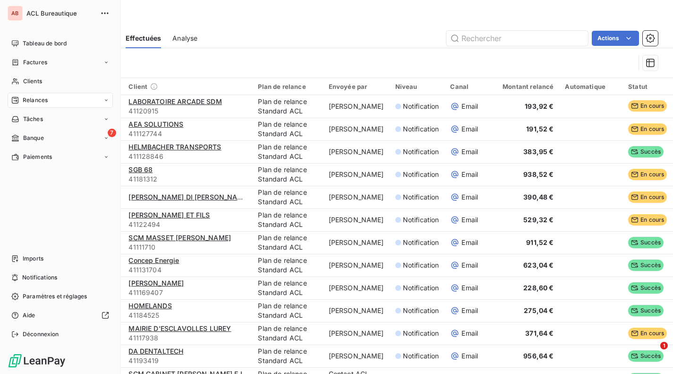
click at [23, 100] on span "Relances" at bounding box center [35, 100] width 25 height 9
click at [47, 117] on span "À effectuer" at bounding box center [38, 119] width 31 height 9
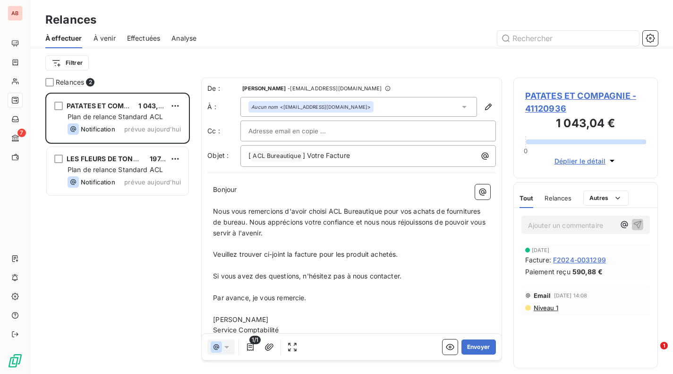
click at [348, 121] on div at bounding box center [367, 130] width 255 height 21
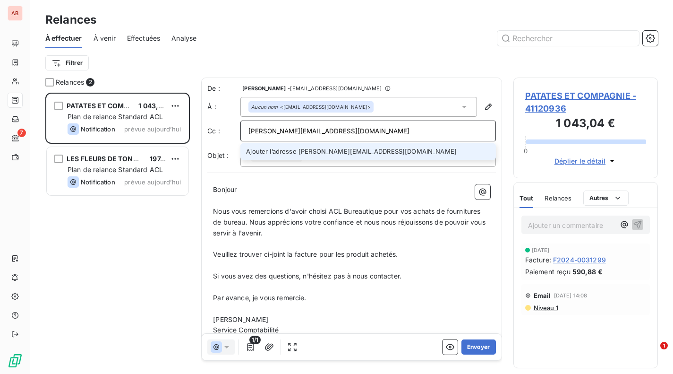
type input "alessandro@aclbureautique.com"
click at [308, 197] on p "﻿" at bounding box center [351, 200] width 277 height 11
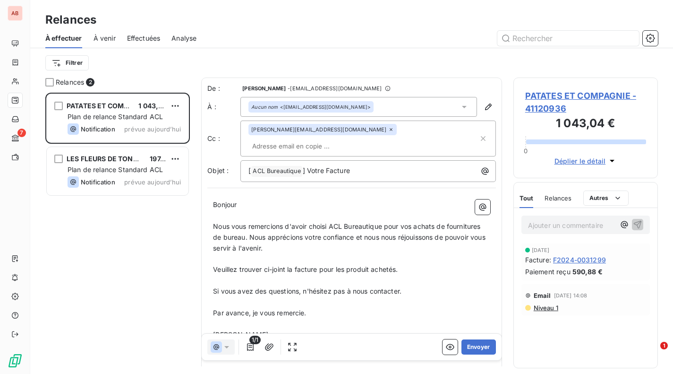
click at [305, 199] on p "Bonjour ﻿ ﻿ ﻿" at bounding box center [351, 204] width 277 height 11
click at [237, 200] on span "Bonjour" at bounding box center [225, 204] width 24 height 8
click at [468, 343] on button "Envoyer" at bounding box center [478, 346] width 34 height 15
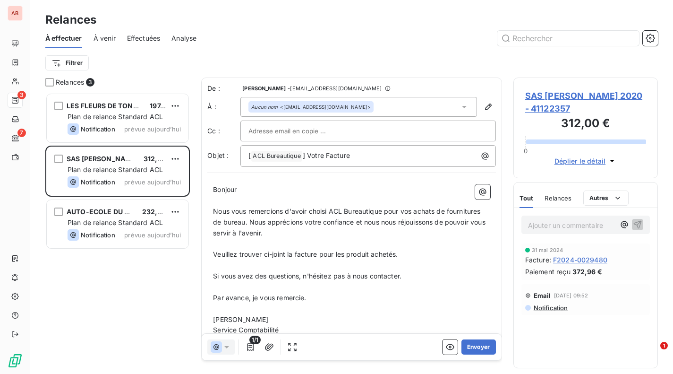
click at [108, 229] on div "Notification" at bounding box center [92, 234] width 48 height 11
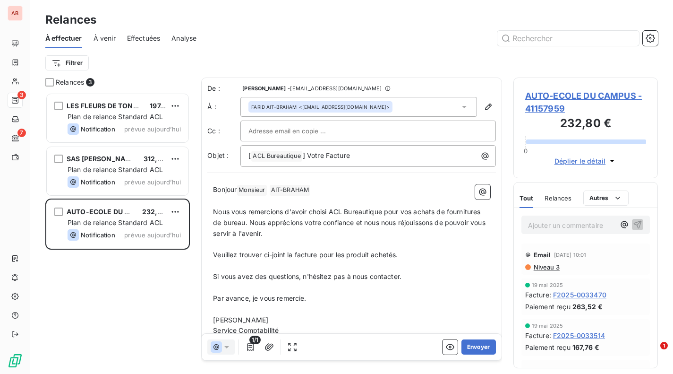
click at [249, 349] on icon "button" at bounding box center [250, 346] width 9 height 9
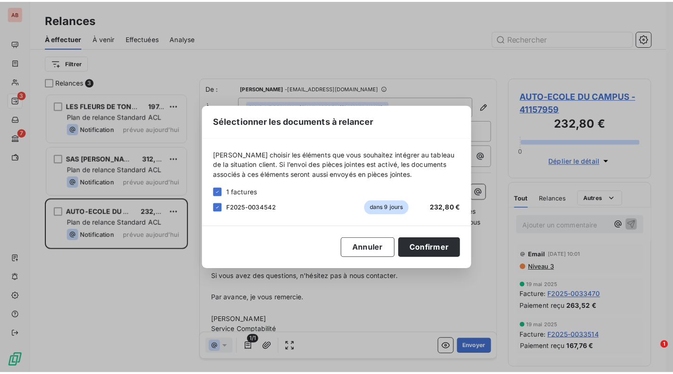
scroll to position [8, 7]
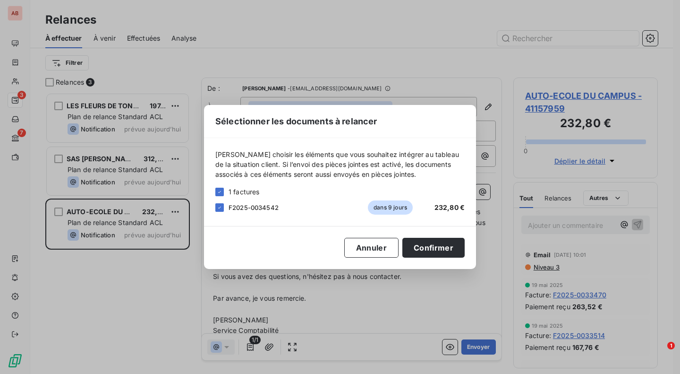
click at [381, 251] on button "Annuler" at bounding box center [371, 248] width 54 height 20
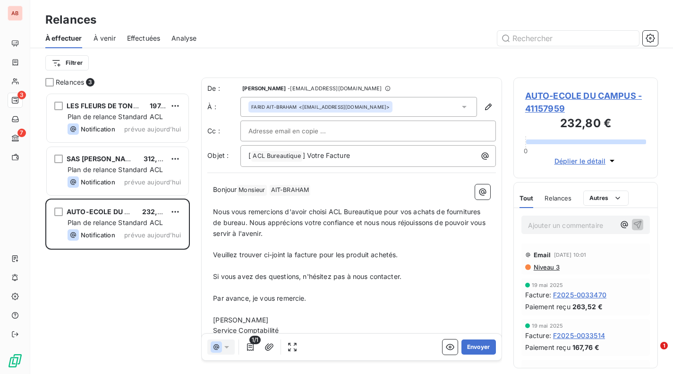
click at [649, 42] on icon "button" at bounding box center [650, 38] width 9 height 9
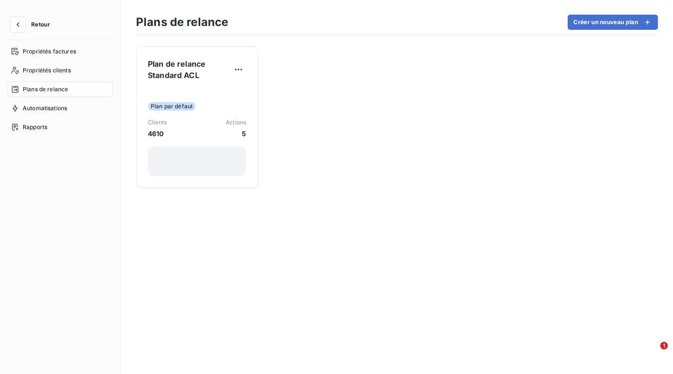
click at [183, 128] on div "Clients 4610 Actions 5" at bounding box center [197, 128] width 98 height 20
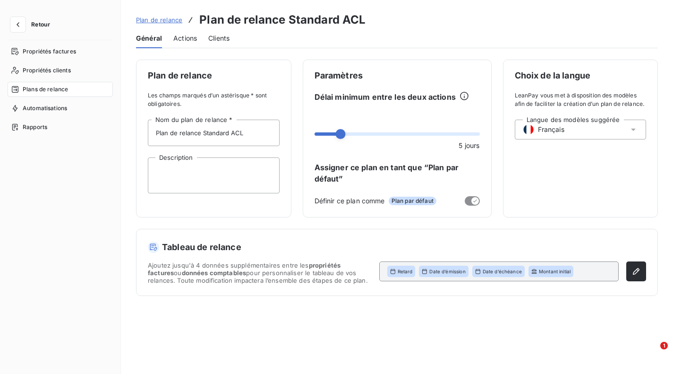
click at [179, 38] on span "Actions" at bounding box center [185, 38] width 24 height 9
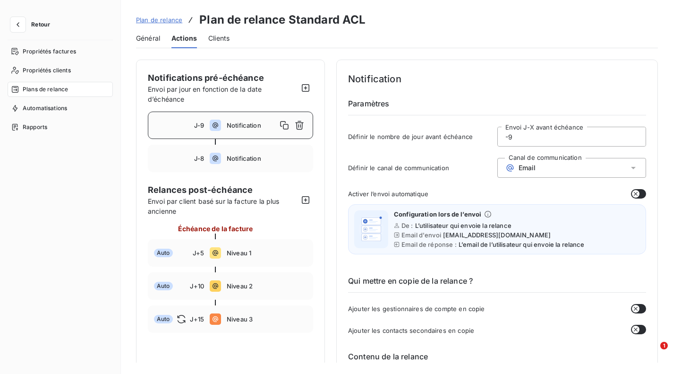
click at [300, 127] on icon "button" at bounding box center [299, 125] width 9 height 9
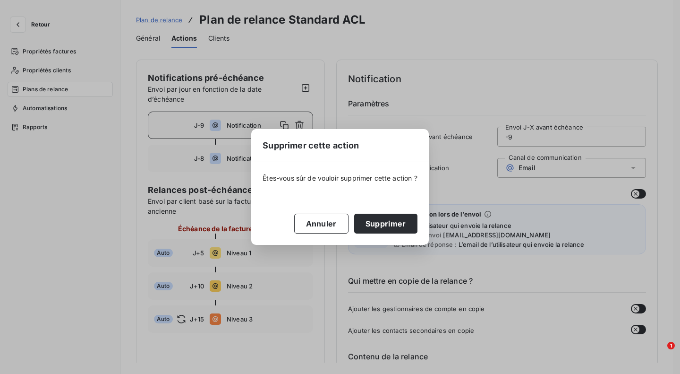
click at [329, 223] on button "Annuler" at bounding box center [321, 223] width 54 height 20
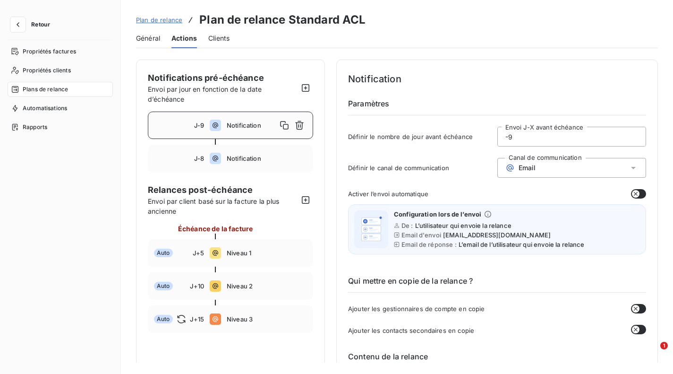
click at [519, 139] on input "-9" at bounding box center [572, 136] width 148 height 19
click at [299, 123] on icon "button" at bounding box center [299, 125] width 9 height 9
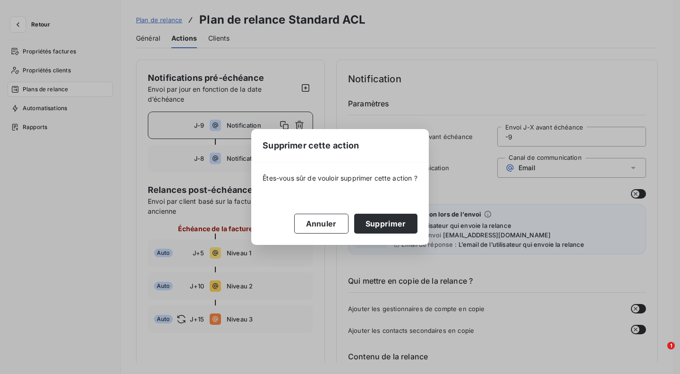
click at [382, 221] on button "Supprimer" at bounding box center [385, 223] width 63 height 20
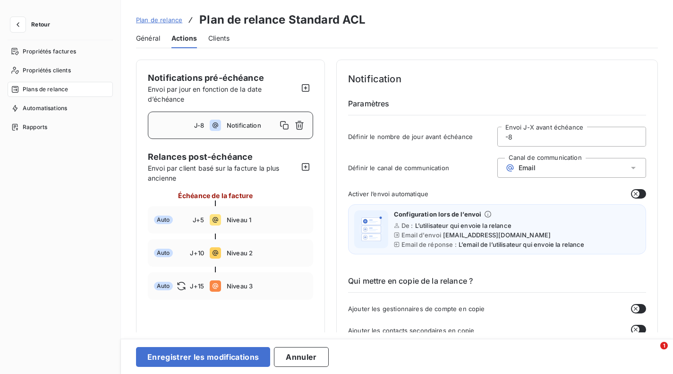
click at [229, 352] on button "Enregistrer les modifications" at bounding box center [203, 357] width 134 height 20
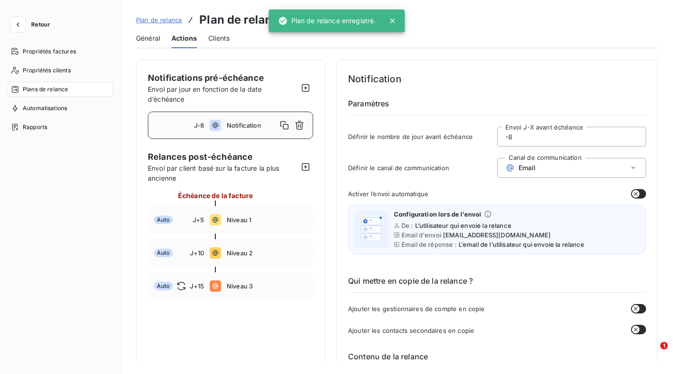
click at [63, 45] on div "Propriétés factures" at bounding box center [60, 51] width 105 height 15
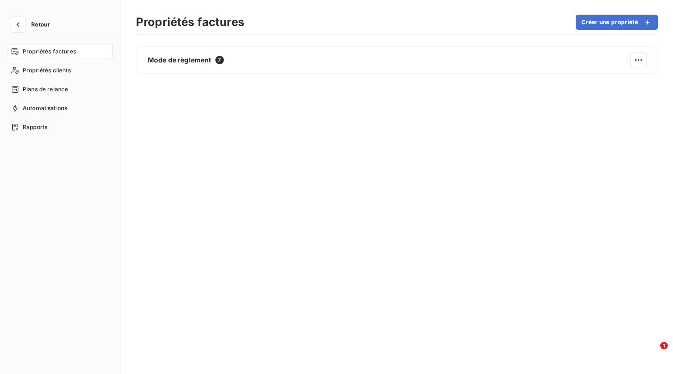
click at [35, 26] on span "Retour" at bounding box center [40, 25] width 19 height 6
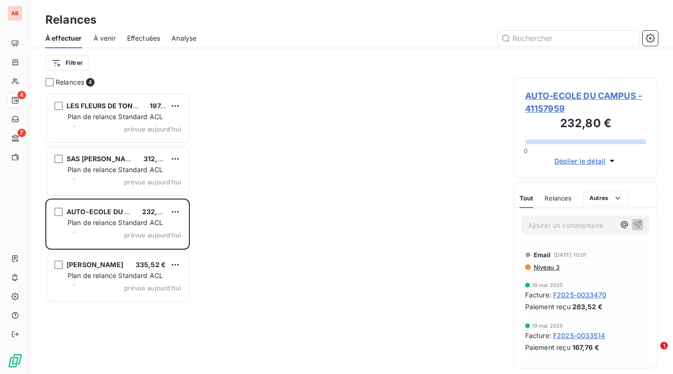
scroll to position [274, 137]
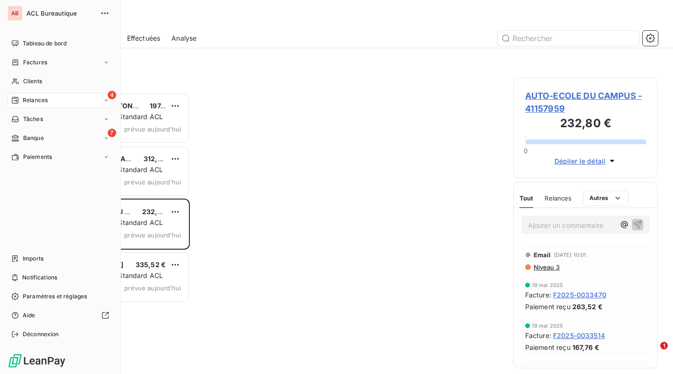
click at [28, 40] on span "Tableau de bord" at bounding box center [45, 43] width 44 height 9
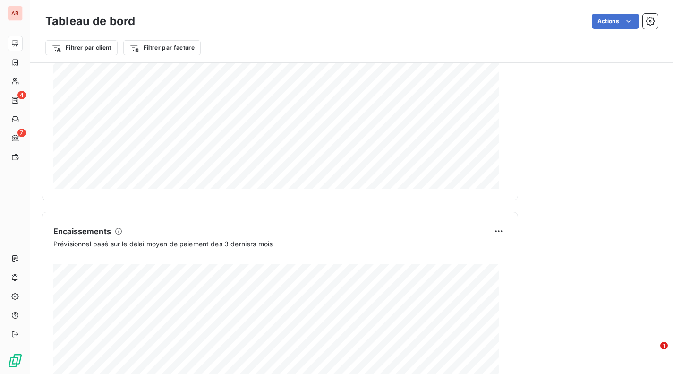
scroll to position [547, 0]
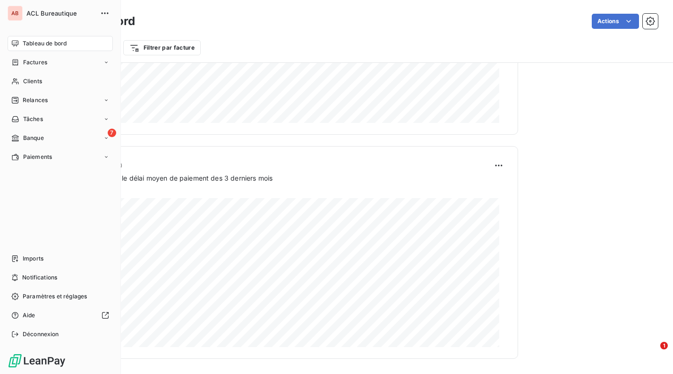
click at [77, 102] on div "Relances" at bounding box center [60, 100] width 105 height 15
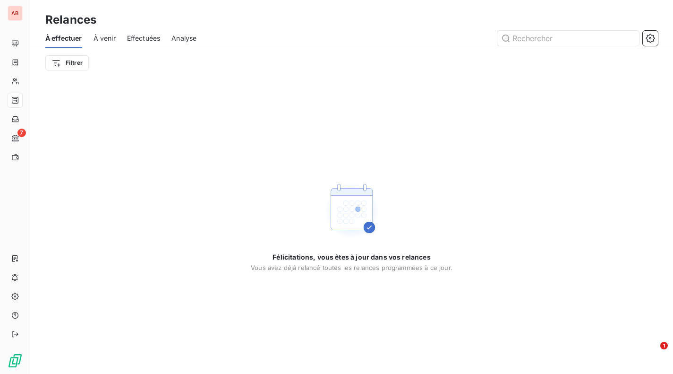
click at [646, 39] on icon "button" at bounding box center [650, 38] width 9 height 9
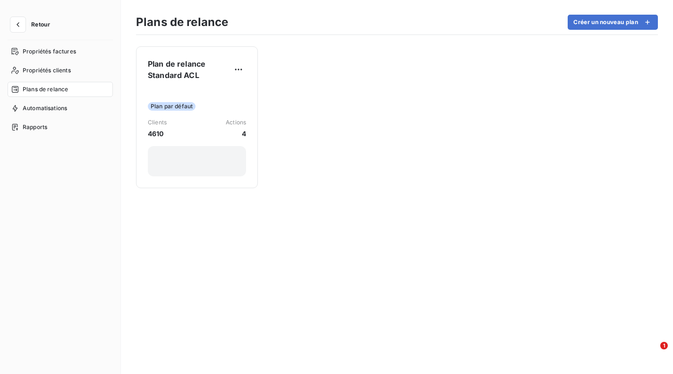
click at [216, 143] on div "Plan par défaut Clients 4610 Actions 4" at bounding box center [197, 132] width 98 height 88
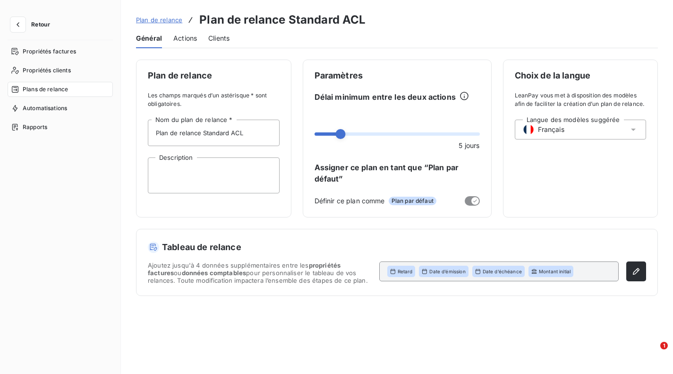
click at [184, 41] on span "Actions" at bounding box center [185, 38] width 24 height 9
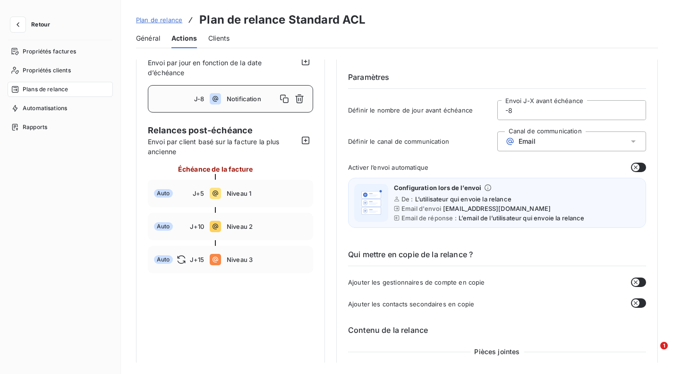
scroll to position [27, 0]
drag, startPoint x: 634, startPoint y: 169, endPoint x: 640, endPoint y: 178, distance: 10.6
click at [640, 178] on div "Configuration lors de l’envoi De : L’utilisateur qui envoie la relance Email d'…" at bounding box center [497, 202] width 298 height 50
click at [632, 168] on icon "button" at bounding box center [636, 167] width 8 height 8
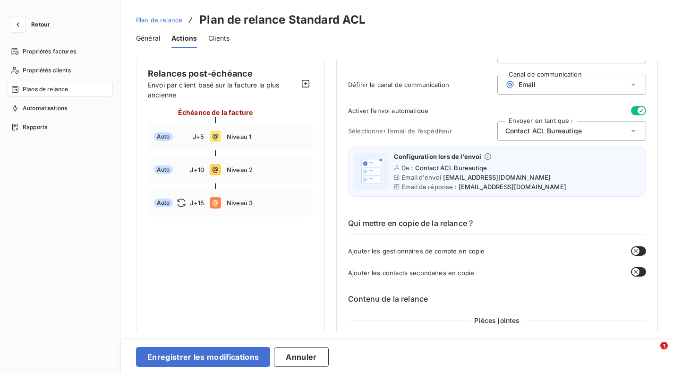
scroll to position [84, 0]
click at [632, 273] on icon "button" at bounding box center [636, 271] width 8 height 8
click at [638, 268] on icon "button" at bounding box center [642, 271] width 8 height 8
click at [632, 247] on icon "button" at bounding box center [636, 250] width 8 height 8
click at [631, 247] on button "button" at bounding box center [638, 249] width 15 height 9
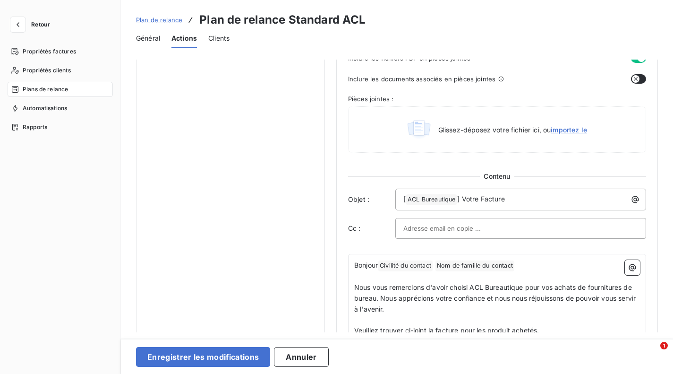
scroll to position [367, 0]
click at [462, 197] on span "] Votre Facture" at bounding box center [480, 198] width 47 height 8
click at [459, 198] on span "] Votre Facture" at bounding box center [480, 198] width 47 height 8
click at [405, 198] on span "[" at bounding box center [404, 198] width 2 height 8
click at [459, 199] on span "Votre Facture" at bounding box center [476, 198] width 43 height 8
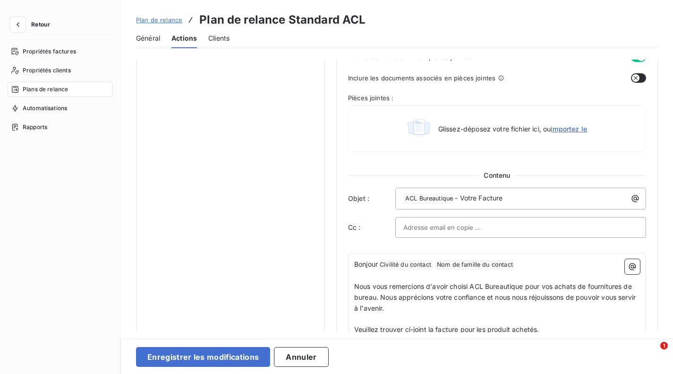
click at [481, 227] on input "text" at bounding box center [454, 227] width 102 height 14
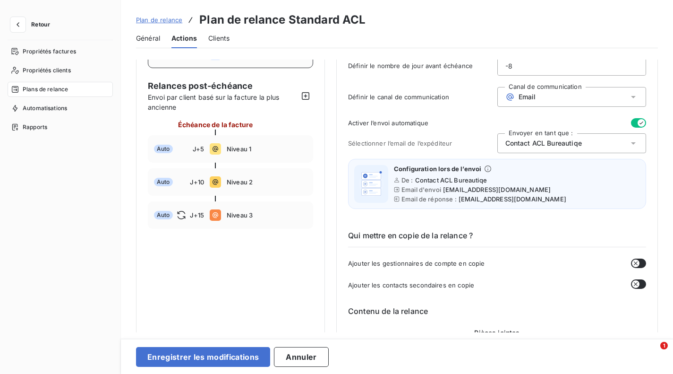
scroll to position [71, 0]
click at [231, 355] on button "Enregistrer les modifications" at bounding box center [203, 357] width 134 height 20
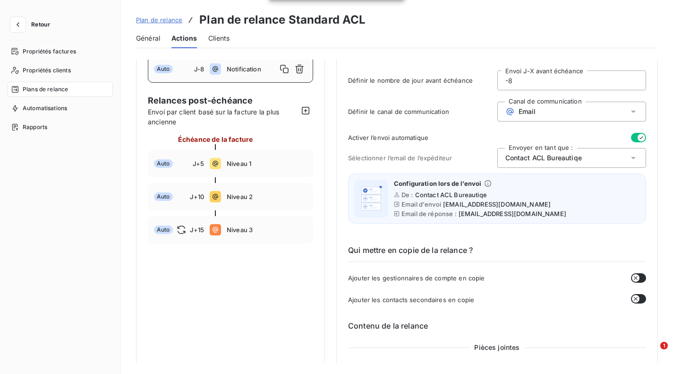
scroll to position [60, 0]
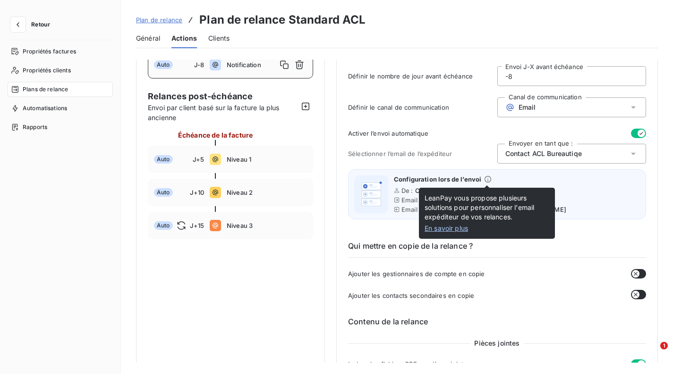
click at [442, 226] on link "En savoir plus" at bounding box center [487, 227] width 125 height 9
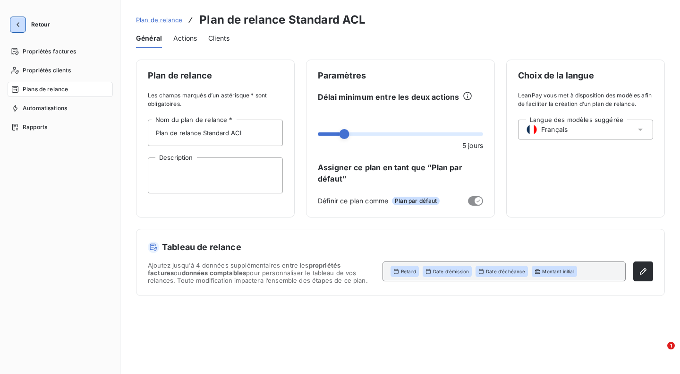
click at [19, 20] on icon "button" at bounding box center [17, 24] width 9 height 9
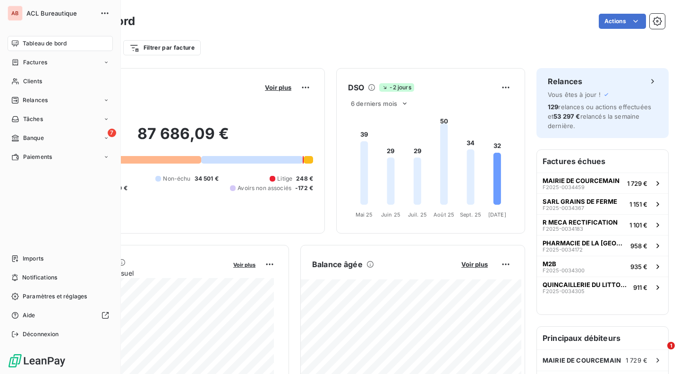
click at [16, 294] on icon at bounding box center [14, 295] width 7 height 7
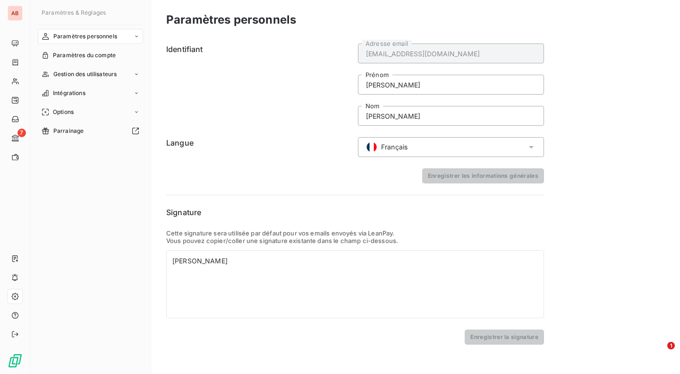
click at [102, 57] on span "Paramètres du compte" at bounding box center [84, 55] width 63 height 9
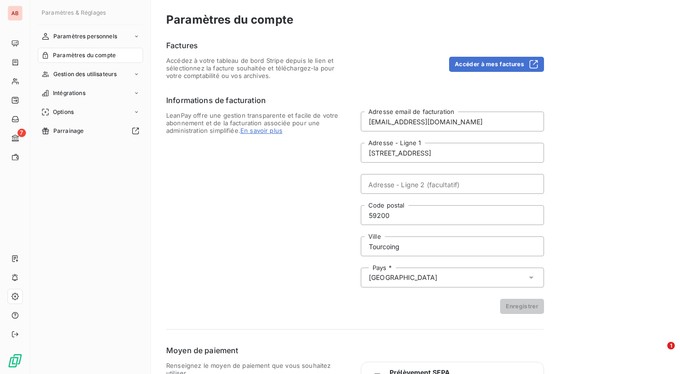
click at [86, 115] on div "Options" at bounding box center [90, 111] width 105 height 15
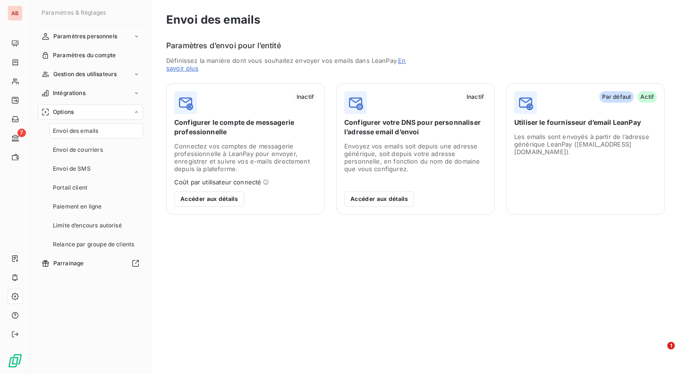
click at [84, 132] on span "Envoi des emails" at bounding box center [75, 131] width 45 height 9
click at [221, 196] on button "Accéder aux détails" at bounding box center [209, 198] width 70 height 15
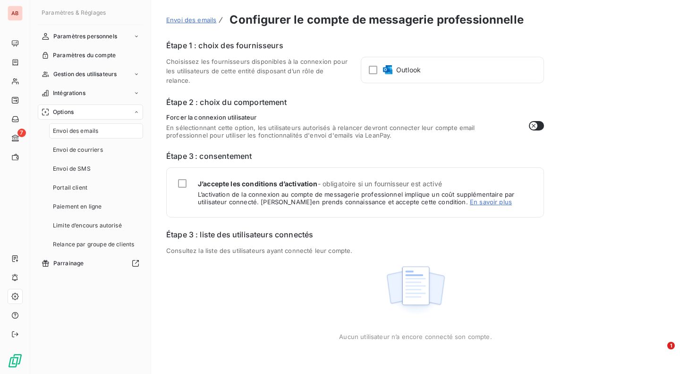
click at [374, 70] on div at bounding box center [373, 70] width 9 height 9
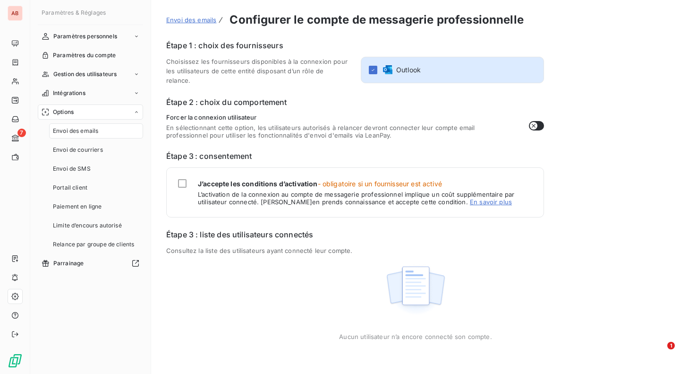
click at [181, 180] on div at bounding box center [182, 183] width 9 height 9
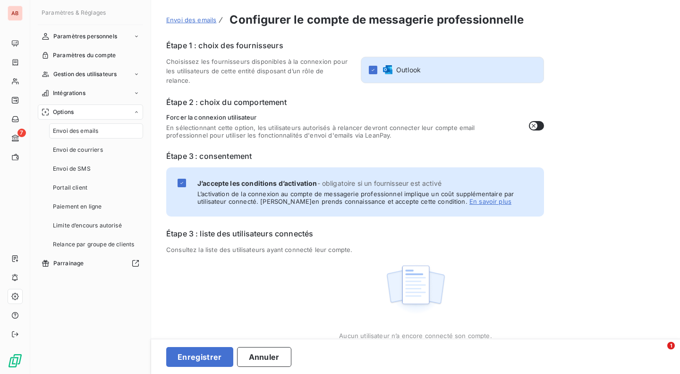
click at [411, 278] on img at bounding box center [415, 289] width 60 height 59
click at [255, 357] on button "Annuler" at bounding box center [264, 357] width 54 height 20
